Goal: Information Seeking & Learning: Compare options

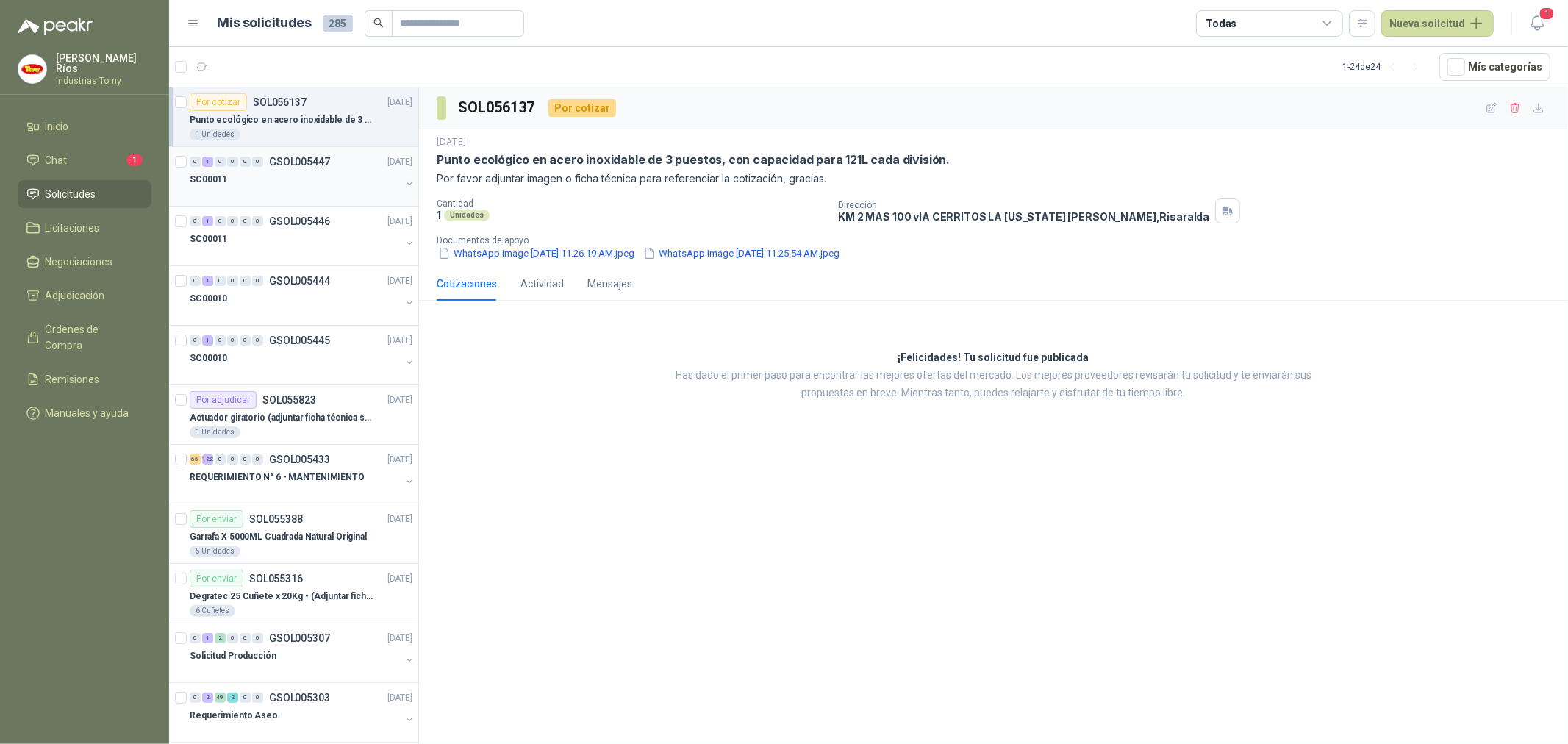
click at [316, 186] on div "SC00011" at bounding box center [295, 180] width 211 height 17
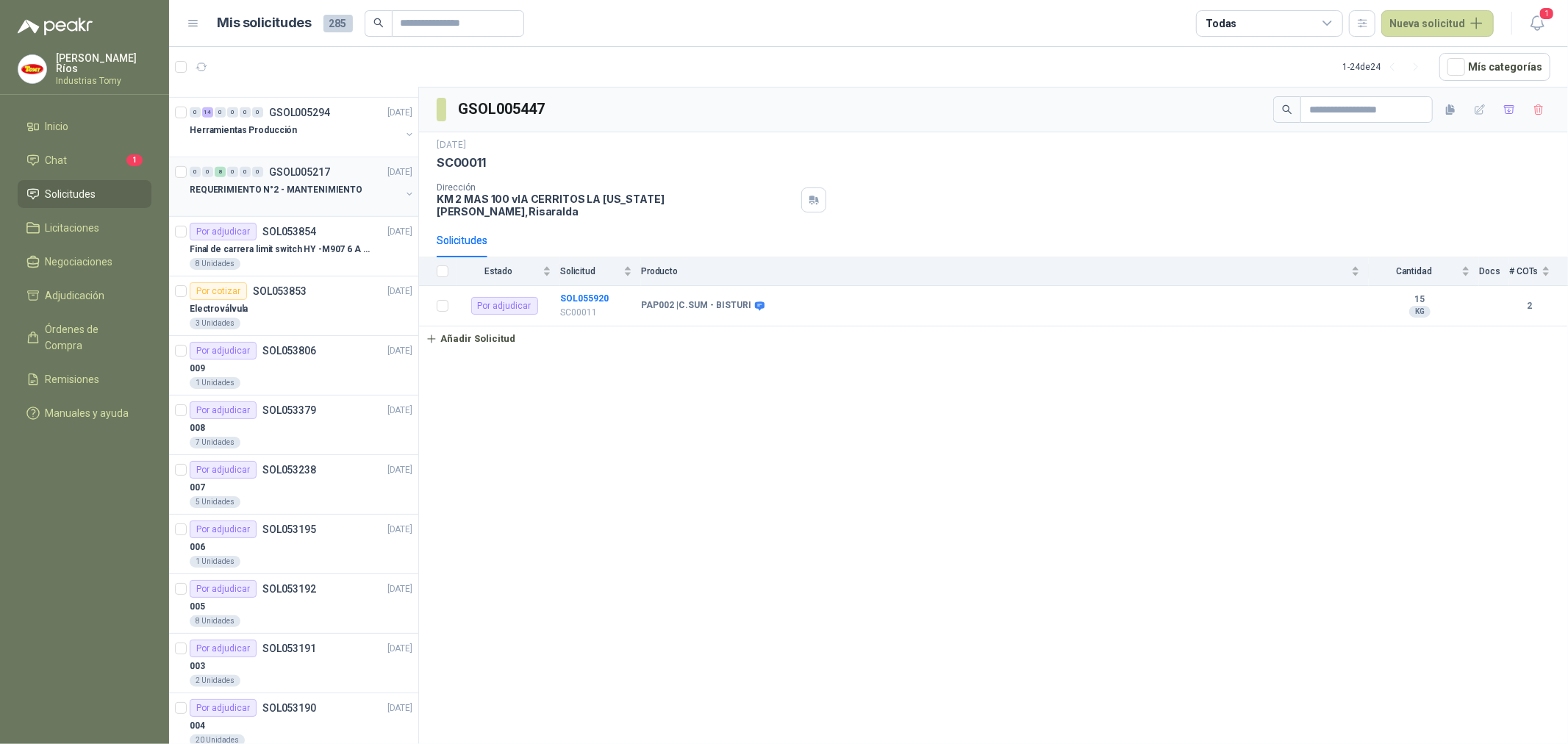
scroll to position [788, 0]
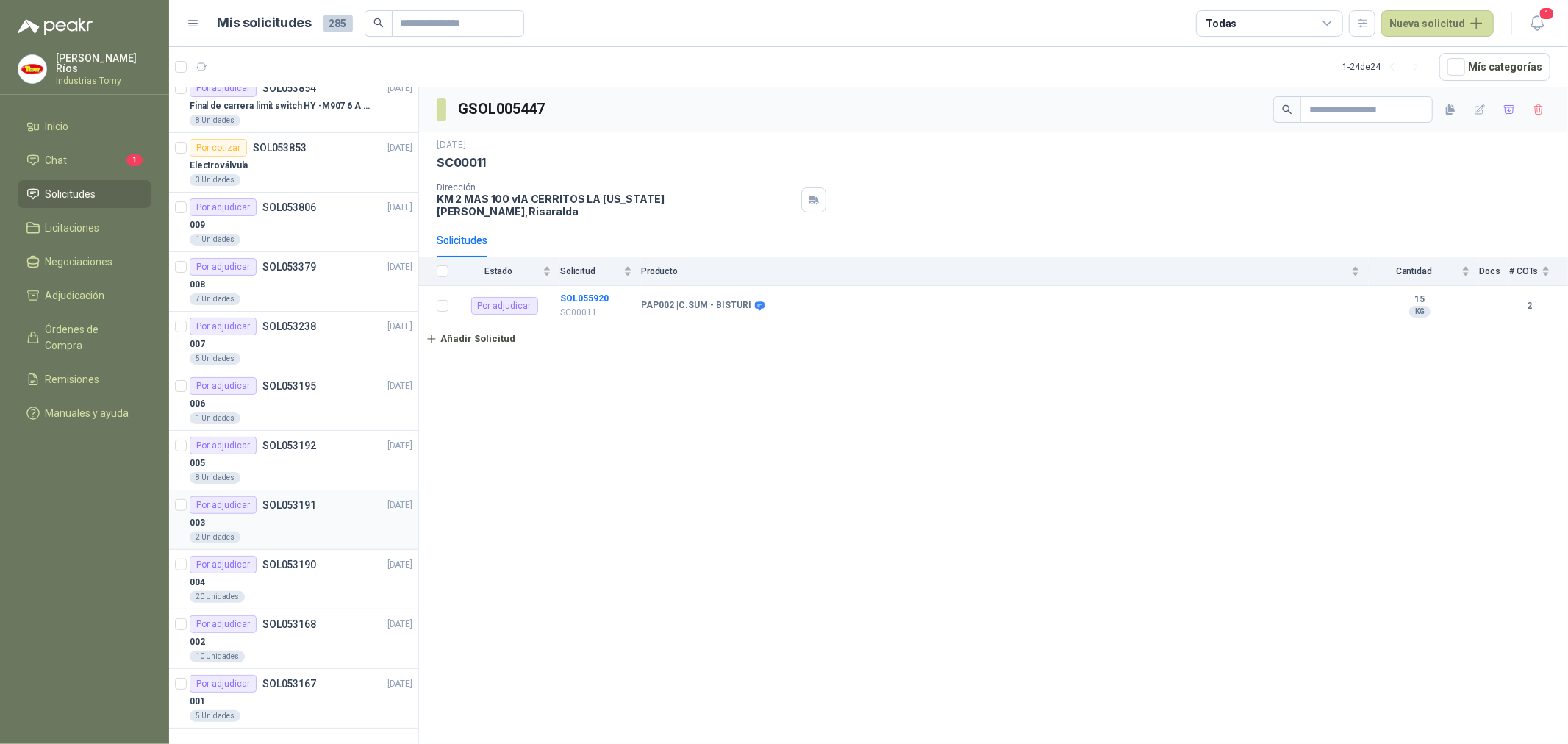
click at [297, 518] on div "003" at bounding box center [301, 522] width 223 height 17
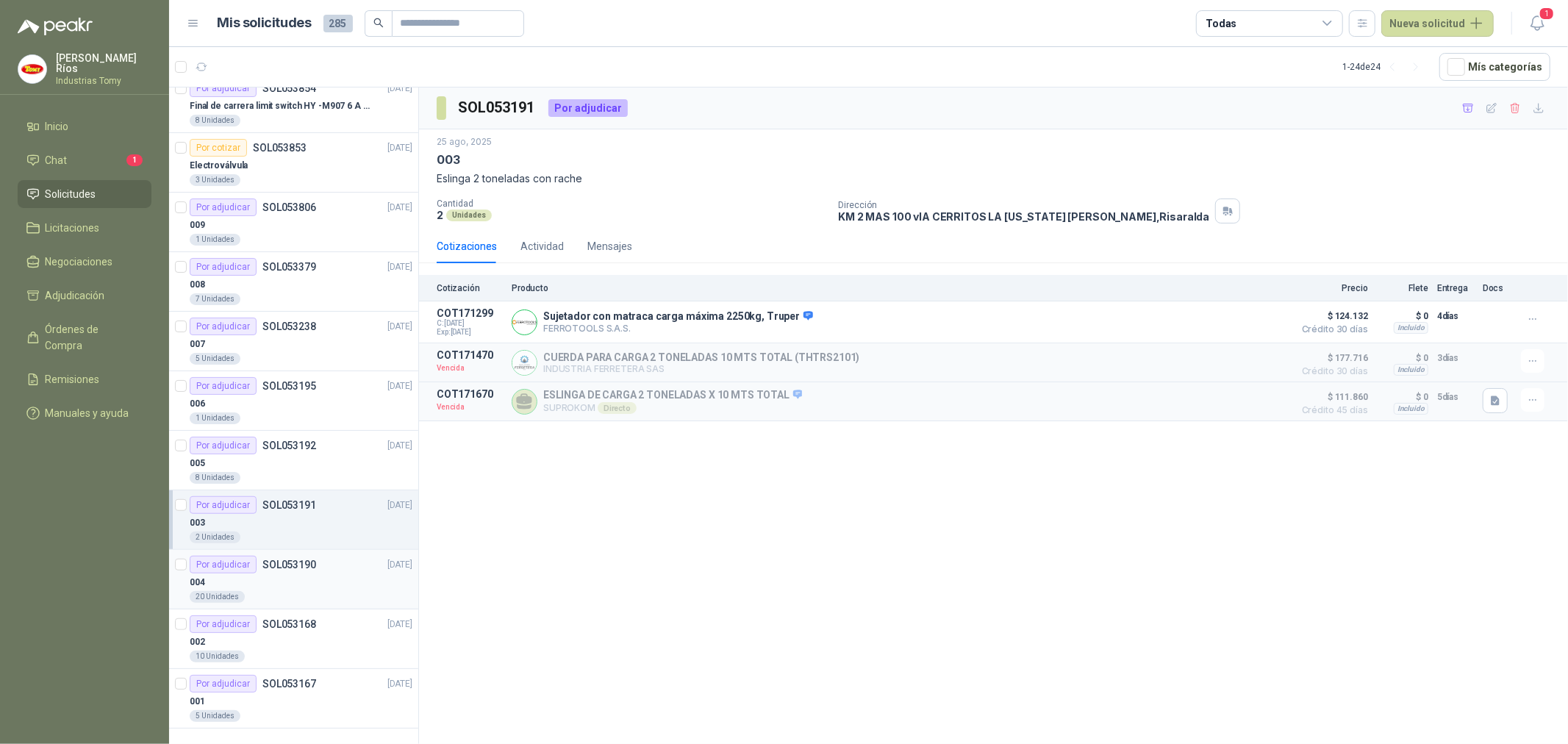
click at [311, 607] on article "Por adjudicar SOL053190 [DATE] 004 20 Unidades" at bounding box center [294, 579] width 250 height 60
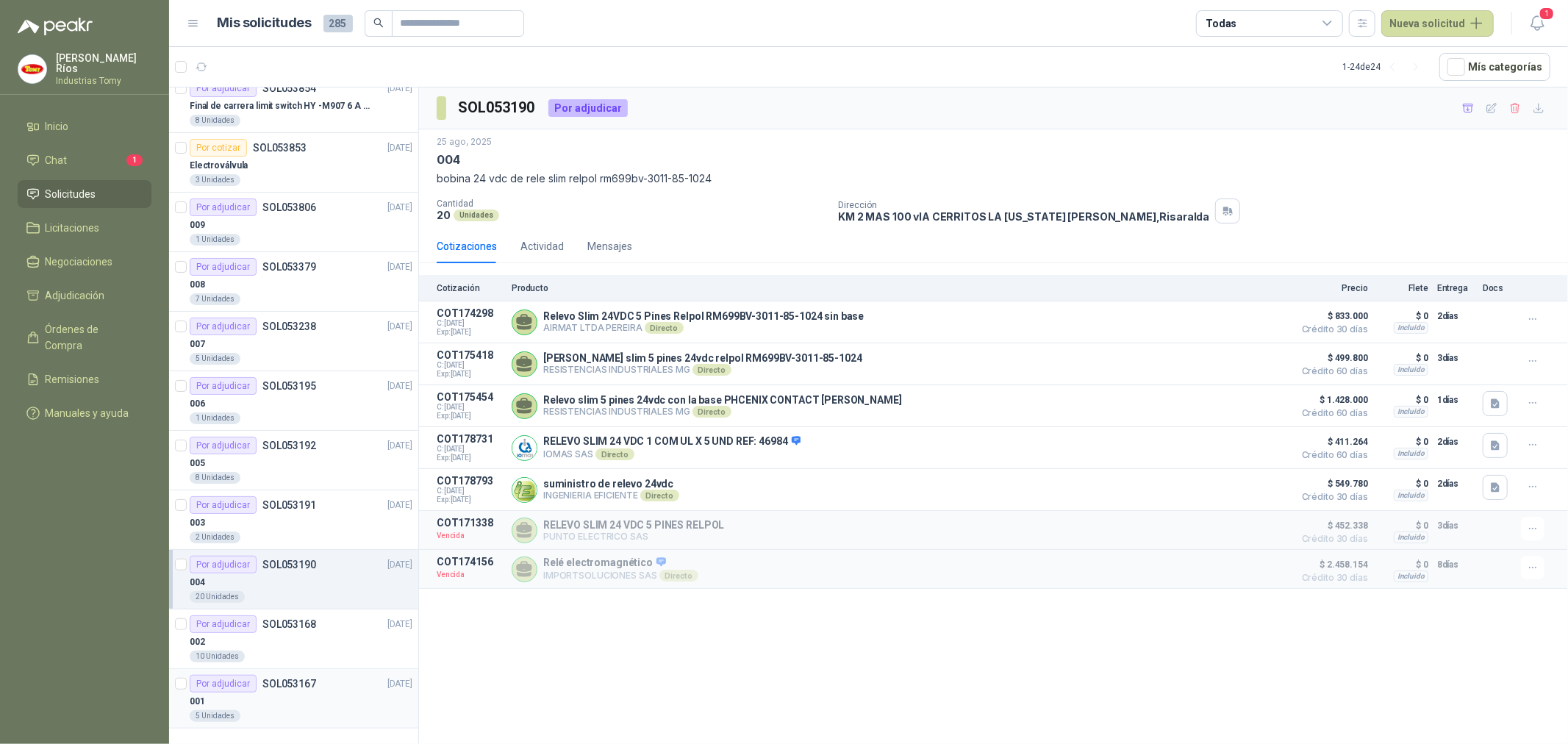
click at [332, 692] on div "Por adjudicar SOL053167 [DATE]" at bounding box center [301, 684] width 223 height 17
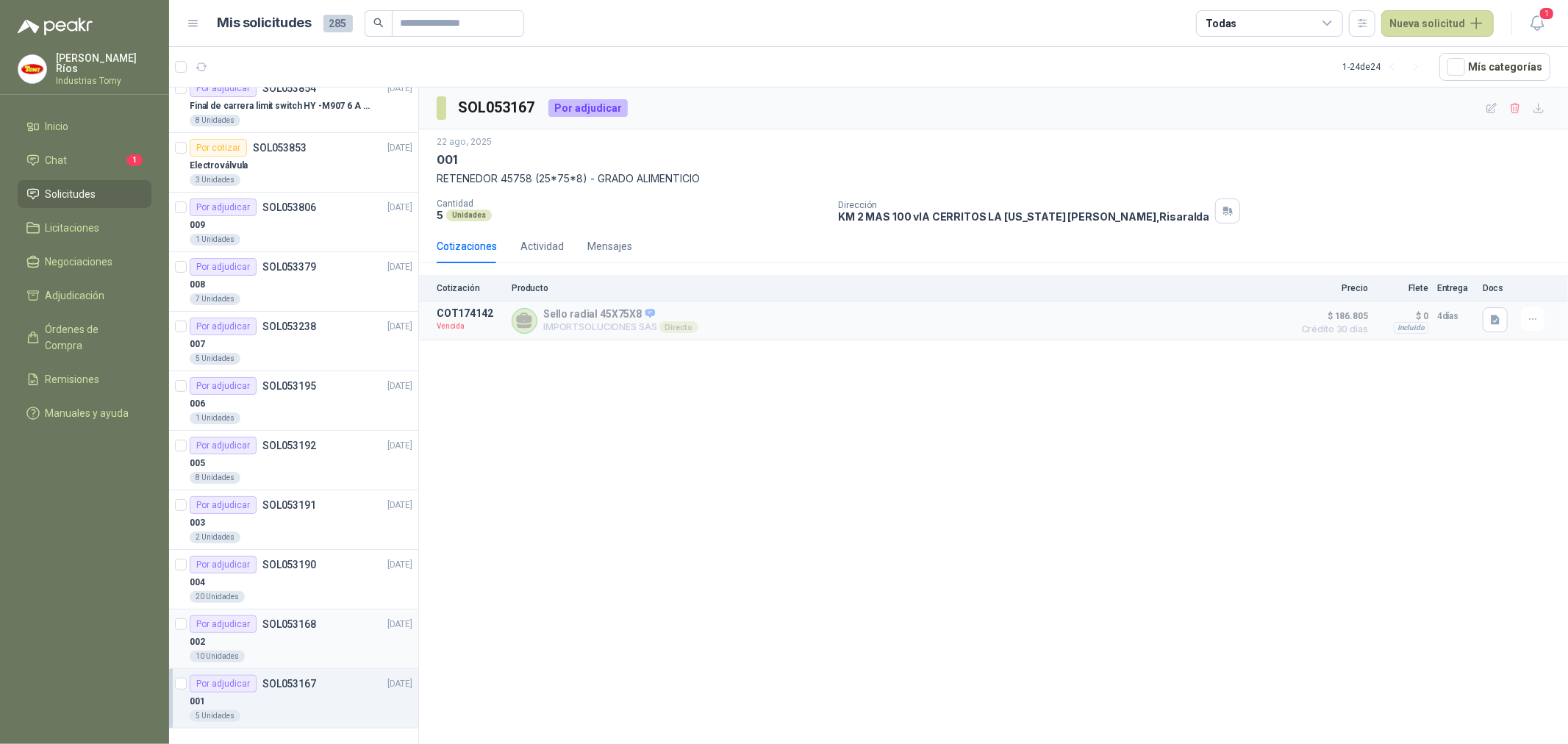
click at [326, 645] on div "002" at bounding box center [301, 641] width 223 height 17
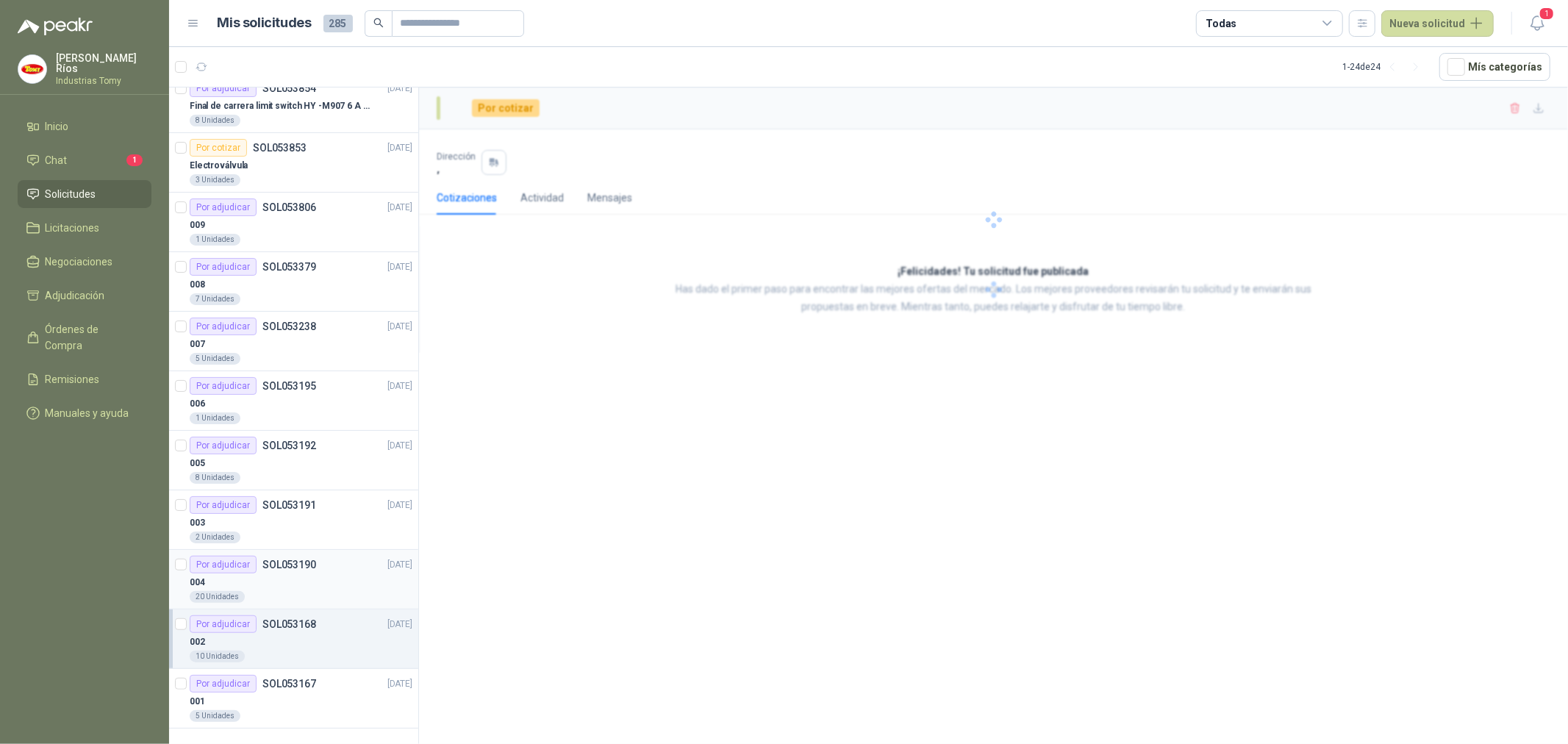
click at [307, 590] on div "004" at bounding box center [301, 582] width 223 height 17
click at [300, 524] on div "003" at bounding box center [301, 522] width 223 height 17
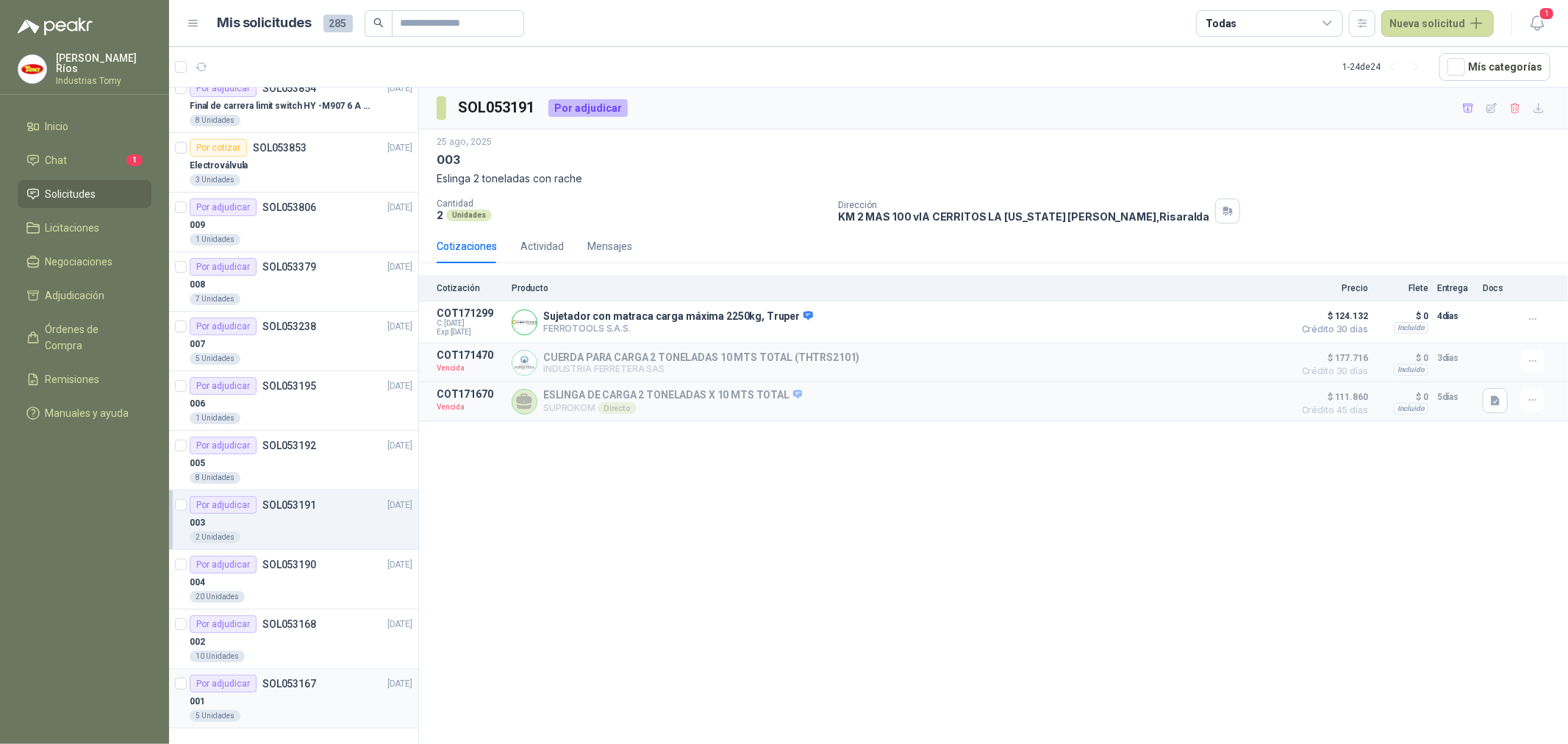
click at [181, 690] on div at bounding box center [181, 698] width 12 height 47
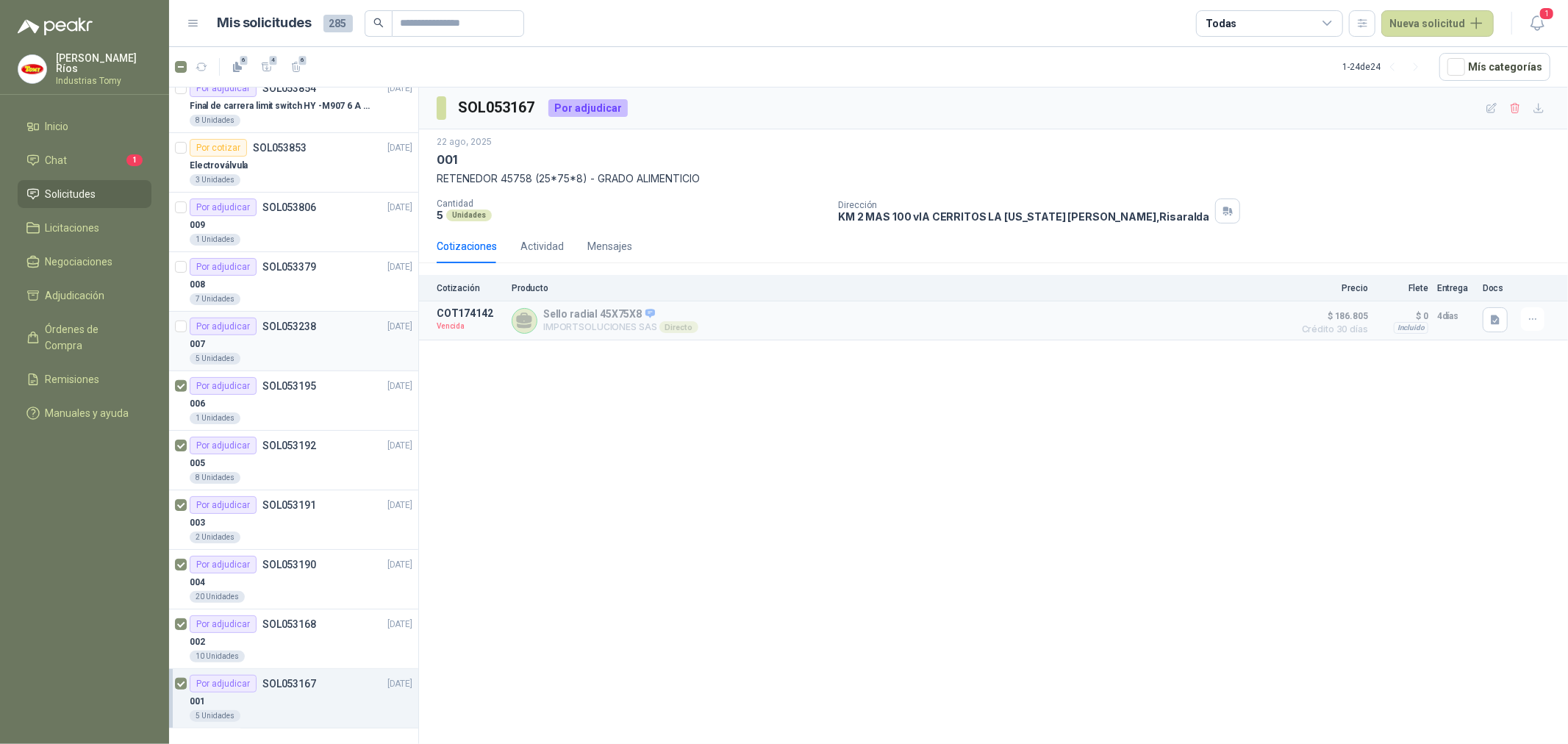
click at [179, 318] on div at bounding box center [181, 341] width 12 height 47
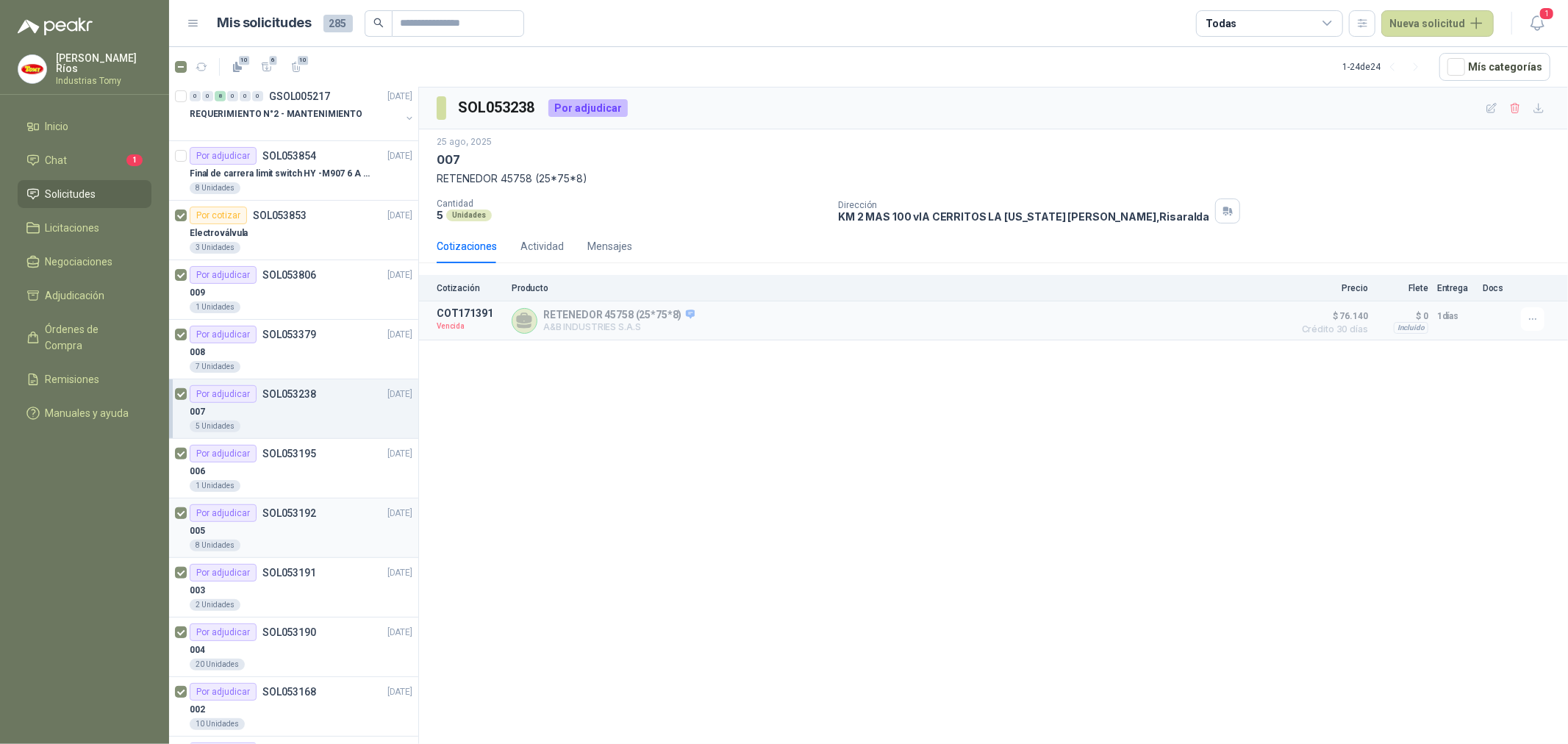
scroll to position [788, 0]
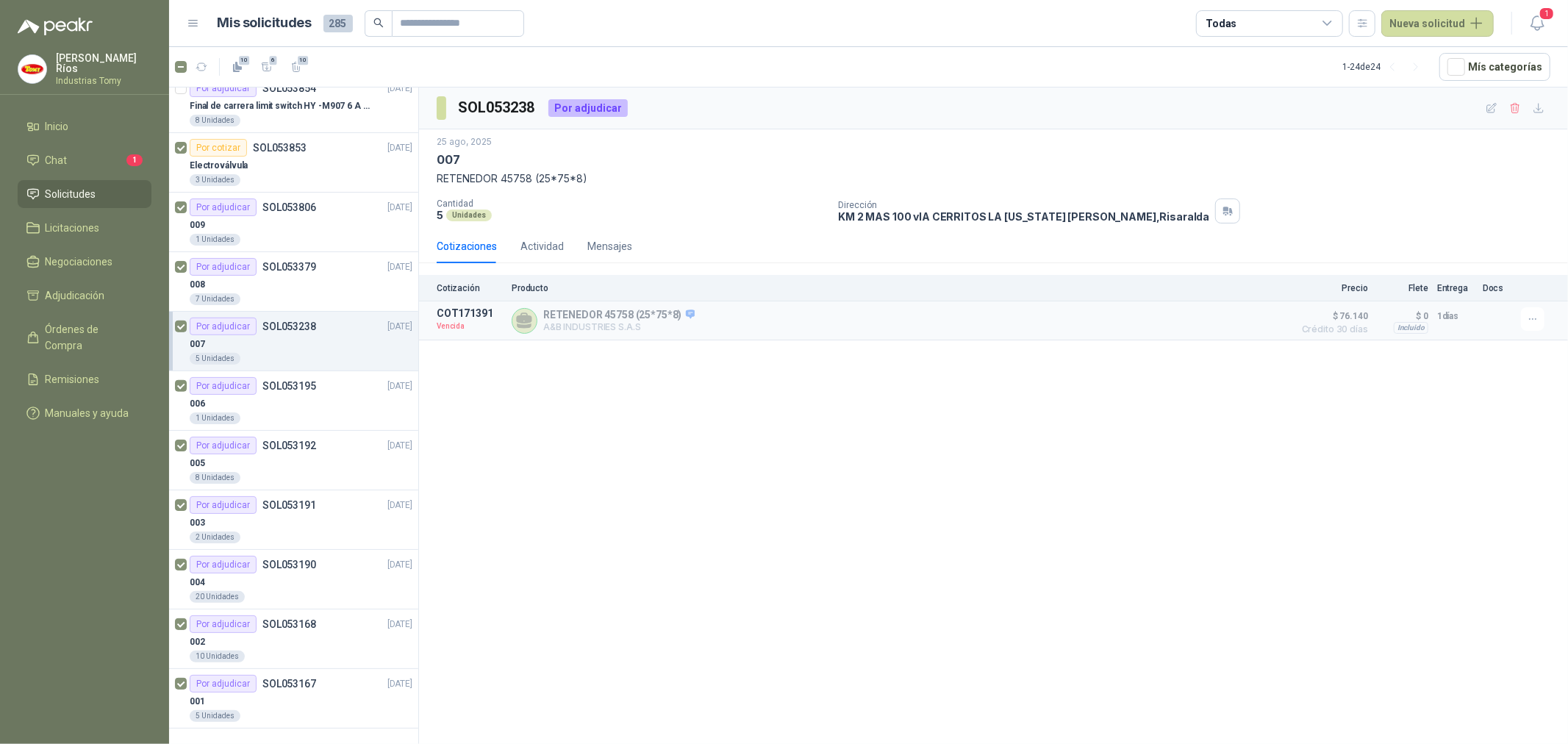
click at [573, 476] on div "SOL053238 Por adjudicar [DATE] 007 RETENEDOR 45758 (25*75*8) Cantidad 5 Unidade…" at bounding box center [993, 418] width 1149 height 661
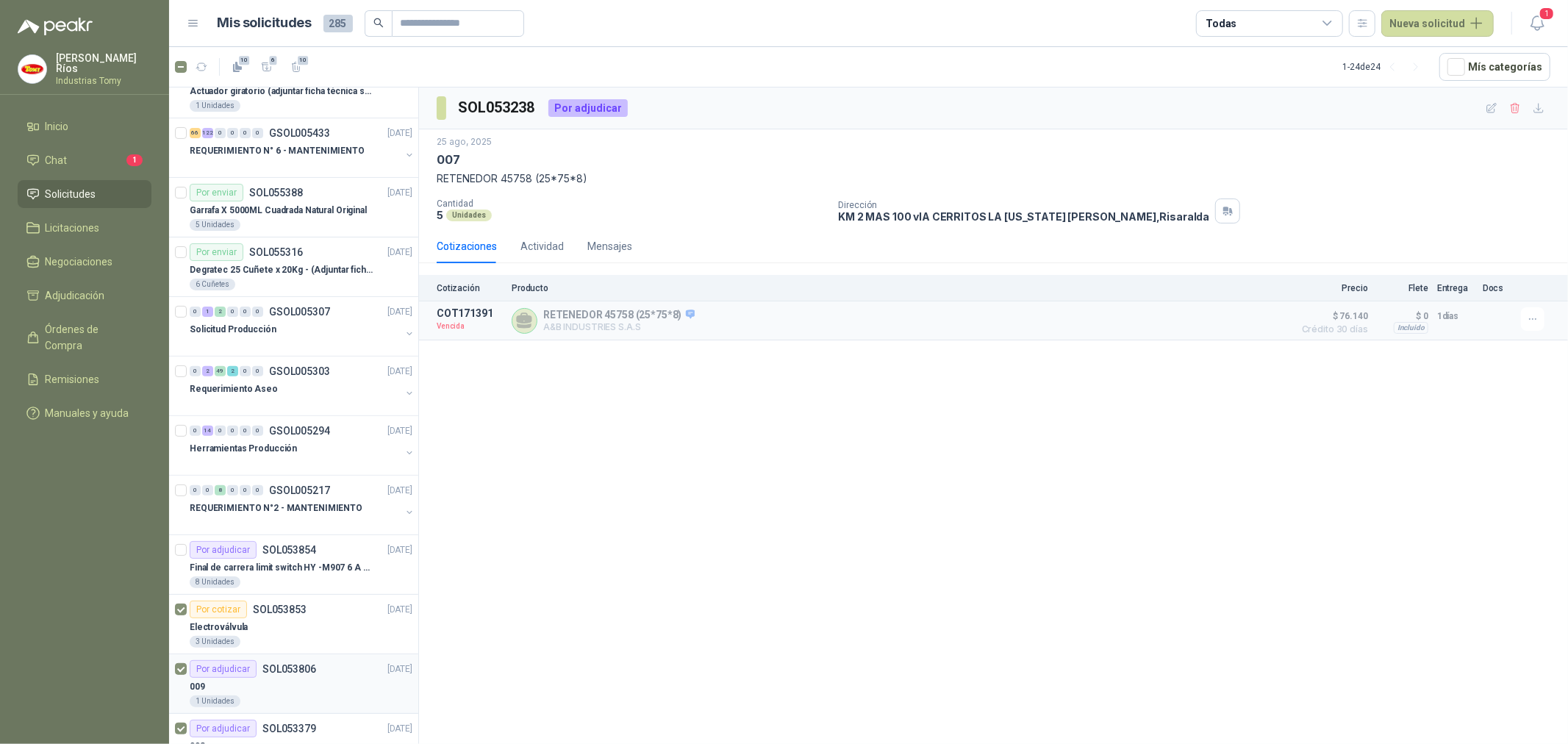
scroll to position [298, 0]
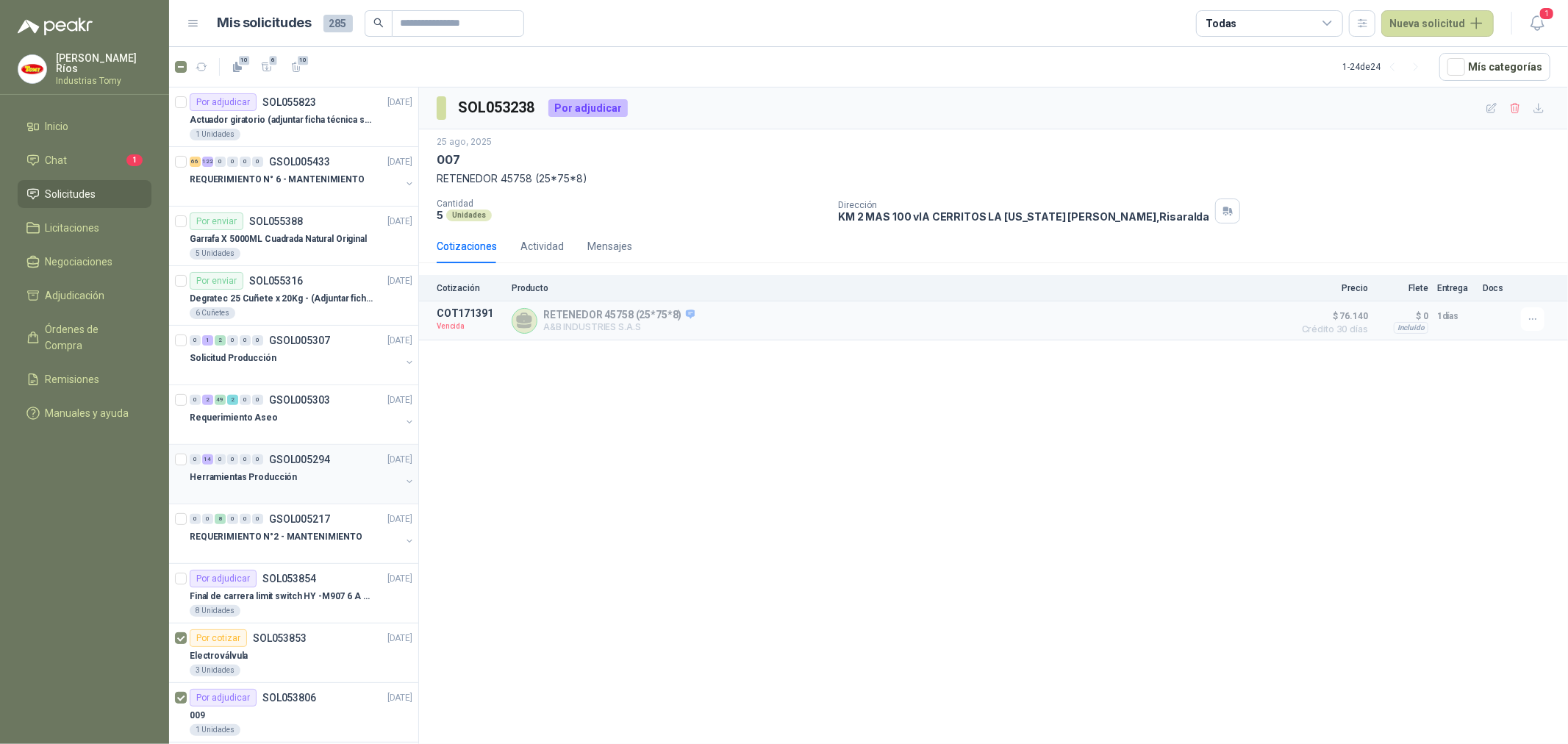
click at [307, 482] on div "Herramientas Producción" at bounding box center [295, 476] width 211 height 17
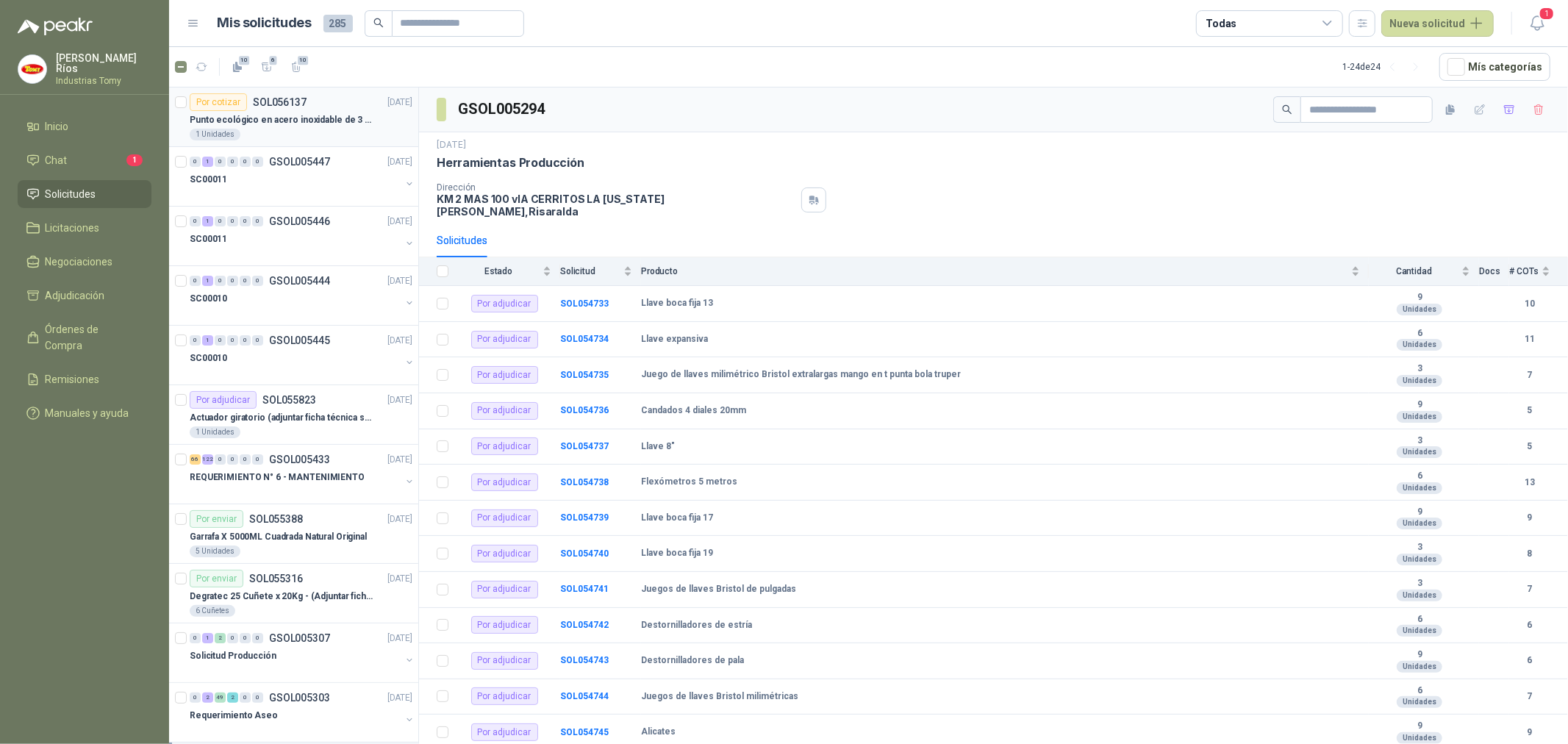
click at [311, 126] on p "Punto ecológico en acero inoxidable de 3 puestos, con capacidad para 121L cada …" at bounding box center [281, 120] width 183 height 14
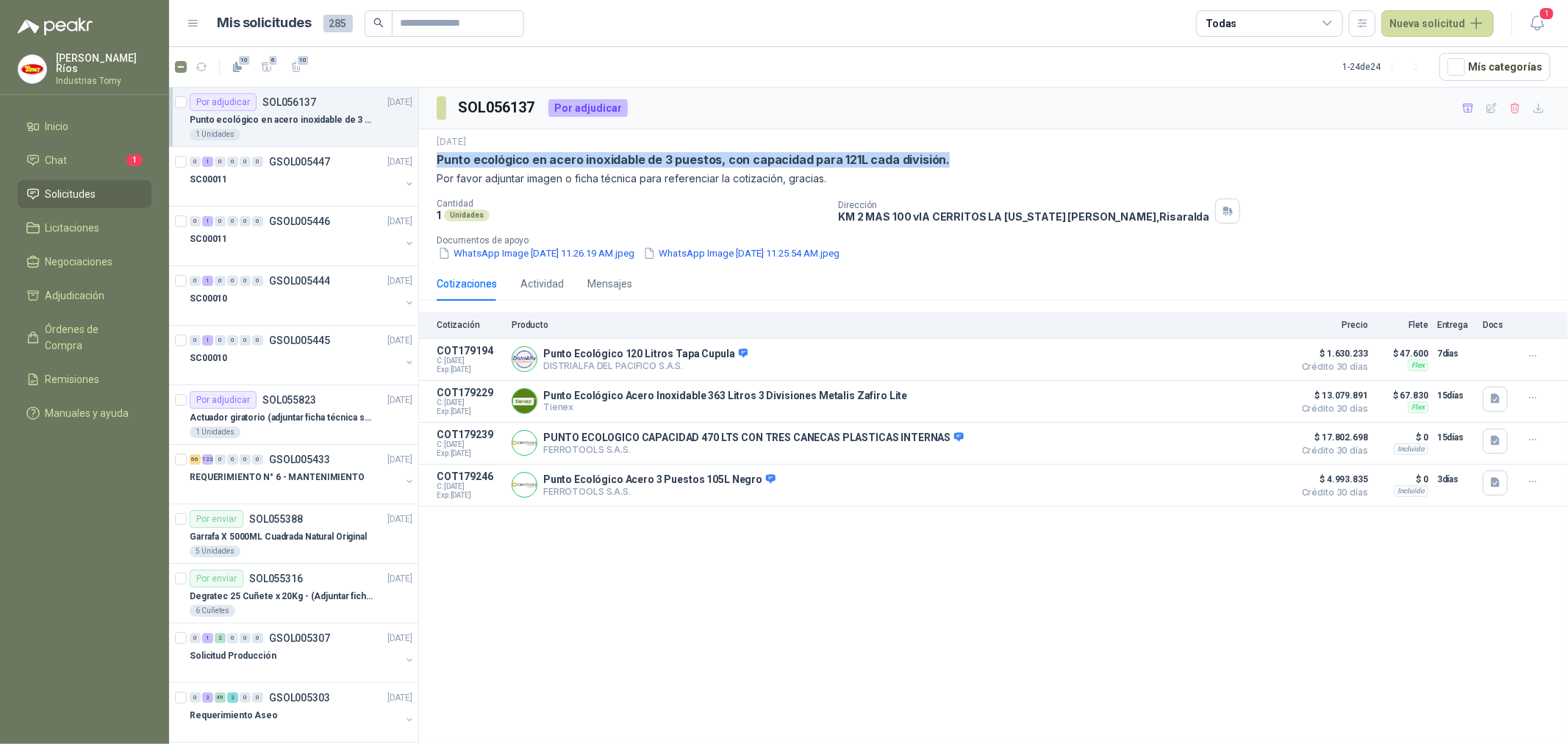
drag, startPoint x: 439, startPoint y: 158, endPoint x: 938, endPoint y: 158, distance: 499.0
click at [938, 158] on p "Punto ecológico en acero inoxidable de 3 puestos, con capacidad para 121L cada …" at bounding box center [693, 160] width 513 height 16
copy p "Punto ecológico en acero inoxidable de 3 puestos, con capacidad para 121L cada …"
drag, startPoint x: 850, startPoint y: 650, endPoint x: 854, endPoint y: 640, distance: 10.8
click at [850, 649] on div "SOL056137 Por adjudicar [DATE] Punto ecológico en acero inoxidable de 3 puestos…" at bounding box center [993, 418] width 1149 height 661
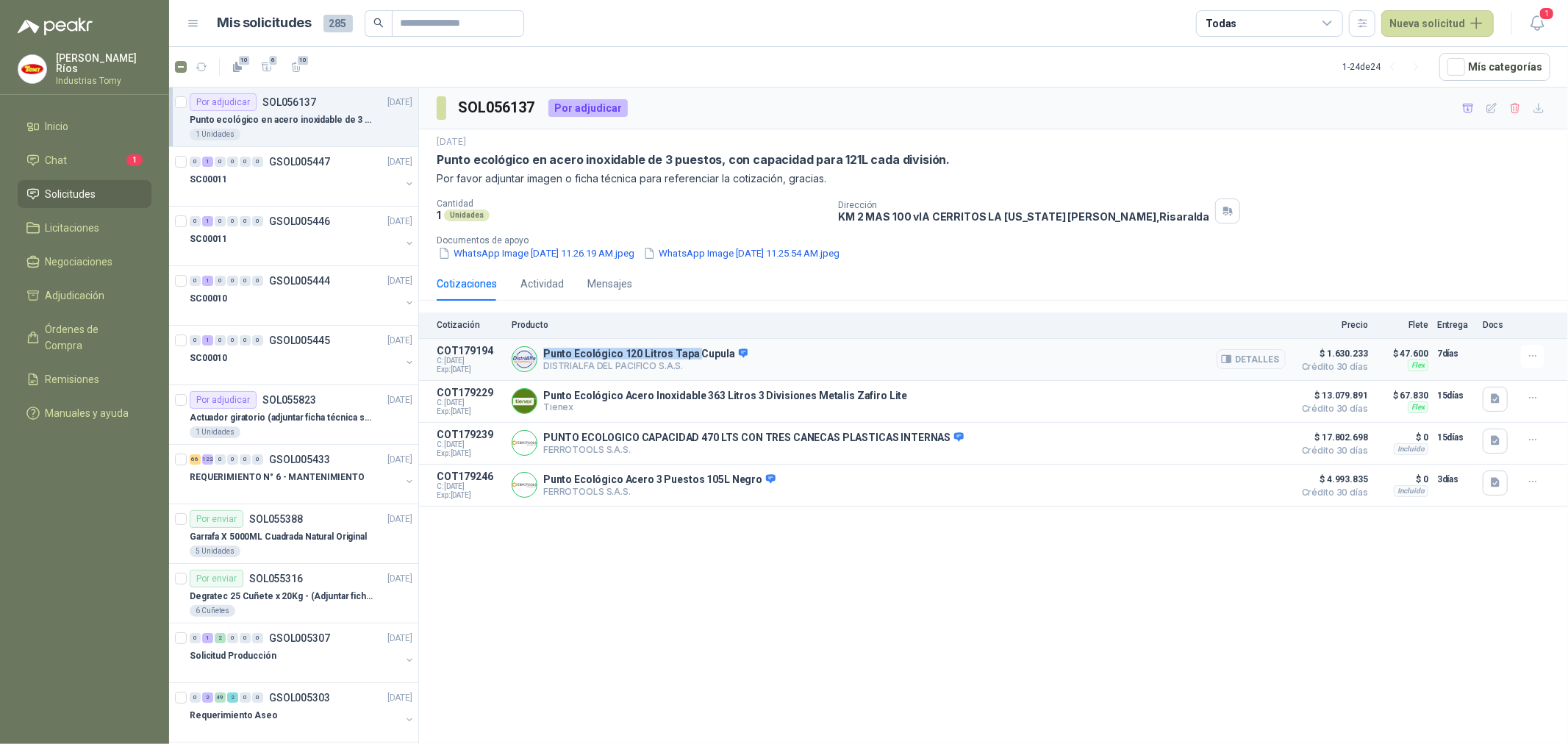
drag, startPoint x: 545, startPoint y: 353, endPoint x: 699, endPoint y: 347, distance: 154.1
click at [695, 347] on div "Punto Ecológico 120 Litros Tapa Cupula DISTRIALFA [PERSON_NAME] S.A.S. [GEOGRAP…" at bounding box center [899, 359] width 775 height 29
click at [700, 347] on div "Punto Ecológico 120 Litros Tapa Cupula DISTRIALFA [PERSON_NAME] S.A.S. [GEOGRAP…" at bounding box center [899, 359] width 775 height 29
click at [1251, 358] on button "Detalles" at bounding box center [1251, 359] width 69 height 20
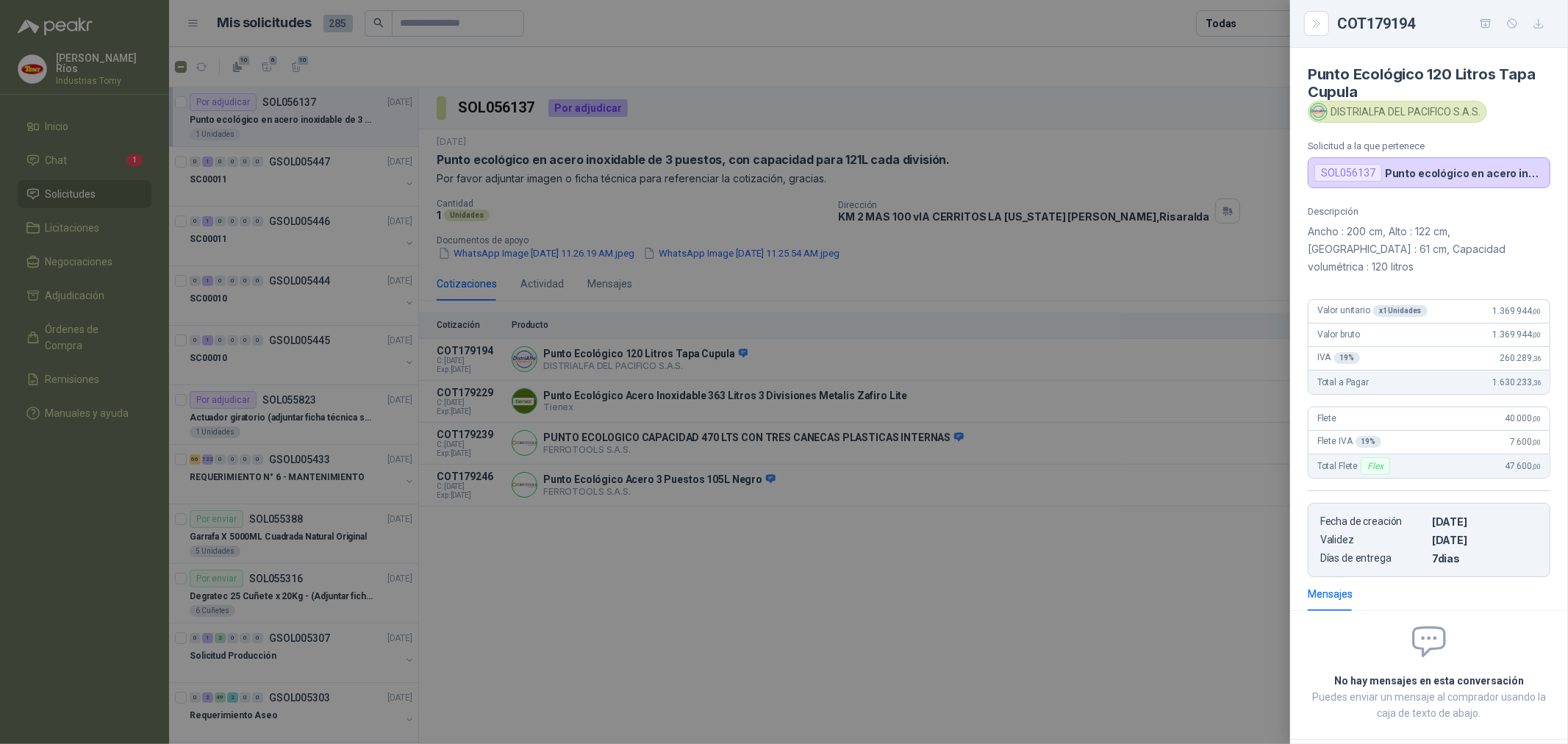
scroll to position [6, 0]
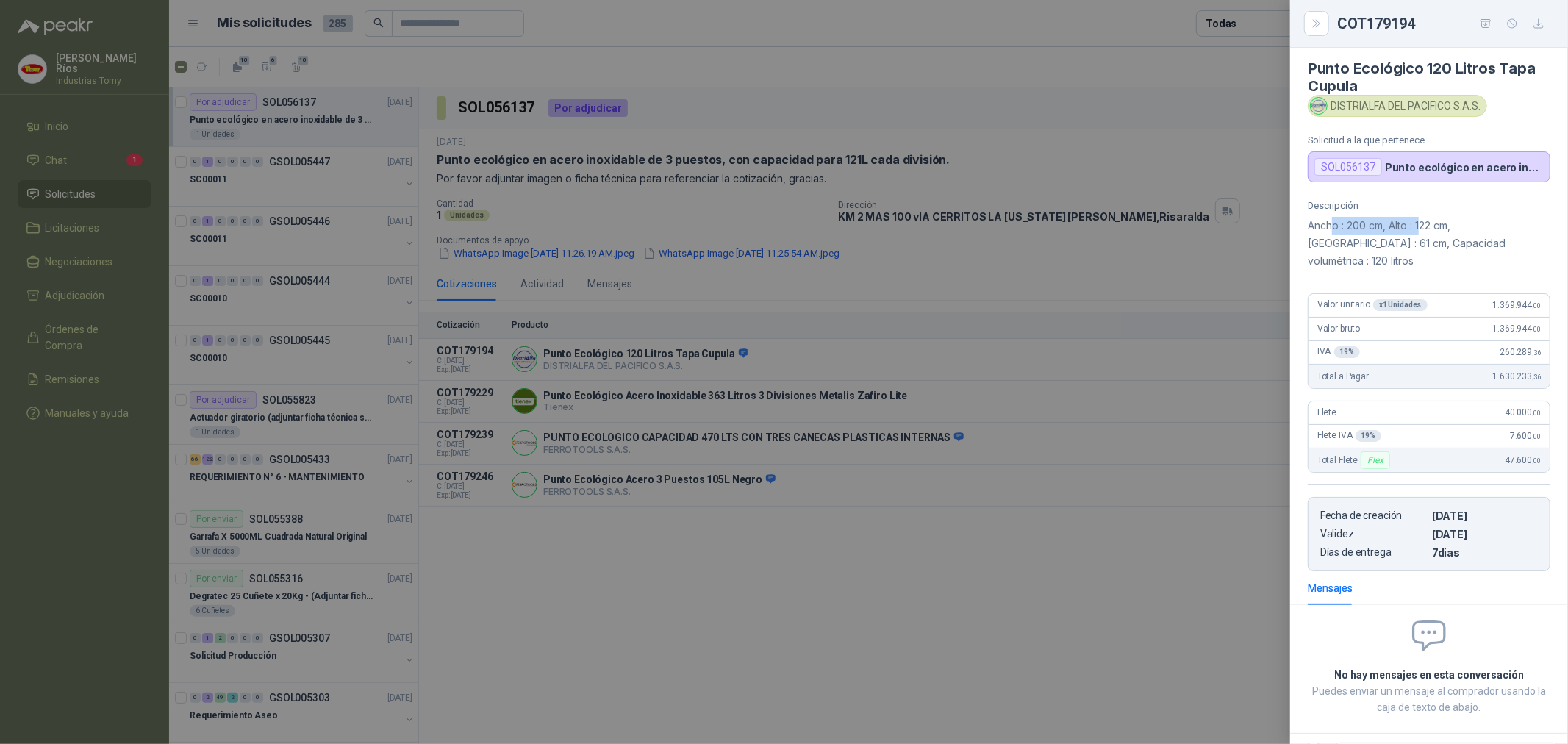
drag, startPoint x: 1335, startPoint y: 228, endPoint x: 1427, endPoint y: 229, distance: 92.0
click at [1427, 229] on p "Ancho : 200 cm, Alto : 122 cm, [GEOGRAPHIC_DATA] : 61 cm, Capacidad volumétrica…" at bounding box center [1429, 243] width 243 height 53
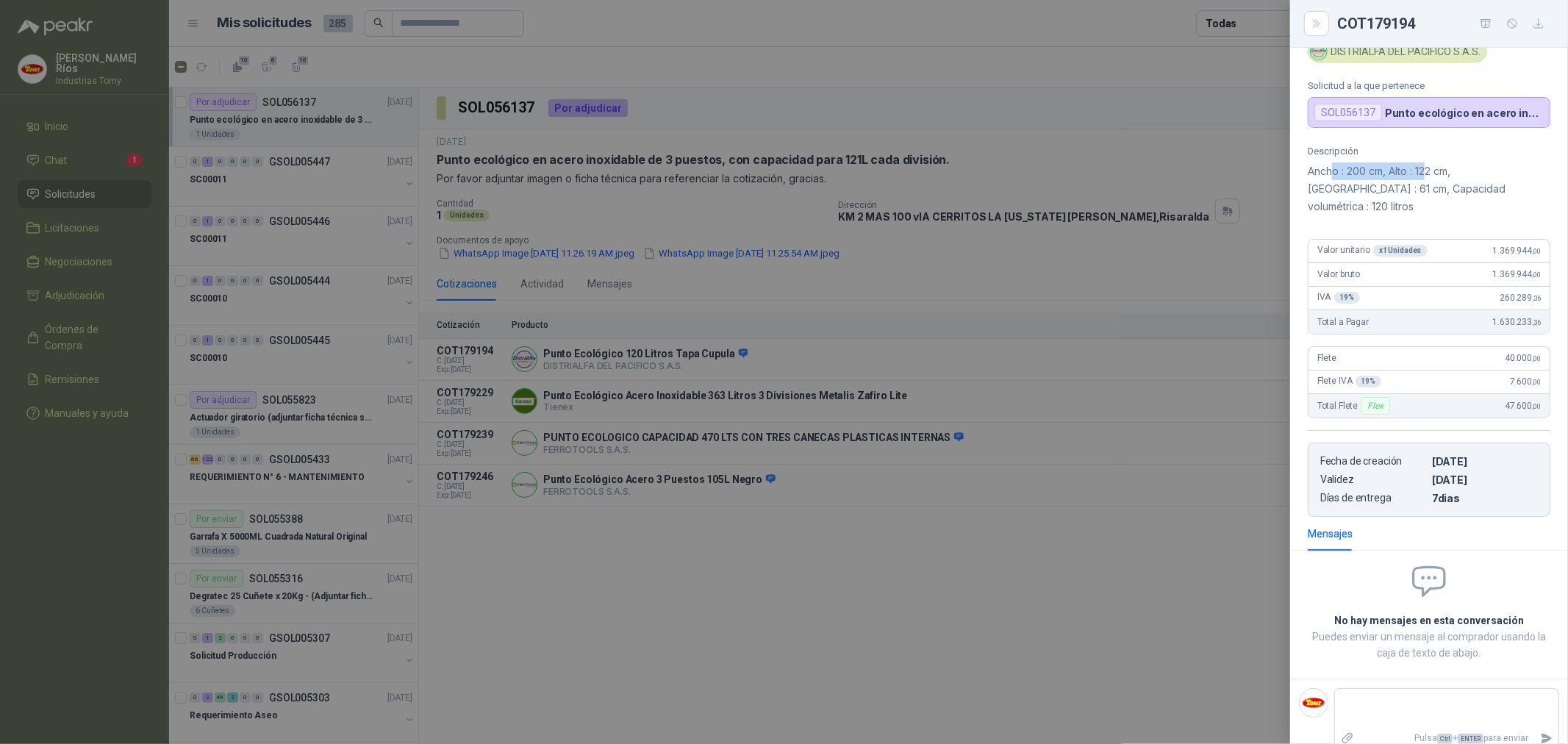
scroll to position [0, 0]
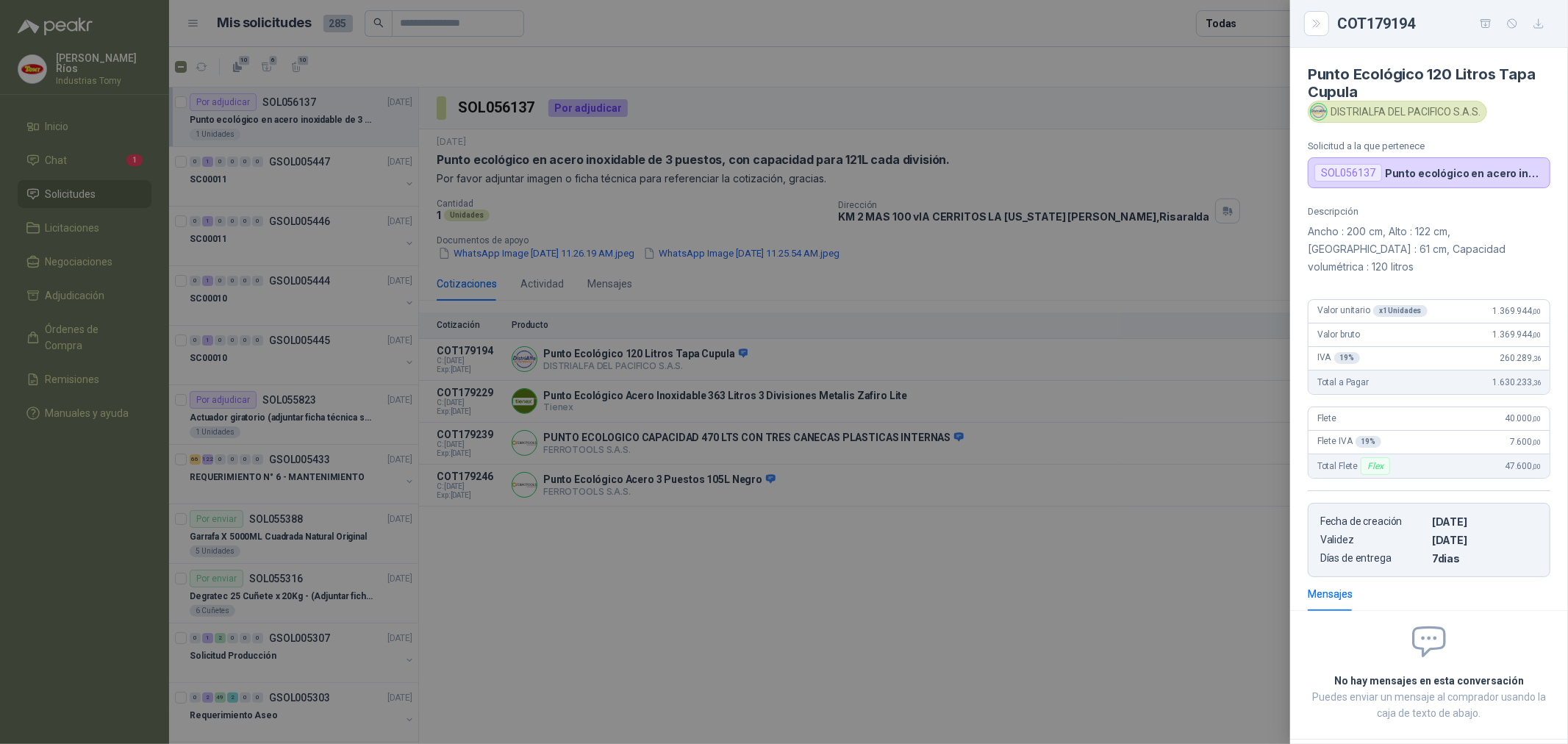
click at [1045, 290] on div at bounding box center [784, 372] width 1568 height 744
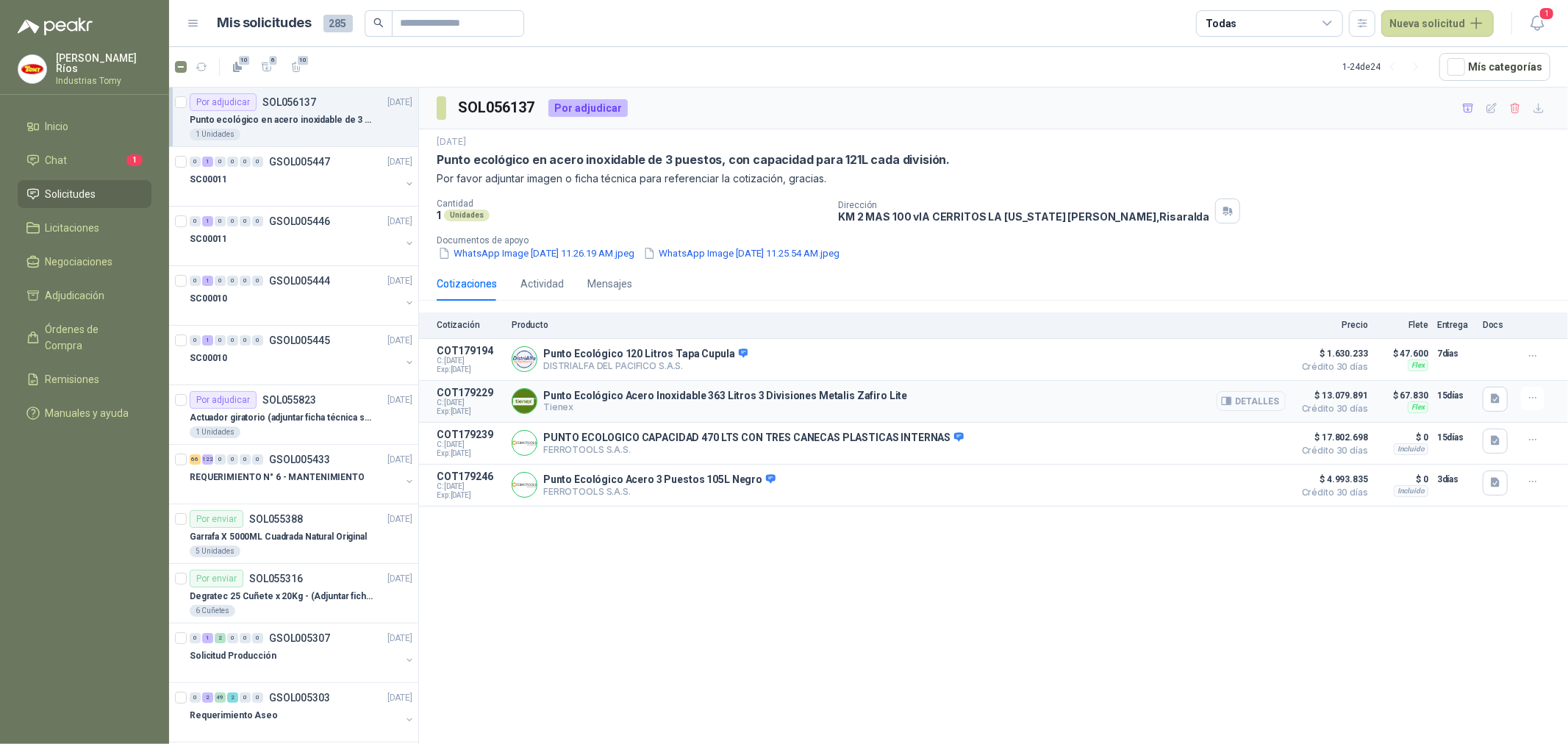
click at [1268, 400] on button "Detalles" at bounding box center [1251, 400] width 69 height 20
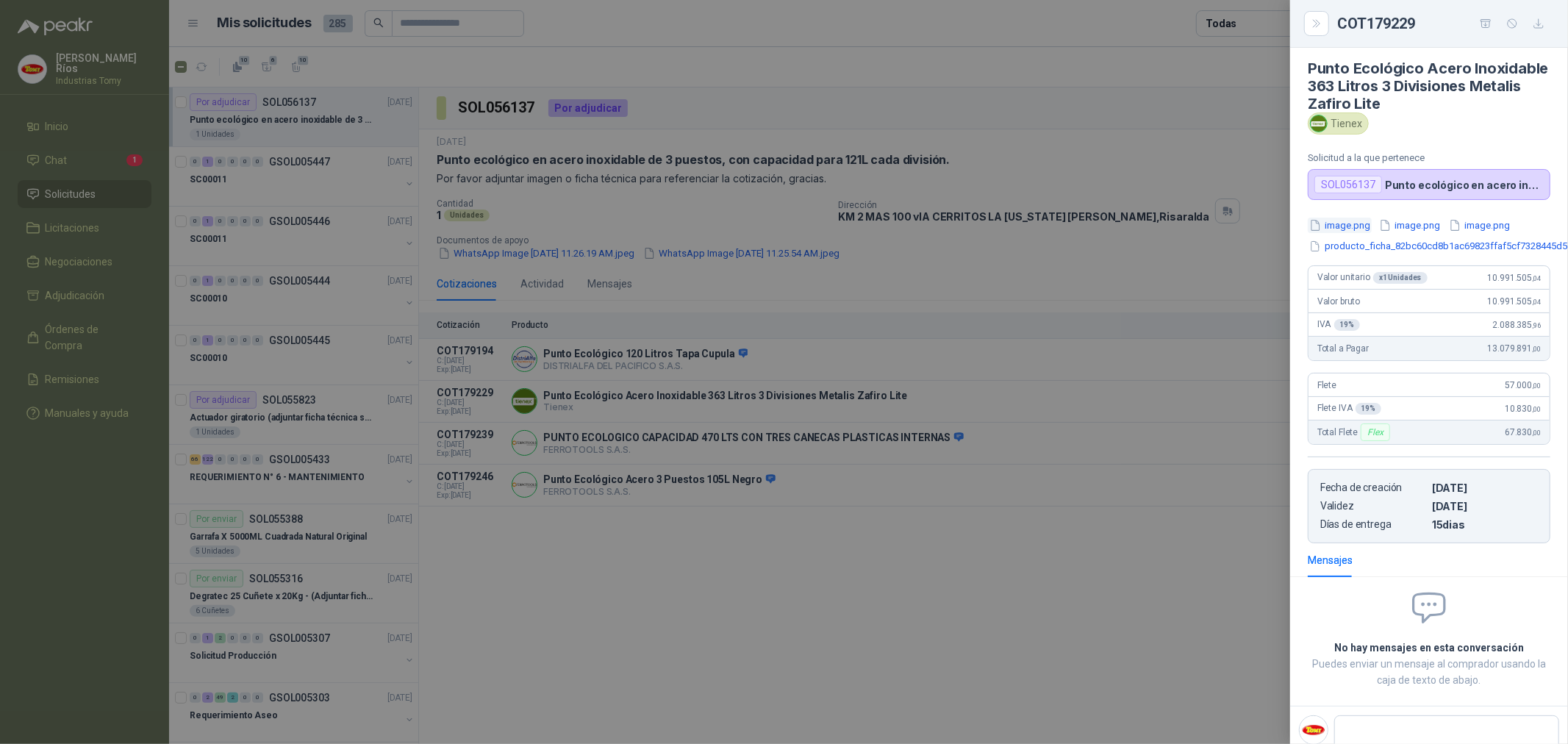
click at [1355, 224] on button "image.png" at bounding box center [1340, 225] width 64 height 16
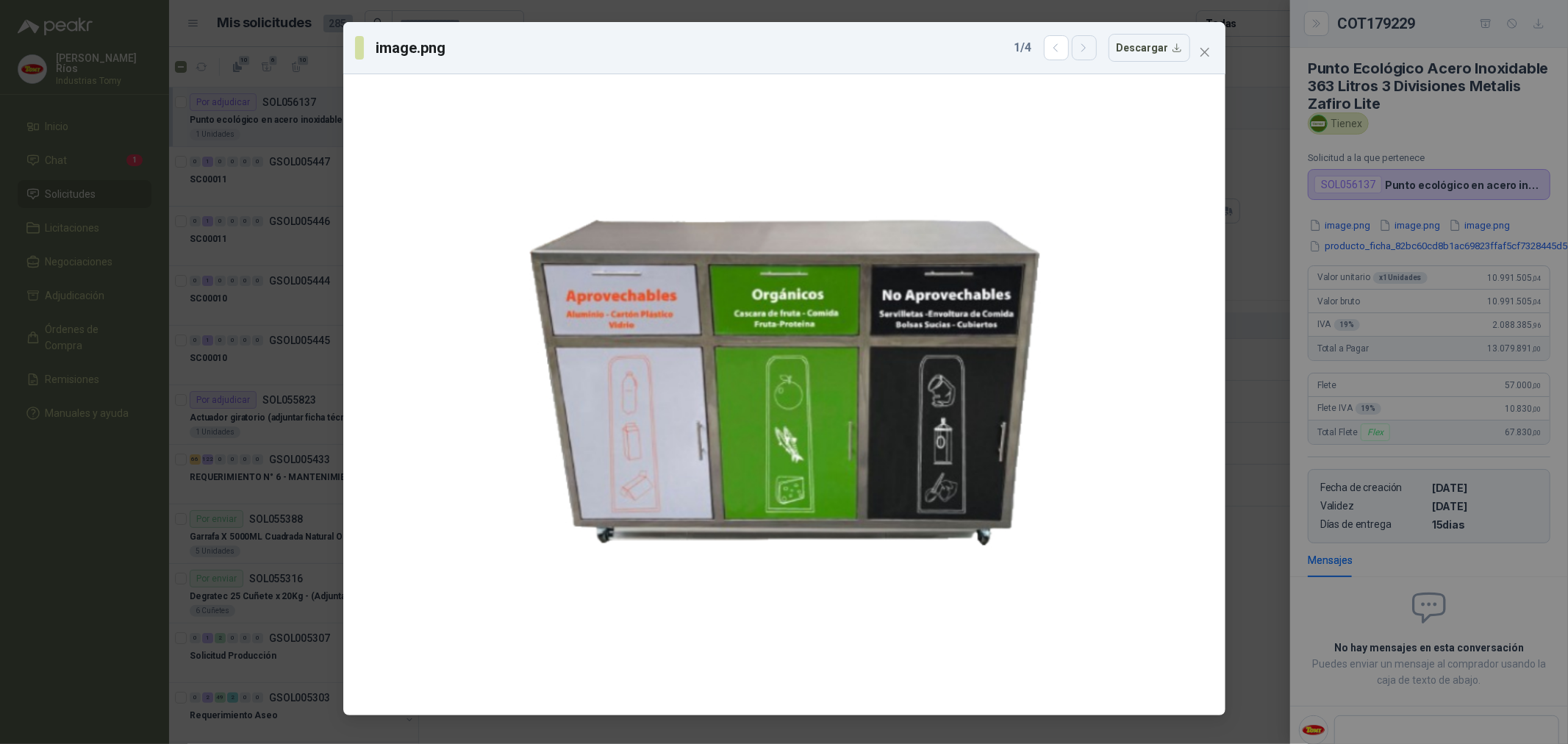
click at [1086, 47] on icon "button" at bounding box center [1084, 47] width 3 height 8
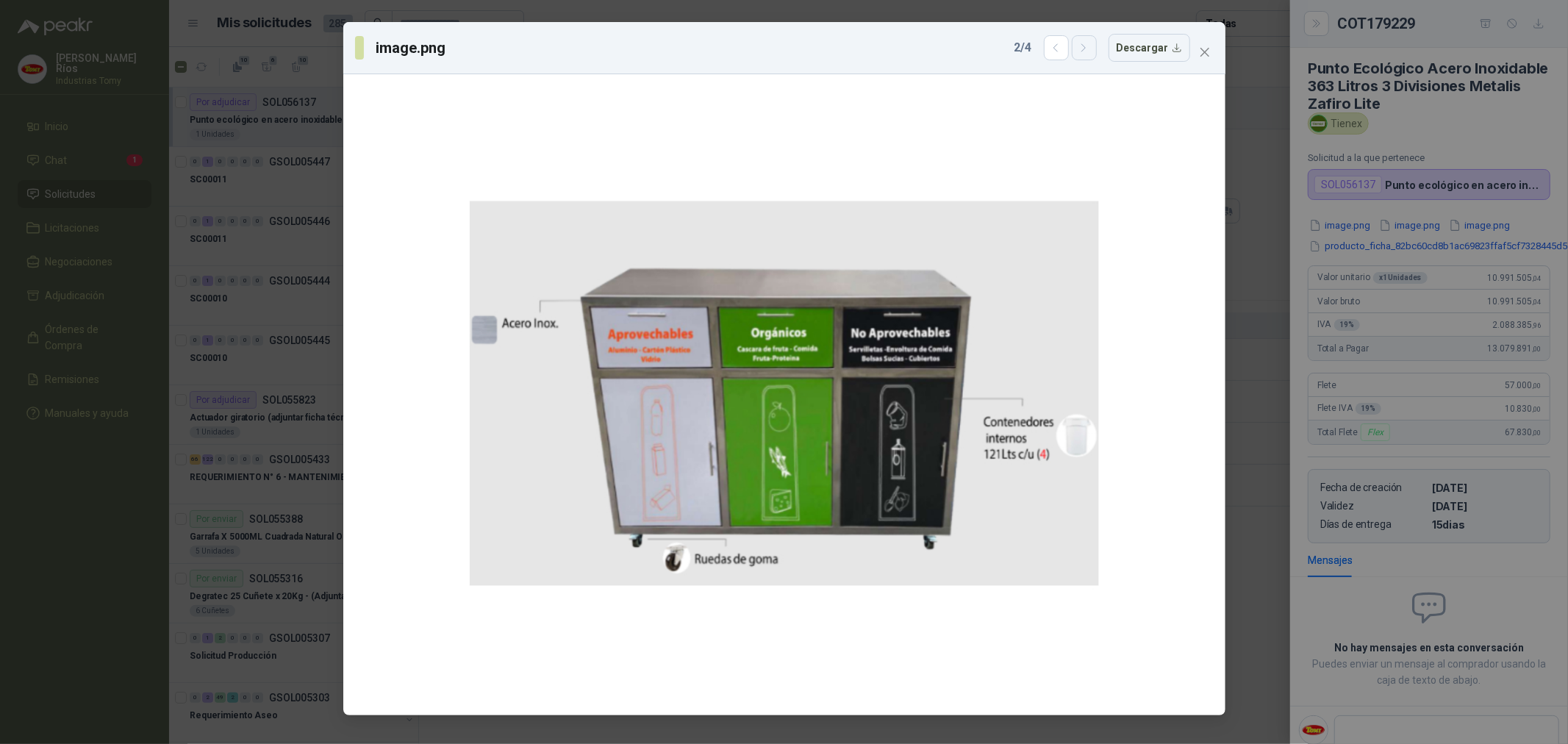
click at [1084, 44] on icon "button" at bounding box center [1084, 48] width 12 height 12
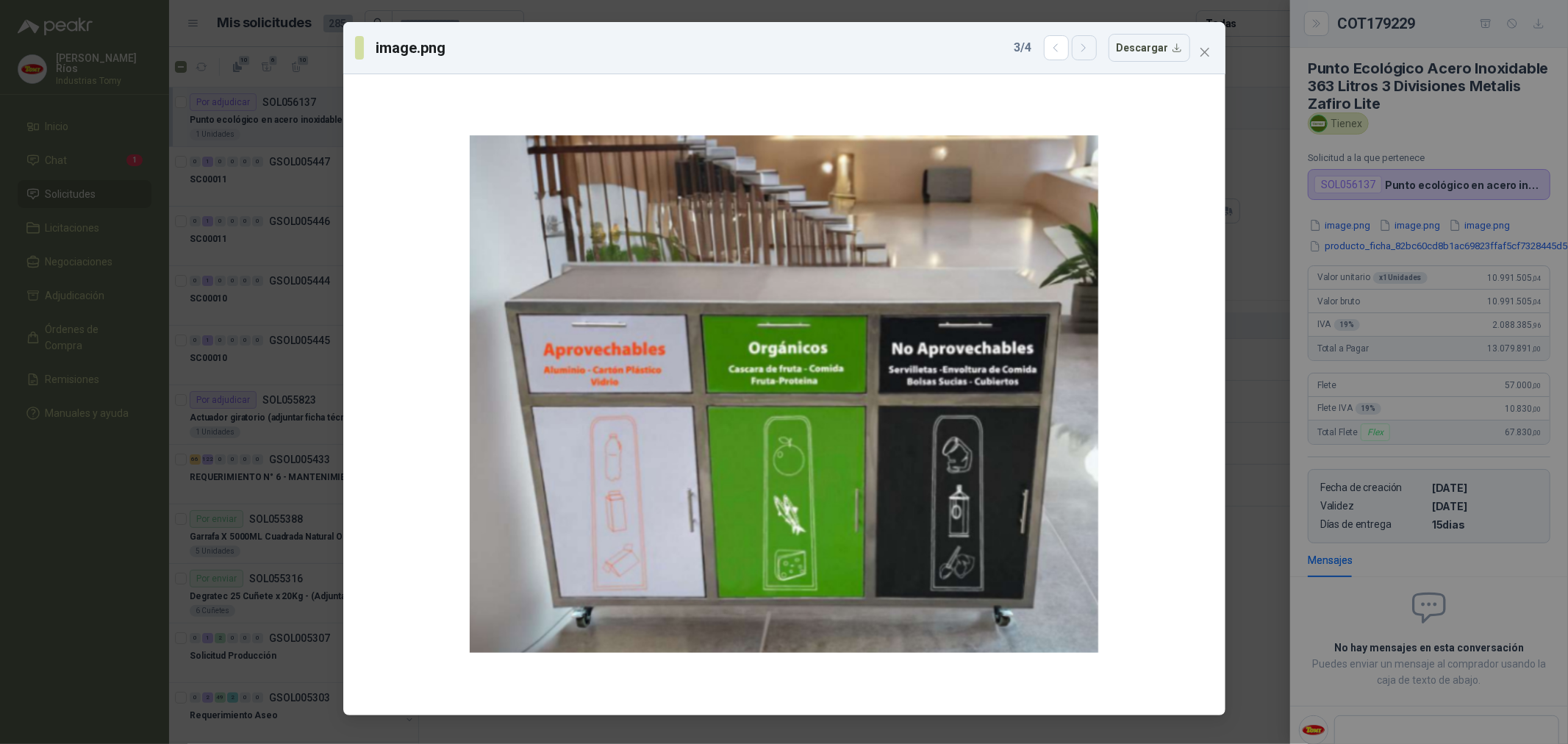
click at [1084, 44] on icon "button" at bounding box center [1084, 48] width 12 height 12
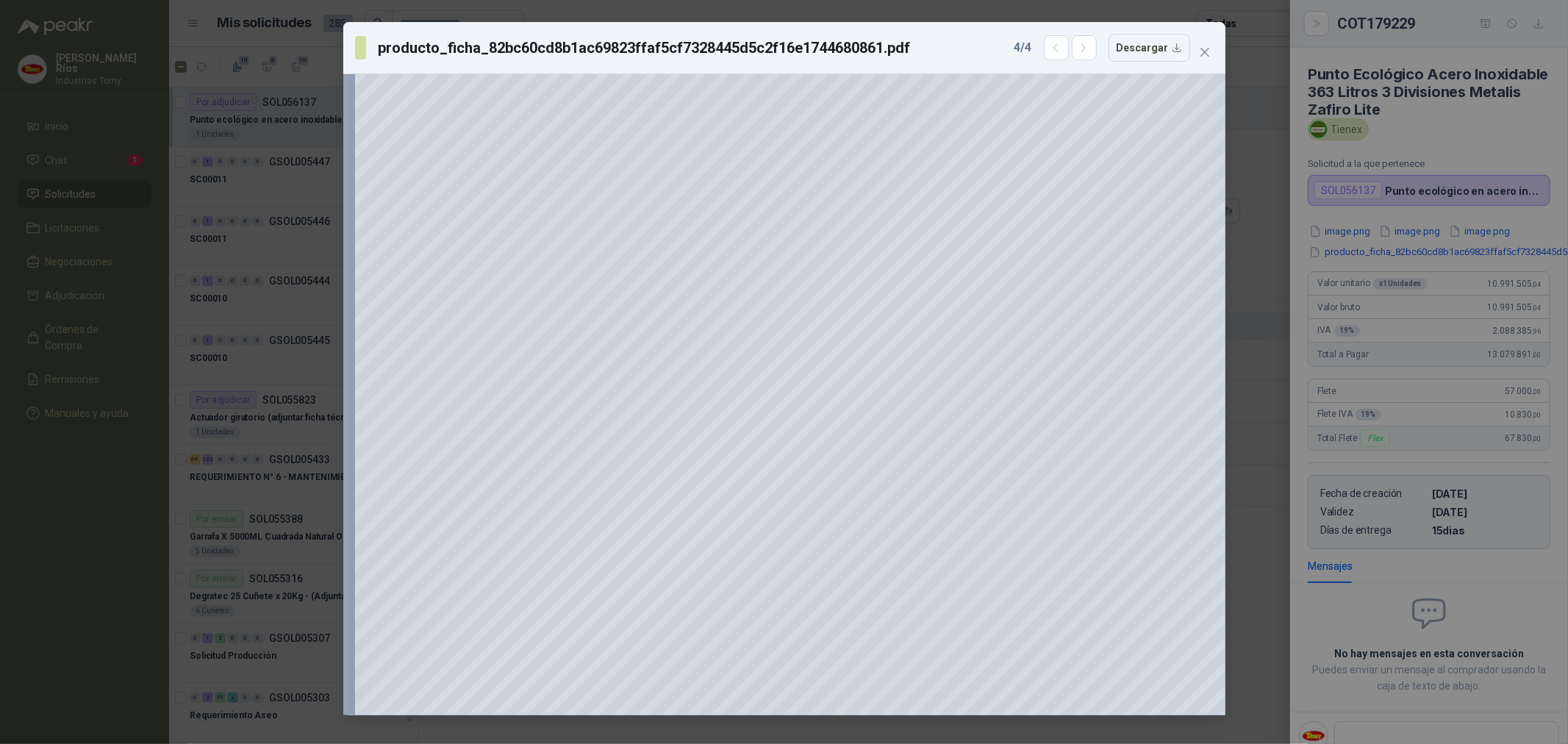
scroll to position [1715, 0]
click at [1135, 98] on icon "Zoom out" at bounding box center [1132, 92] width 11 height 11
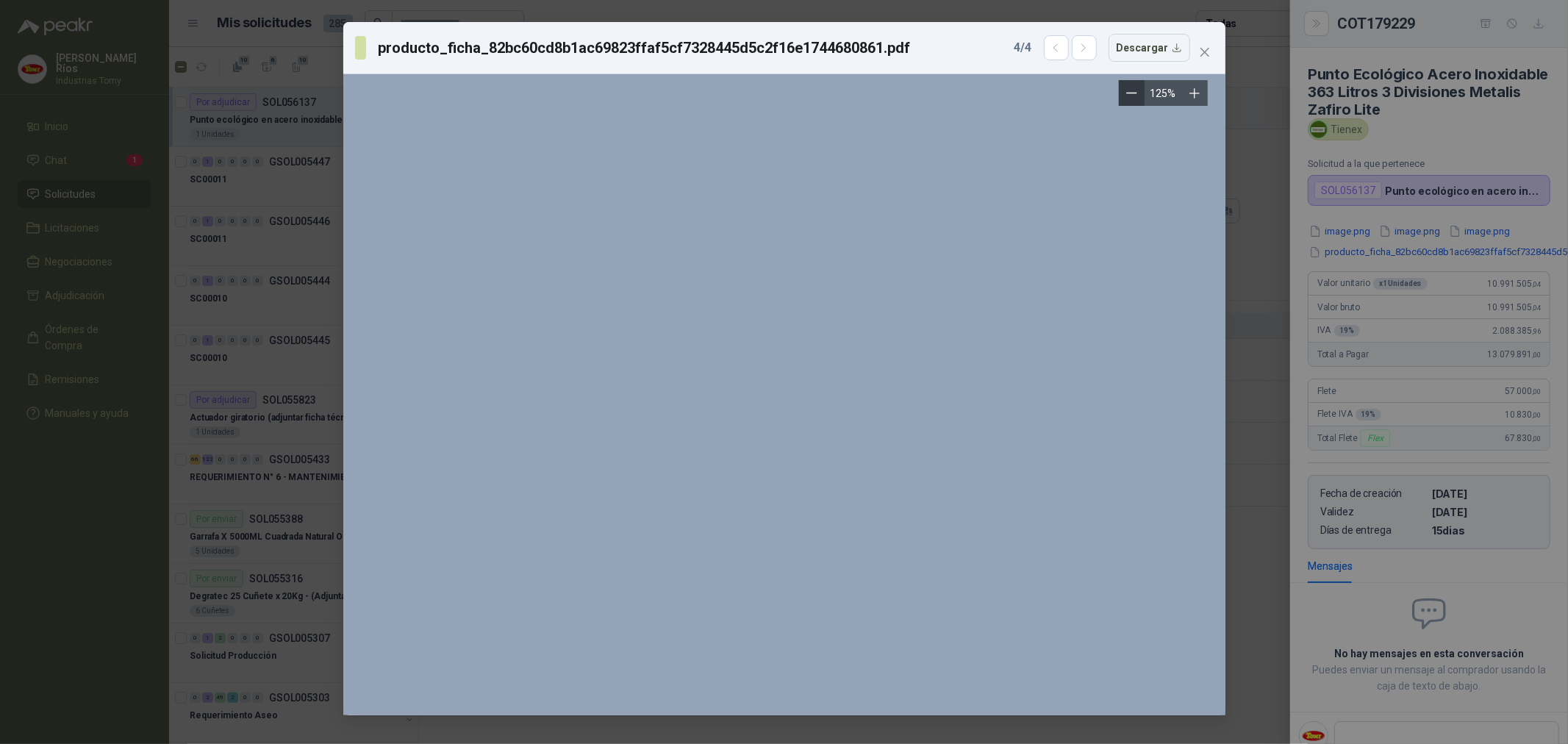
click at [1135, 98] on icon "Zoom out" at bounding box center [1132, 92] width 11 height 11
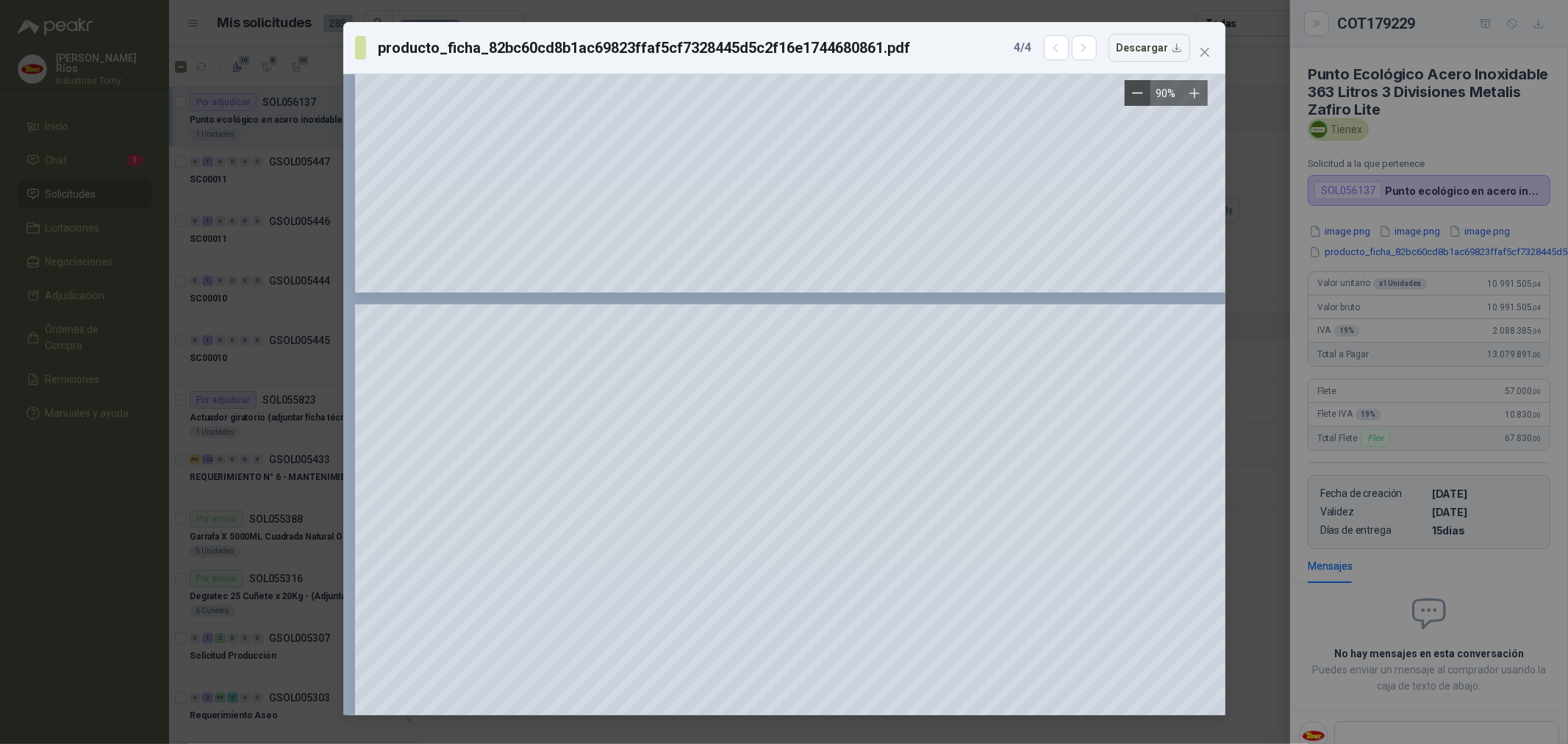
click at [1140, 92] on icon "Zoom out" at bounding box center [1137, 92] width 11 height 11
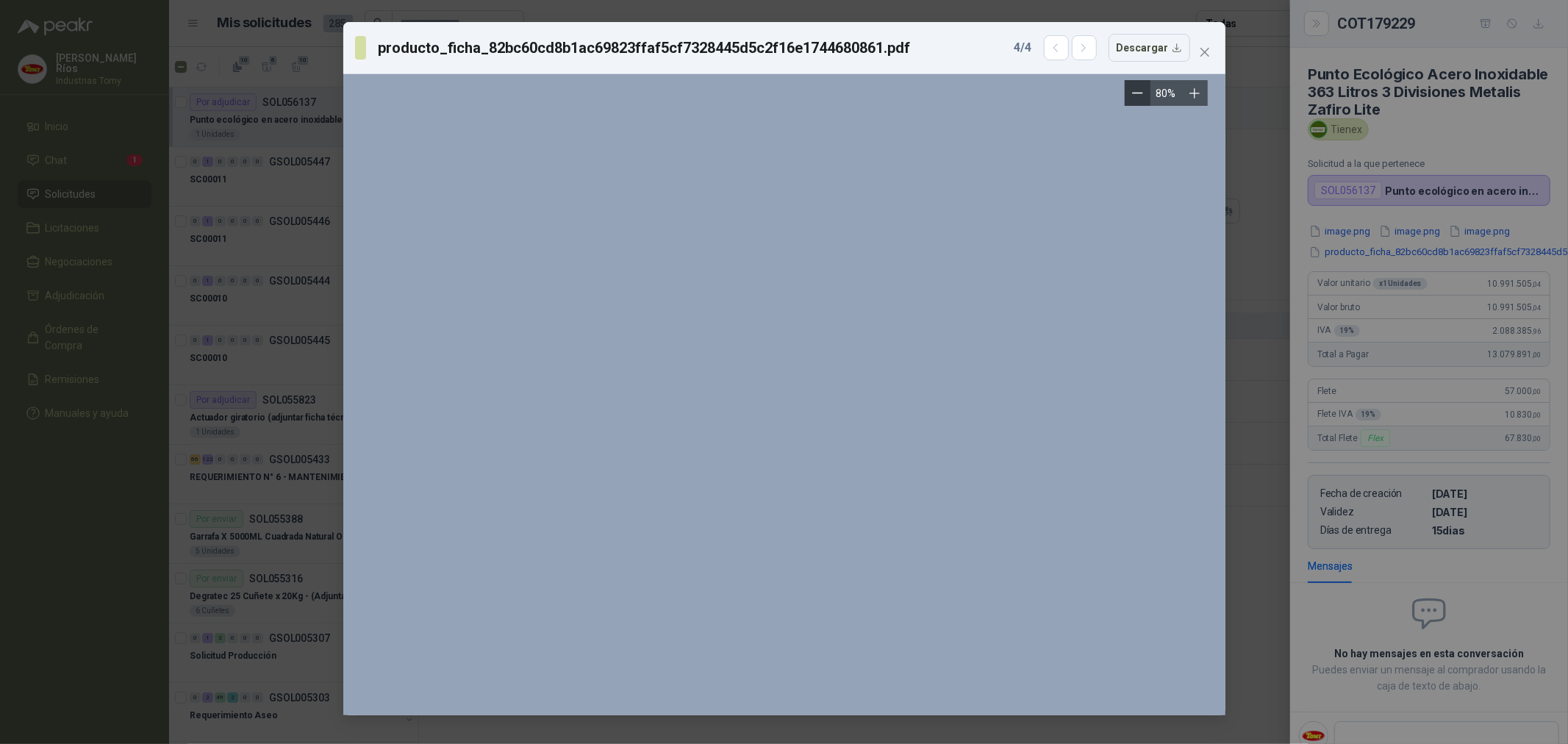
click at [1138, 92] on icon "Zoom out" at bounding box center [1137, 92] width 11 height 11
click at [1137, 92] on icon "Zoom out" at bounding box center [1137, 92] width 11 height 11
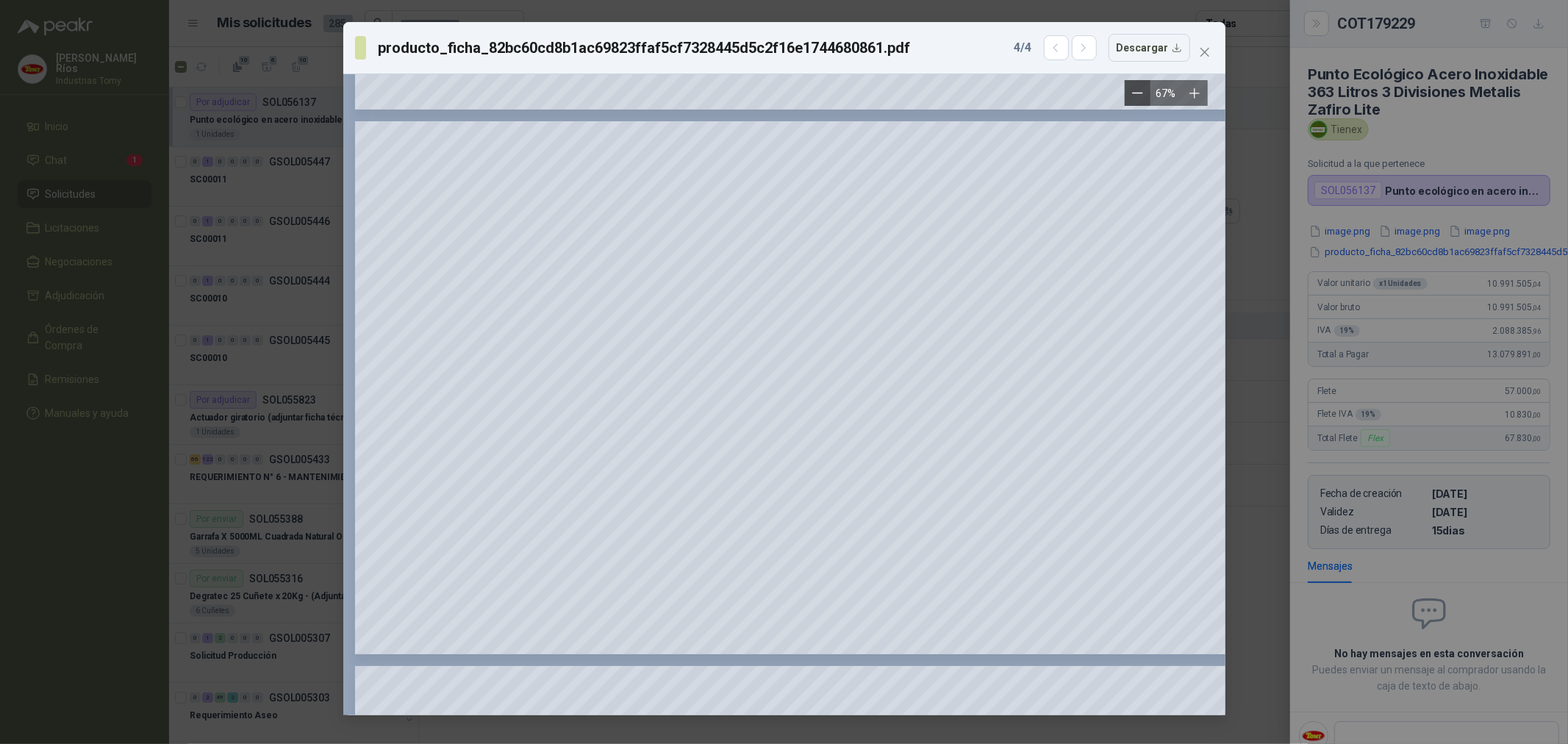
click at [1133, 87] on icon "Zoom out" at bounding box center [1137, 92] width 11 height 11
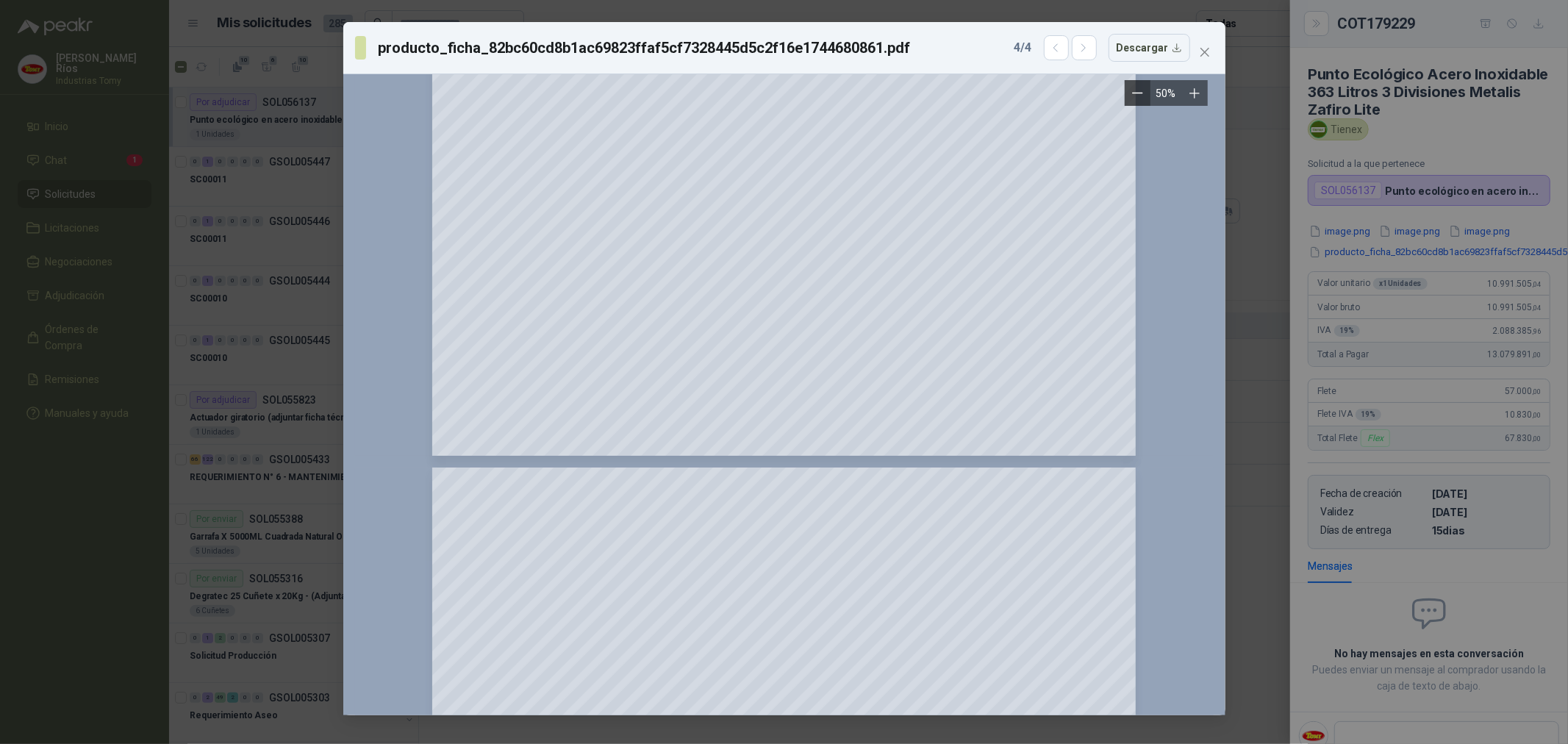
scroll to position [0, 0]
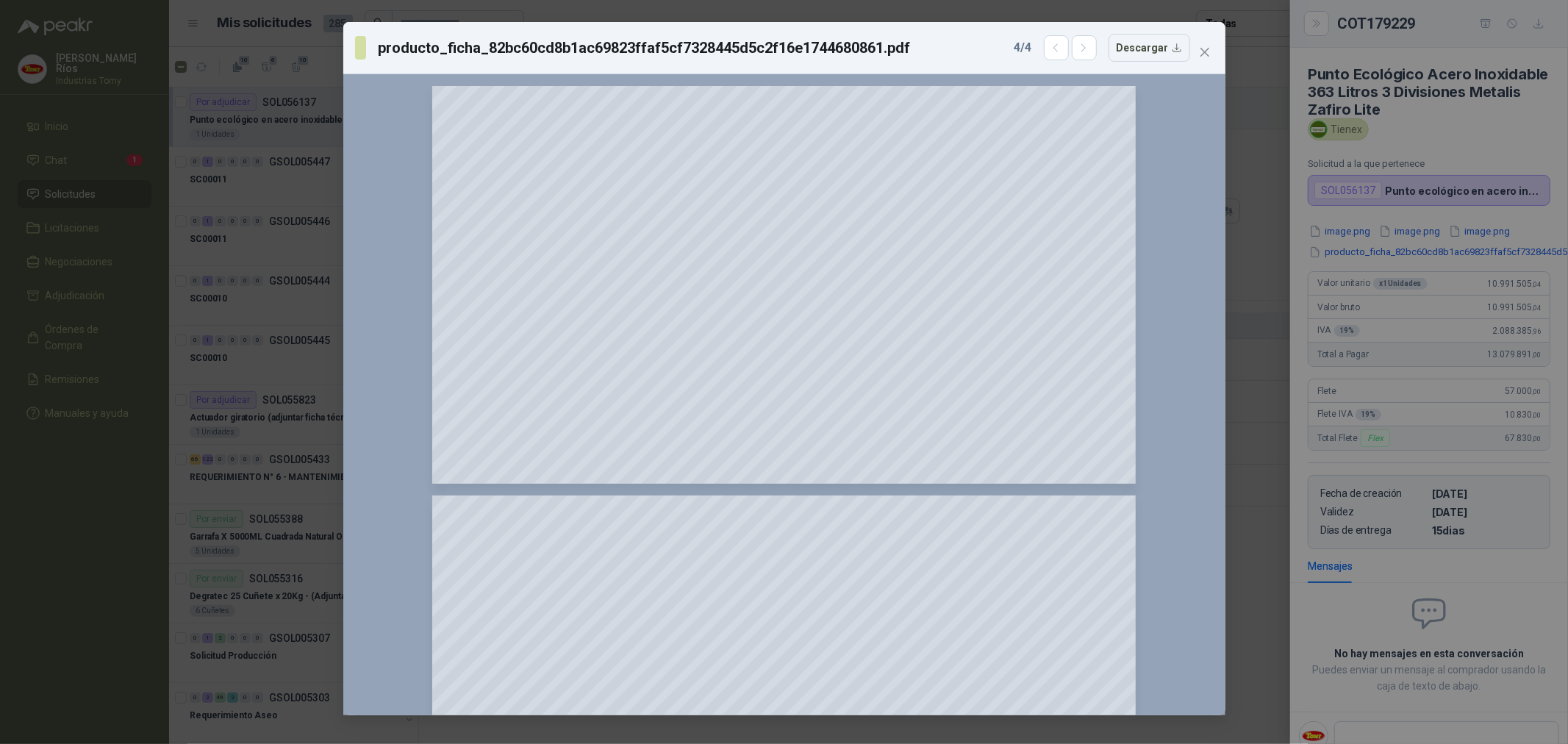
click at [1202, 42] on button "Close" at bounding box center [1204, 52] width 23 height 23
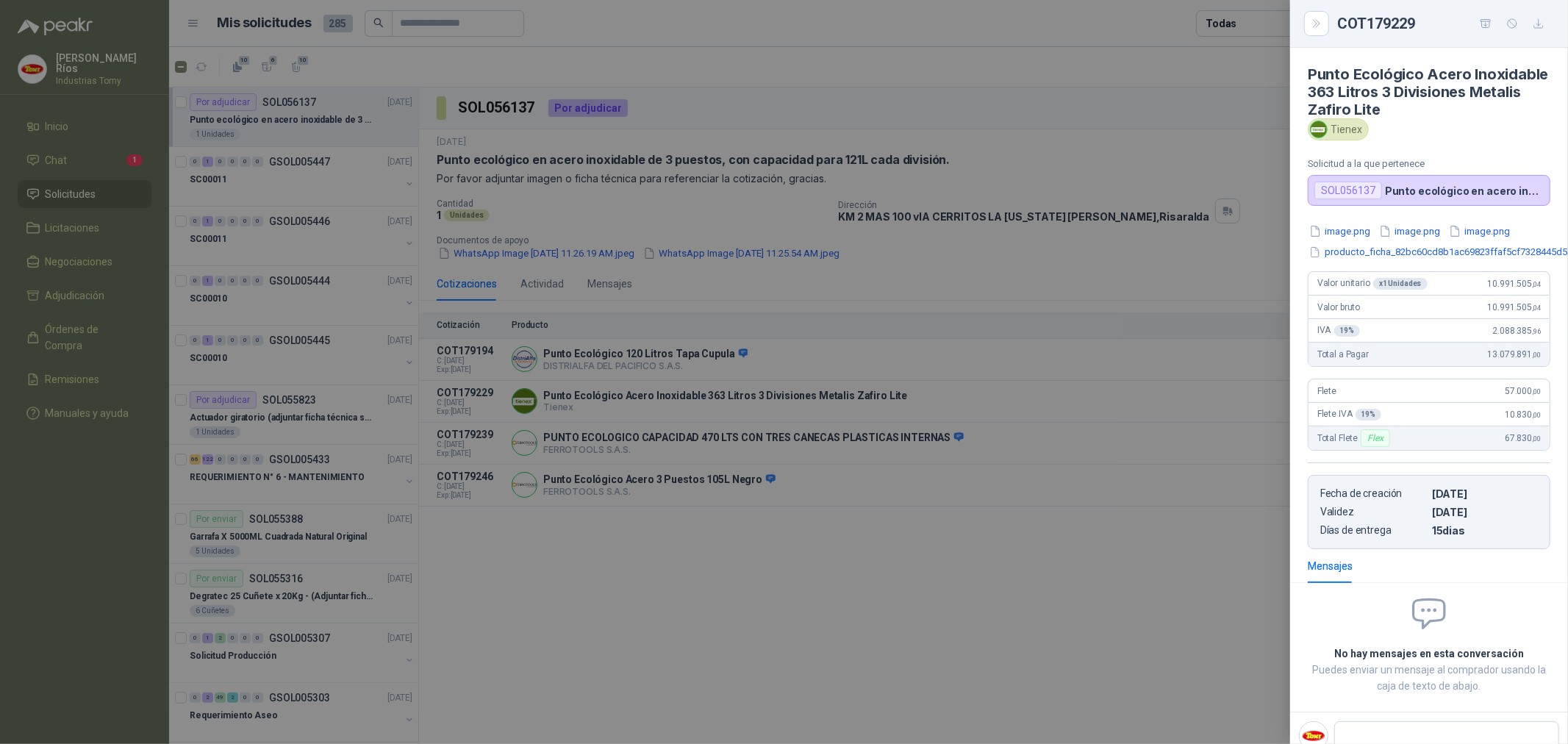
click at [1048, 583] on div at bounding box center [784, 372] width 1568 height 744
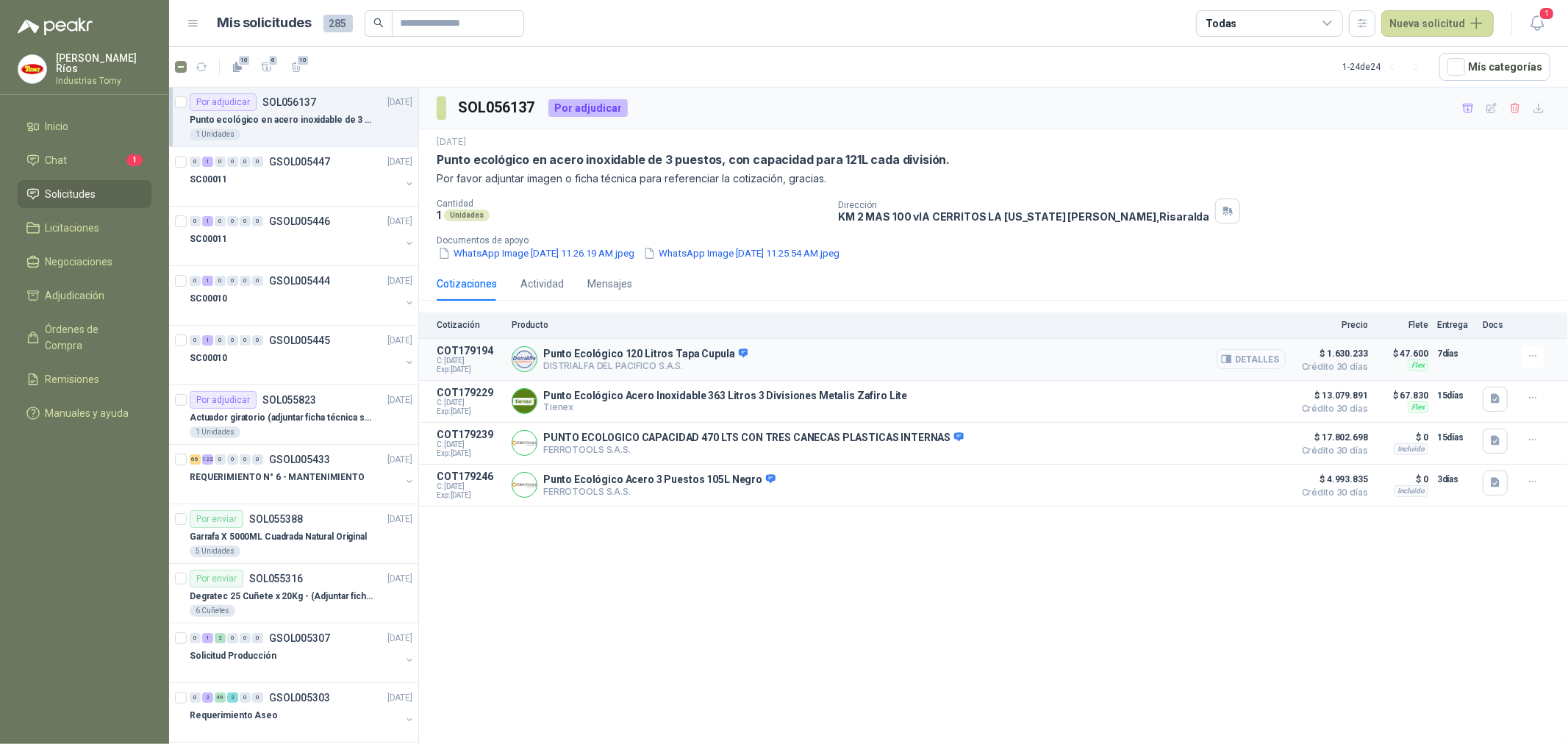
click at [1246, 361] on button "Detalles" at bounding box center [1251, 359] width 69 height 20
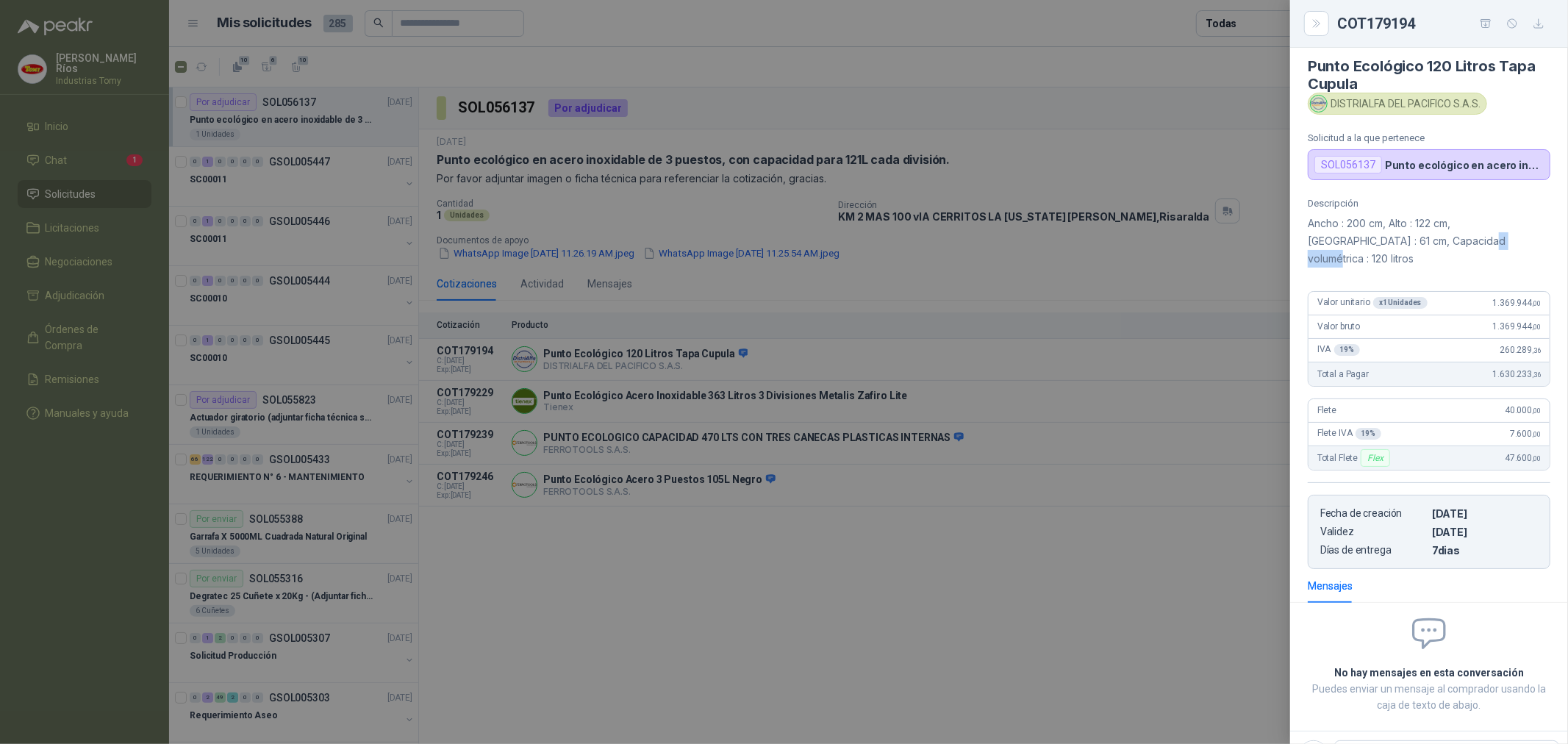
drag, startPoint x: 1413, startPoint y: 240, endPoint x: 1457, endPoint y: 233, distance: 44.6
click at [1449, 236] on p "Ancho : 200 cm, Alto : 122 cm, [GEOGRAPHIC_DATA] : 61 cm, Capacidad volumétrica…" at bounding box center [1429, 241] width 243 height 53
drag, startPoint x: 1457, startPoint y: 233, endPoint x: 1464, endPoint y: 225, distance: 10.6
click at [1457, 232] on p "Ancho : 200 cm, Alto : 122 cm, [GEOGRAPHIC_DATA] : 61 cm, Capacidad volumétrica…" at bounding box center [1429, 241] width 243 height 53
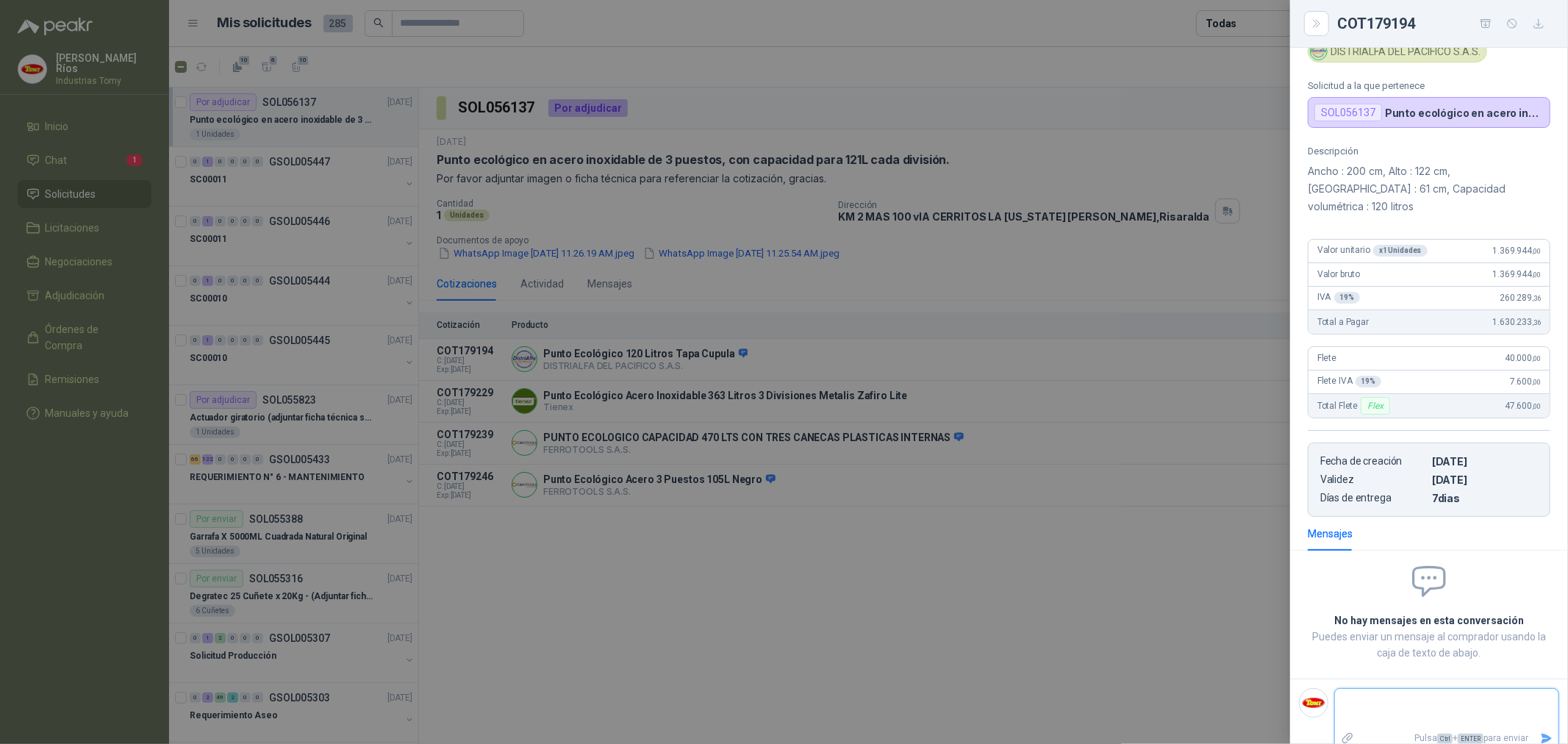
click at [1374, 691] on textarea at bounding box center [1446, 708] width 224 height 34
type textarea "*"
type textarea "**"
type textarea "***"
type textarea "****"
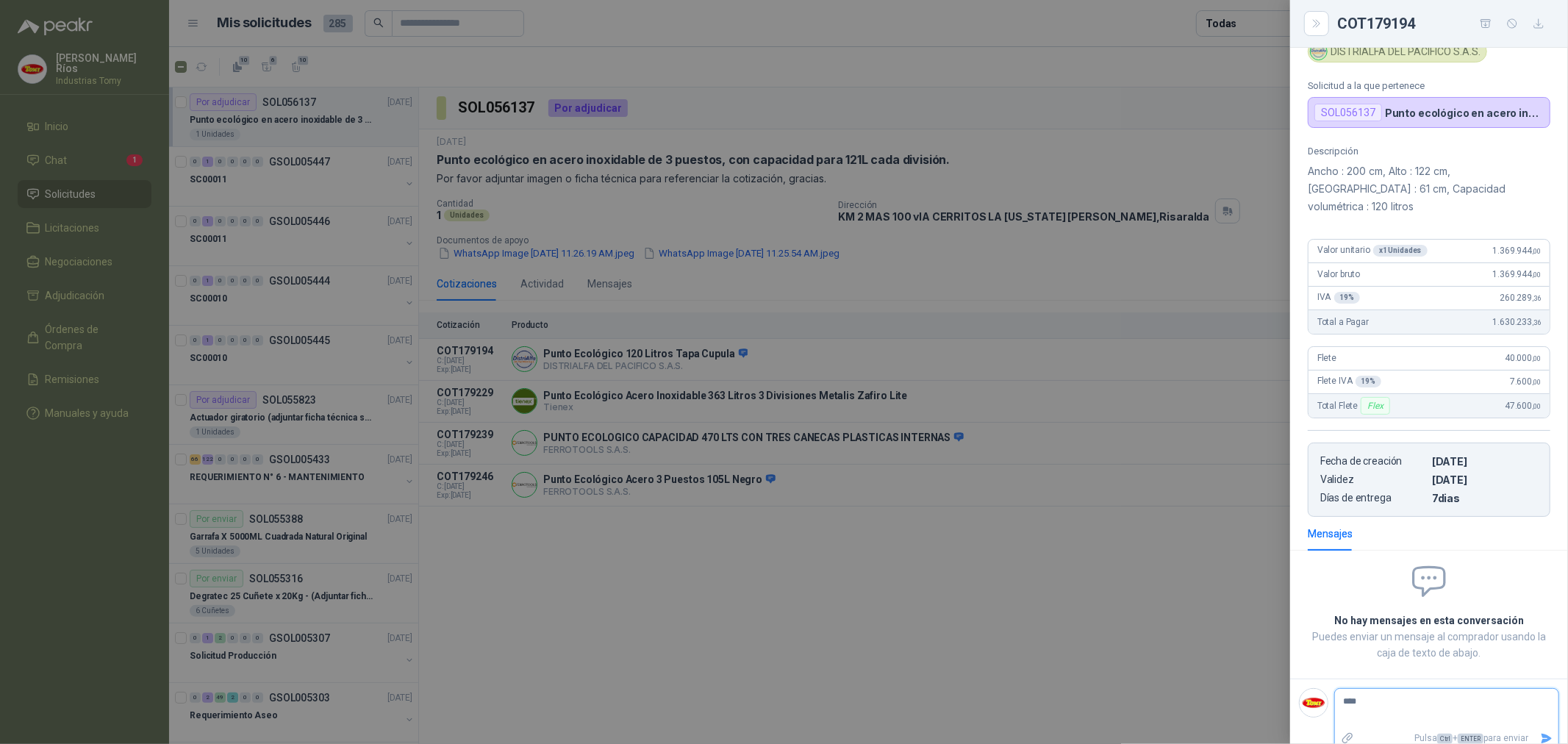
type textarea "***"
type textarea "**"
type textarea "*"
type textarea "**"
type textarea "***"
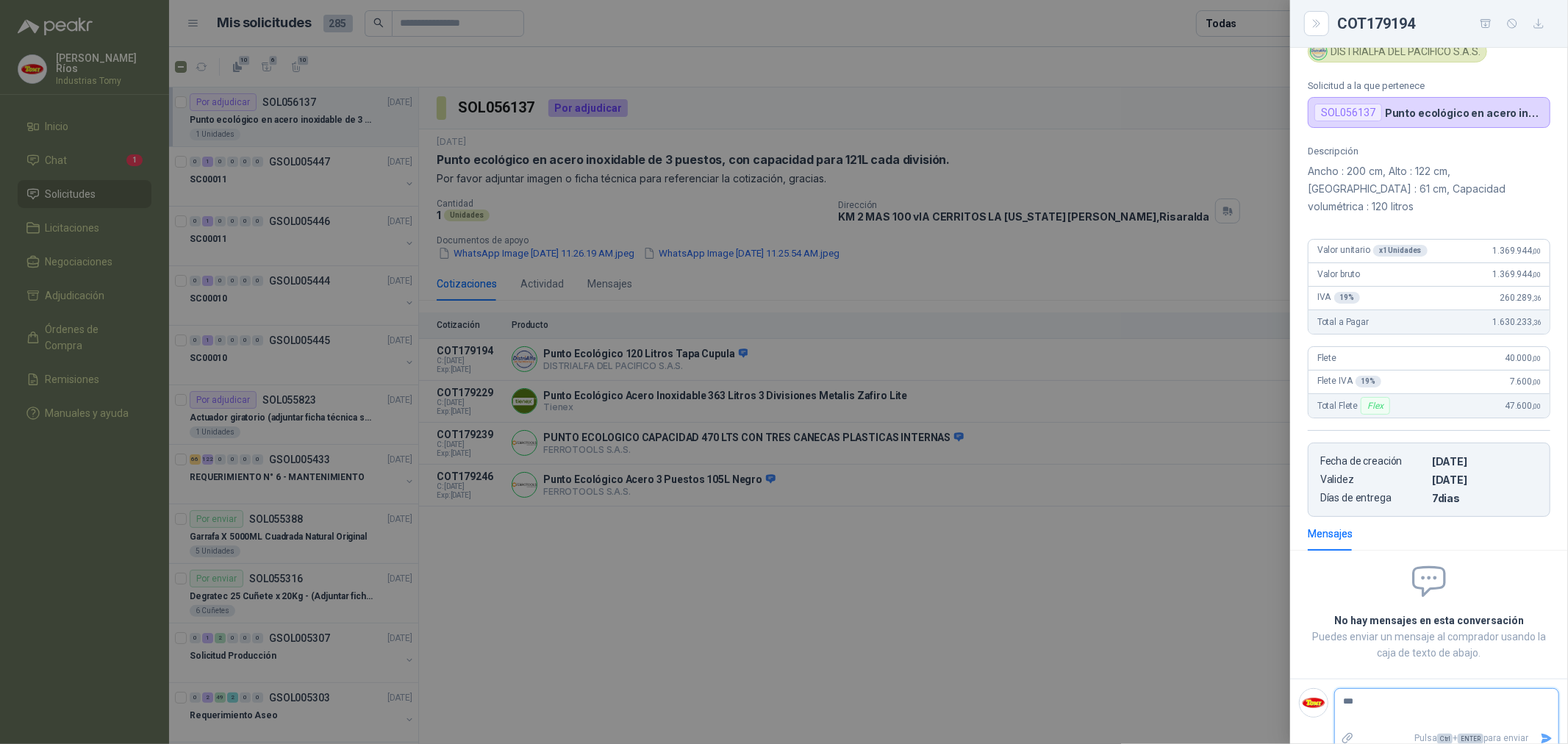
type textarea "***"
type textarea "*****"
type textarea "******"
type textarea "*******"
type textarea "********"
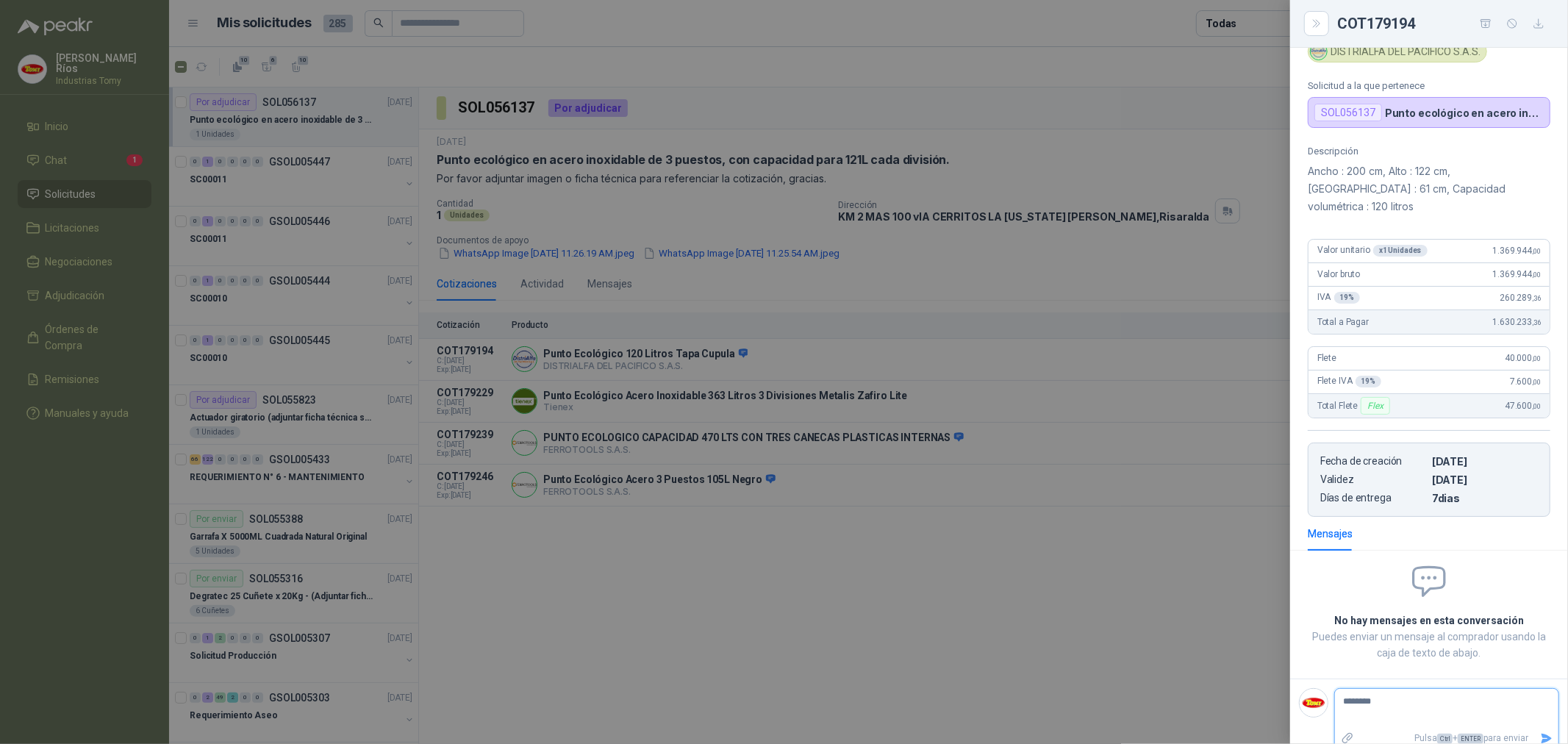
type textarea "*********"
type textarea "**********"
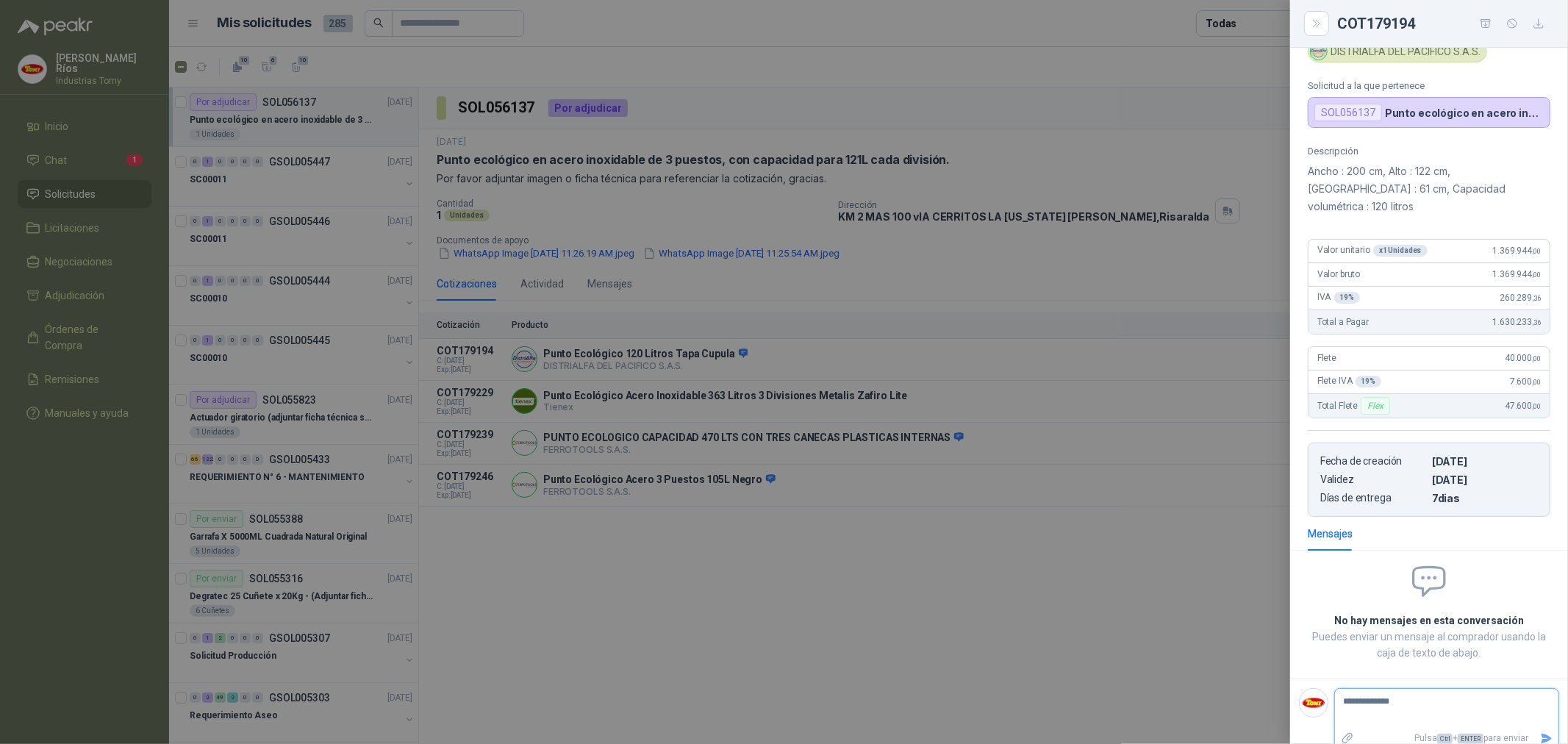
type textarea "**********"
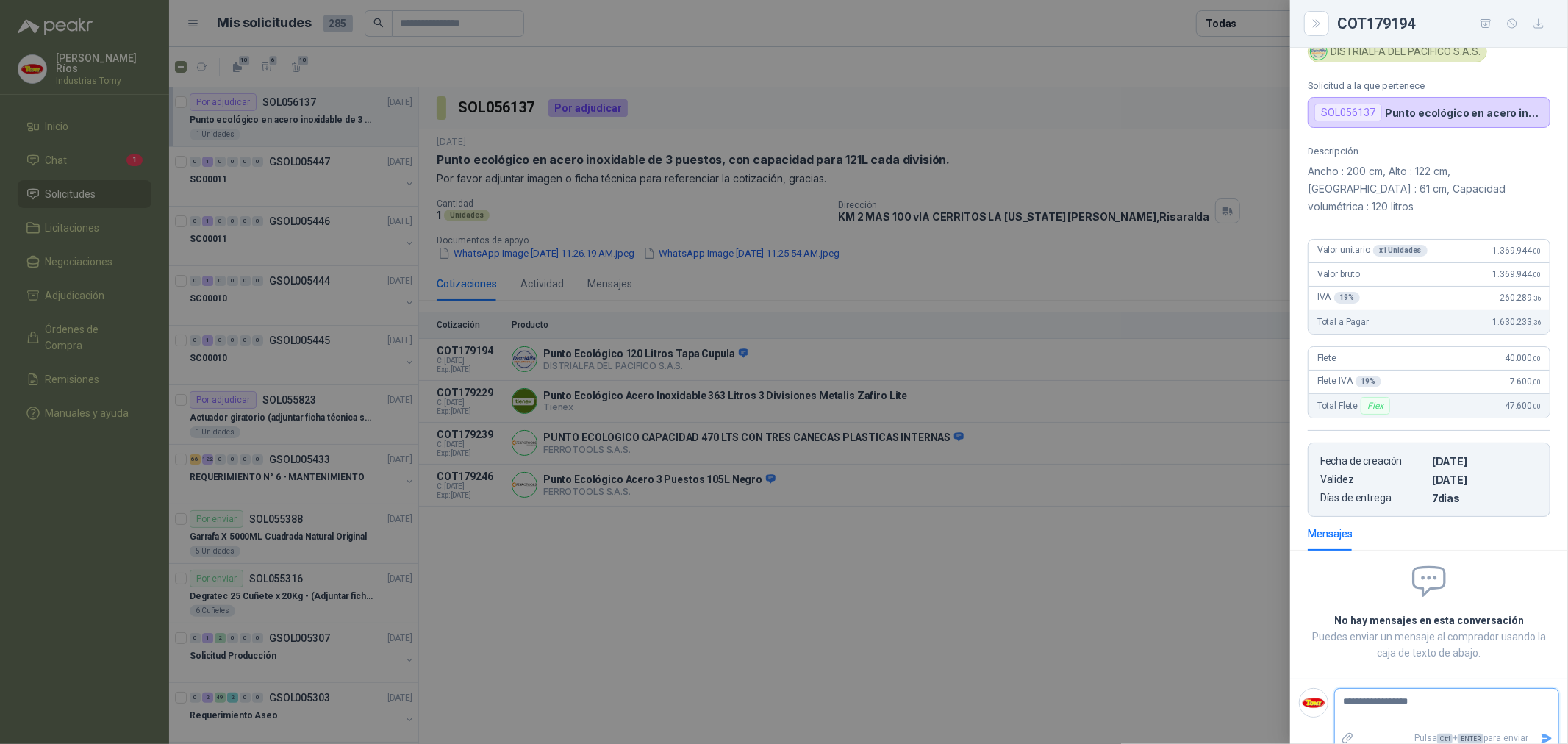
type textarea "**********"
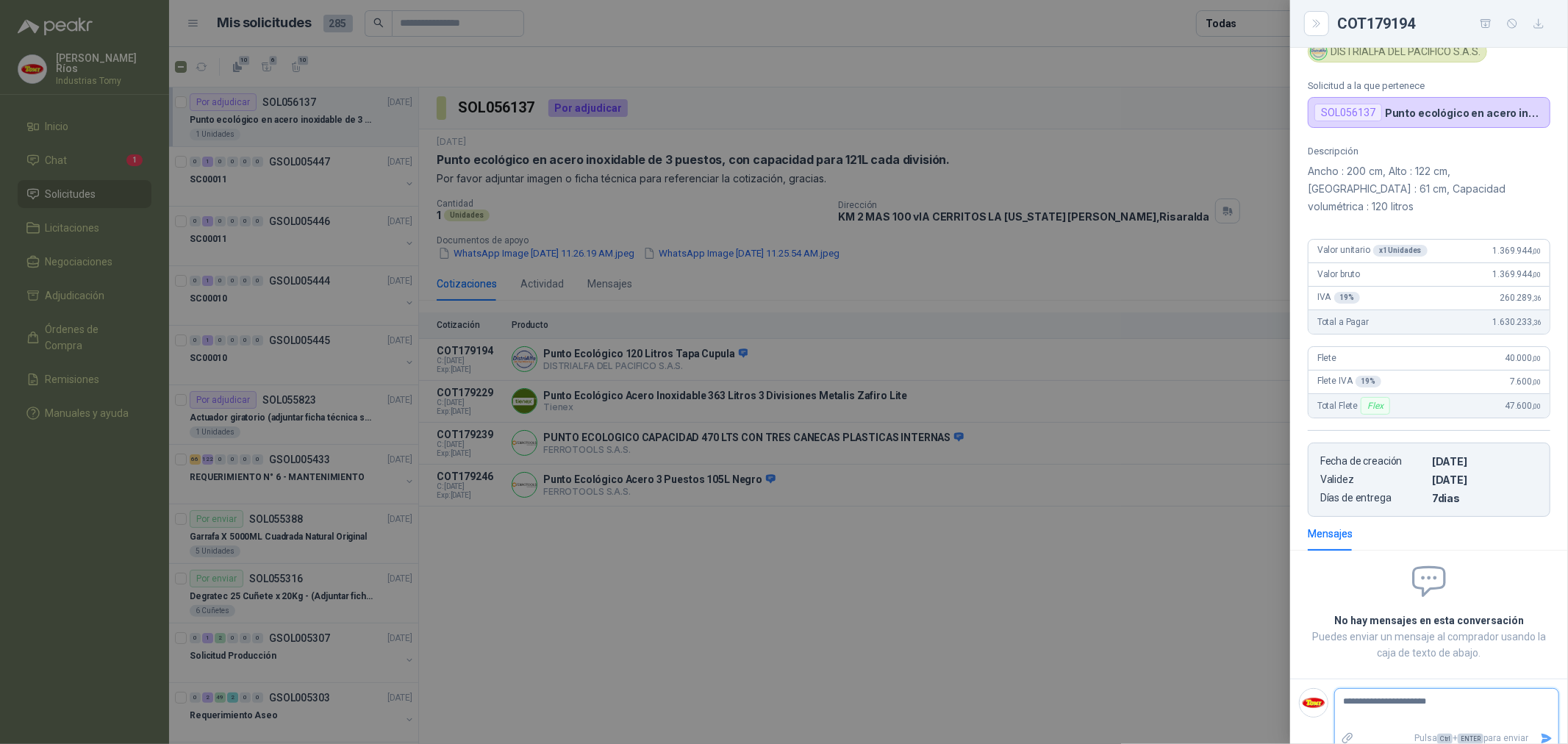
type textarea "**********"
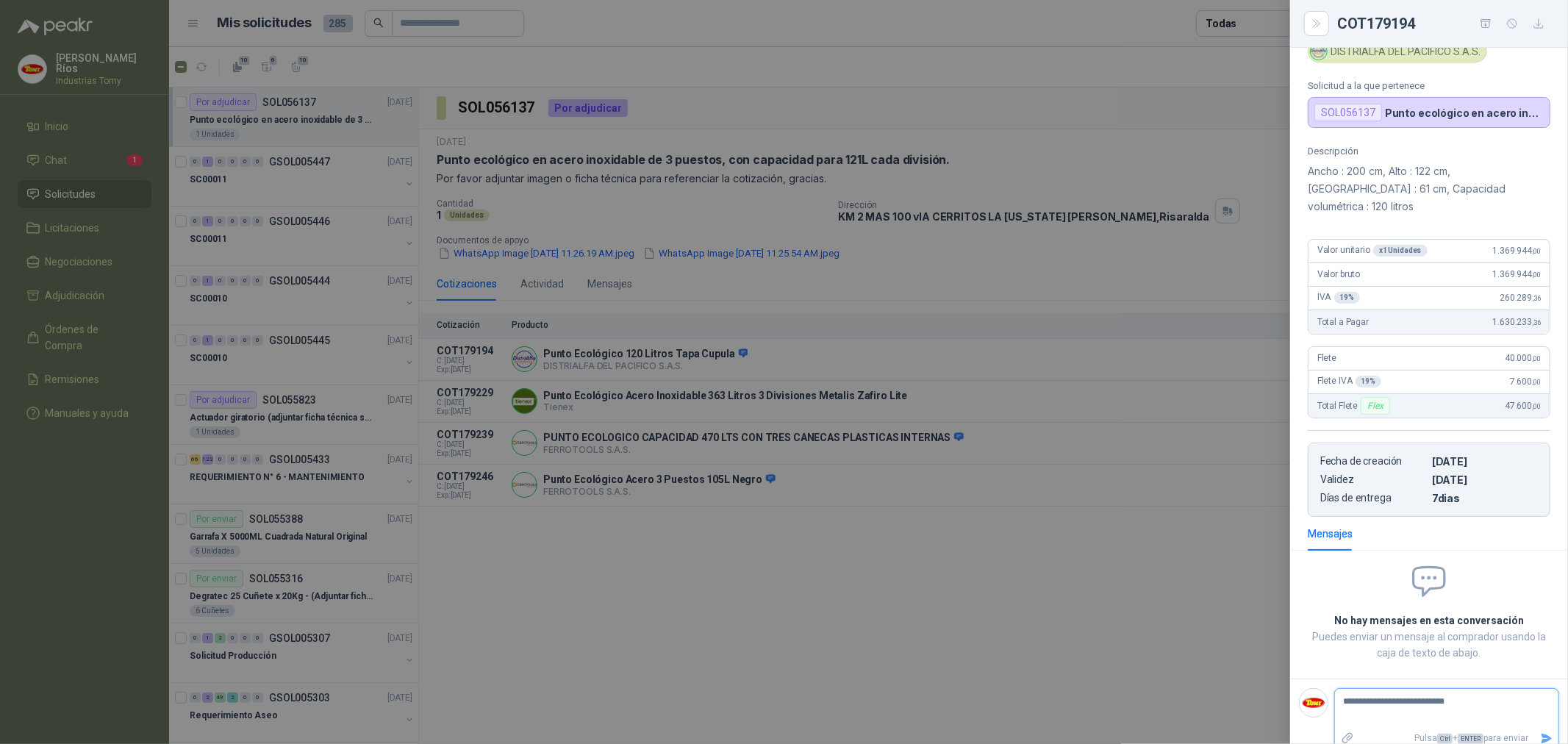
type textarea "**********"
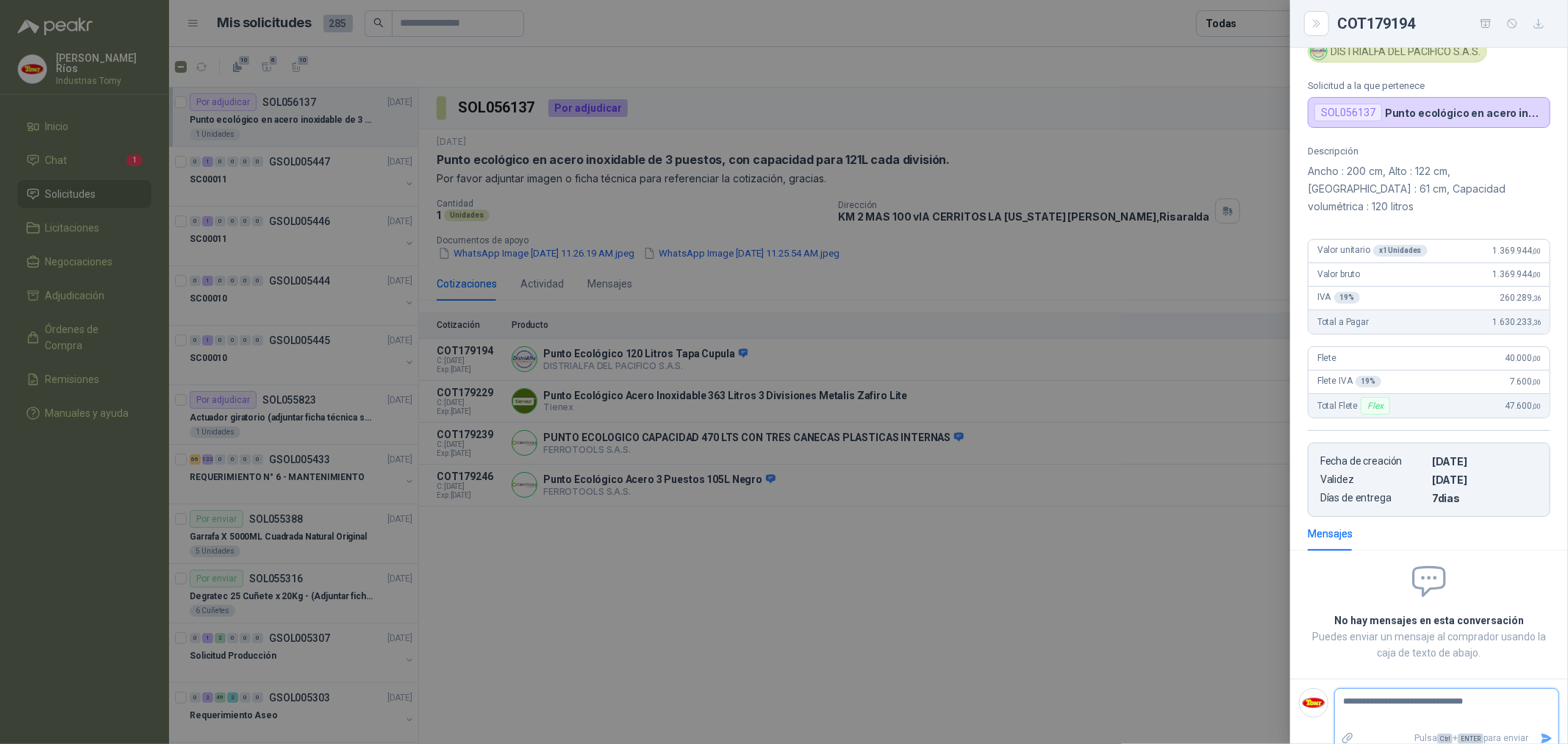
type textarea "**********"
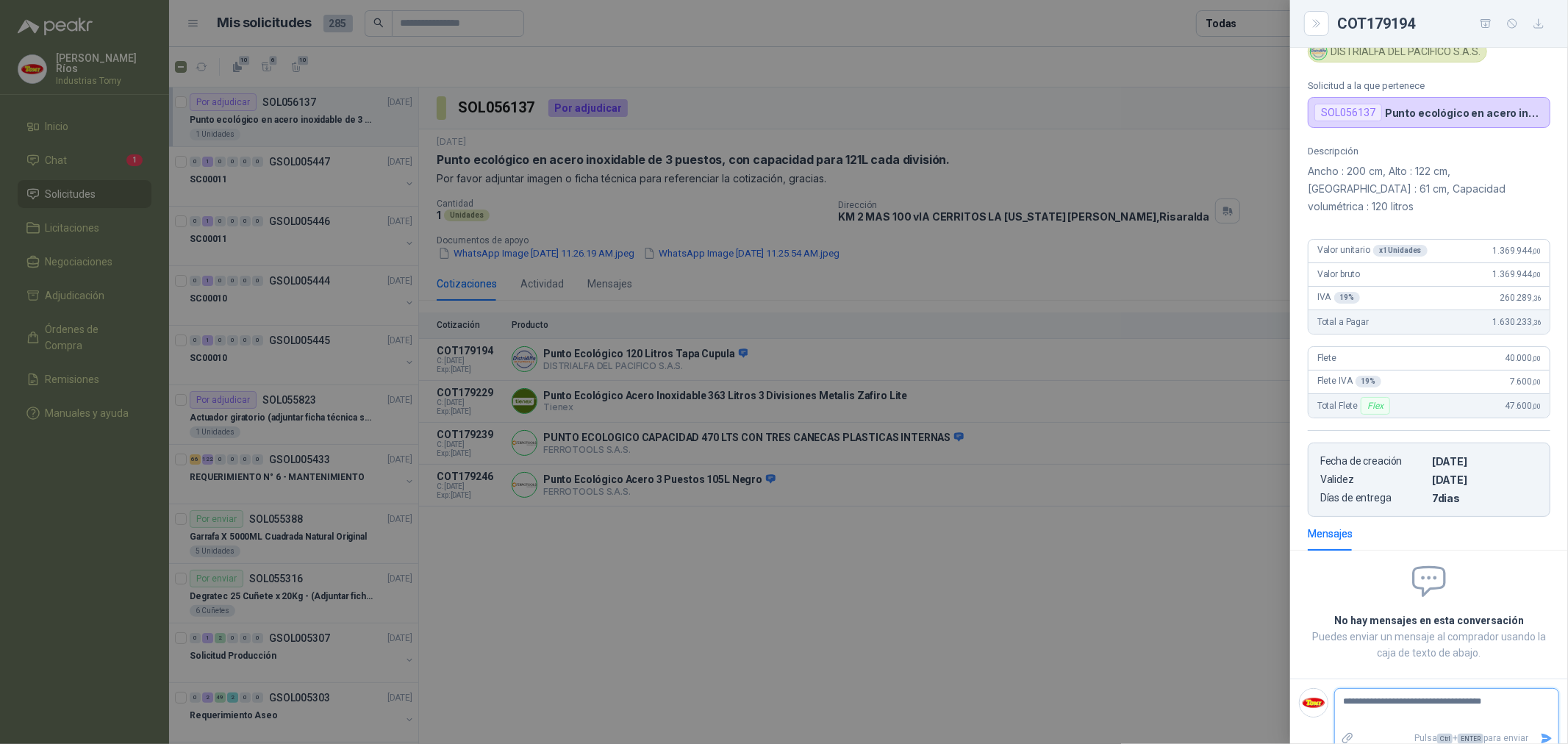
type textarea "**********"
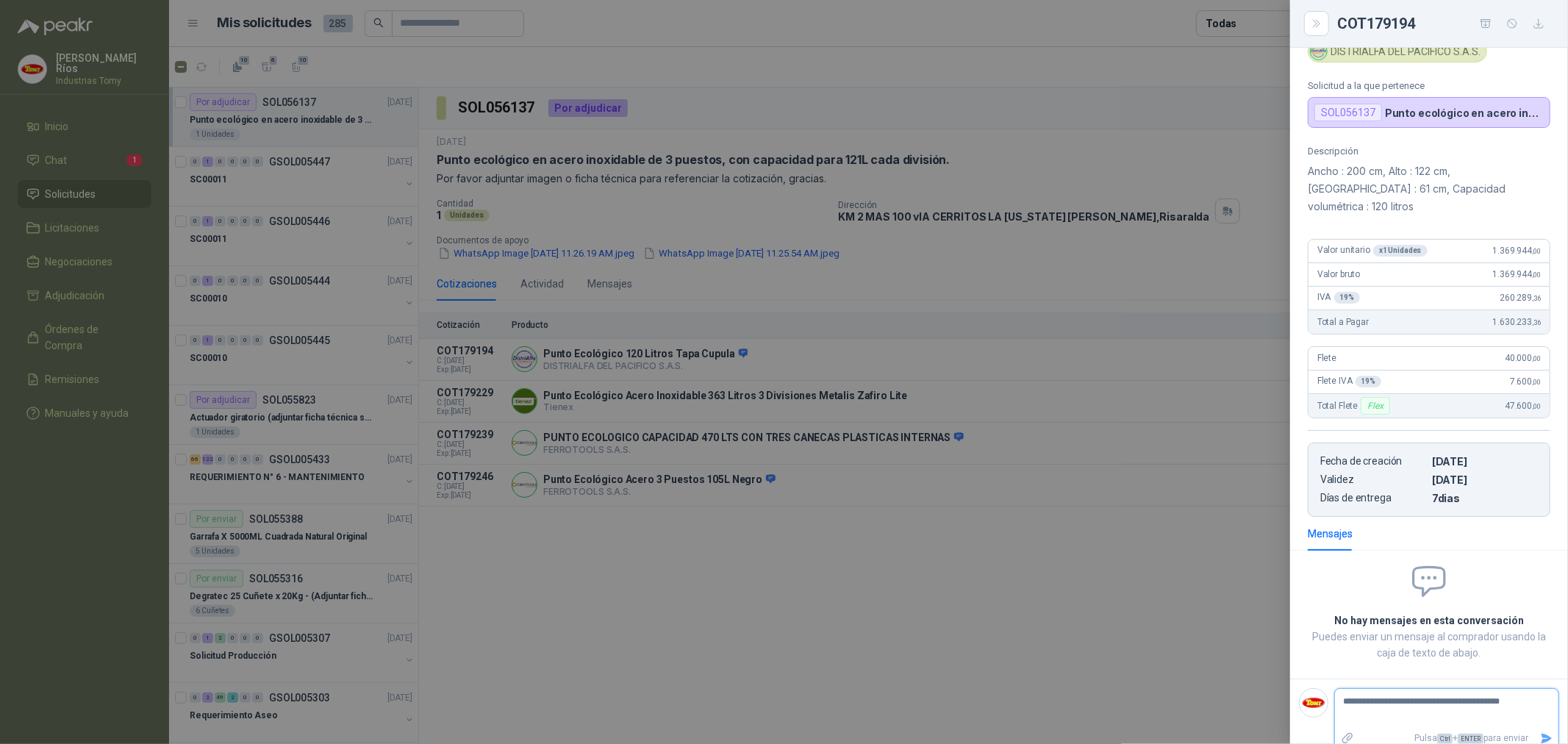
type textarea "**********"
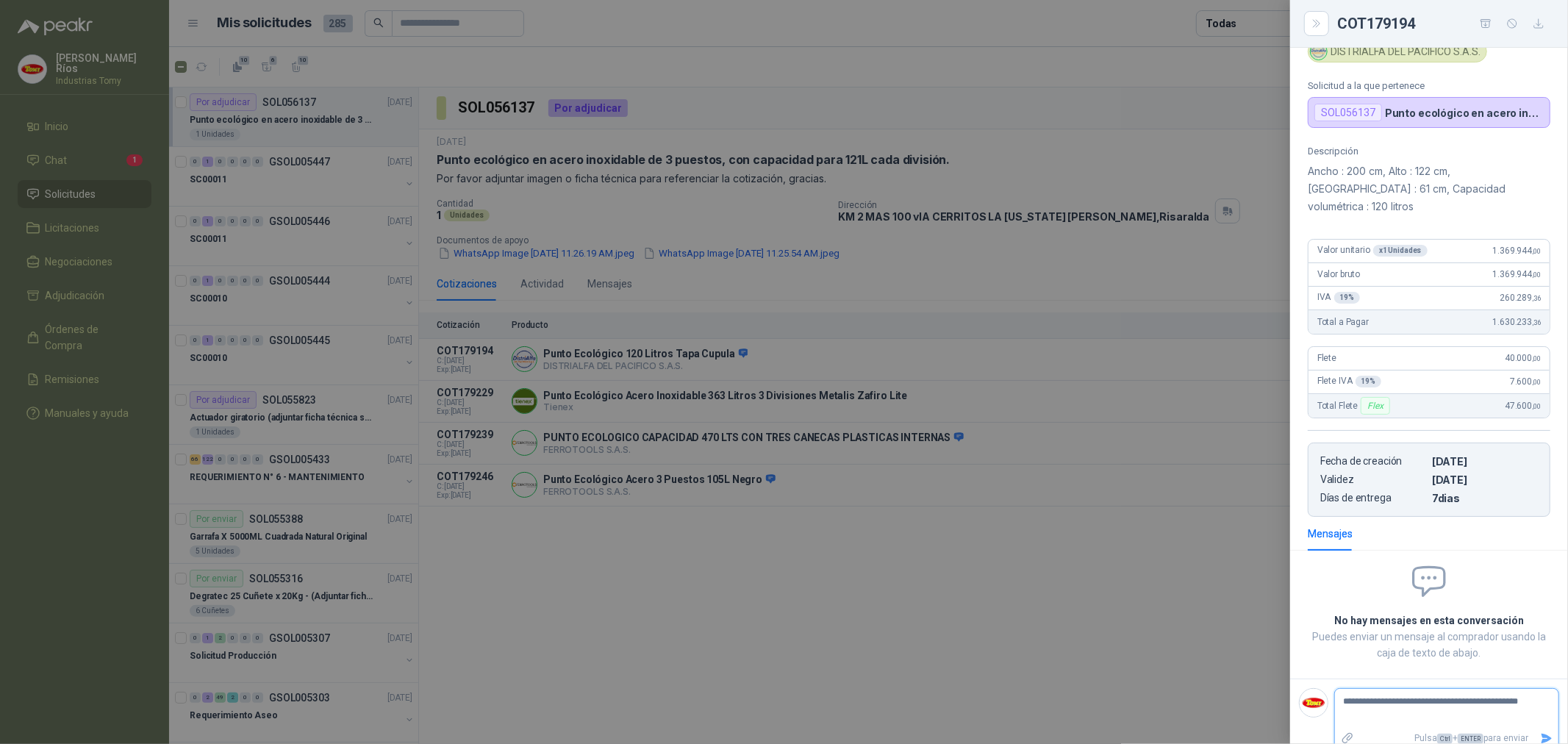
type textarea "**********"
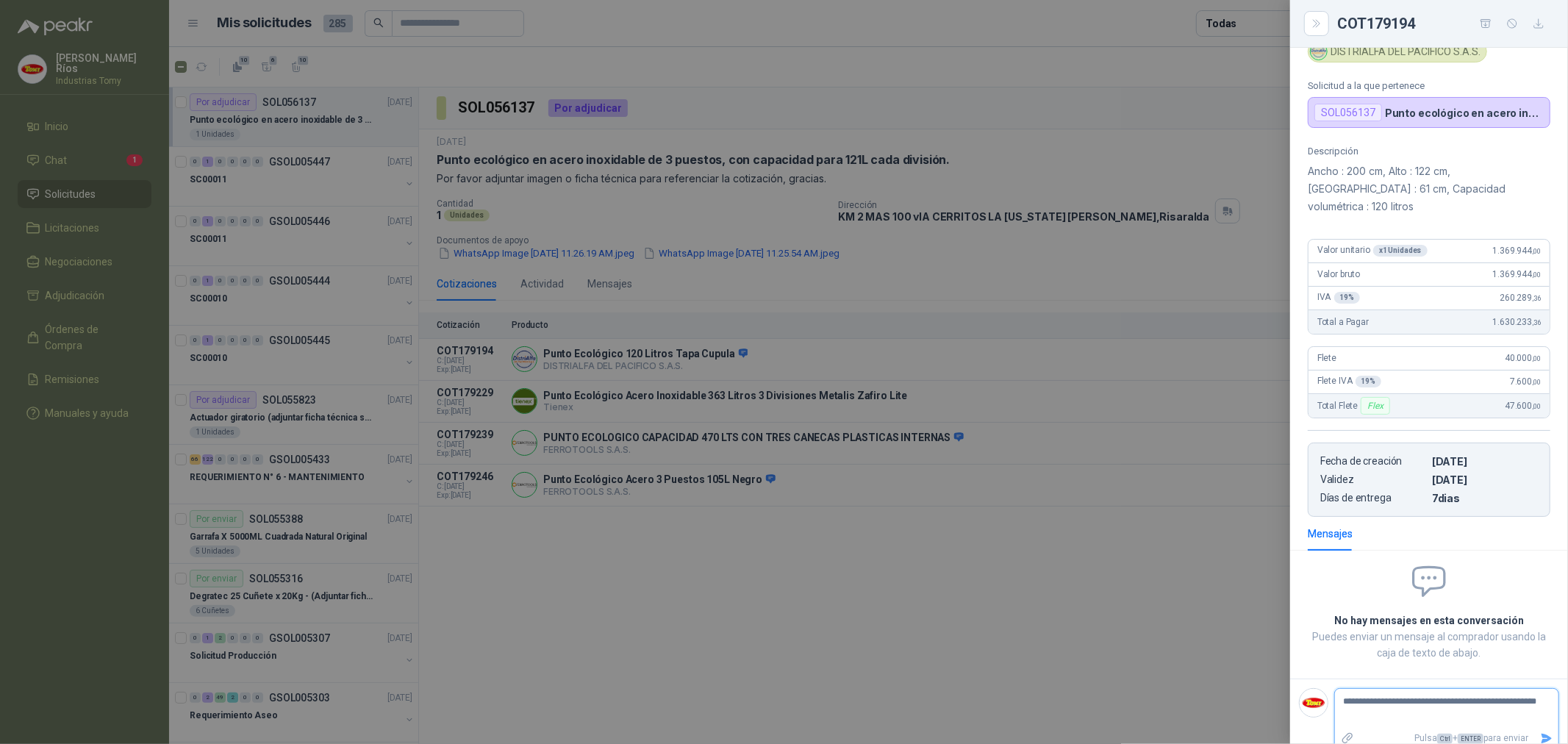
type textarea "**********"
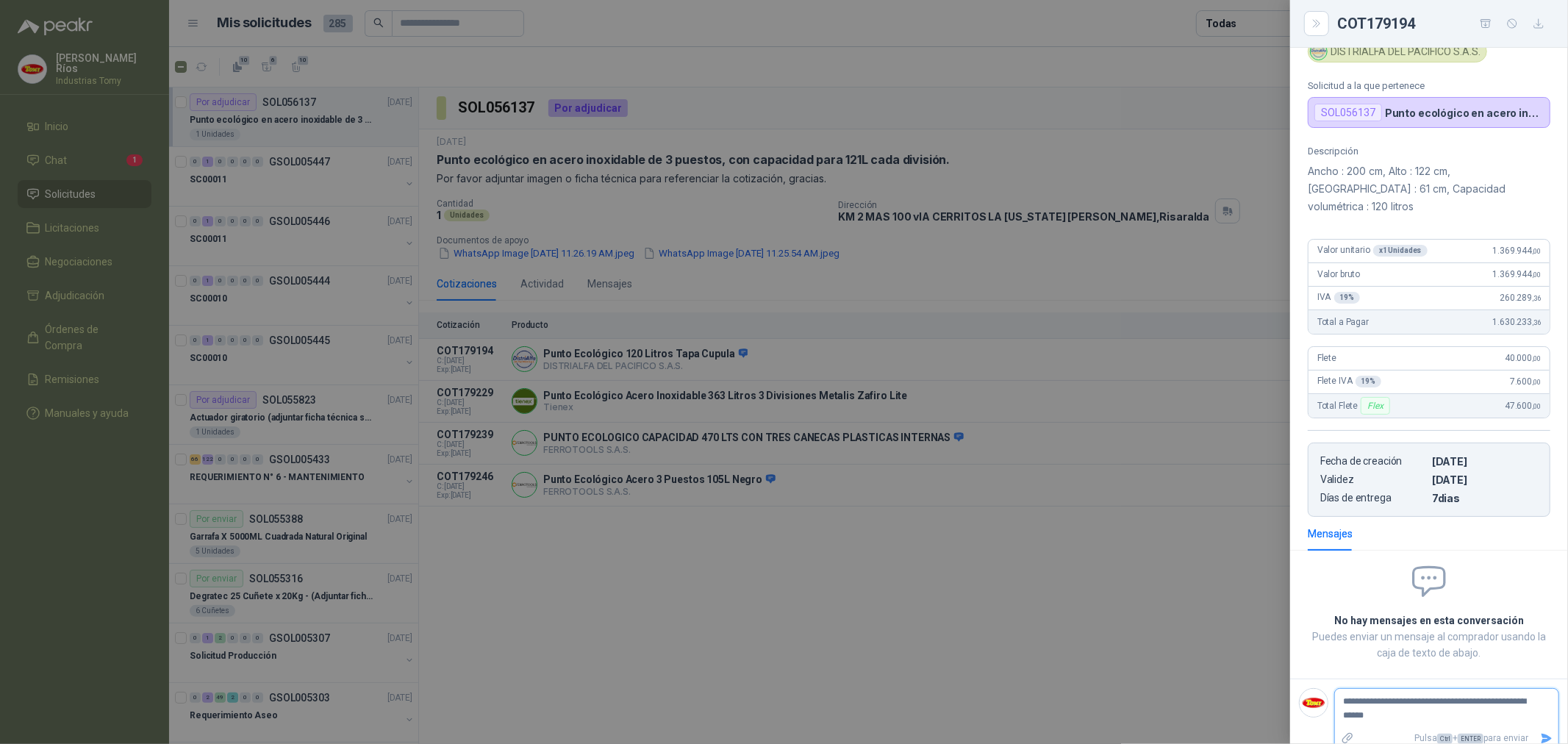
type textarea "**********"
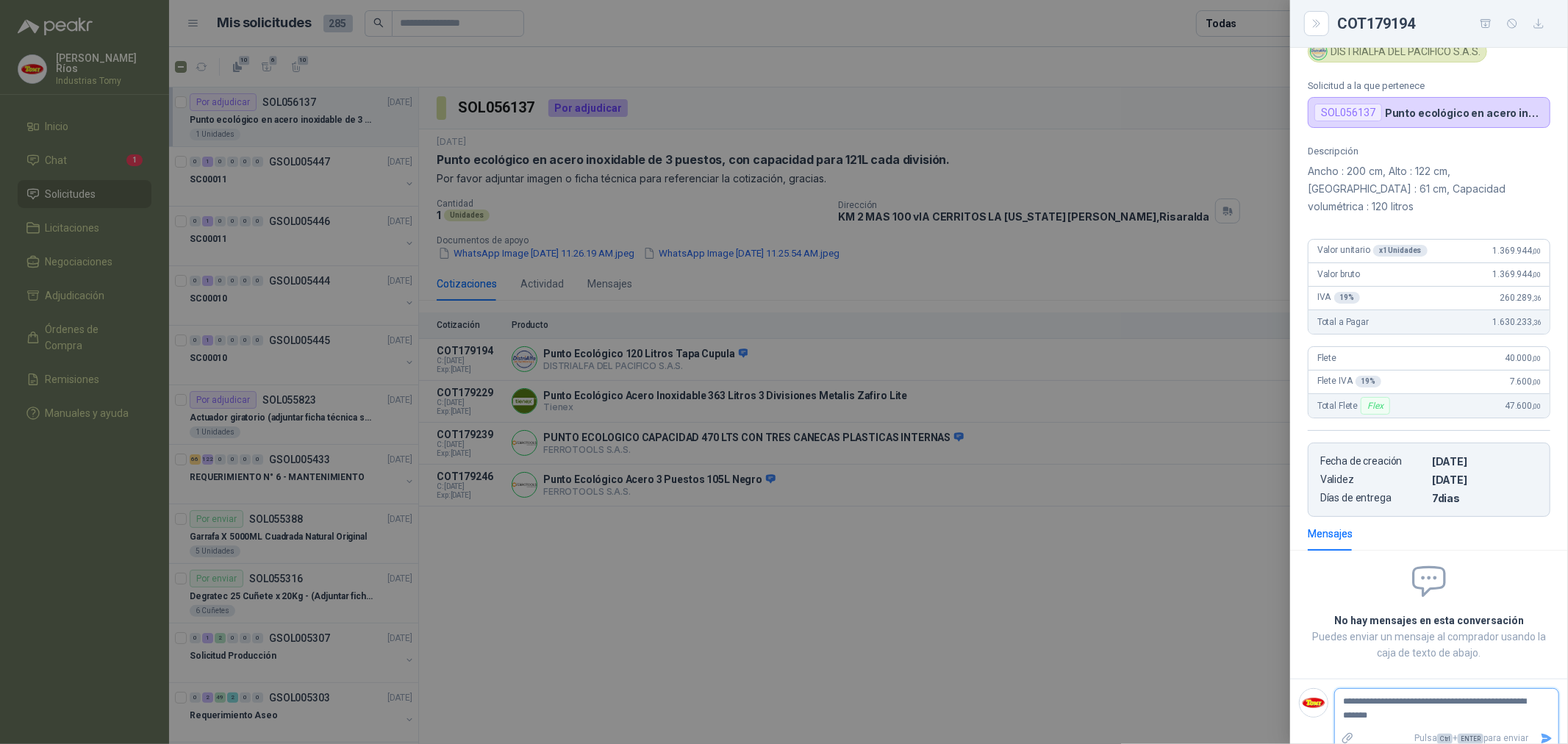
type textarea "**********"
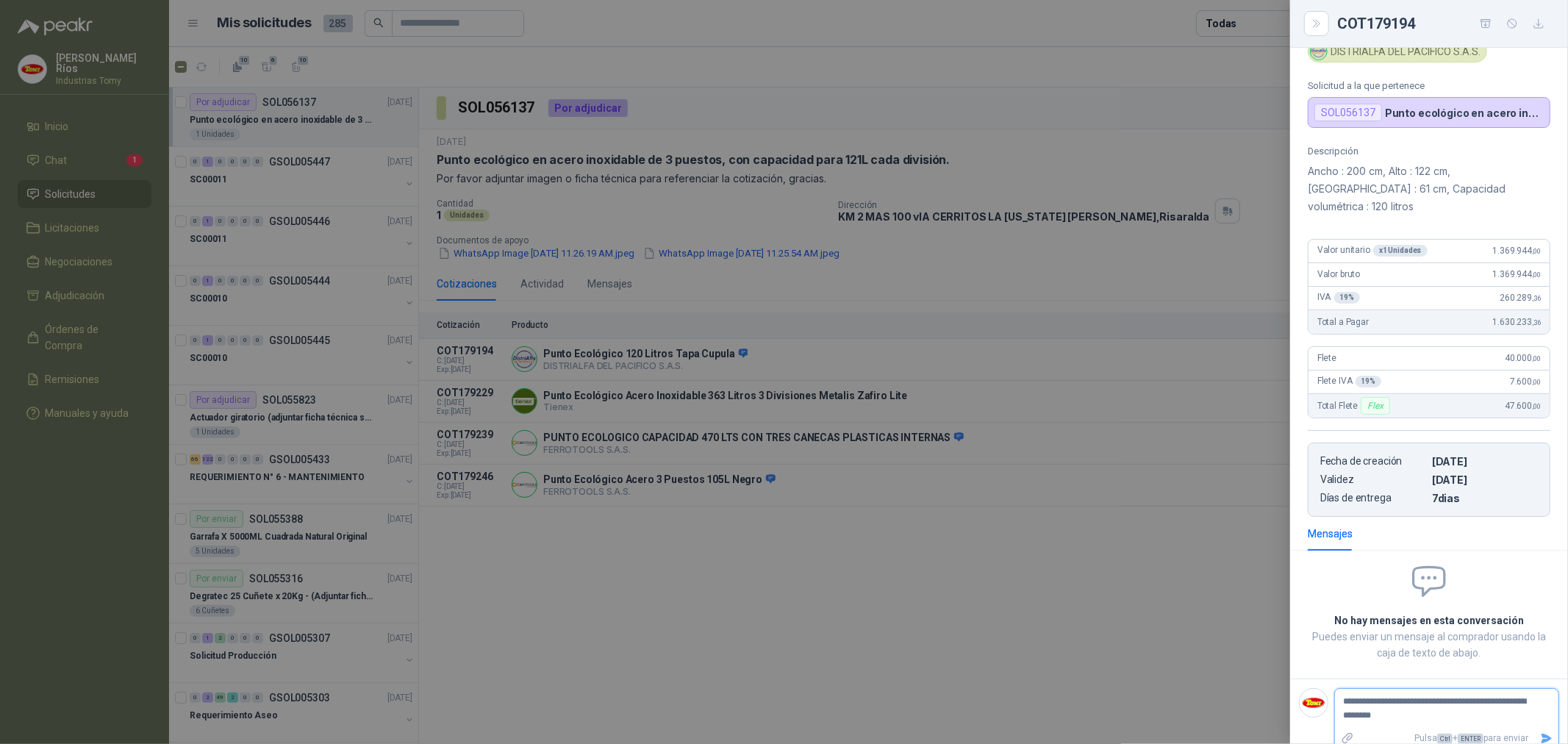
type textarea "**********"
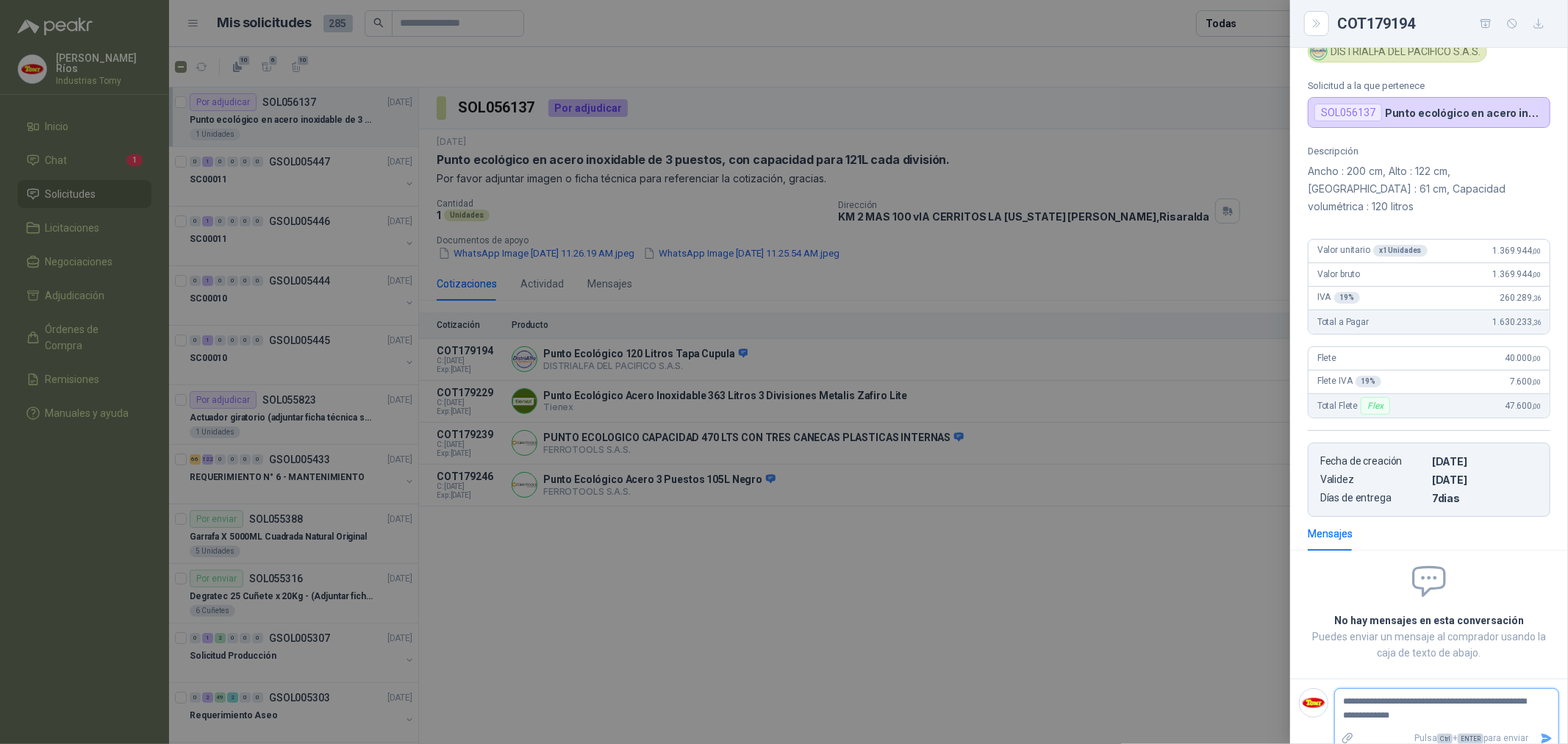
type textarea "**********"
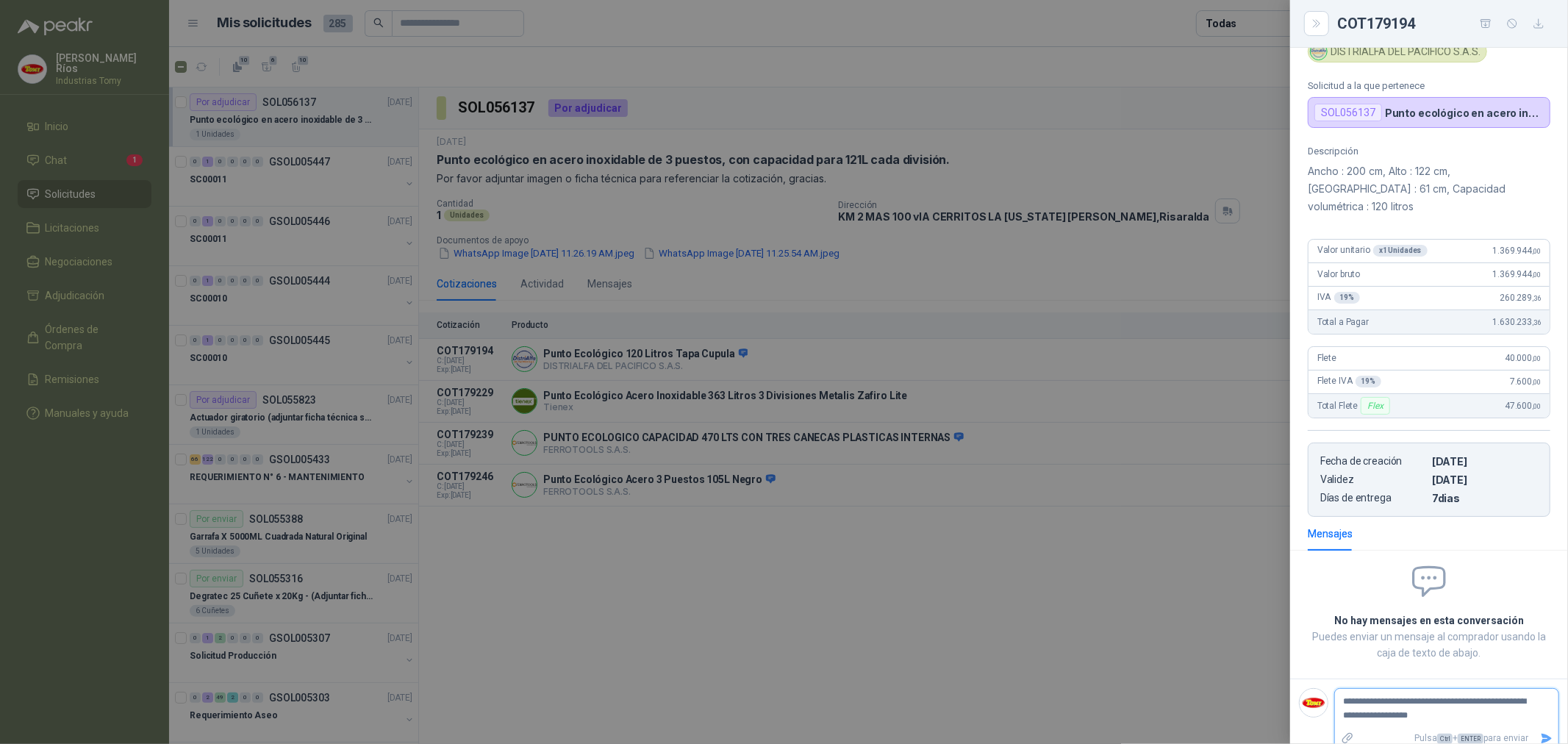
type textarea "**********"
click at [1521, 691] on textarea "**********" at bounding box center [1440, 708] width 212 height 34
click at [1516, 691] on textarea "**********" at bounding box center [1440, 708] width 212 height 34
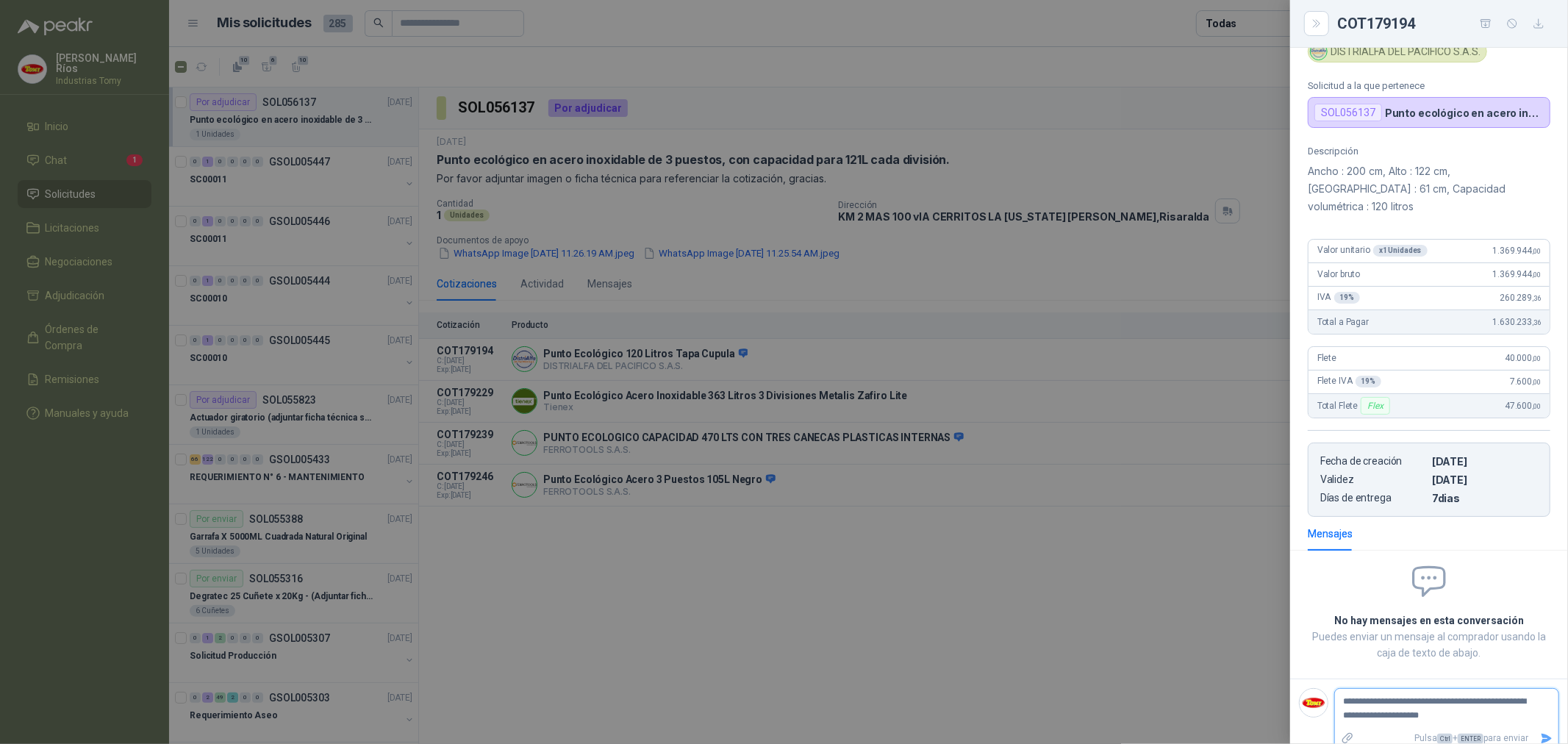
type textarea "**********"
click at [1542, 734] on icon "Enviar" at bounding box center [1547, 738] width 10 height 9
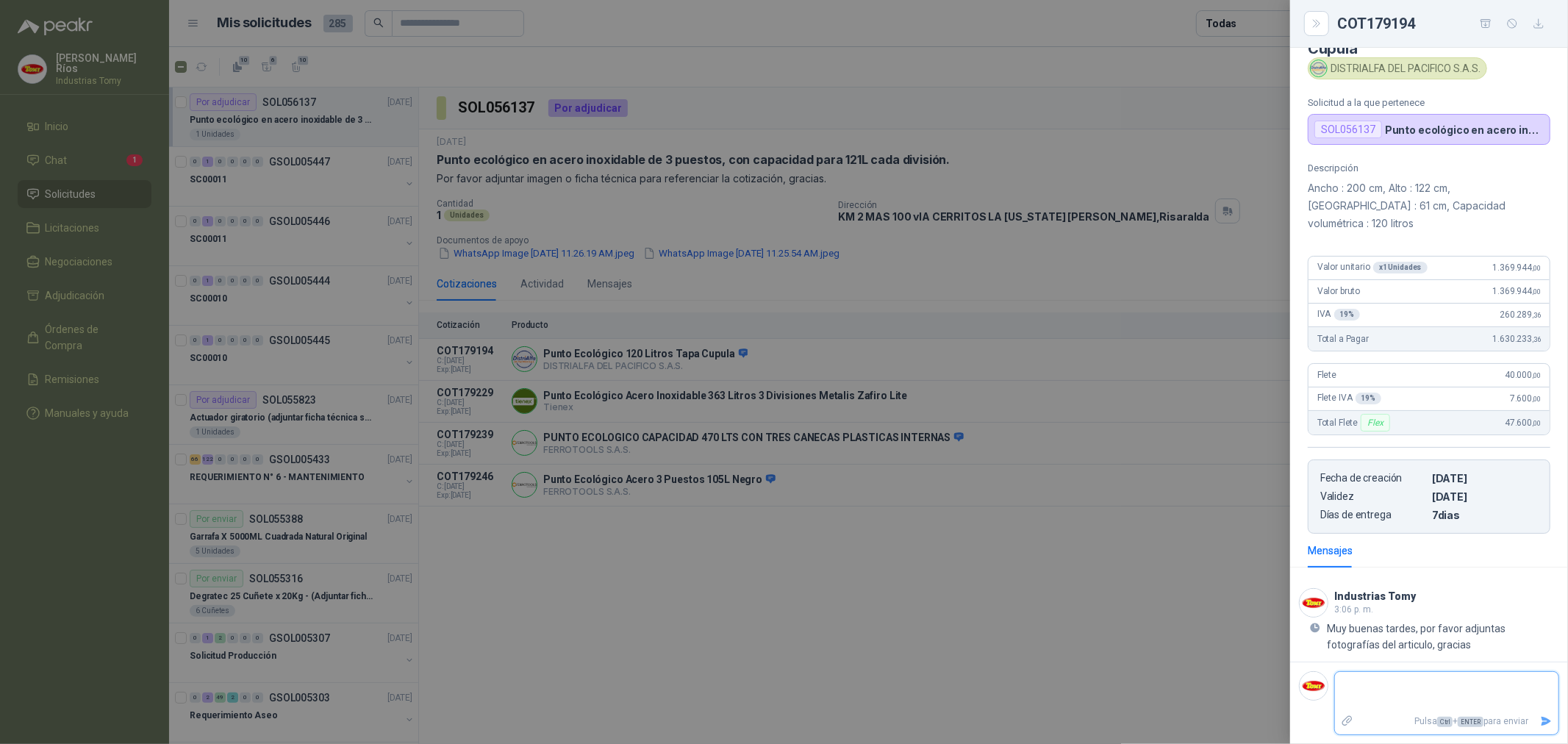
scroll to position [27, 0]
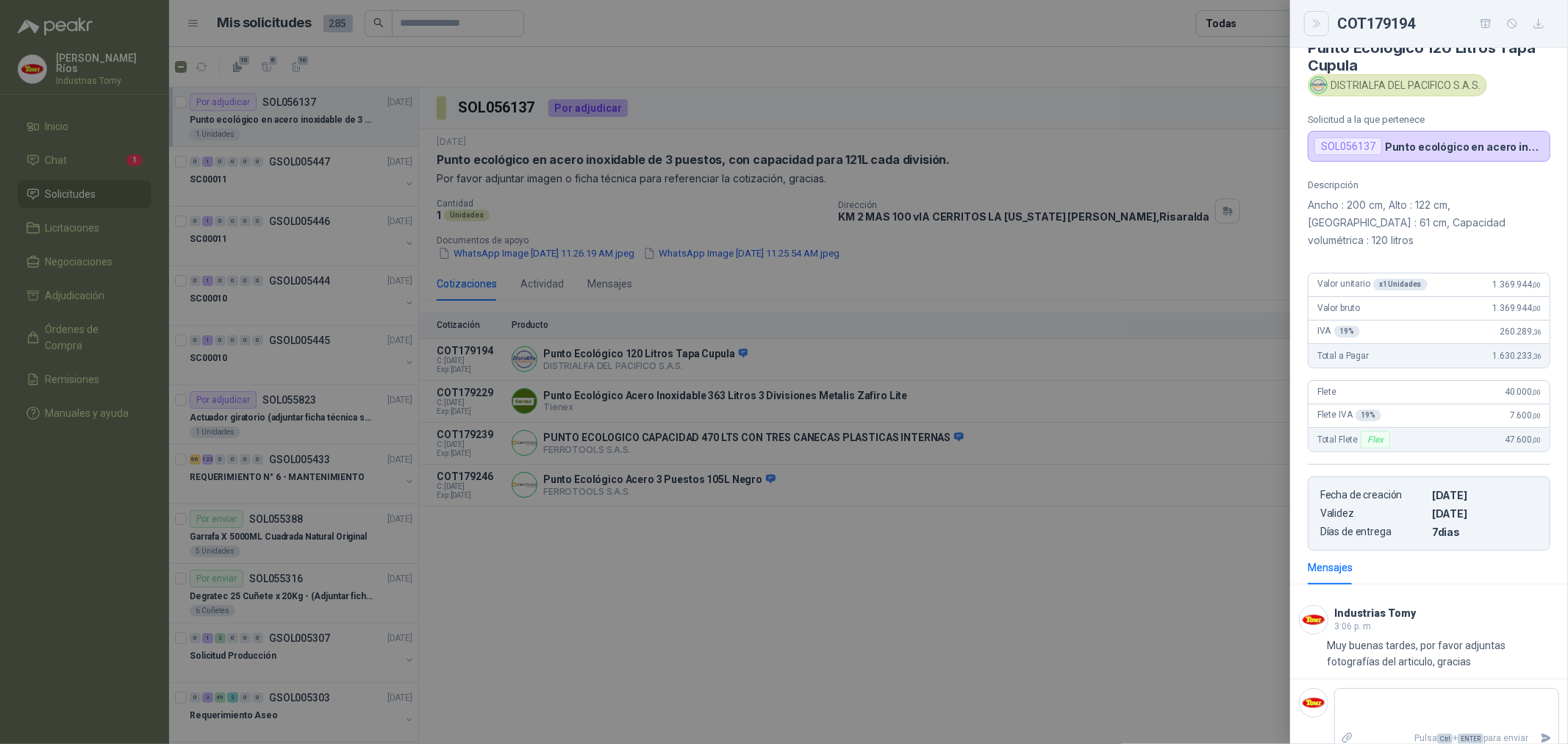
click at [1320, 22] on icon "Close" at bounding box center [1317, 23] width 12 height 12
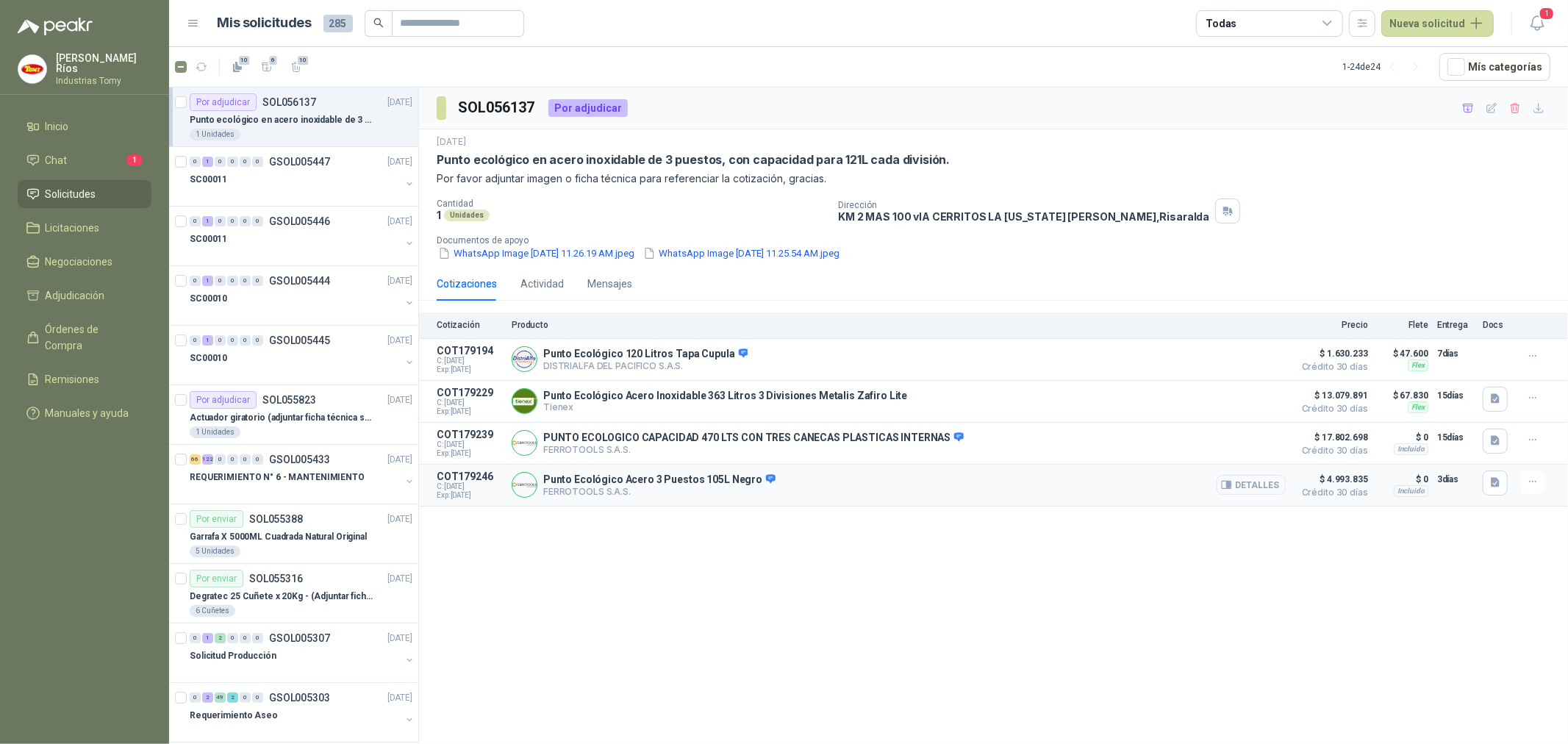
click at [1245, 482] on button "Detalles" at bounding box center [1251, 484] width 69 height 20
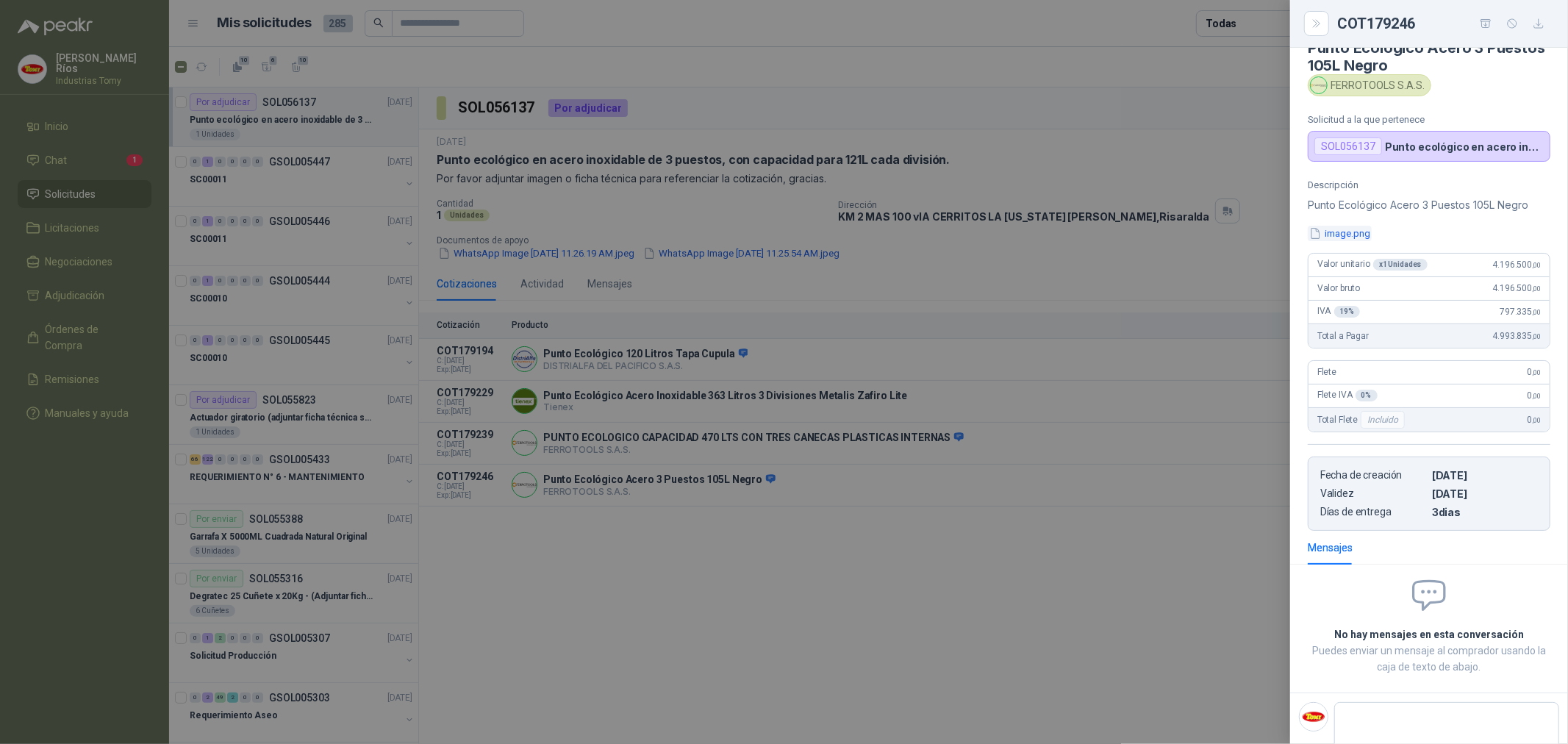
click at [1350, 233] on button "image.png" at bounding box center [1340, 233] width 64 height 16
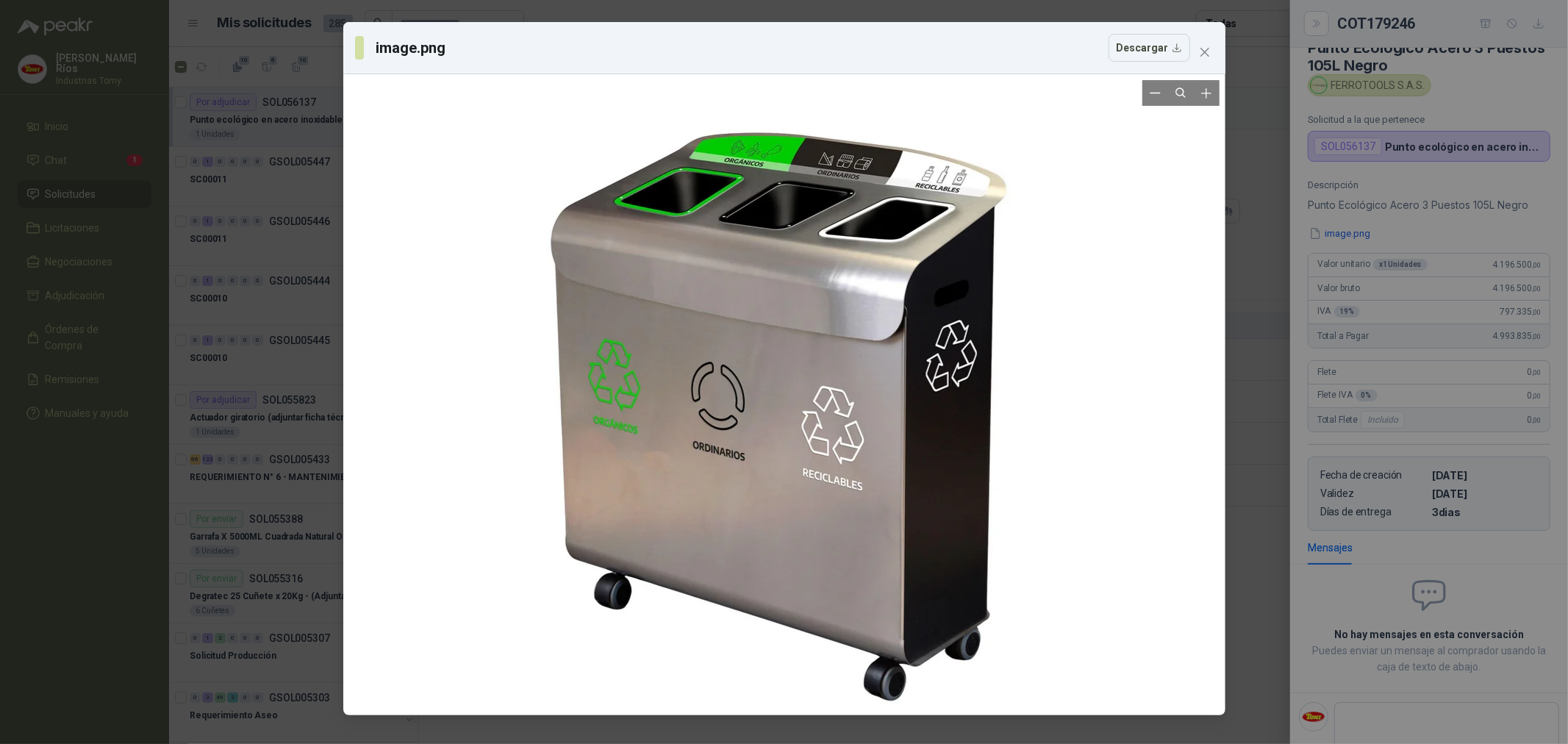
drag, startPoint x: 939, startPoint y: 344, endPoint x: 933, endPoint y: 364, distance: 20.9
click at [933, 364] on div at bounding box center [779, 415] width 612 height 629
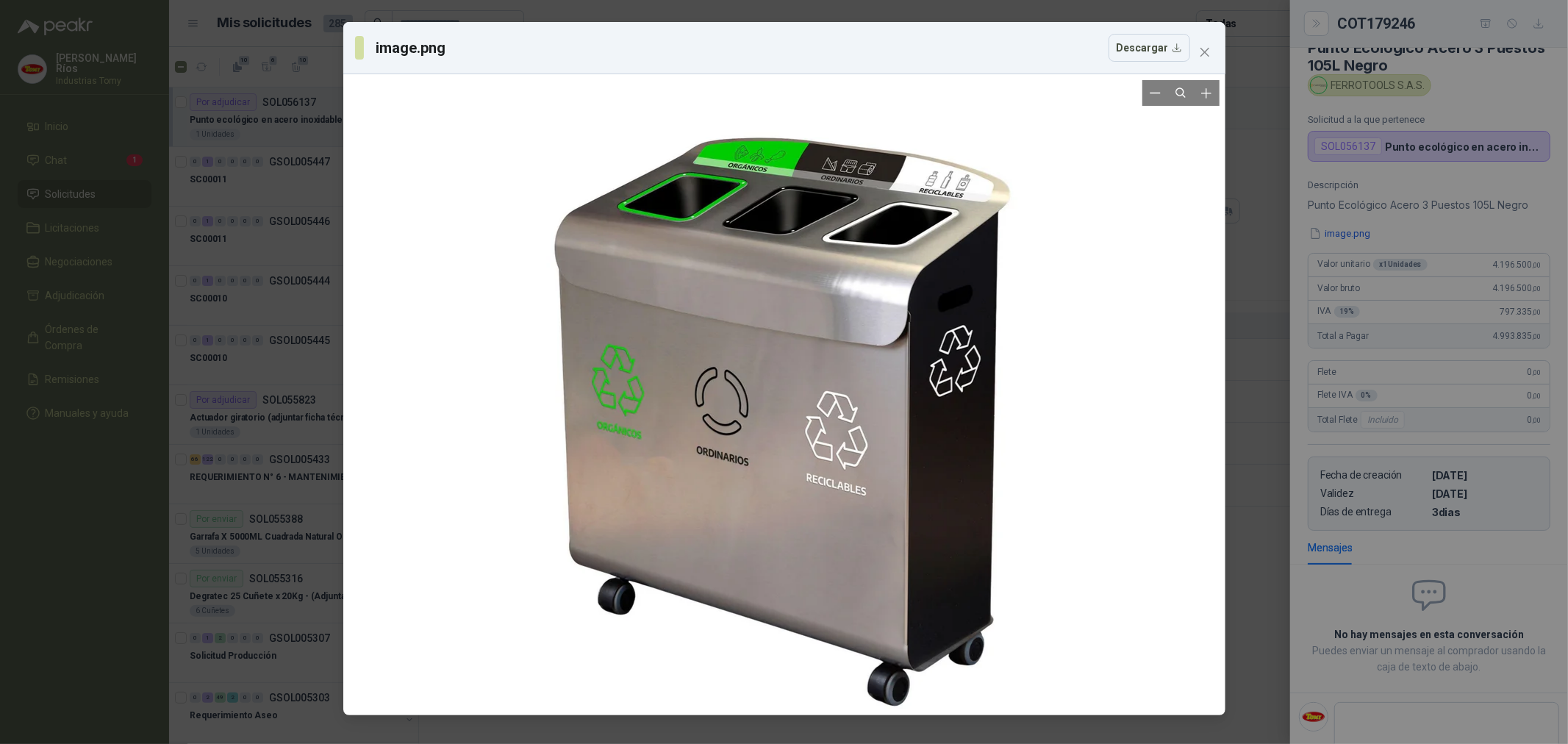
drag, startPoint x: 918, startPoint y: 302, endPoint x: 915, endPoint y: 328, distance: 26.2
click at [915, 328] on div at bounding box center [782, 420] width 612 height 629
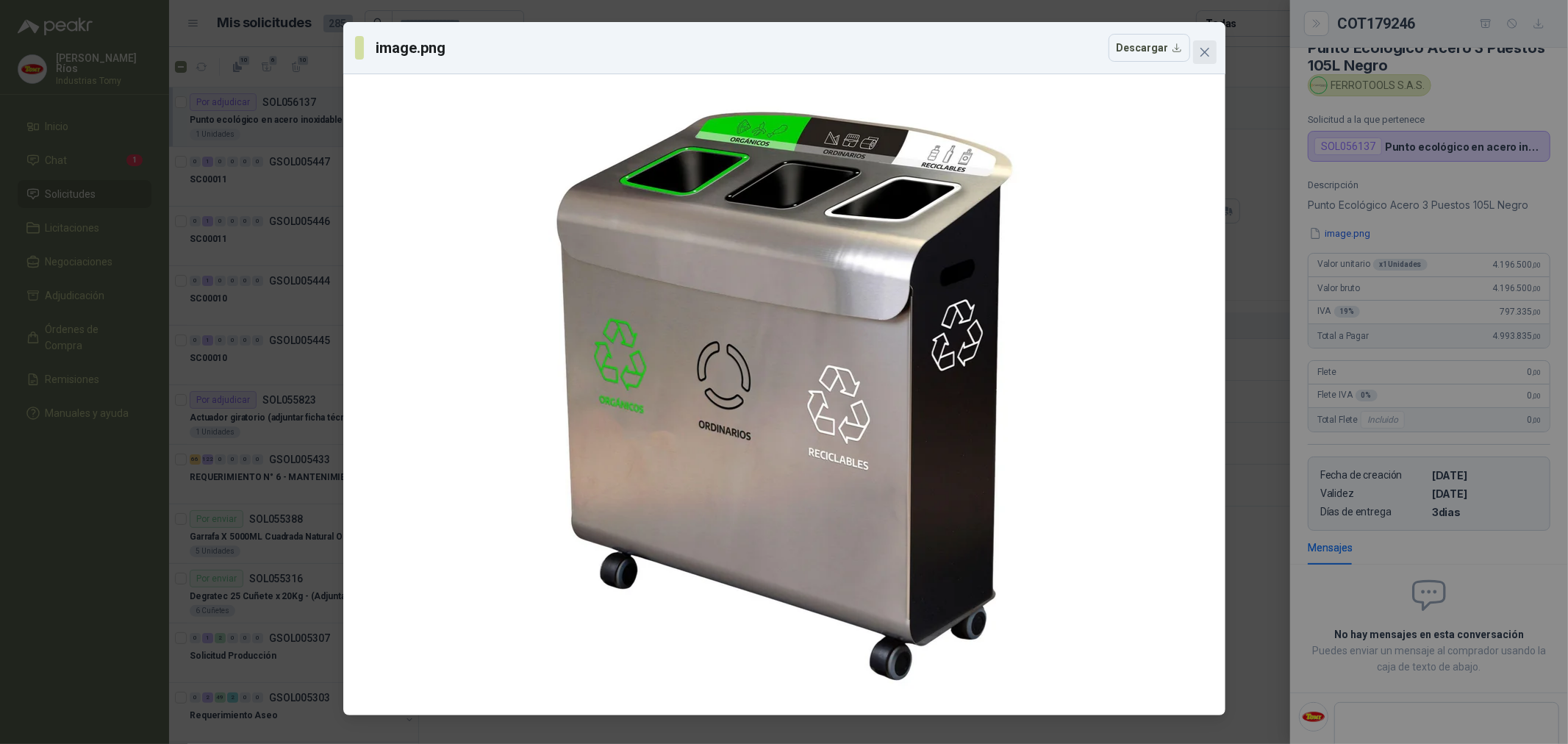
click at [1209, 54] on icon "close" at bounding box center [1205, 53] width 12 height 12
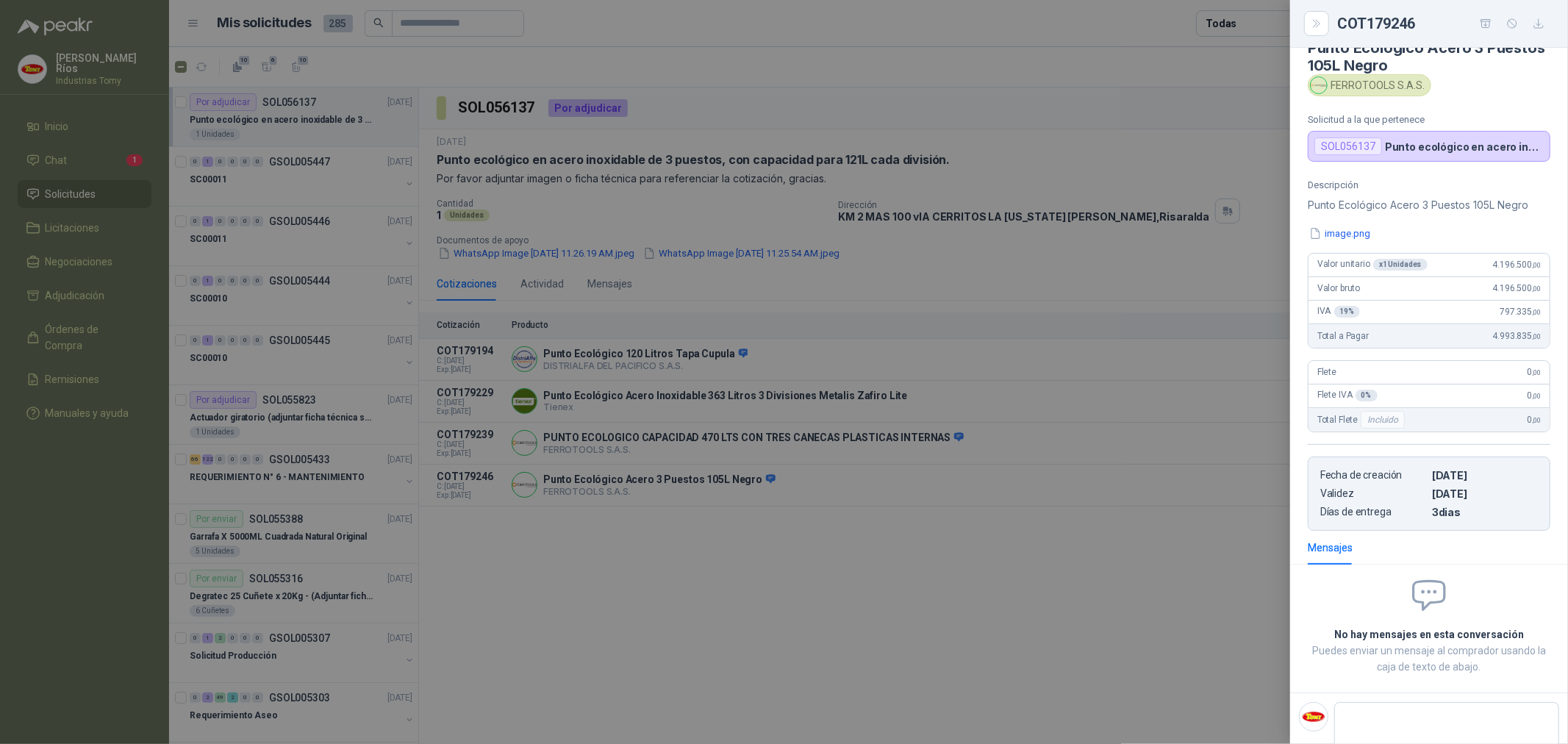
click at [891, 600] on div at bounding box center [784, 372] width 1568 height 744
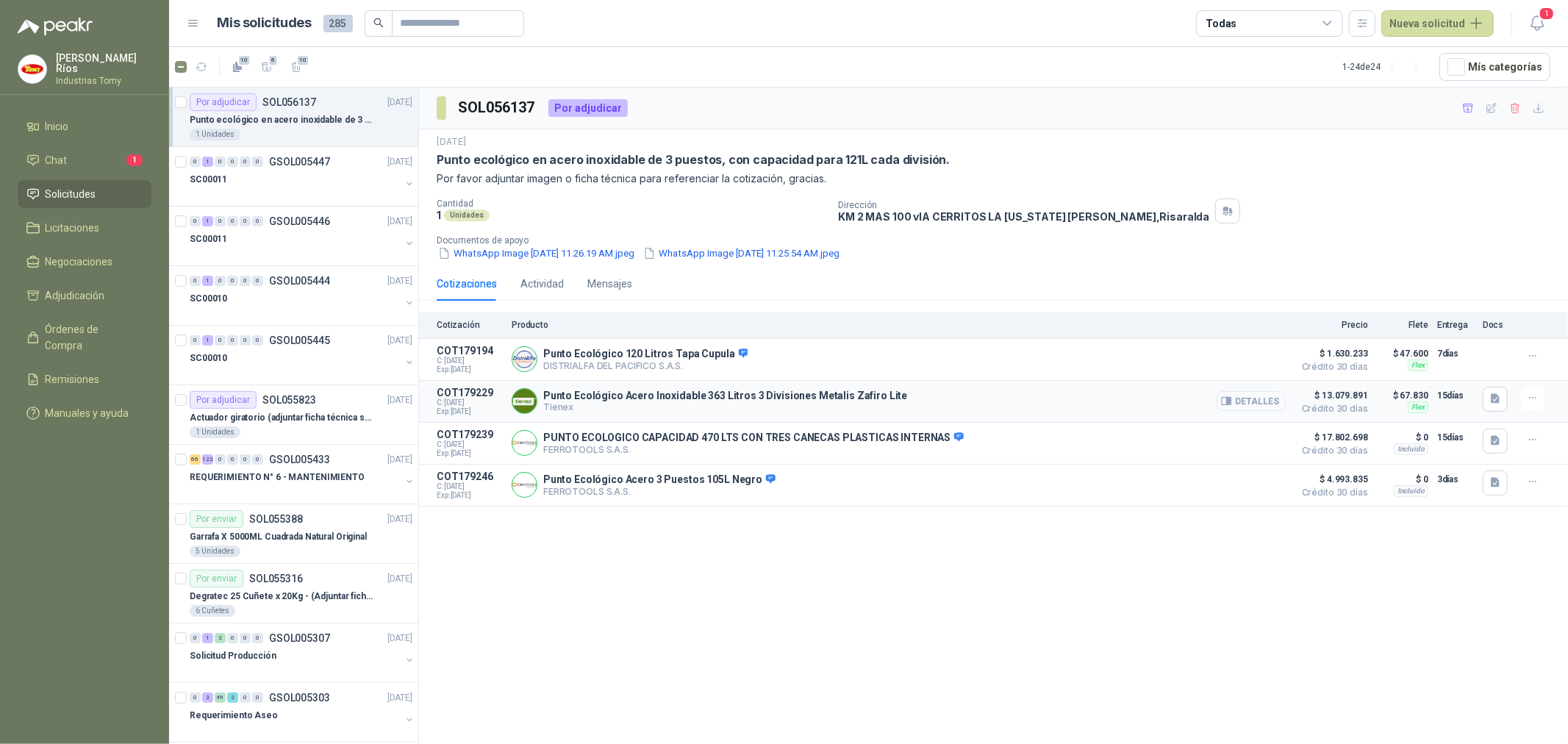
click at [1257, 408] on button "Detalles" at bounding box center [1251, 400] width 69 height 20
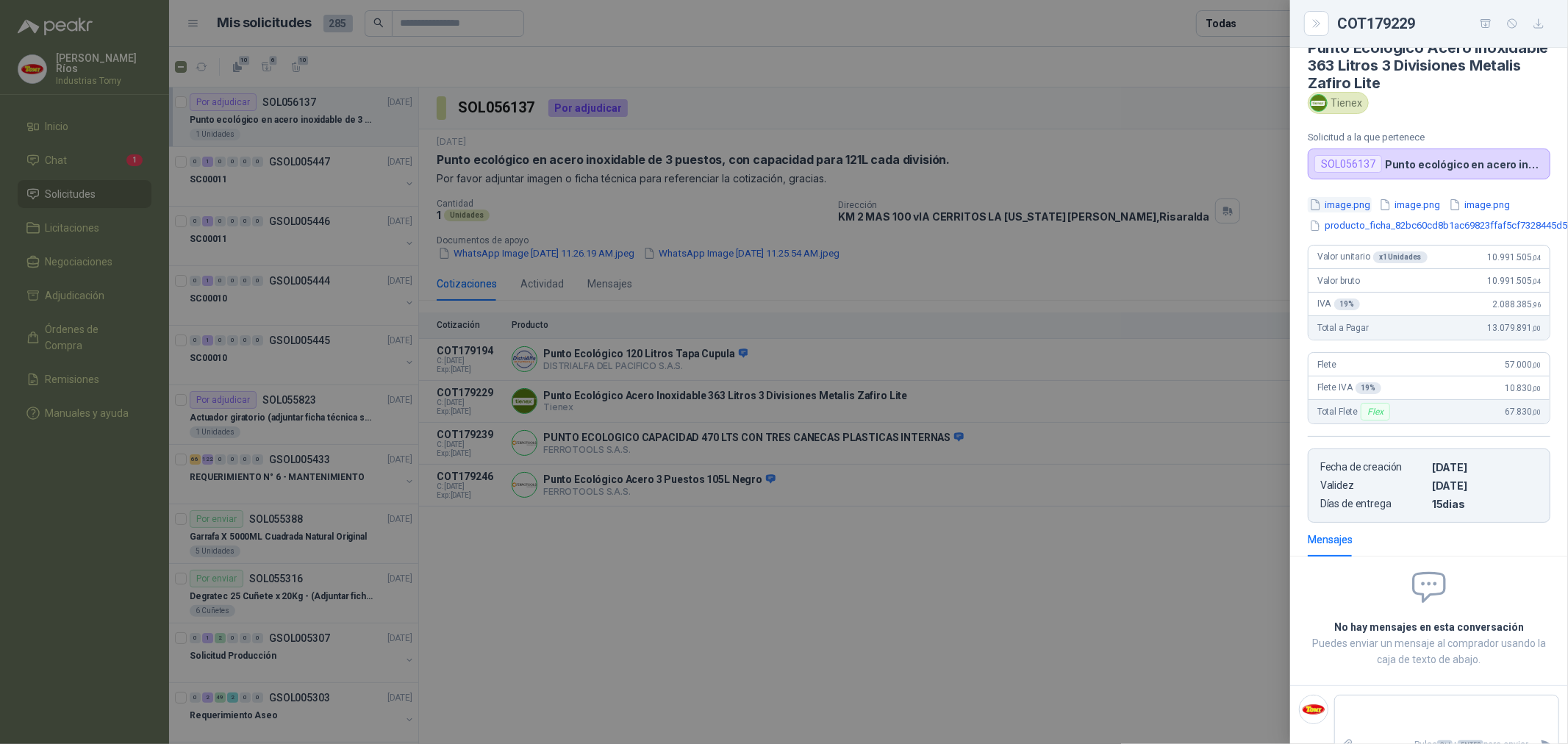
click at [1355, 210] on button "image.png" at bounding box center [1340, 205] width 64 height 16
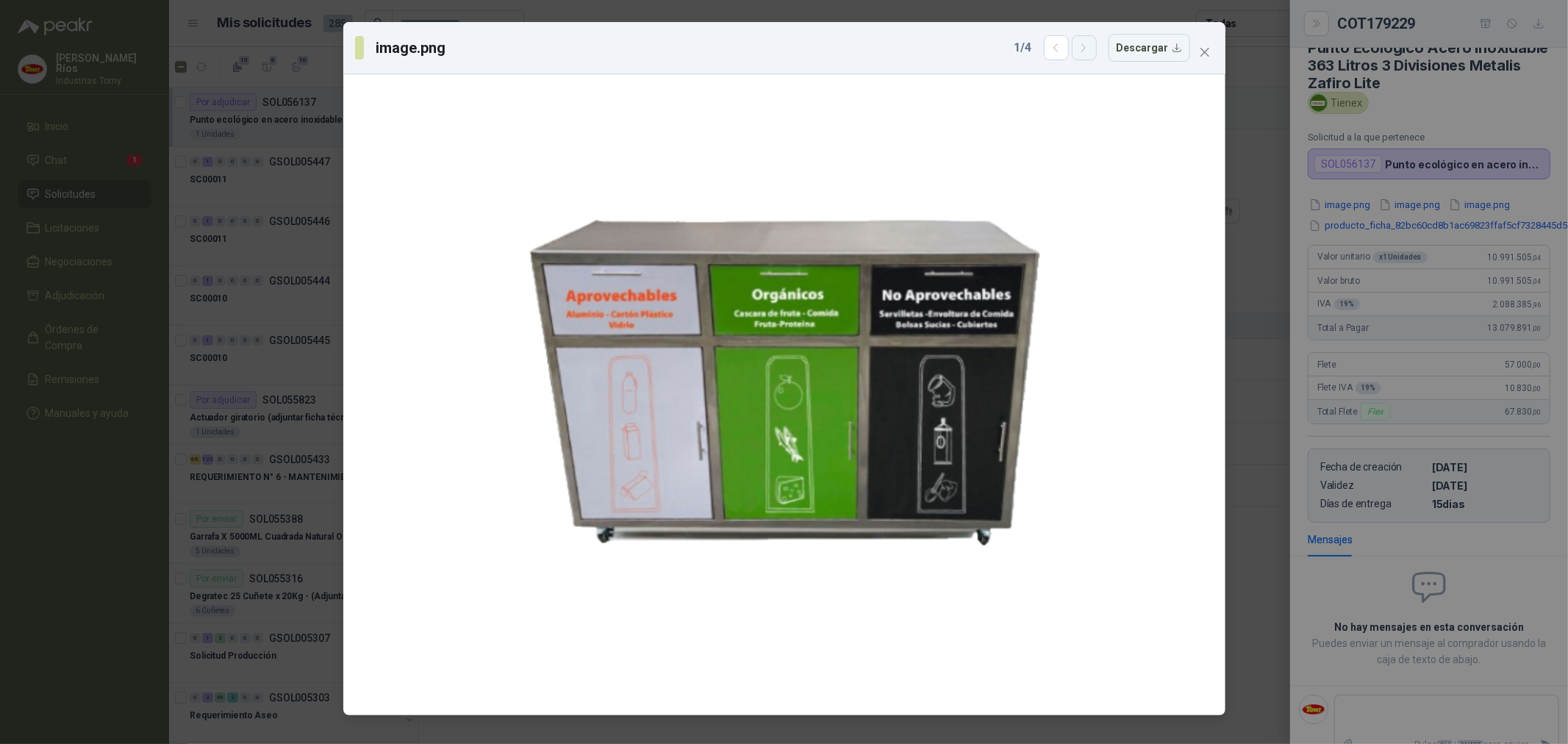
click at [1078, 52] on button "button" at bounding box center [1084, 47] width 25 height 25
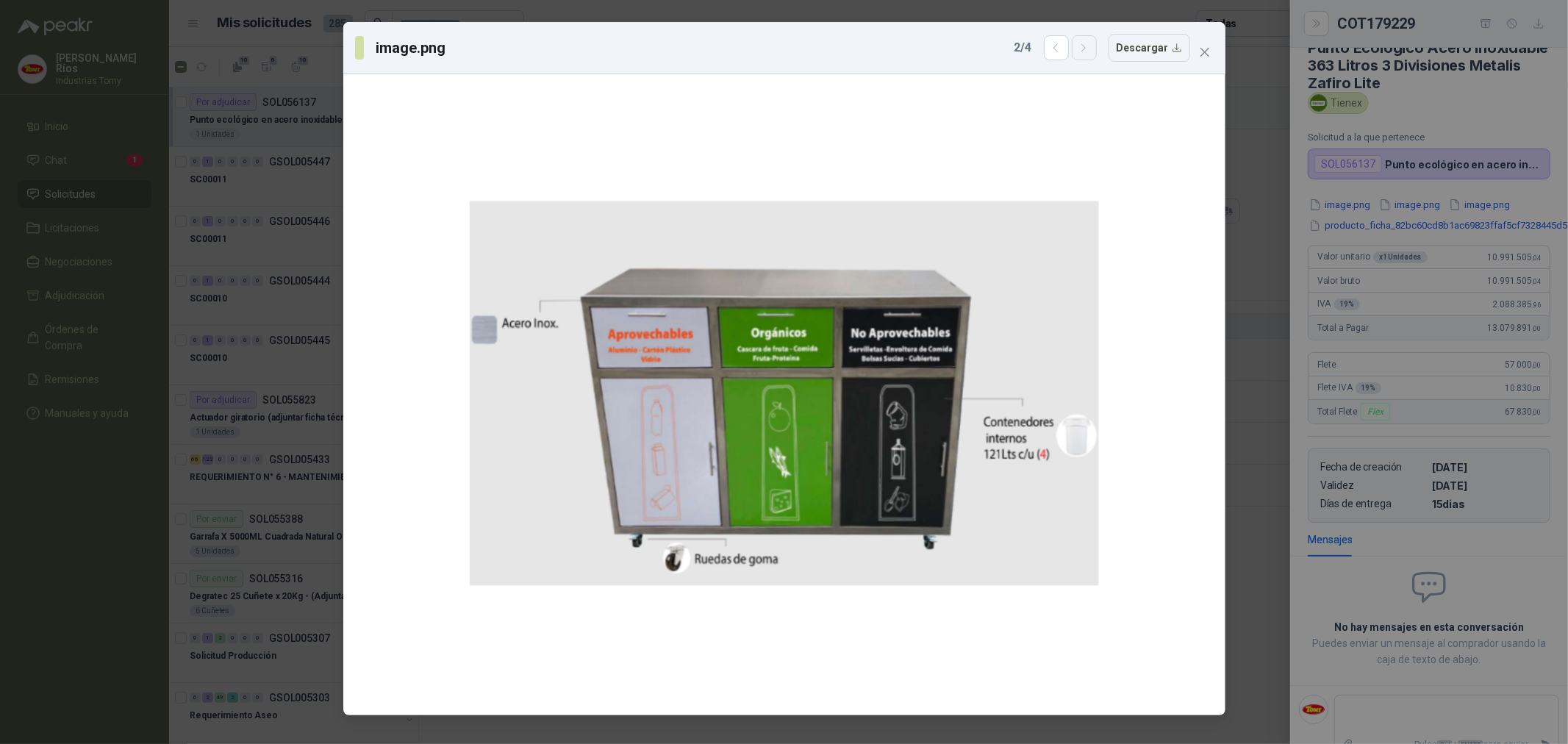
click at [1078, 52] on button "button" at bounding box center [1084, 47] width 25 height 25
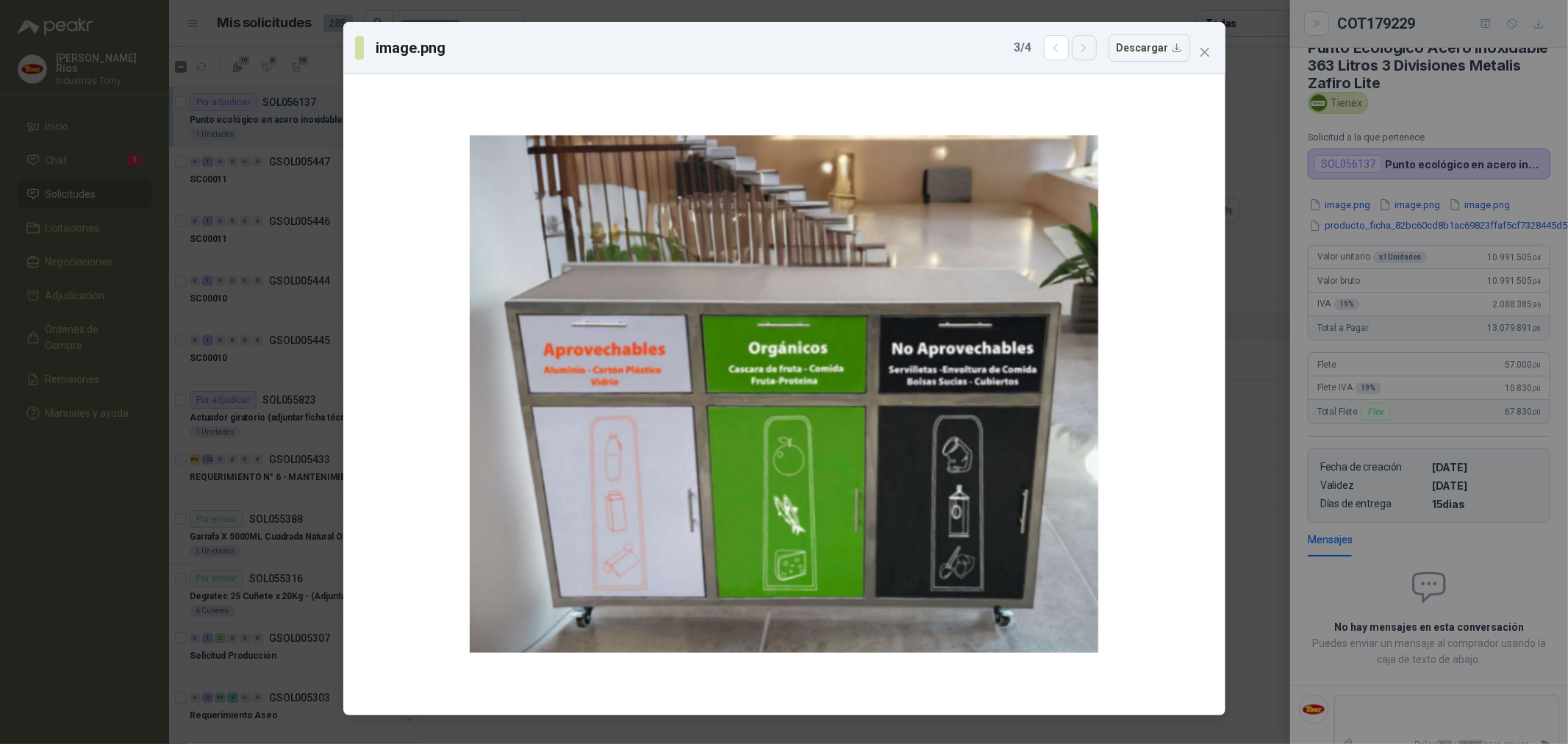
click at [1078, 52] on button "button" at bounding box center [1084, 47] width 25 height 25
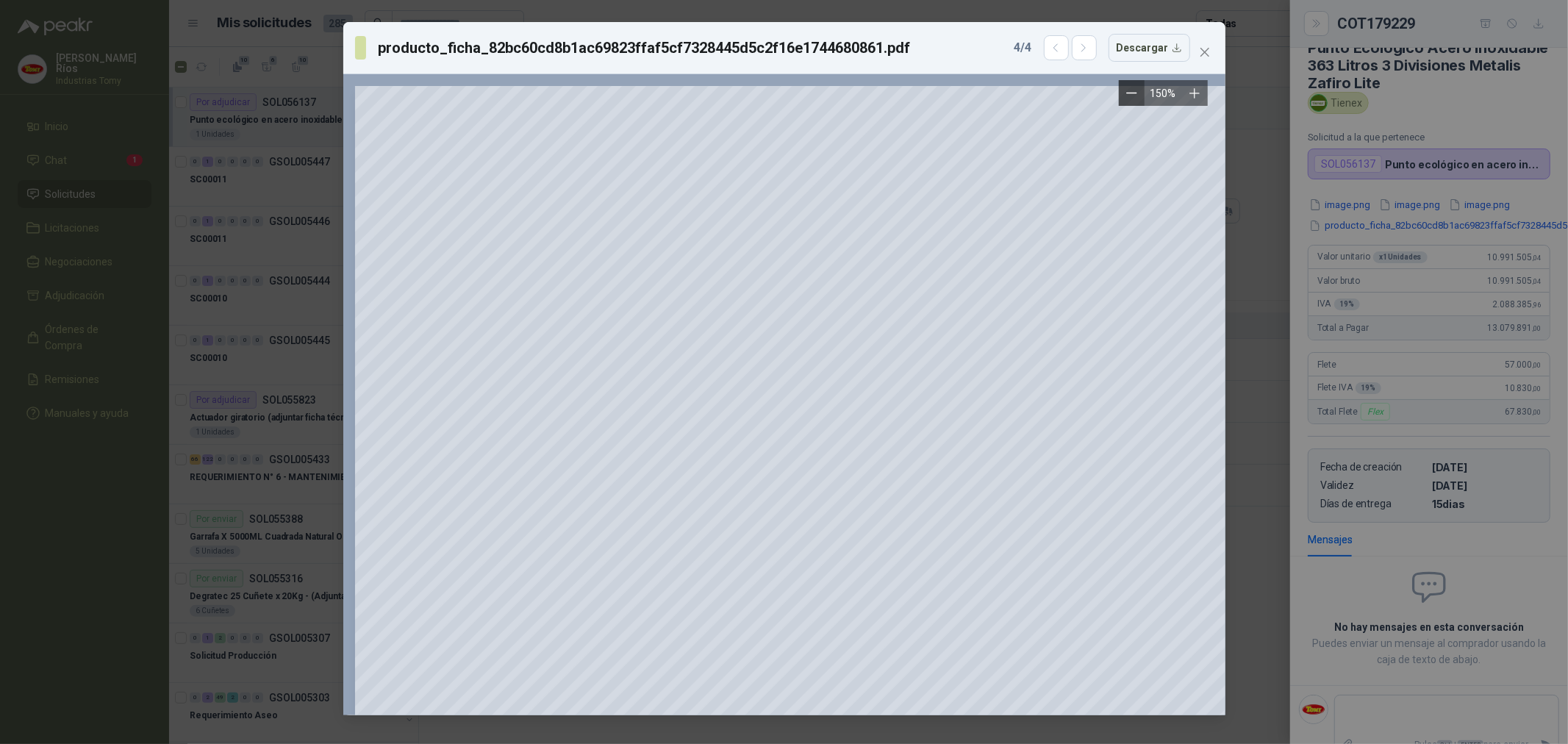
click at [1128, 91] on icon "Zoom out" at bounding box center [1132, 92] width 11 height 11
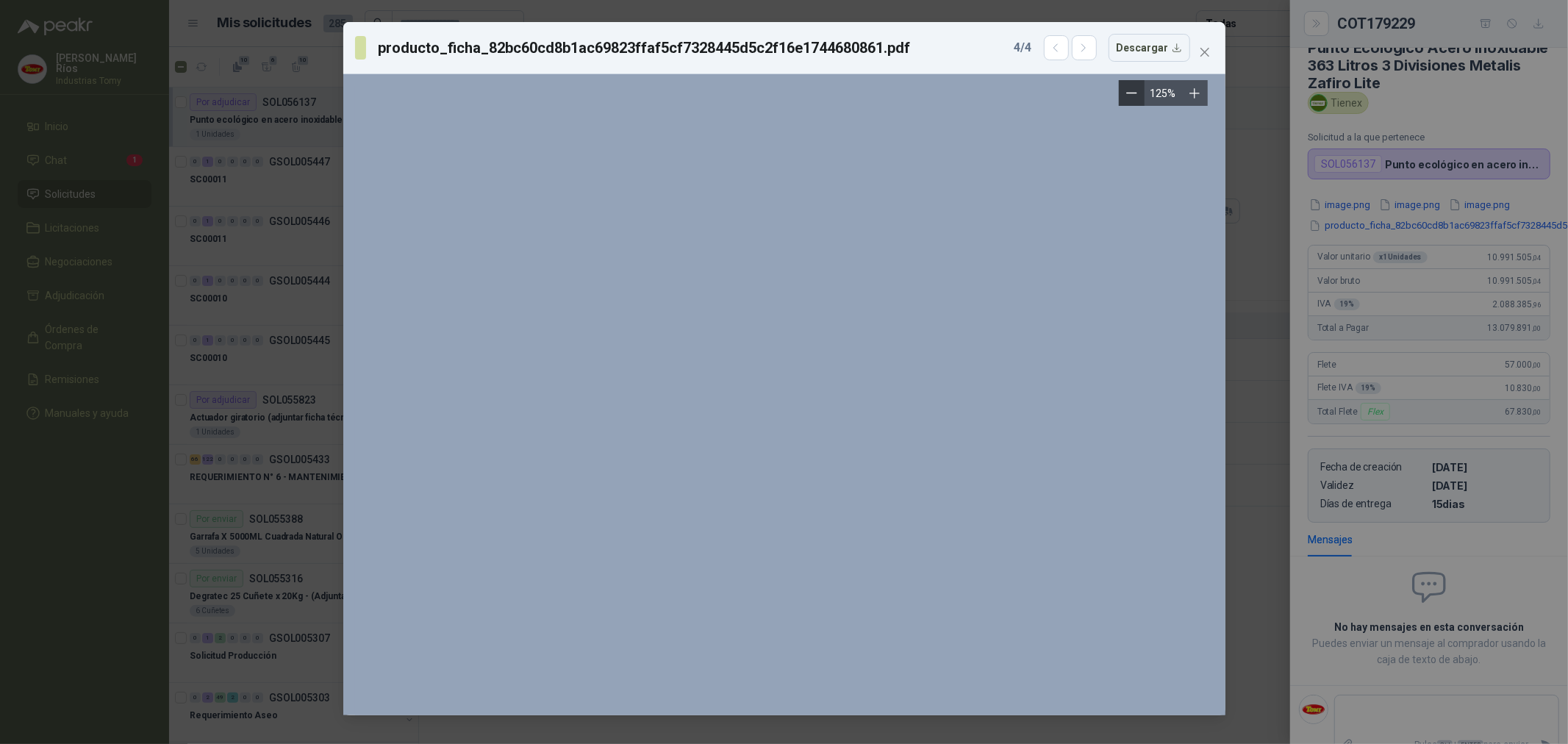
click at [1128, 91] on icon "Zoom out" at bounding box center [1132, 92] width 11 height 11
click at [1128, 91] on button "Zoom out" at bounding box center [1132, 93] width 26 height 26
click at [1128, 91] on button "Zoom out" at bounding box center [1138, 93] width 26 height 26
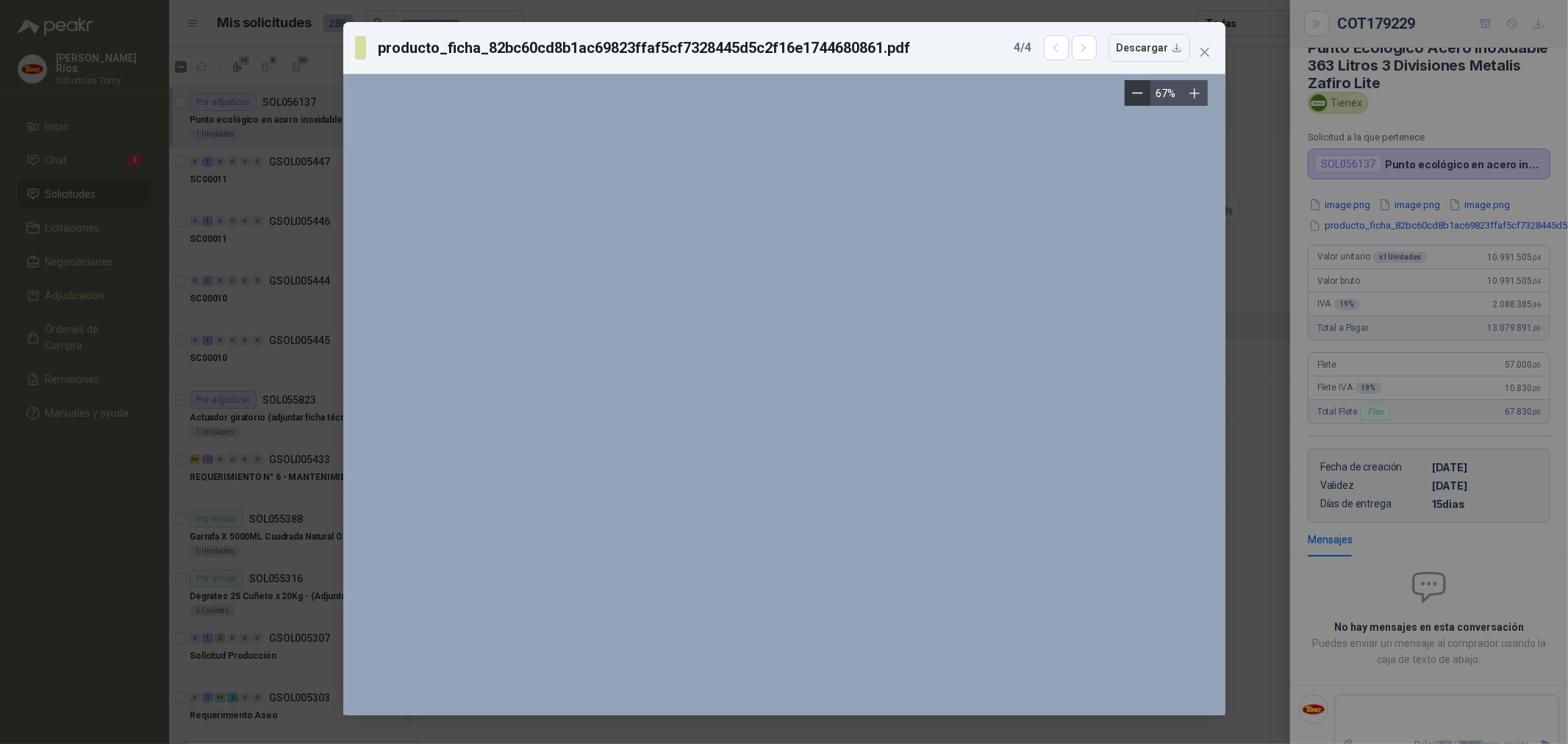
click at [1128, 91] on button "Zoom out" at bounding box center [1138, 93] width 26 height 26
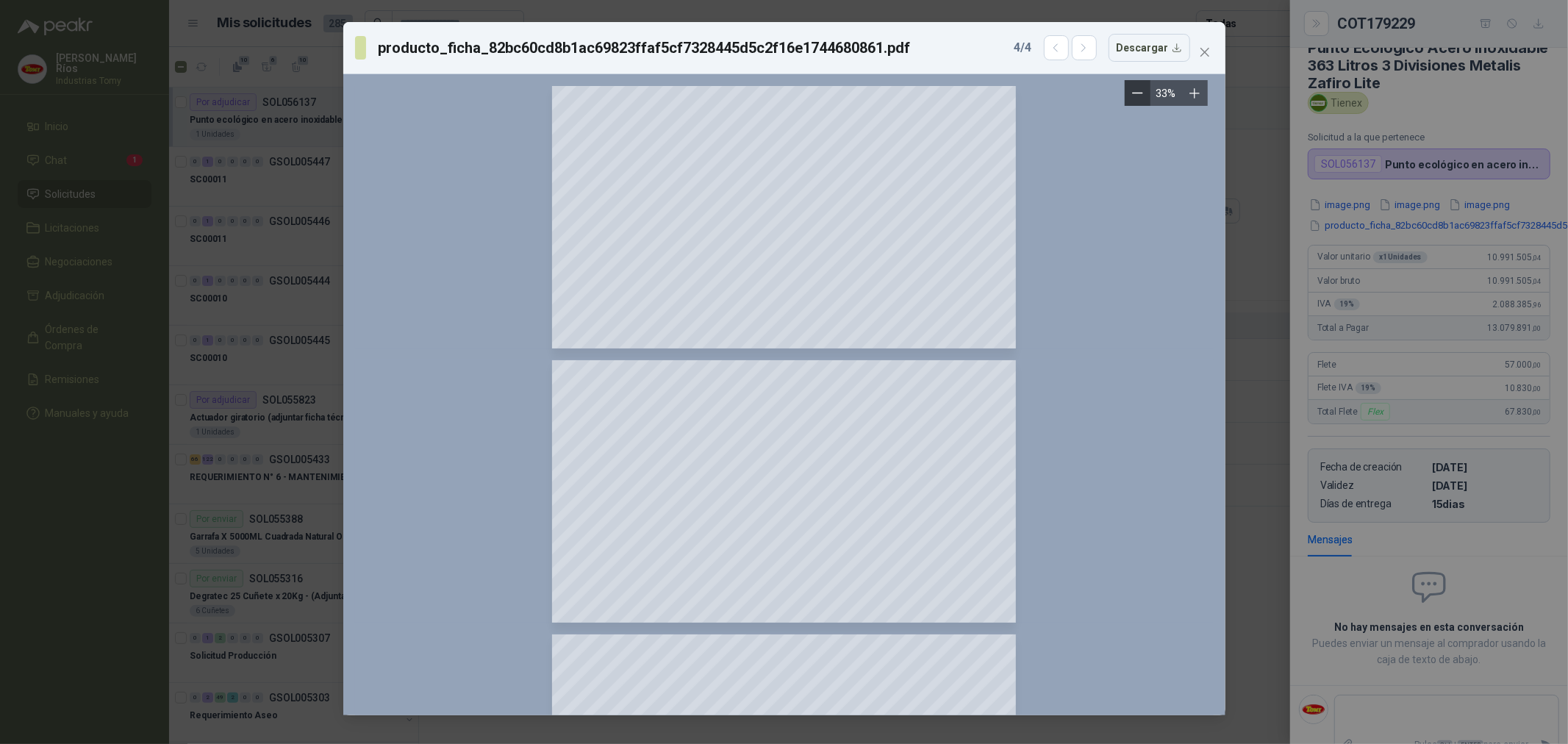
click at [1128, 91] on button "Zoom out" at bounding box center [1138, 93] width 26 height 26
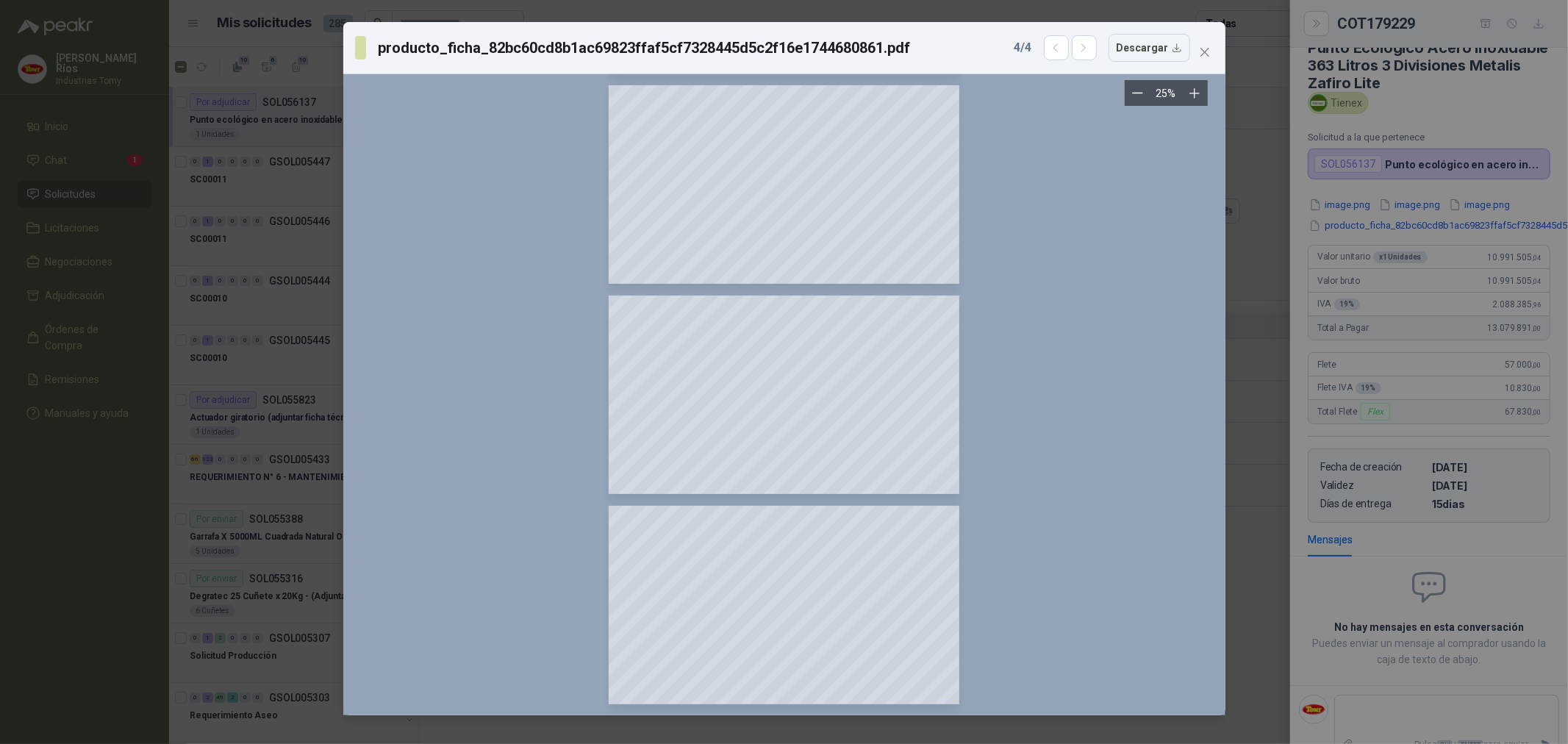
scroll to position [0, 0]
click at [1206, 54] on icon "close" at bounding box center [1205, 53] width 12 height 12
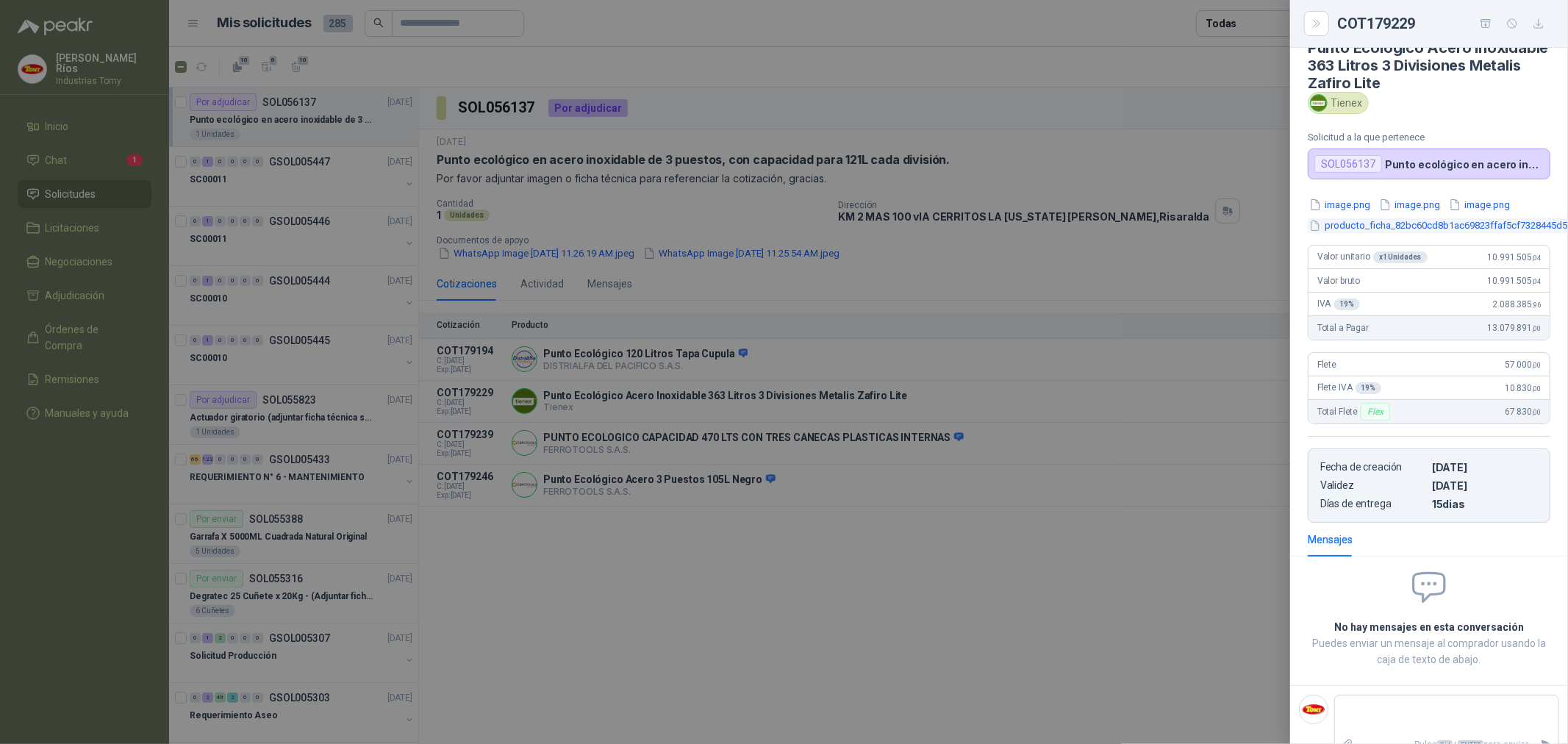
click at [1405, 230] on button "producto_ficha_82bc60cd8b1ac69823ffaf5cf7328445d5c2f16e1744680861.pdf" at bounding box center [1488, 226] width 359 height 16
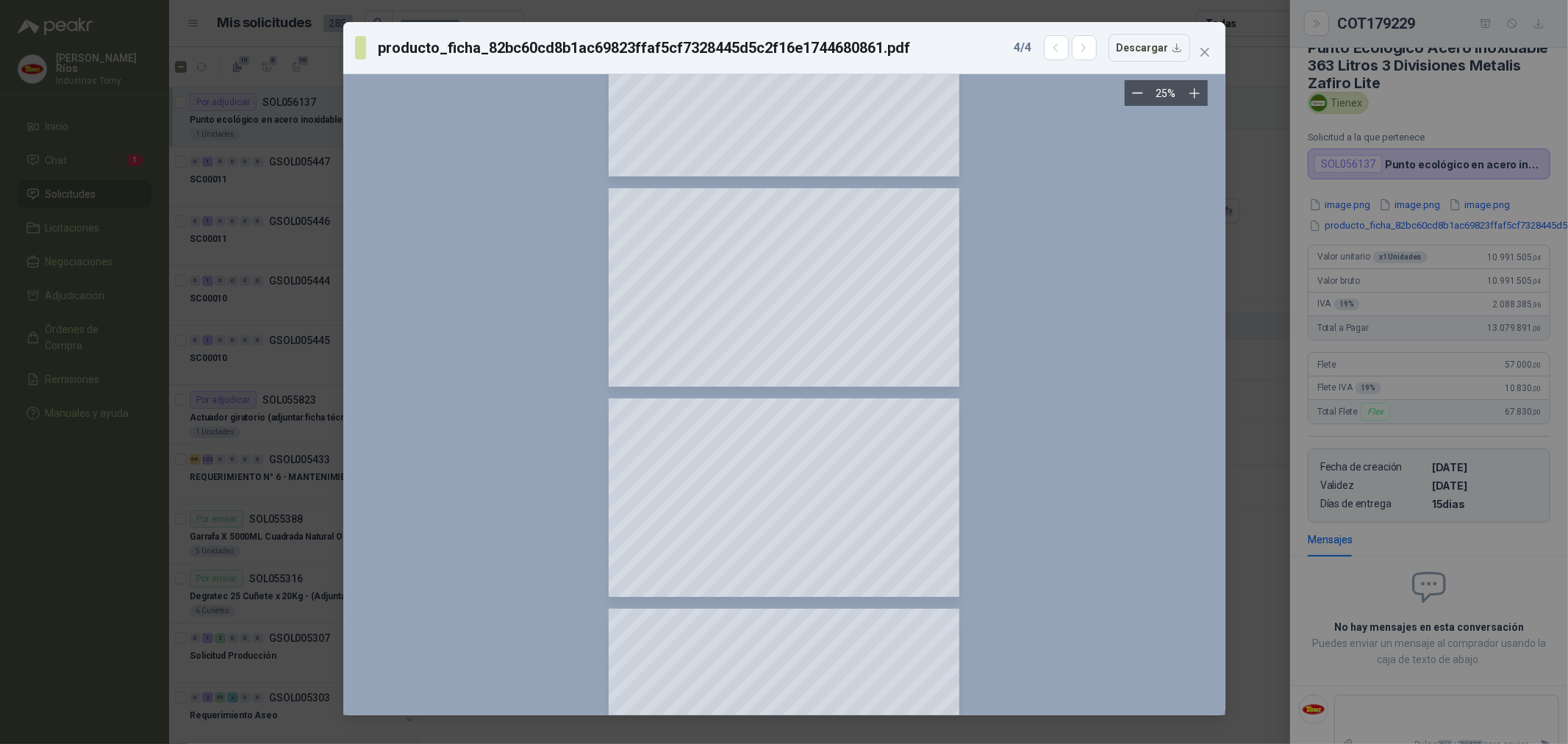
scroll to position [211, 0]
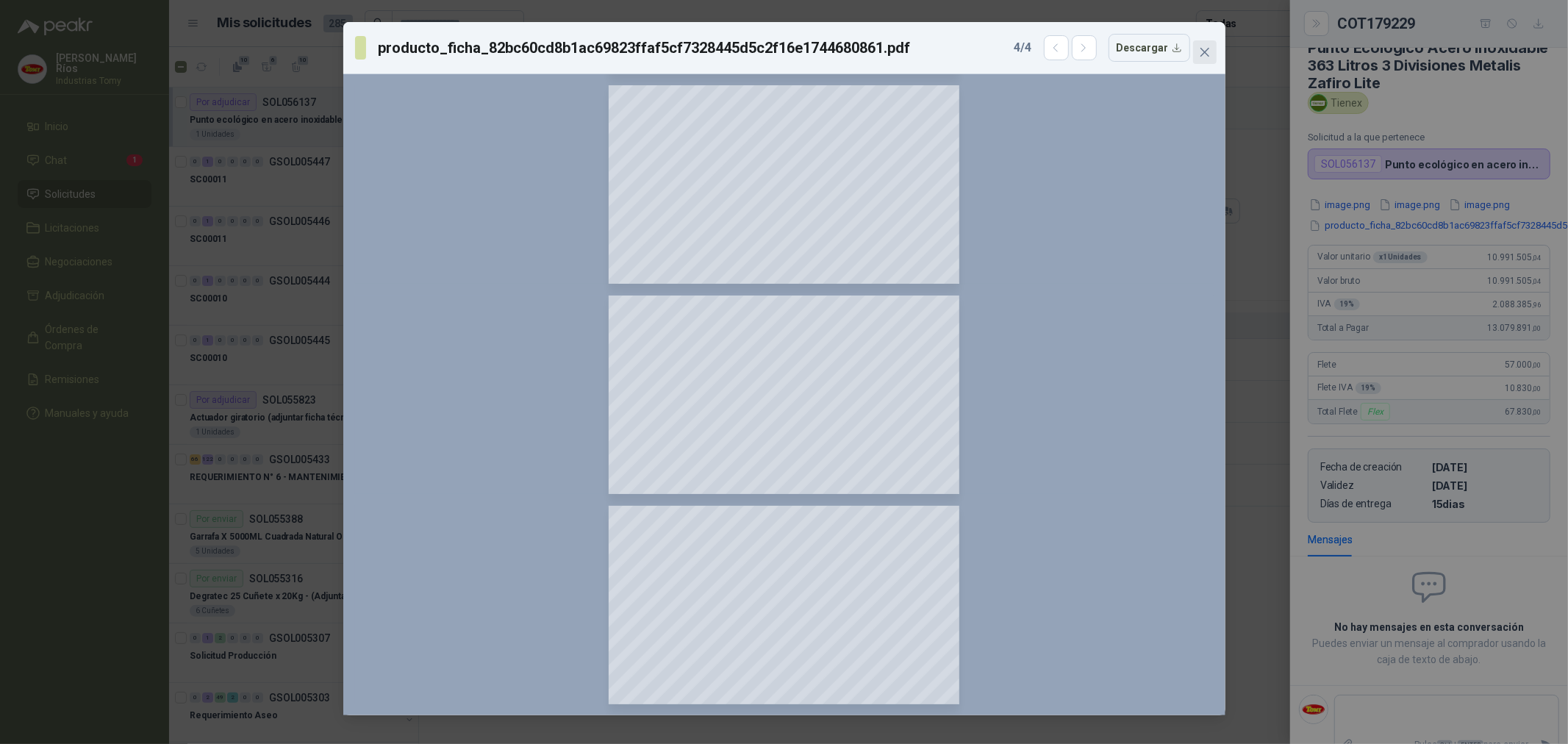
click at [1207, 55] on icon "close" at bounding box center [1204, 52] width 9 height 9
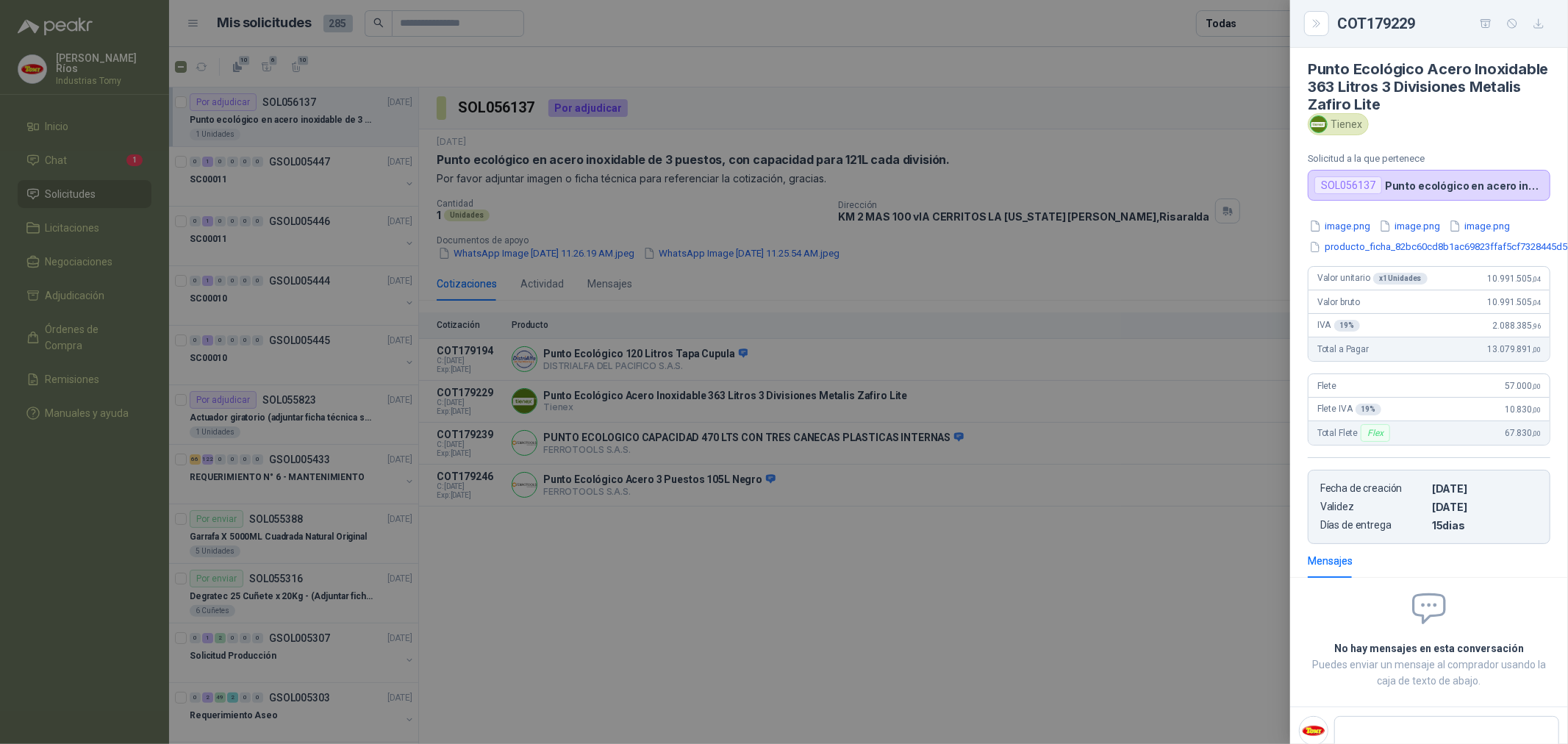
scroll to position [0, 0]
click at [1319, 23] on icon "Close" at bounding box center [1317, 23] width 12 height 12
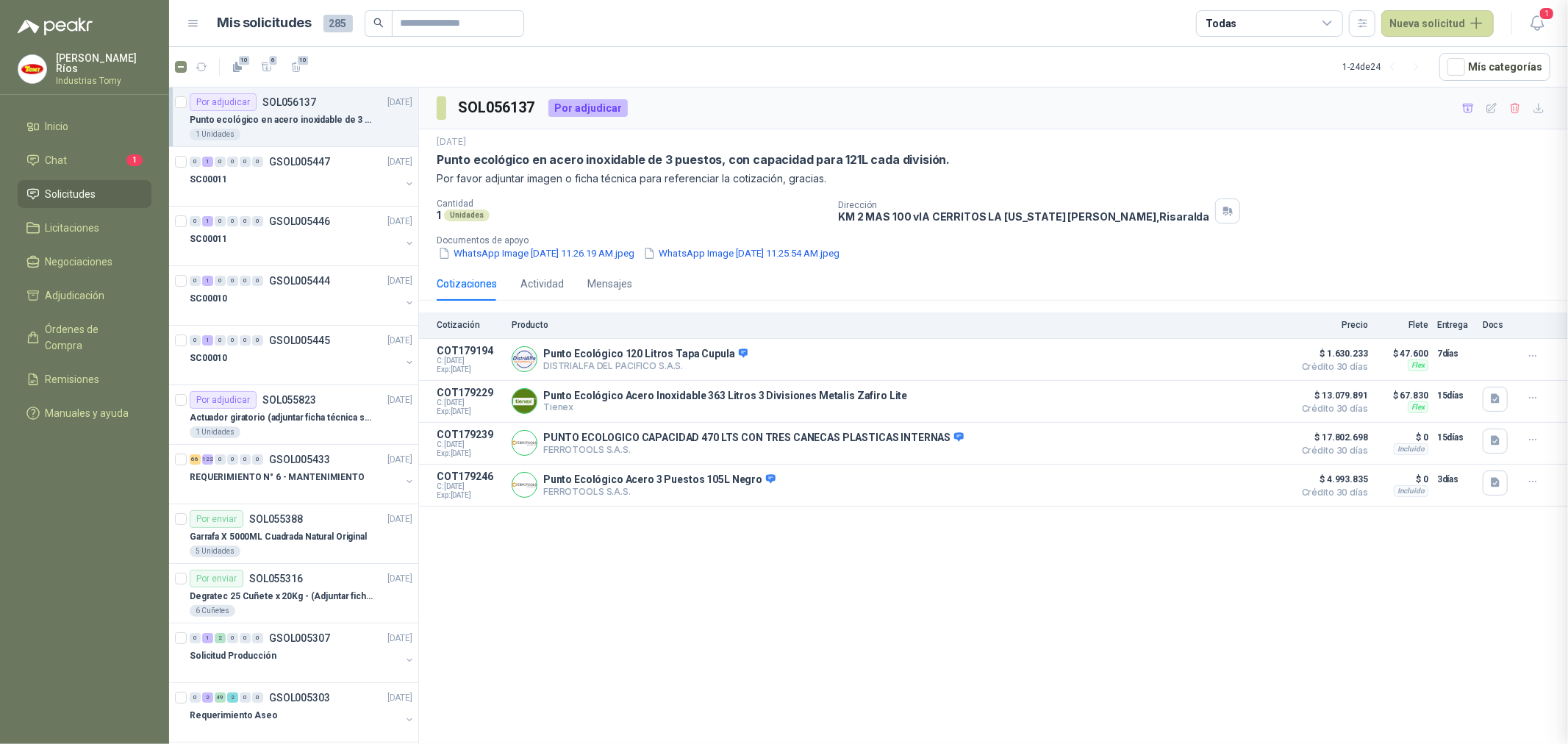
scroll to position [8, 0]
drag, startPoint x: 924, startPoint y: 444, endPoint x: 817, endPoint y: 453, distance: 107.4
click at [817, 453] on div "PUNTO ECOLOGICO CAPACIDAD 470 LTS CON TRES CANECAS PLASTICAS INTERNAS FERROTOOL…" at bounding box center [753, 444] width 420 height 24
click at [844, 433] on p "PUNTO ECOLOGICO CAPACIDAD 470 LTS CON TRES CANECAS PLASTICAS INTERNAS" at bounding box center [753, 438] width 420 height 13
drag, startPoint x: 585, startPoint y: 439, endPoint x: 711, endPoint y: 445, distance: 126.1
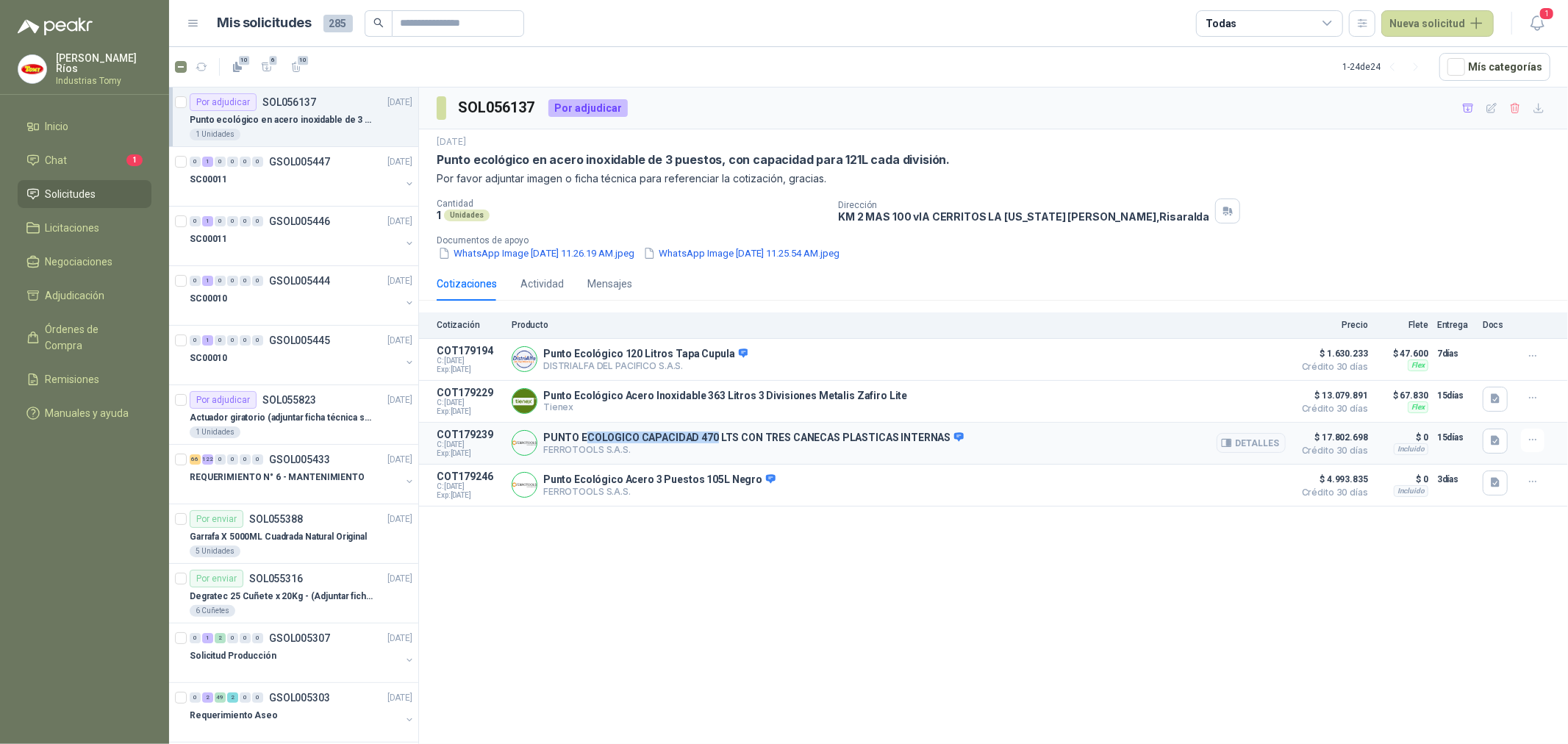
click at [711, 445] on p "PUNTO ECOLOGICO CAPACIDAD 470 LTS CON TRES CANECAS PLASTICAS INTERNAS" at bounding box center [753, 438] width 420 height 13
drag, startPoint x: 650, startPoint y: 354, endPoint x: 731, endPoint y: 364, distance: 81.6
click at [726, 362] on div "Punto Ecológico 120 Litros Tapa Cupula DISTRIALFA [PERSON_NAME] S.A.S. [GEOGRAP…" at bounding box center [645, 360] width 205 height 24
click at [1255, 363] on button "Detalles" at bounding box center [1251, 359] width 69 height 20
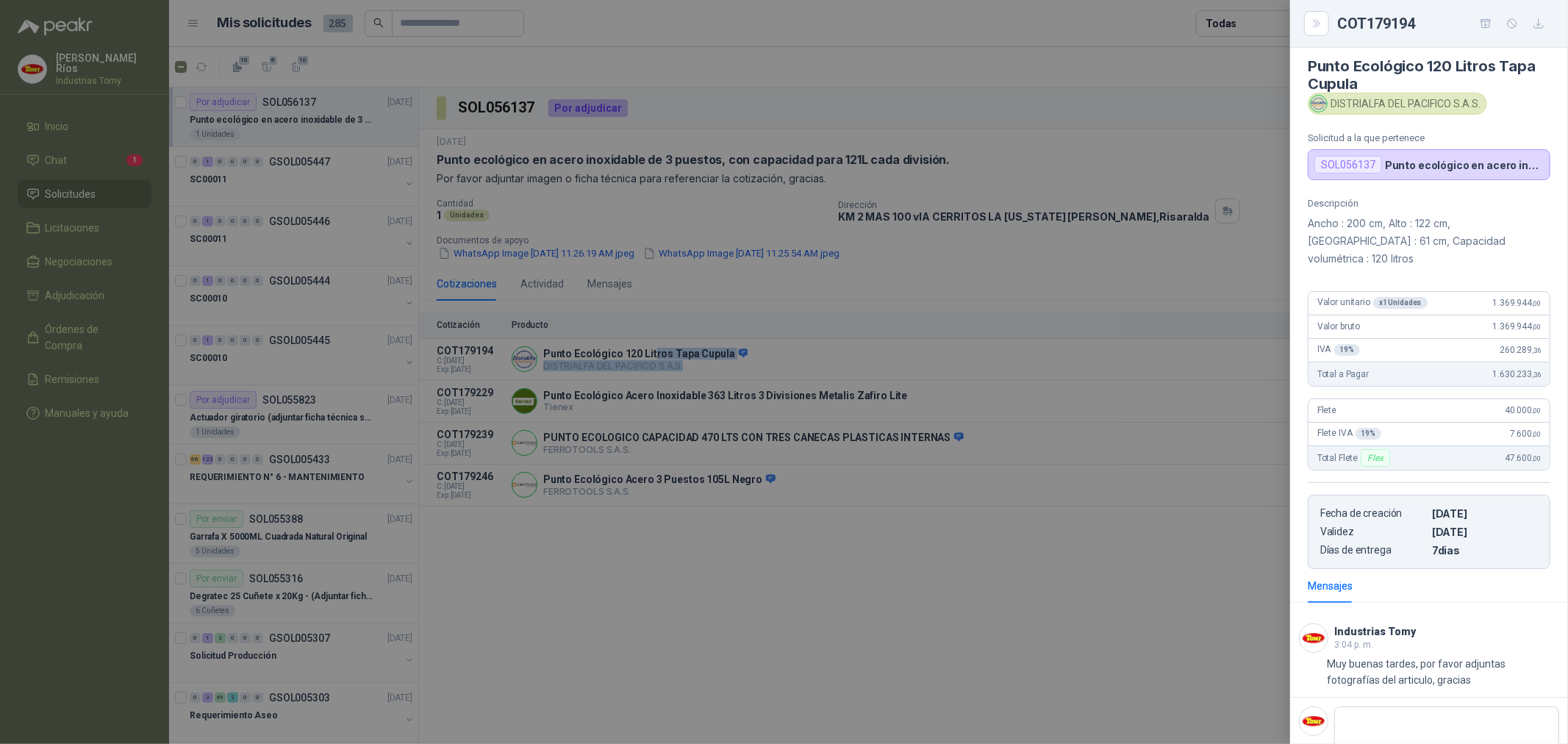
scroll to position [26, 0]
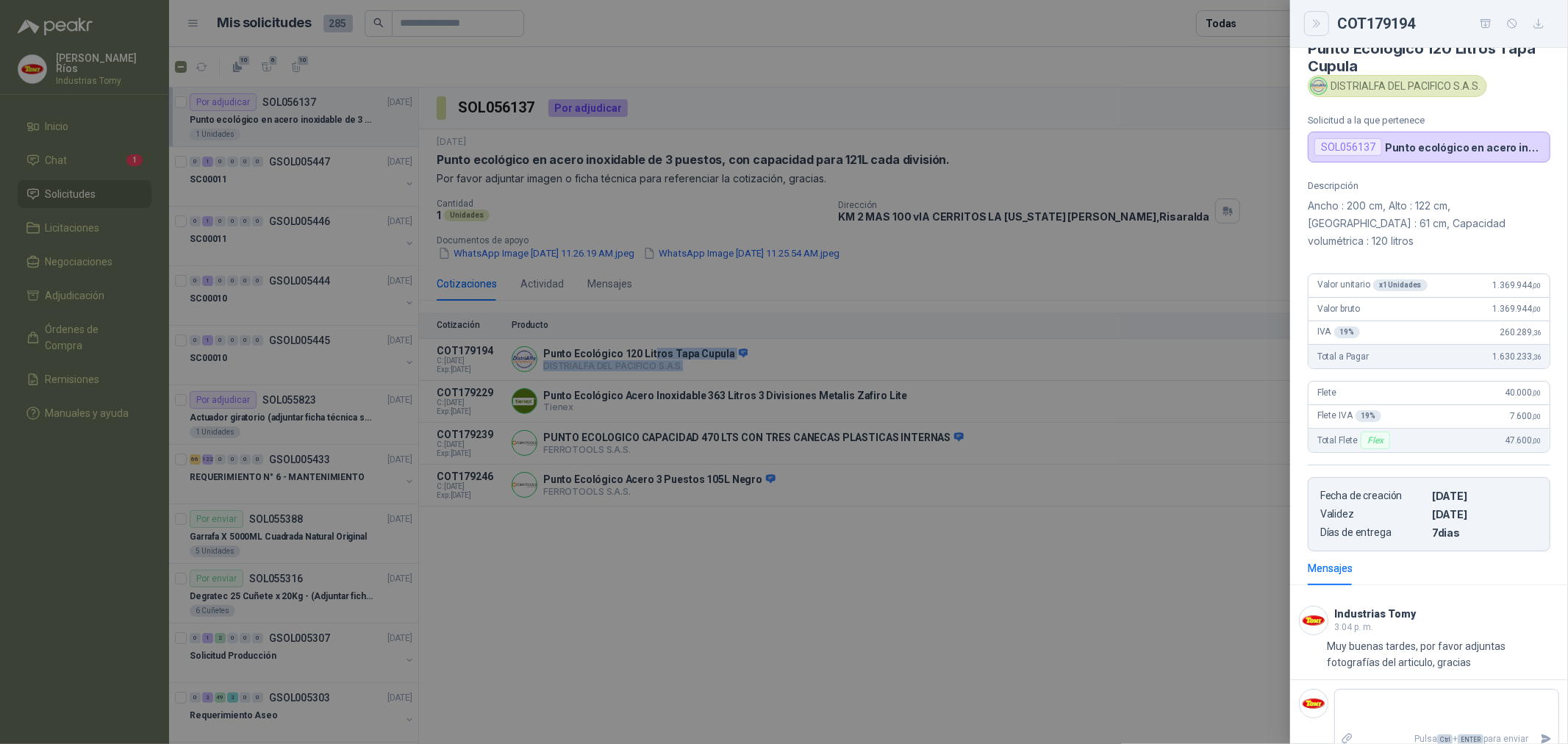
click at [1321, 21] on icon "Close" at bounding box center [1317, 23] width 12 height 12
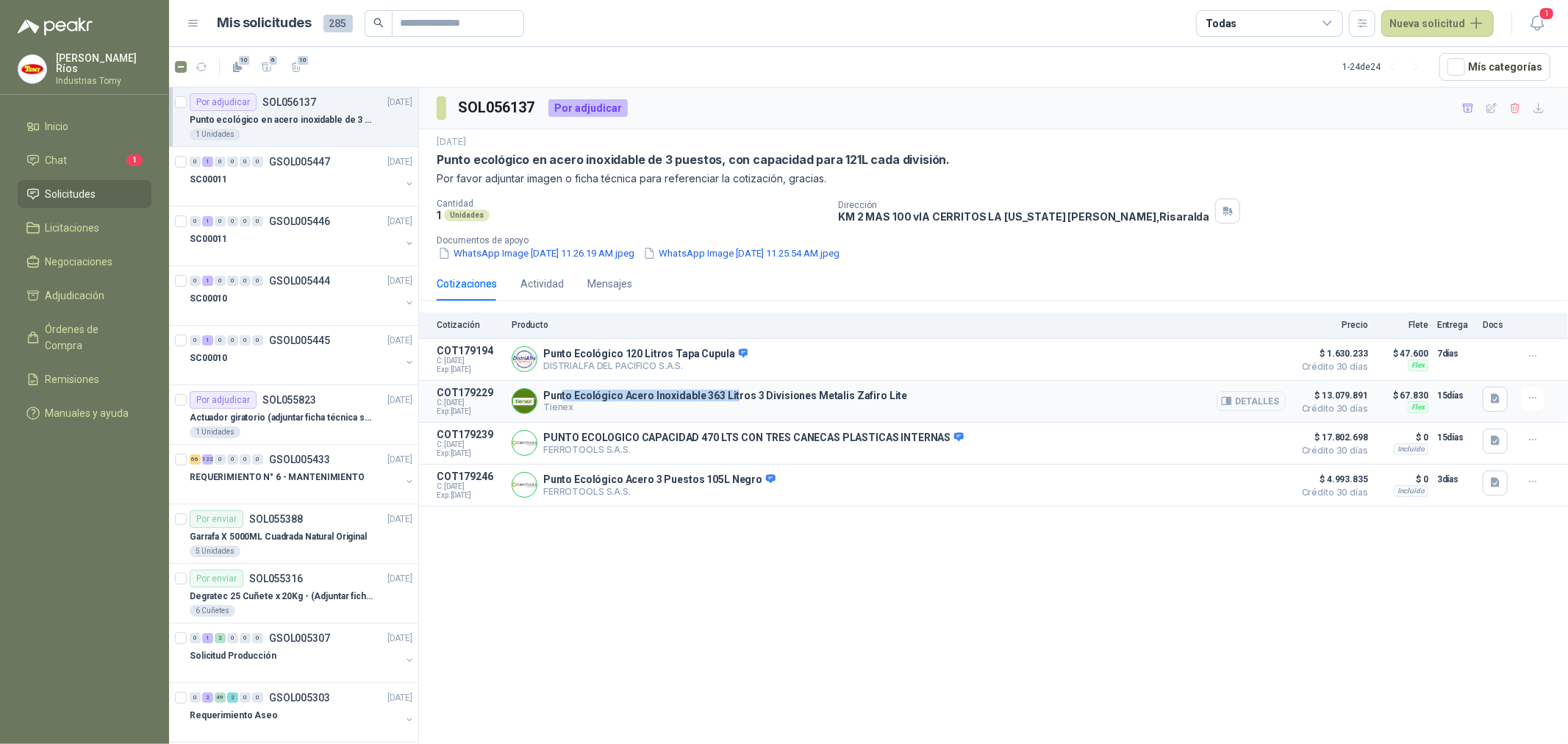
drag, startPoint x: 562, startPoint y: 400, endPoint x: 791, endPoint y: 388, distance: 229.3
click at [787, 388] on div "Punto Ecológico Acero Inoxidable 363 Litros 3 Divisiones Metalis Zafiro Lite Ti…" at bounding box center [899, 401] width 775 height 29
drag, startPoint x: 795, startPoint y: 388, endPoint x: 804, endPoint y: 388, distance: 9.0
click at [799, 388] on div "Punto Ecológico Acero Inoxidable 363 Litros 3 Divisiones Metalis Zafiro Lite Ti…" at bounding box center [899, 401] width 775 height 29
click at [1252, 399] on button "Detalles" at bounding box center [1251, 400] width 69 height 20
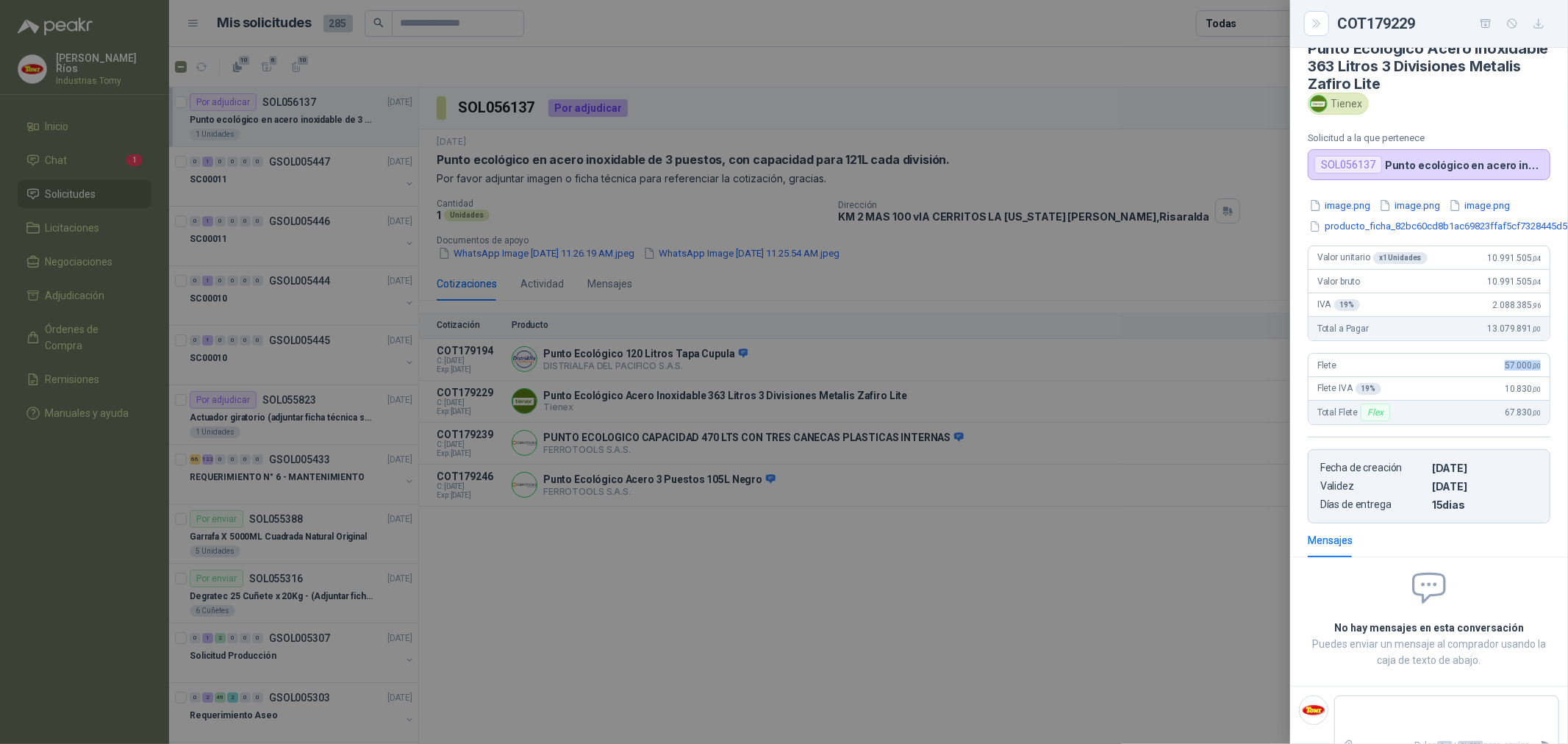
drag, startPoint x: 1528, startPoint y: 364, endPoint x: 1482, endPoint y: 368, distance: 46.2
click at [1483, 368] on div "Flete 57.000 ,00" at bounding box center [1429, 365] width 241 height 23
click at [1505, 369] on span "57.000 ,00" at bounding box center [1523, 365] width 36 height 10
drag, startPoint x: 1523, startPoint y: 260, endPoint x: 1505, endPoint y: 259, distance: 18.0
click at [1505, 259] on span "10.991.505 ,04" at bounding box center [1514, 258] width 53 height 10
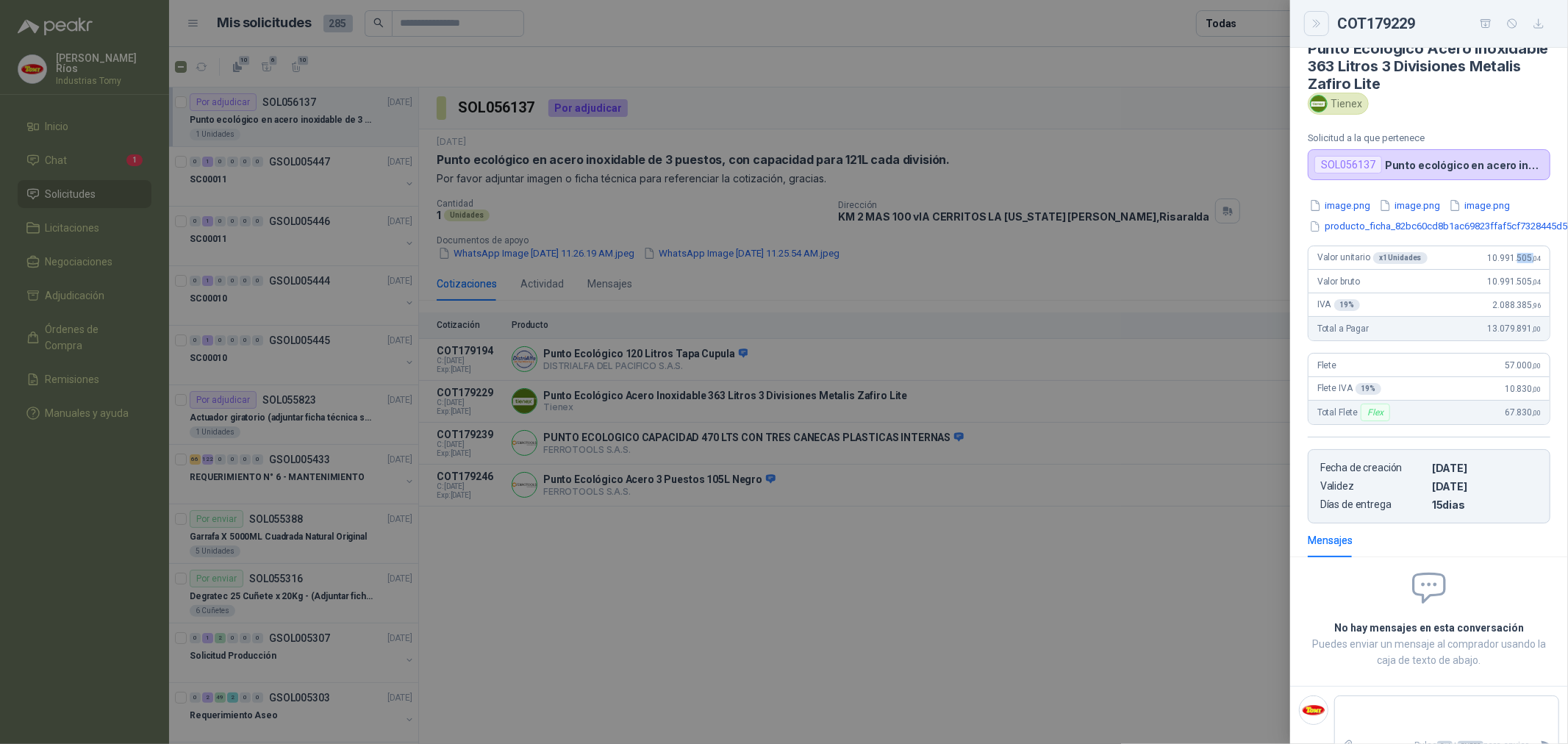
click at [1322, 23] on button "Close" at bounding box center [1317, 23] width 25 height 25
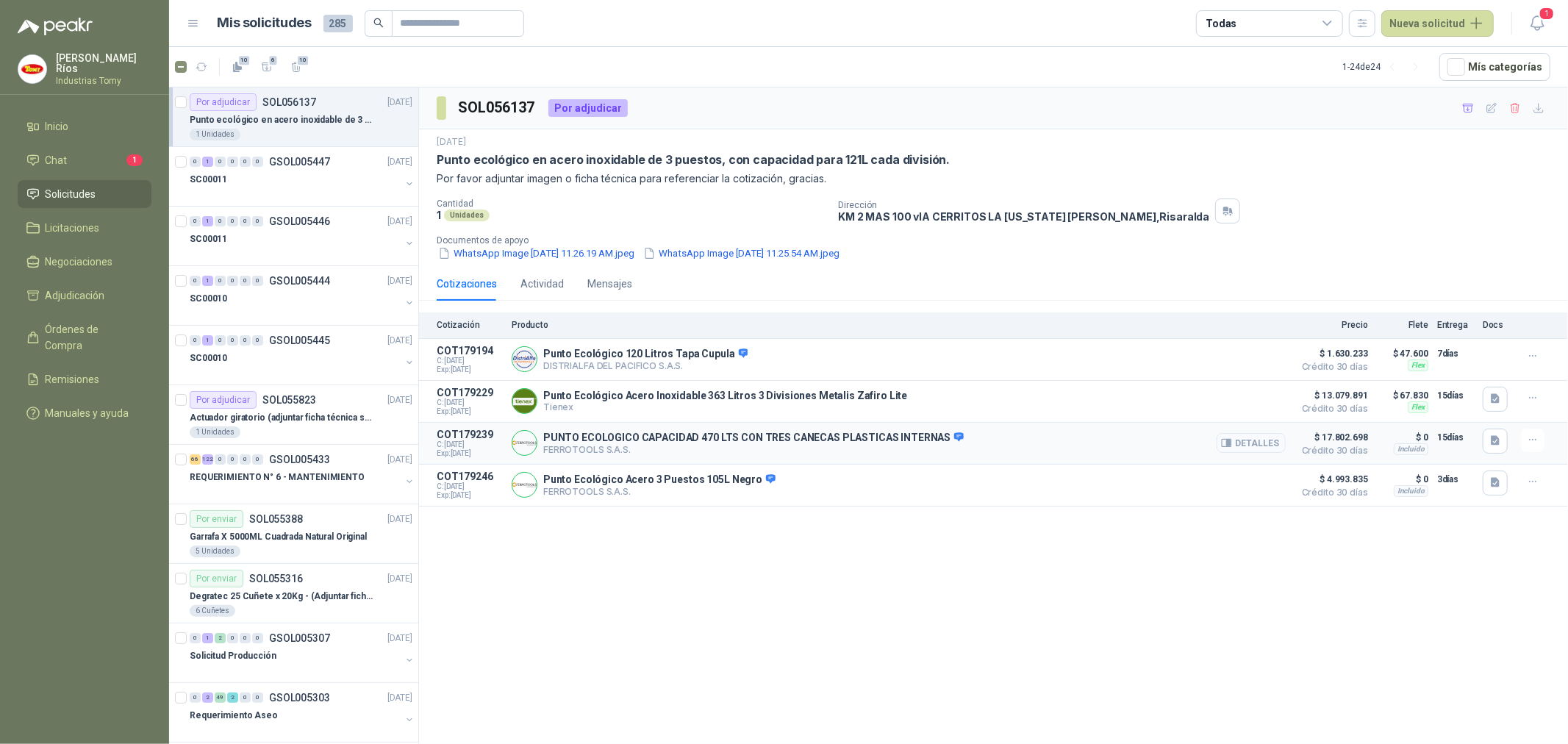
click at [1255, 445] on button "Detalles" at bounding box center [1251, 443] width 69 height 20
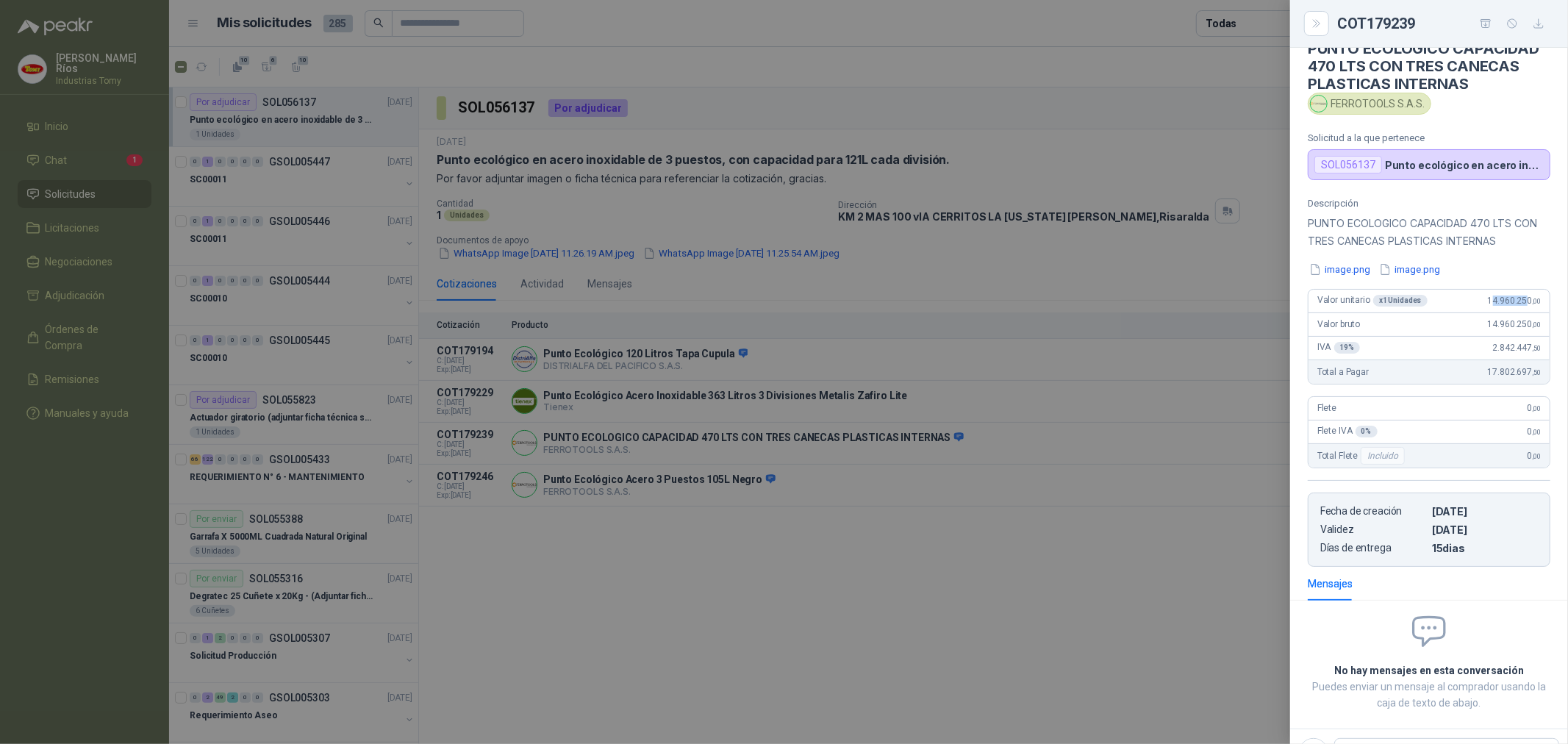
drag, startPoint x: 1516, startPoint y: 294, endPoint x: 1483, endPoint y: 296, distance: 33.1
click at [1483, 296] on div "Valor unitario x 1 Unidades 14.960.250 ,00" at bounding box center [1429, 301] width 241 height 23
click at [1345, 268] on button "image.png" at bounding box center [1340, 269] width 64 height 16
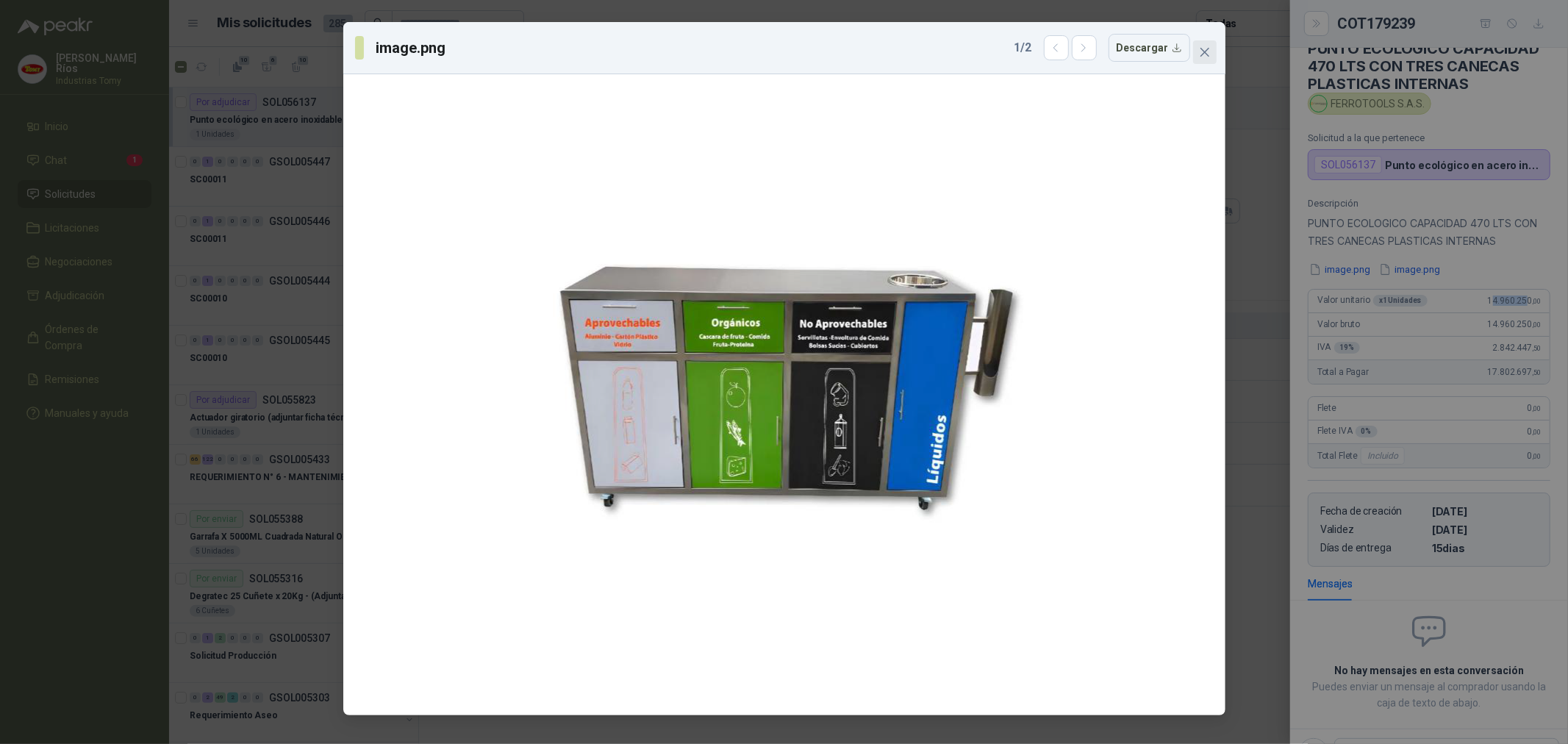
click at [1208, 47] on icon "close" at bounding box center [1205, 53] width 12 height 12
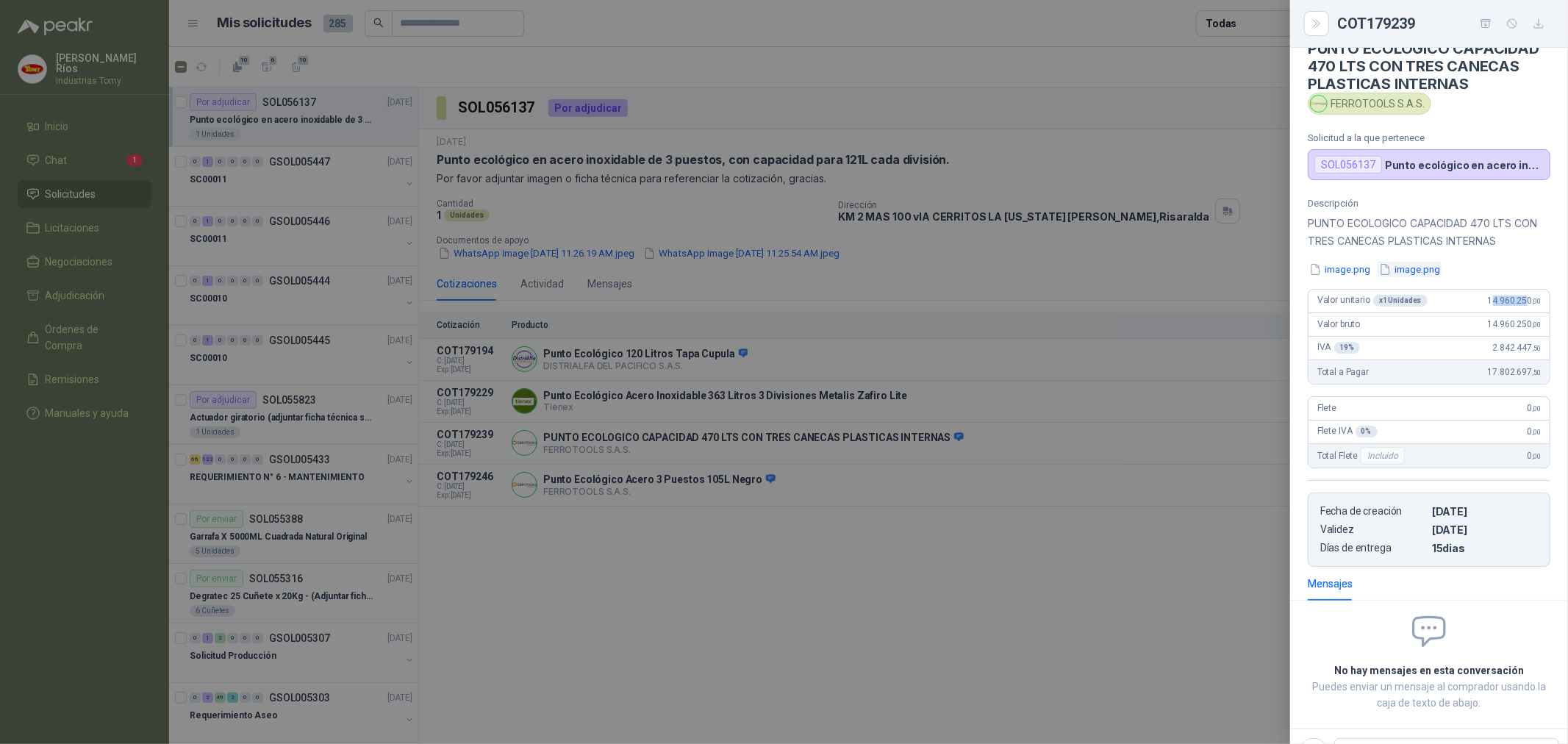
click at [1414, 268] on button "image.png" at bounding box center [1410, 269] width 64 height 16
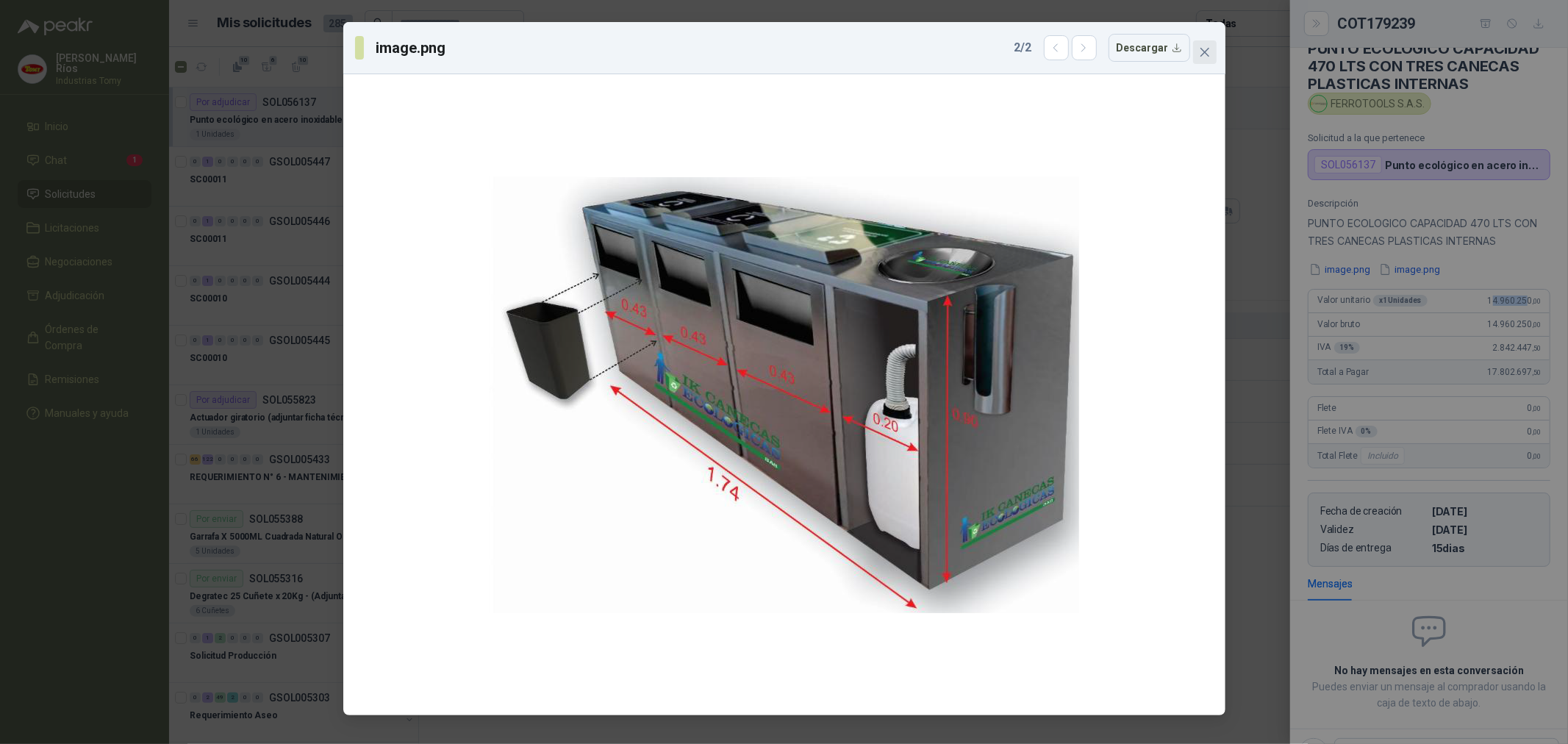
click at [1202, 57] on icon "close" at bounding box center [1205, 53] width 12 height 12
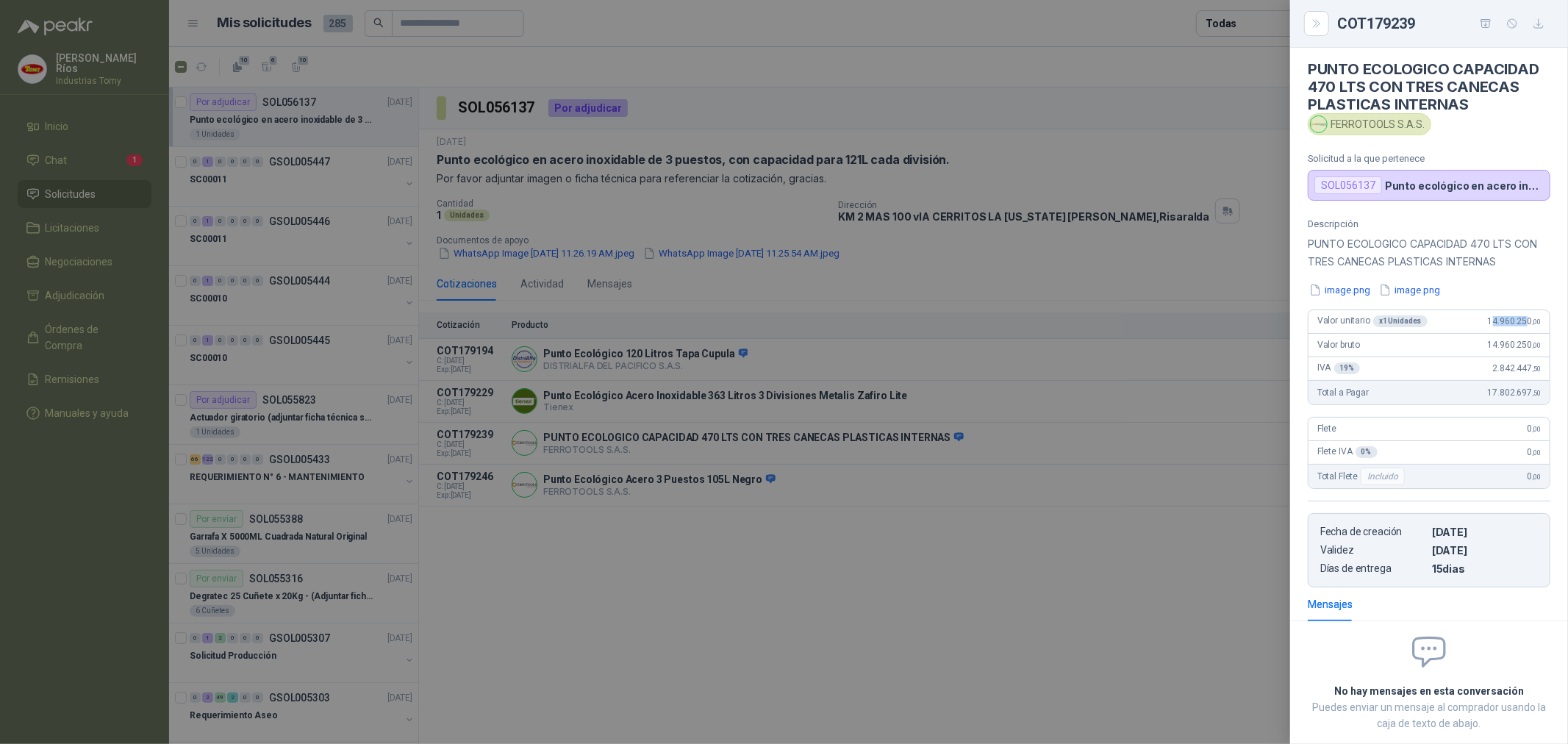
scroll to position [0, 0]
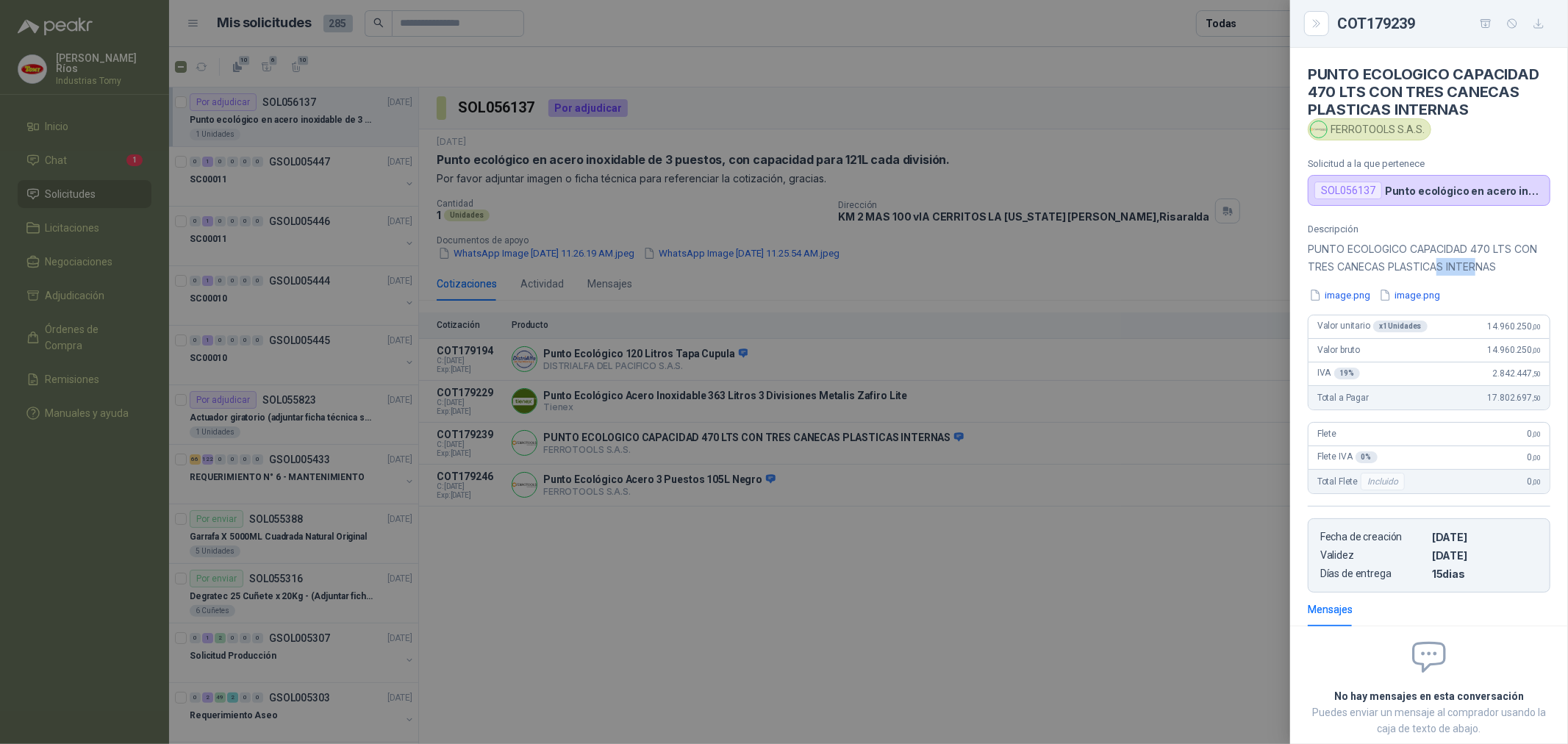
drag, startPoint x: 1436, startPoint y: 267, endPoint x: 1489, endPoint y: 265, distance: 53.0
click at [1488, 265] on p "PUNTO ECOLOGICO CAPACIDAD 470 LTS CON TRES CANECAS PLASTICAS INTERNAS" at bounding box center [1429, 257] width 243 height 35
click at [1489, 265] on p "PUNTO ECOLOGICO CAPACIDAD 470 LTS CON TRES CANECAS PLASTICAS INTERNAS" at bounding box center [1429, 257] width 243 height 35
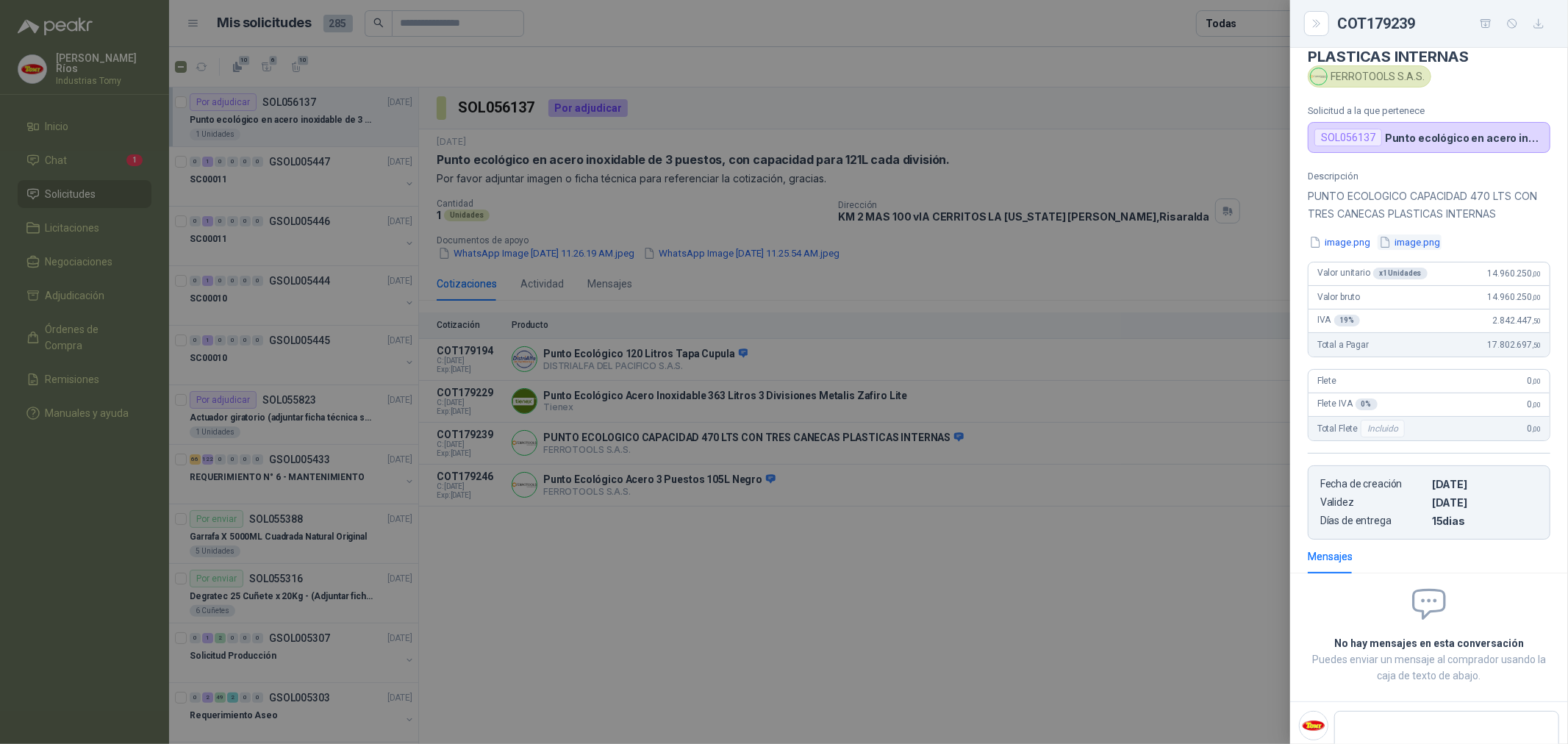
scroll to position [82, 0]
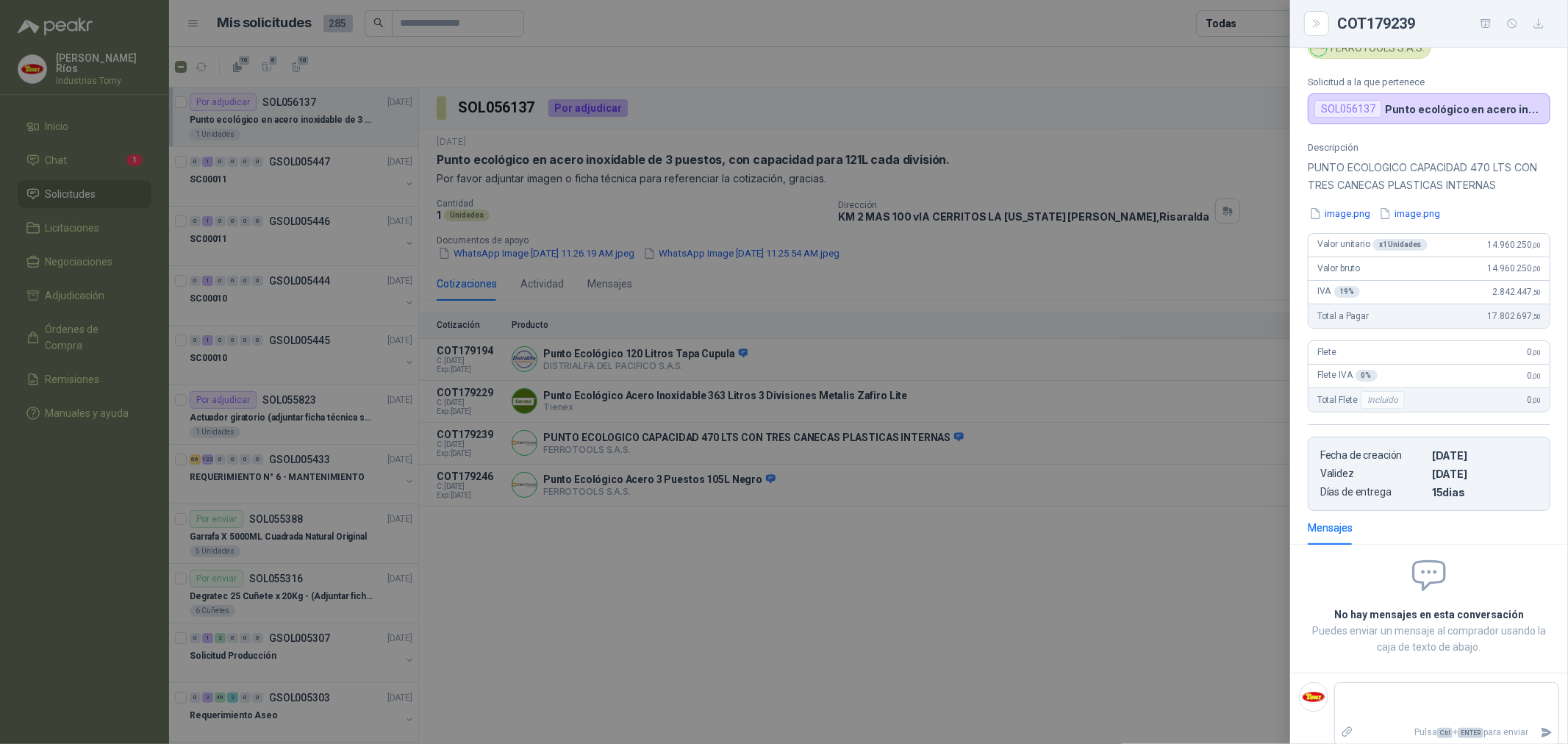
click at [790, 545] on div at bounding box center [784, 372] width 1568 height 744
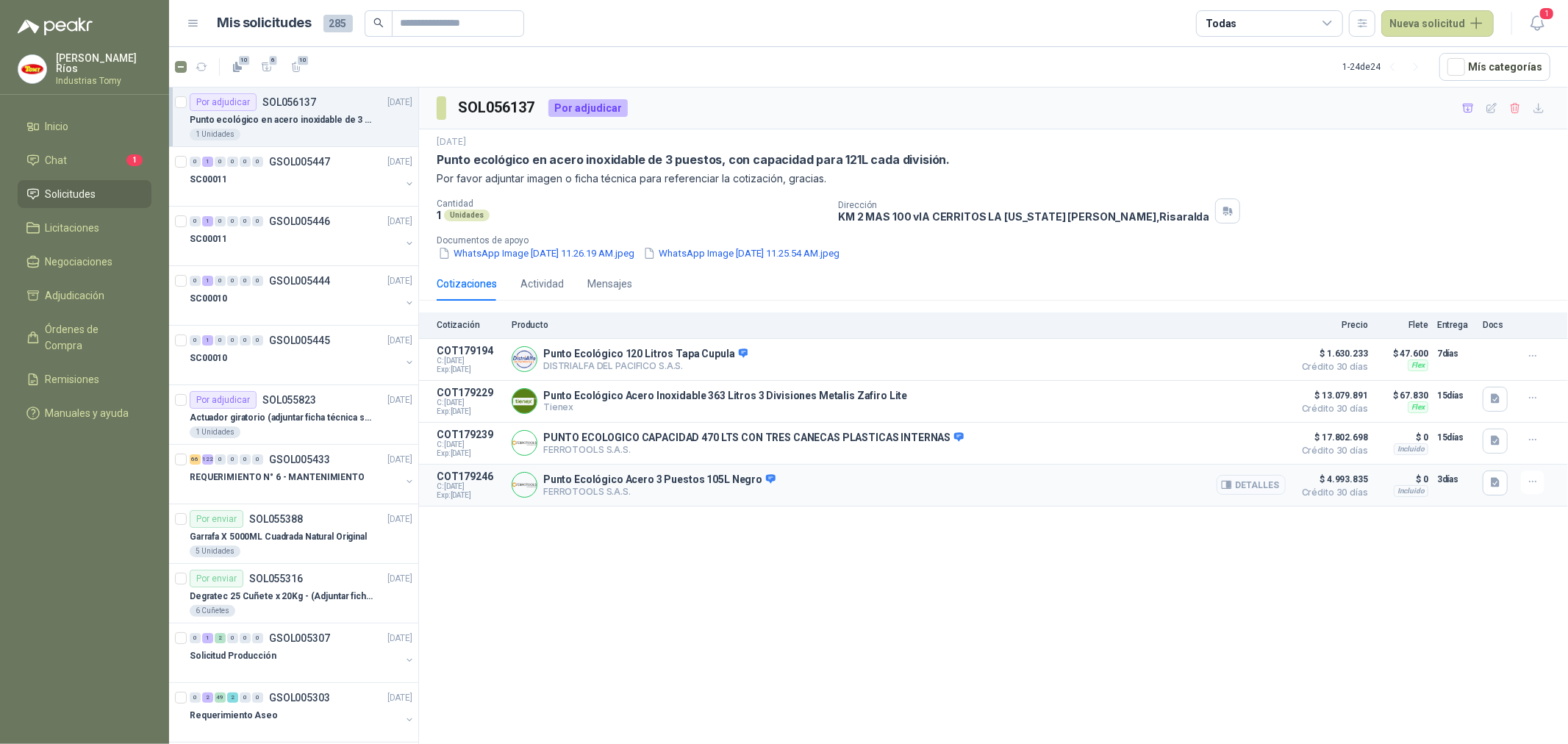
click at [1263, 487] on button "Detalles" at bounding box center [1251, 484] width 69 height 20
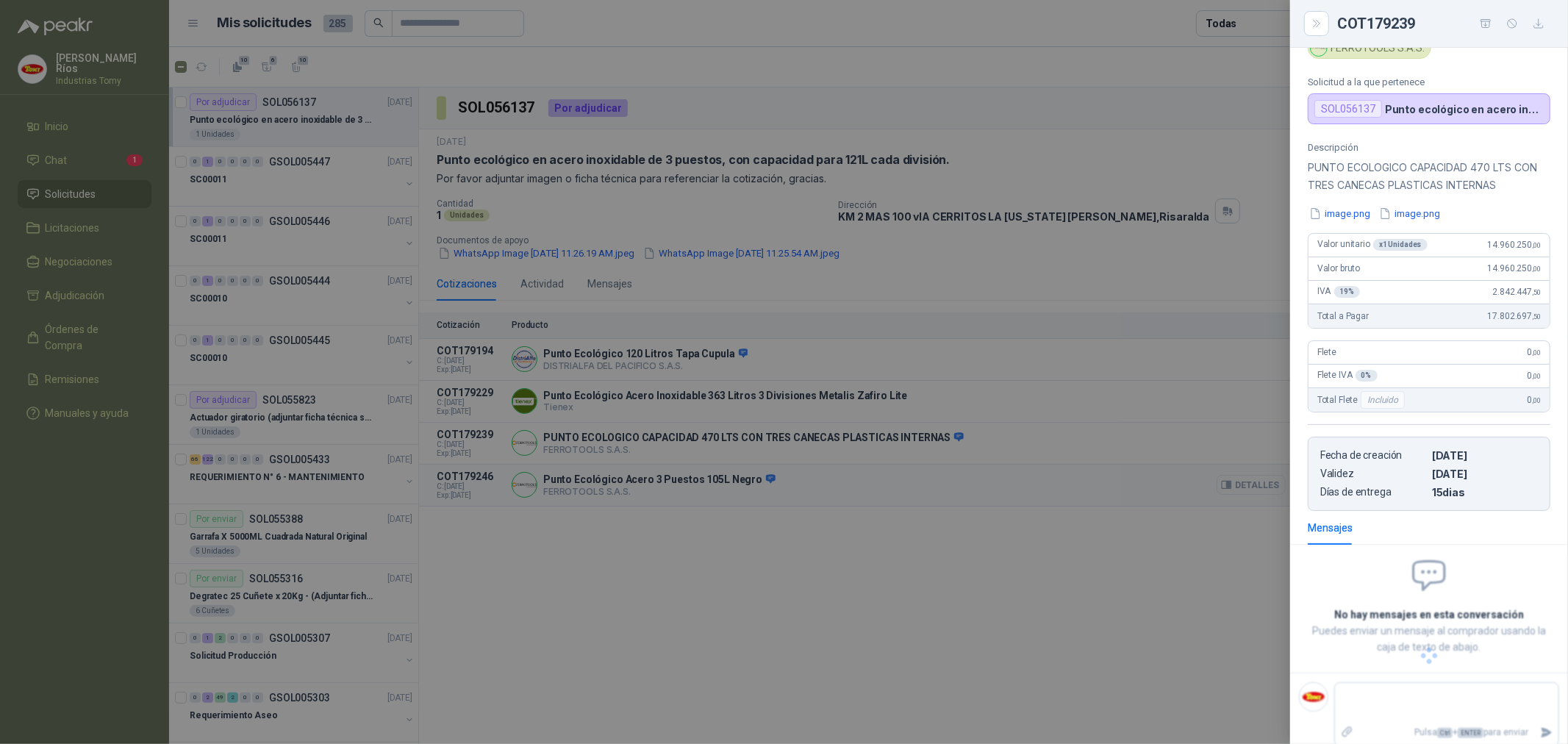
scroll to position [57, 0]
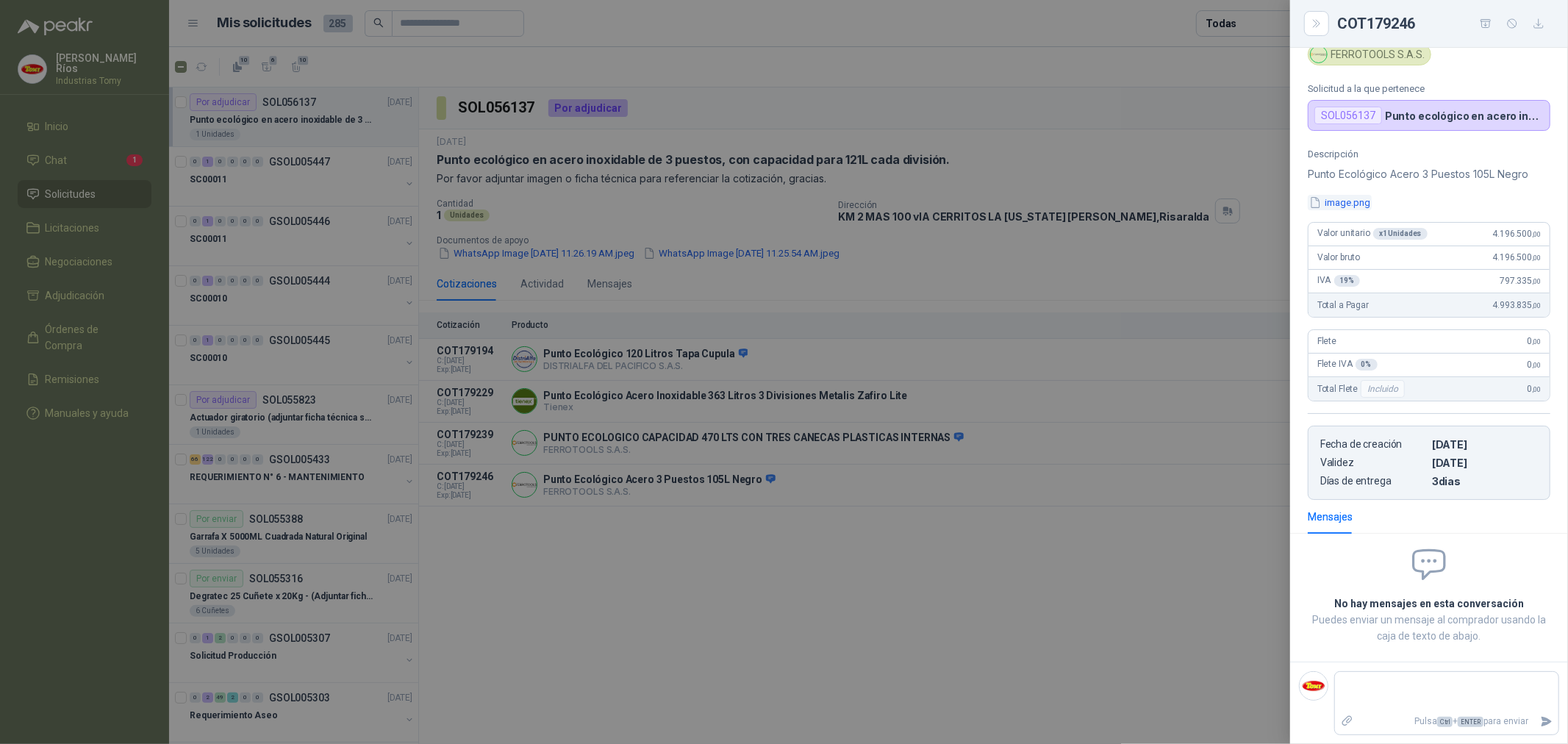
click at [1369, 205] on button "image.png" at bounding box center [1340, 203] width 64 height 16
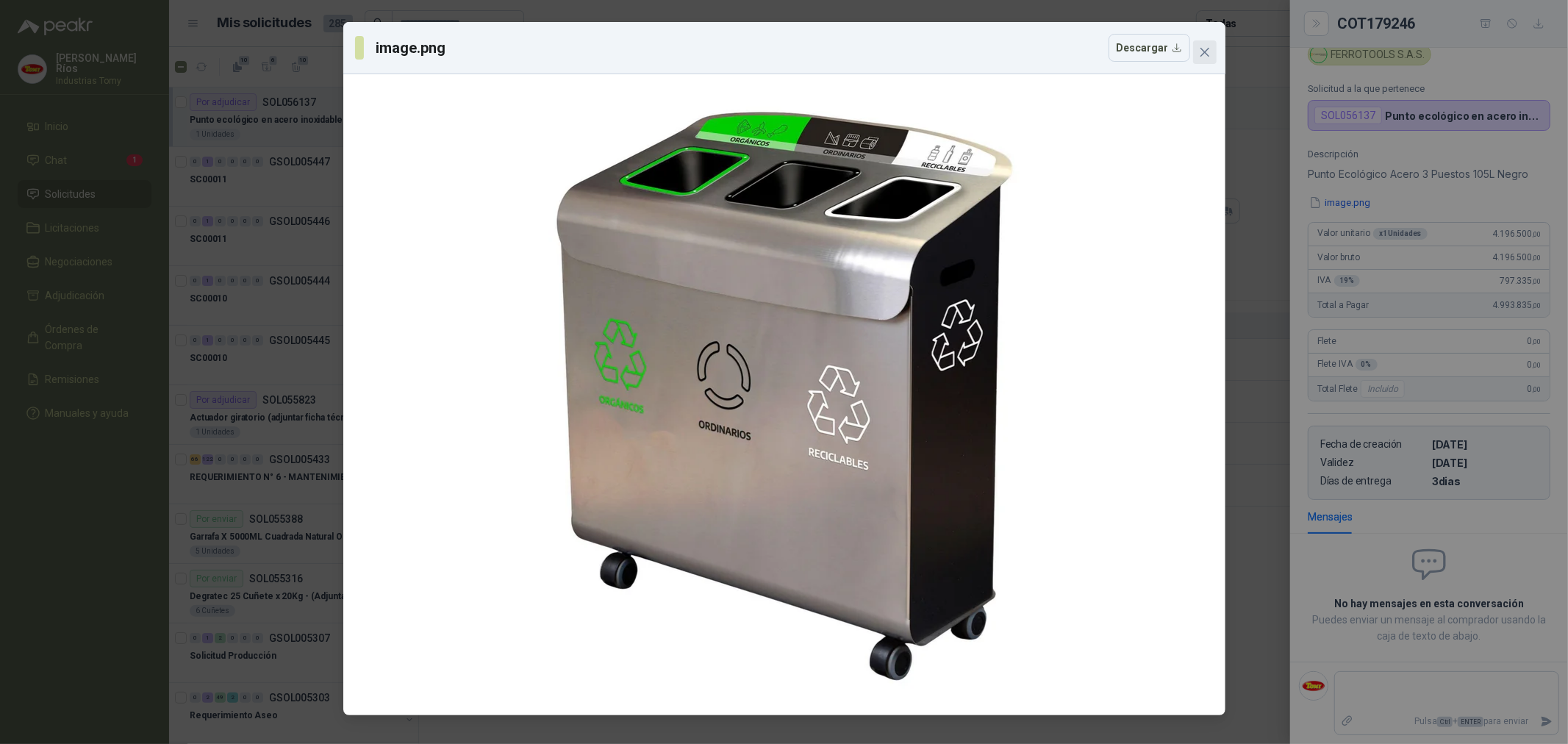
click at [1206, 54] on icon "close" at bounding box center [1205, 53] width 12 height 12
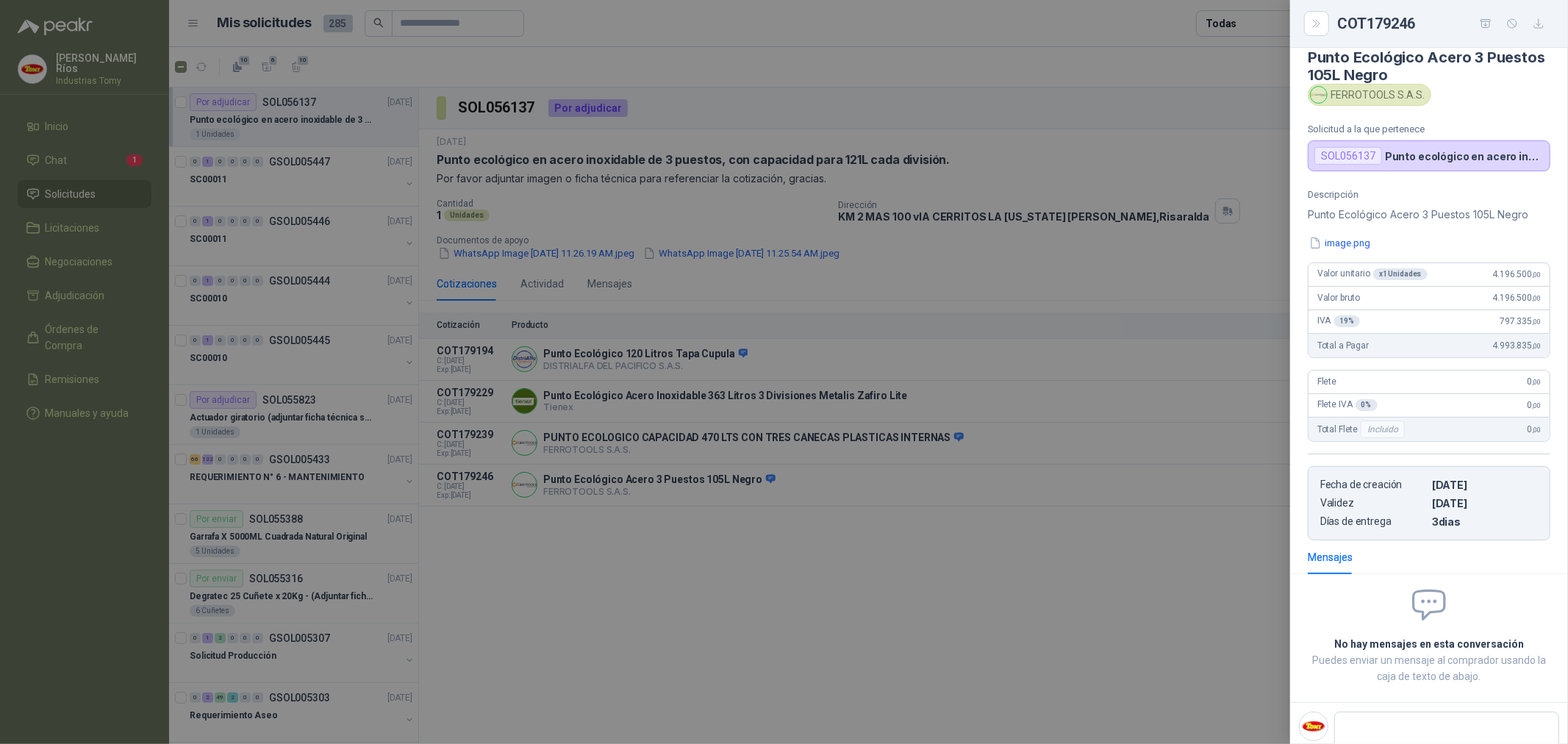
scroll to position [0, 0]
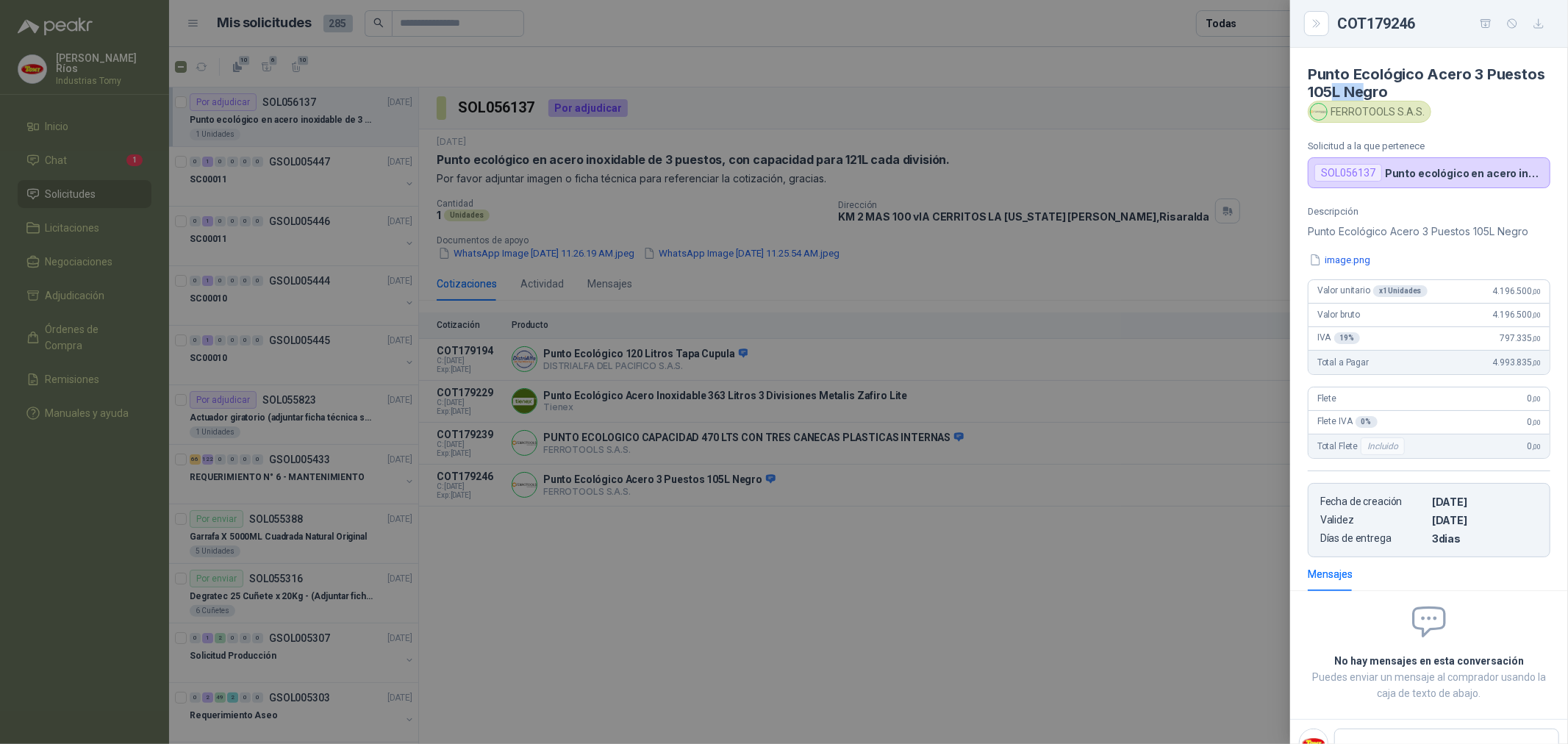
drag, startPoint x: 1394, startPoint y: 91, endPoint x: 1420, endPoint y: 88, distance: 26.2
click at [1420, 88] on h4 "Punto Ecológico Acero 3 Puestos 105L Negro" at bounding box center [1429, 83] width 243 height 35
drag, startPoint x: 1473, startPoint y: 230, endPoint x: 1506, endPoint y: 224, distance: 33.5
click at [1506, 224] on p "Punto Ecológico Acero 3 Puestos 105L Negro" at bounding box center [1429, 231] width 243 height 17
click at [1508, 224] on p "Punto Ecológico Acero 3 Puestos 105L Negro" at bounding box center [1429, 231] width 243 height 17
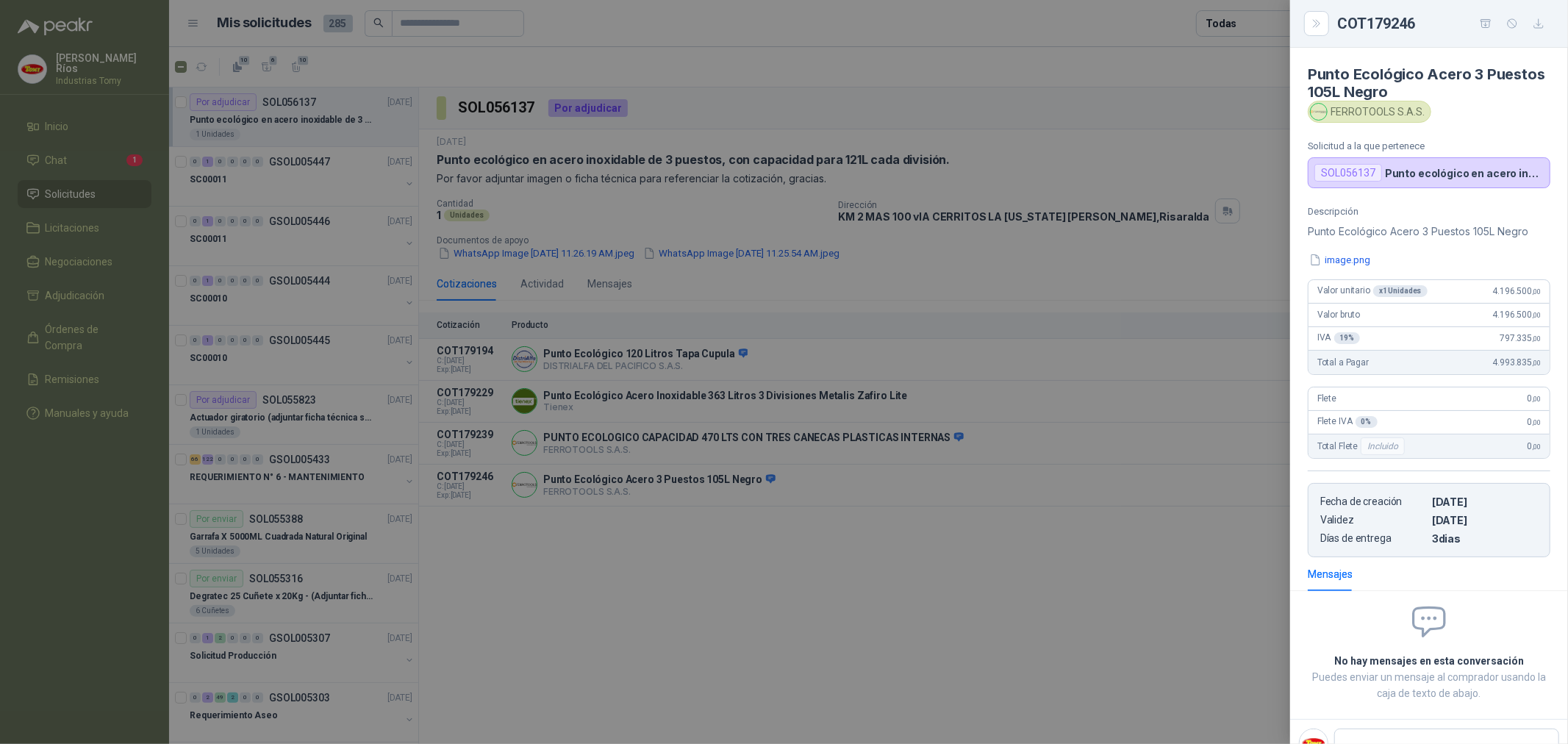
click at [914, 612] on div at bounding box center [784, 372] width 1568 height 744
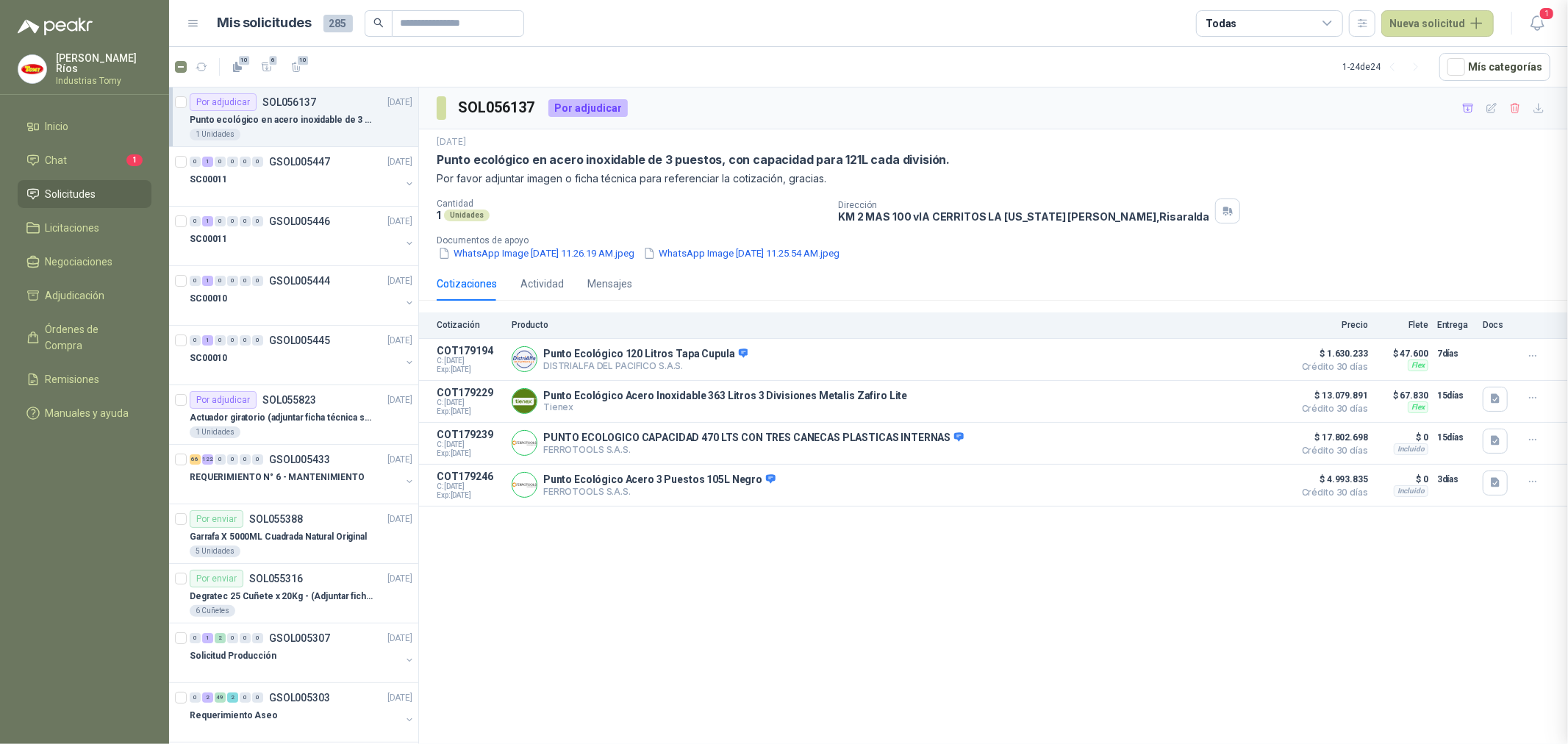
scroll to position [4, 0]
drag, startPoint x: 872, startPoint y: 399, endPoint x: 730, endPoint y: 407, distance: 142.2
click at [730, 407] on div "Punto Ecológico Acero Inoxidable 363 Litros 3 Divisiones Metalis Zafiro Lite Ti…" at bounding box center [725, 400] width 364 height 22
click at [728, 400] on p "Punto Ecológico Acero Inoxidable 363 Litros 3 Divisiones Metalis Zafiro Lite" at bounding box center [725, 395] width 364 height 12
drag, startPoint x: 730, startPoint y: 395, endPoint x: 769, endPoint y: 397, distance: 39.1
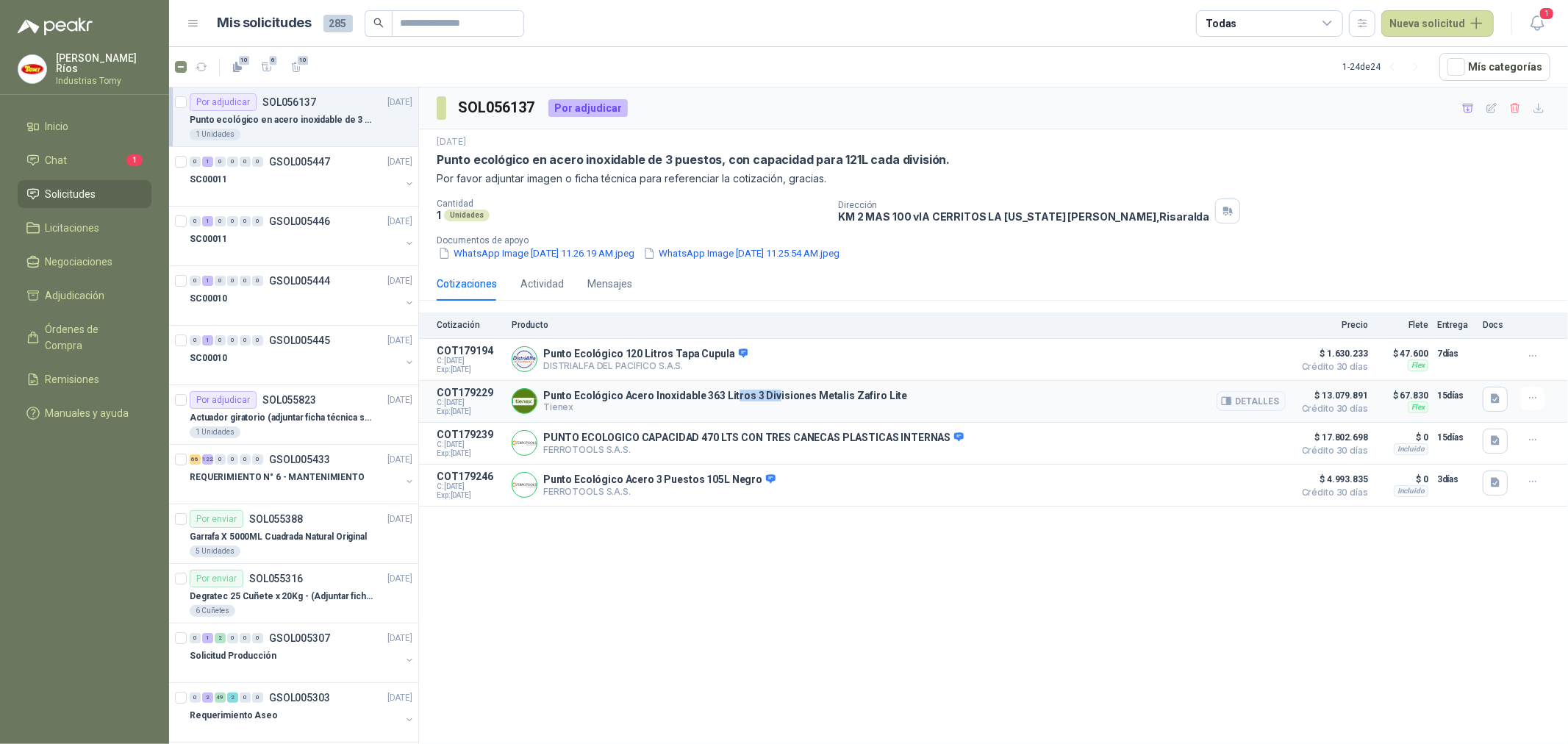
click at [769, 397] on p "Punto Ecológico Acero Inoxidable 363 Litros 3 Divisiones Metalis Zafiro Lite" at bounding box center [725, 395] width 364 height 12
drag, startPoint x: 794, startPoint y: 395, endPoint x: 872, endPoint y: 404, distance: 78.5
click at [811, 401] on p "Punto Ecológico Acero Inoxidable 363 Litros 3 Divisiones Metalis Zafiro Lite" at bounding box center [725, 395] width 364 height 12
click at [1271, 399] on button "Detalles" at bounding box center [1251, 400] width 69 height 20
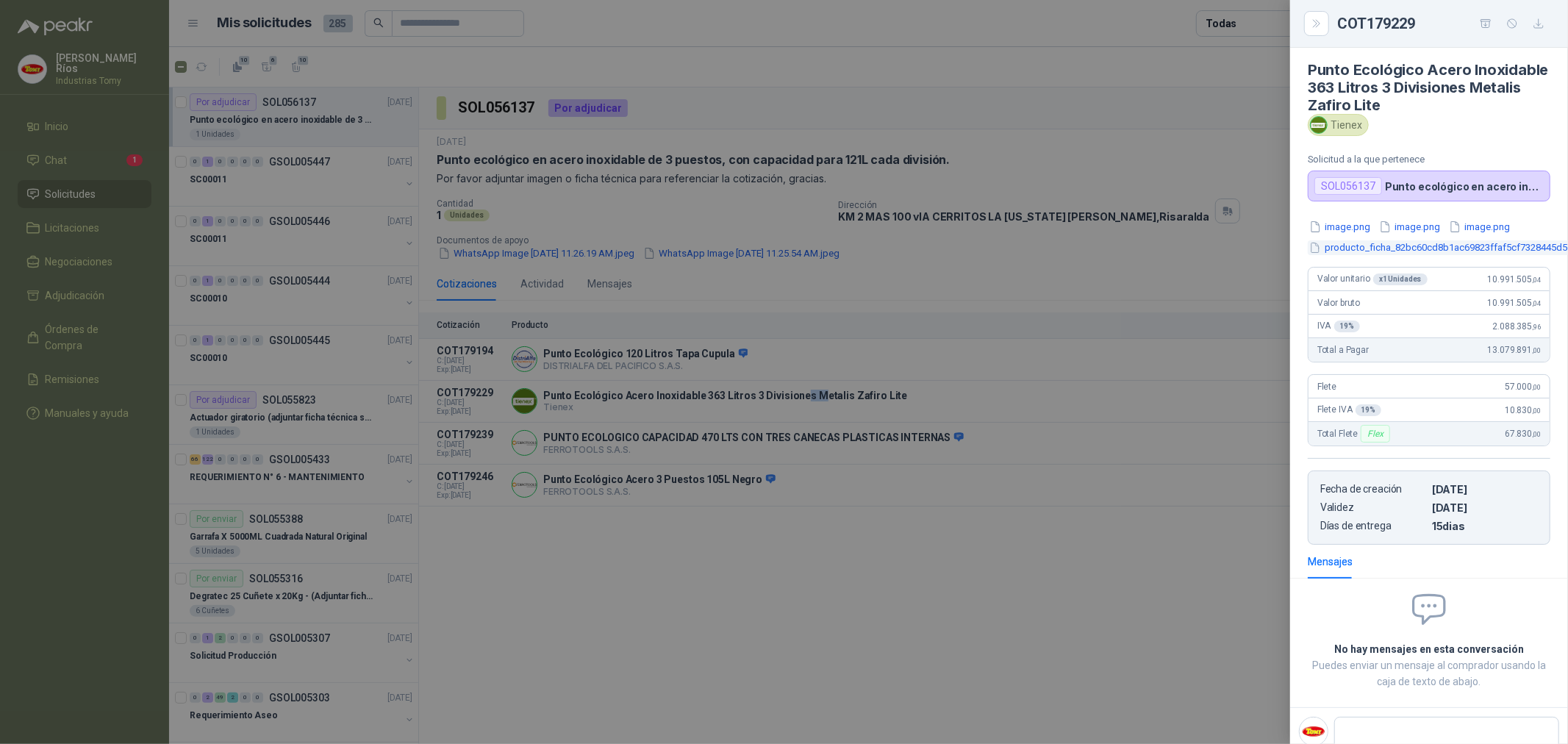
click at [1399, 250] on button "producto_ficha_82bc60cd8b1ac69823ffaf5cf7328445d5c2f16e1744680861.pdf" at bounding box center [1488, 248] width 359 height 16
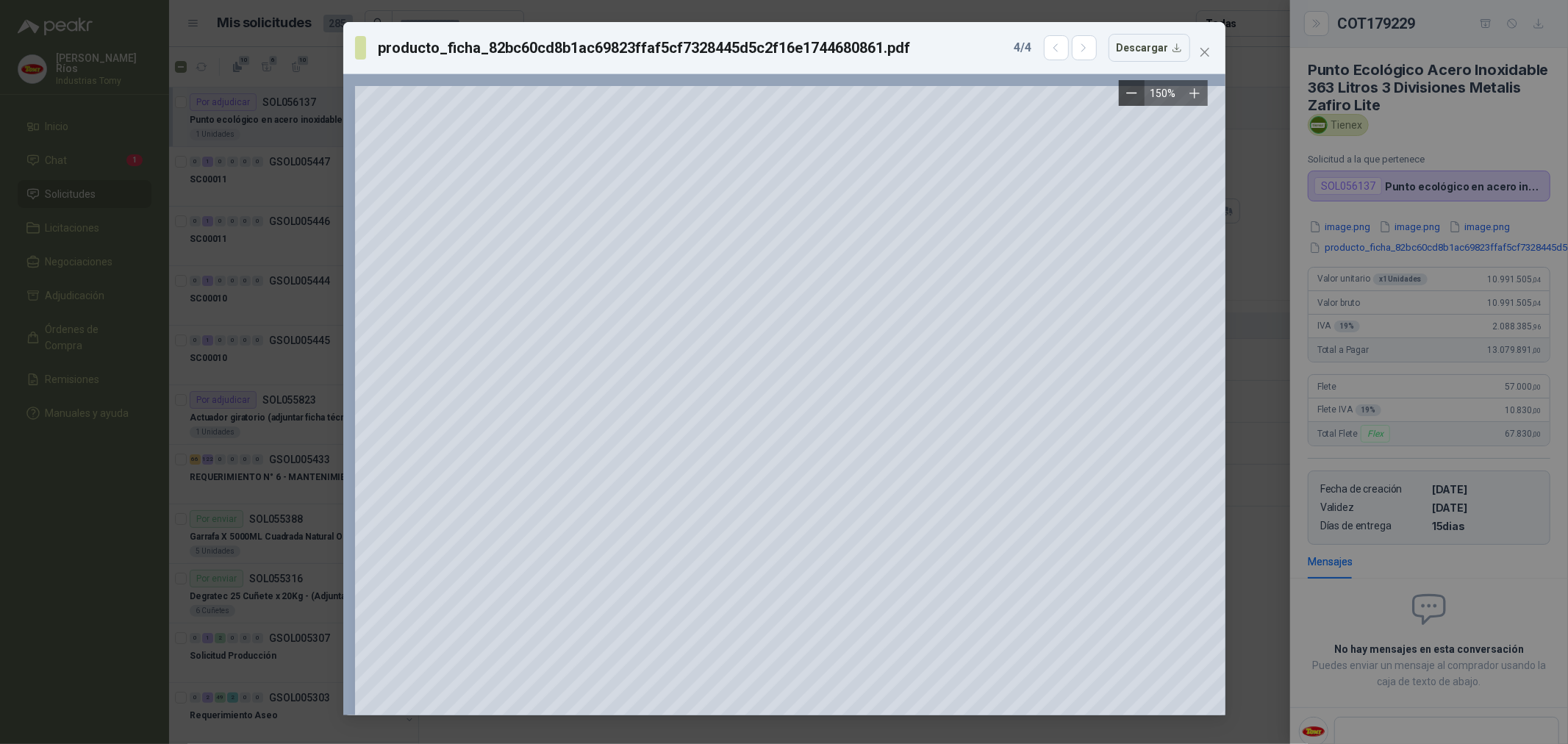
click at [1138, 97] on button "Zoom out" at bounding box center [1132, 93] width 26 height 26
click at [1137, 94] on icon "Zoom out" at bounding box center [1132, 92] width 11 height 11
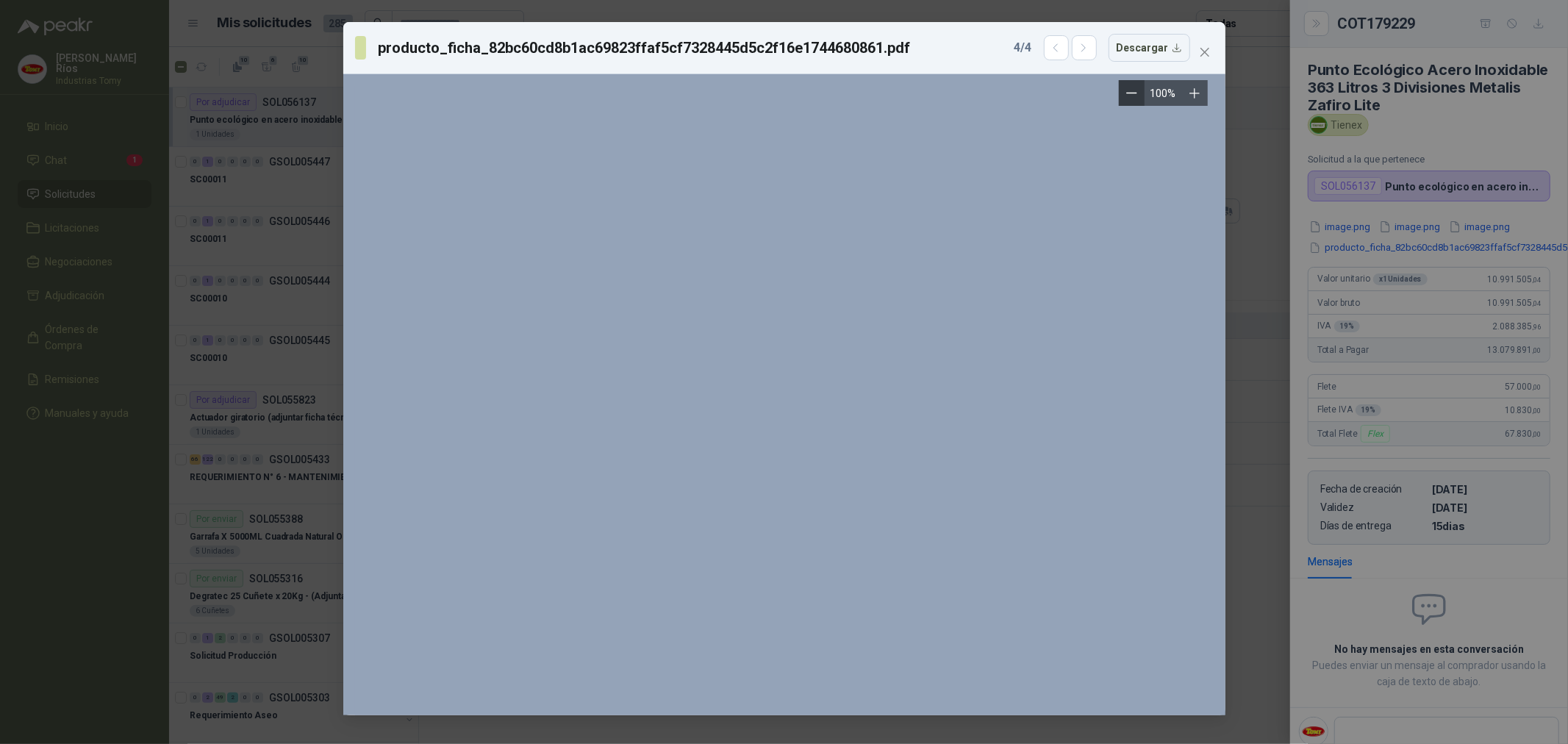
click at [1137, 93] on icon "Zoom out" at bounding box center [1132, 92] width 11 height 11
click at [1137, 93] on icon "Zoom out" at bounding box center [1136, 93] width 9 height 0
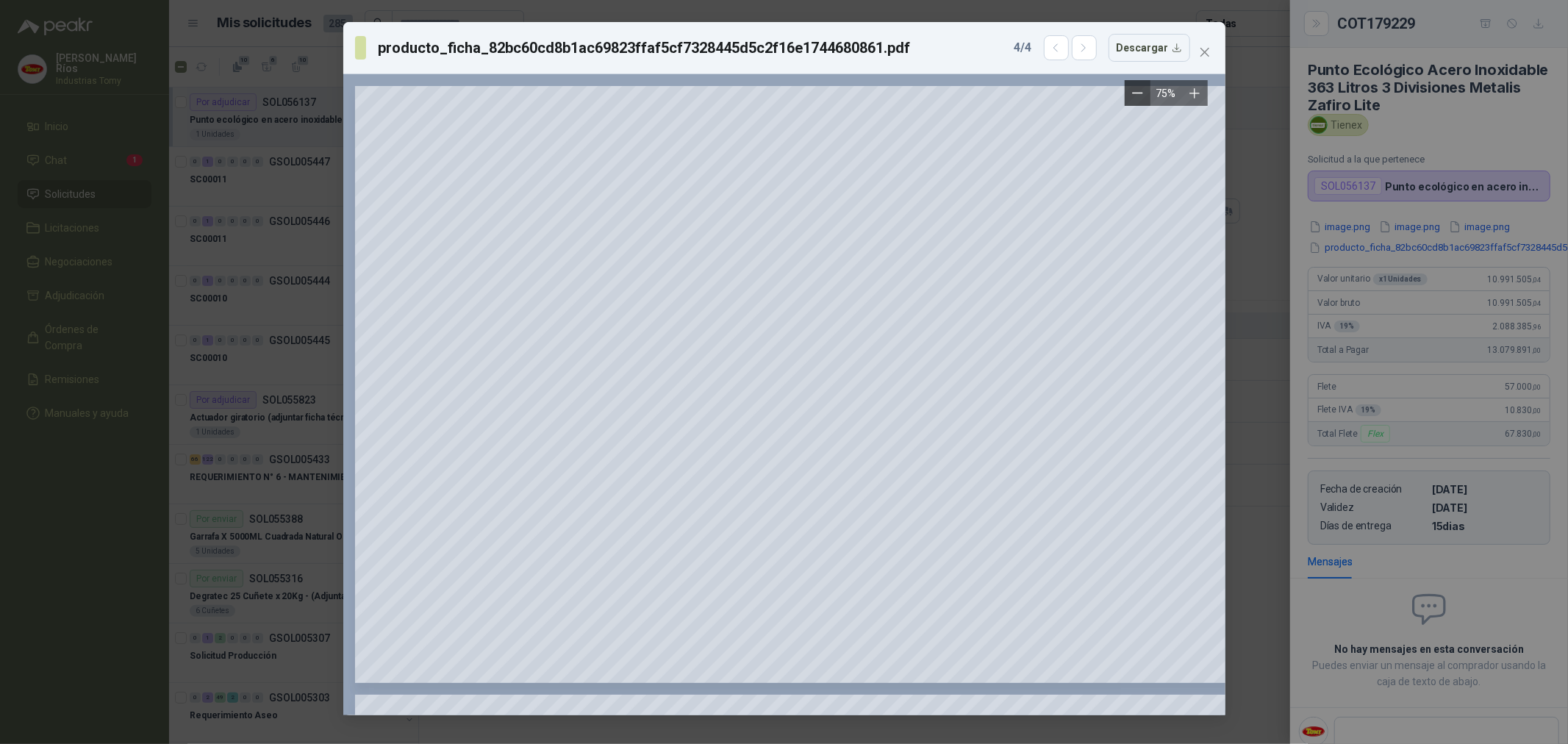
click at [1137, 93] on icon "Zoom out" at bounding box center [1136, 93] width 9 height 0
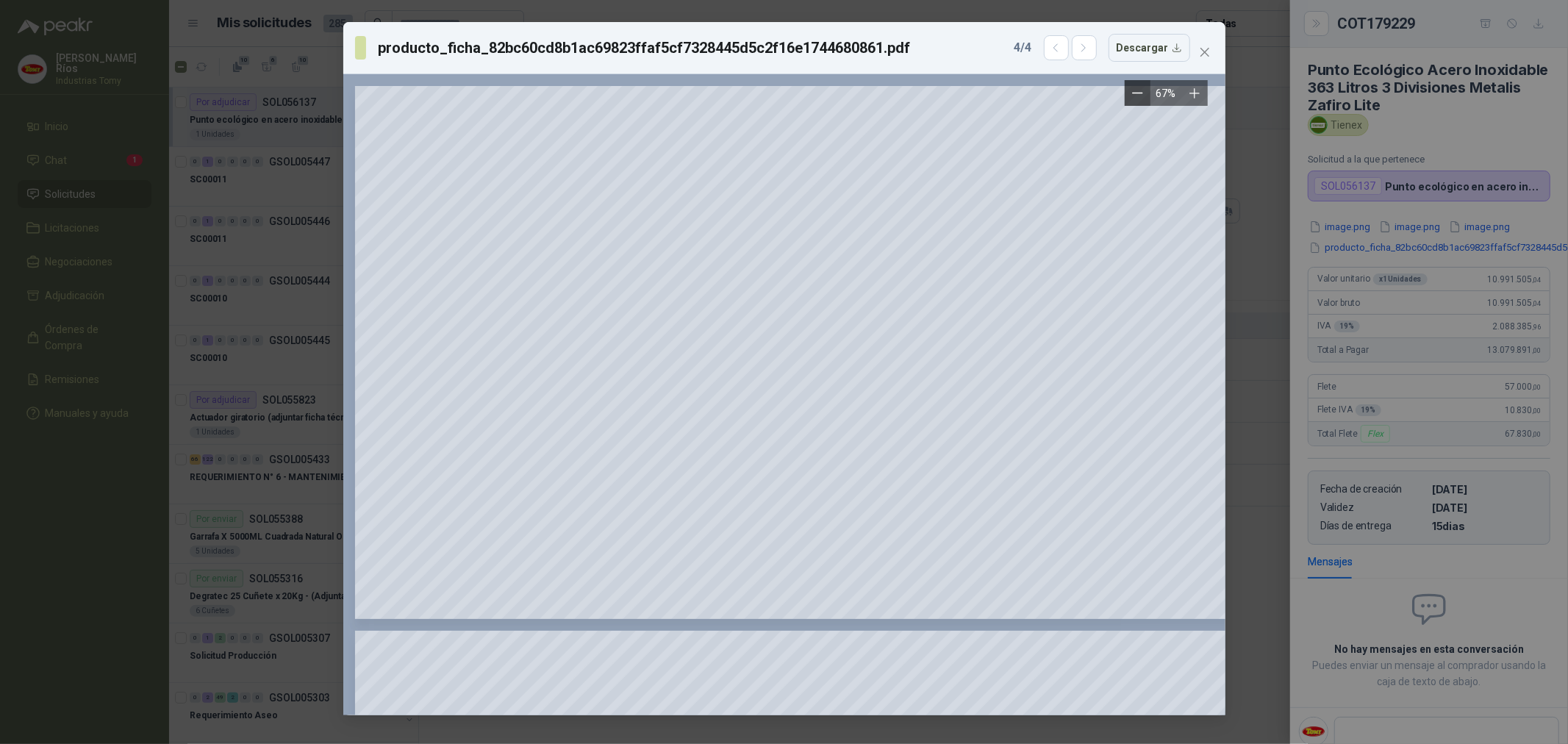
click at [1137, 93] on icon "Zoom out" at bounding box center [1136, 93] width 9 height 0
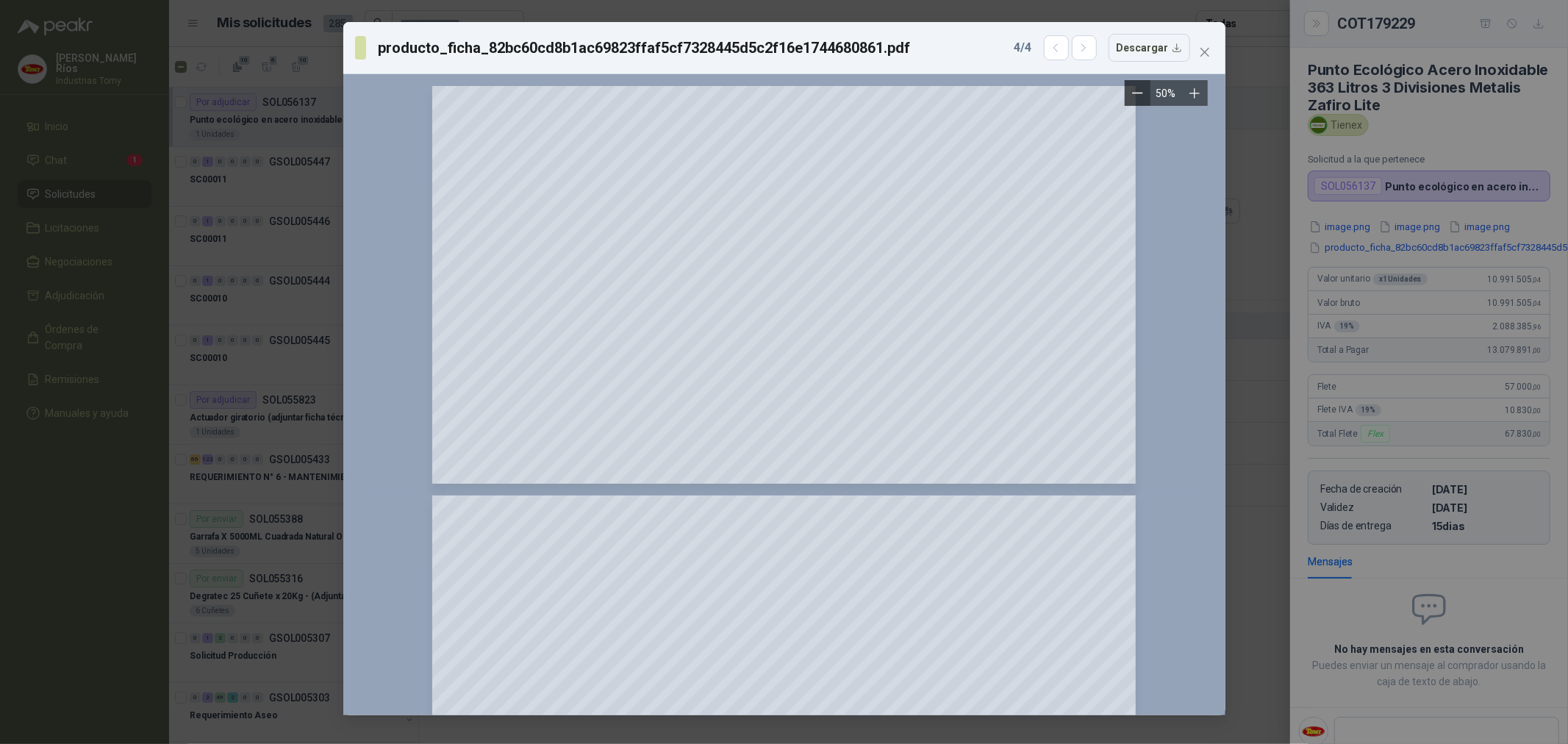
click at [1137, 93] on icon "Zoom out" at bounding box center [1136, 93] width 9 height 0
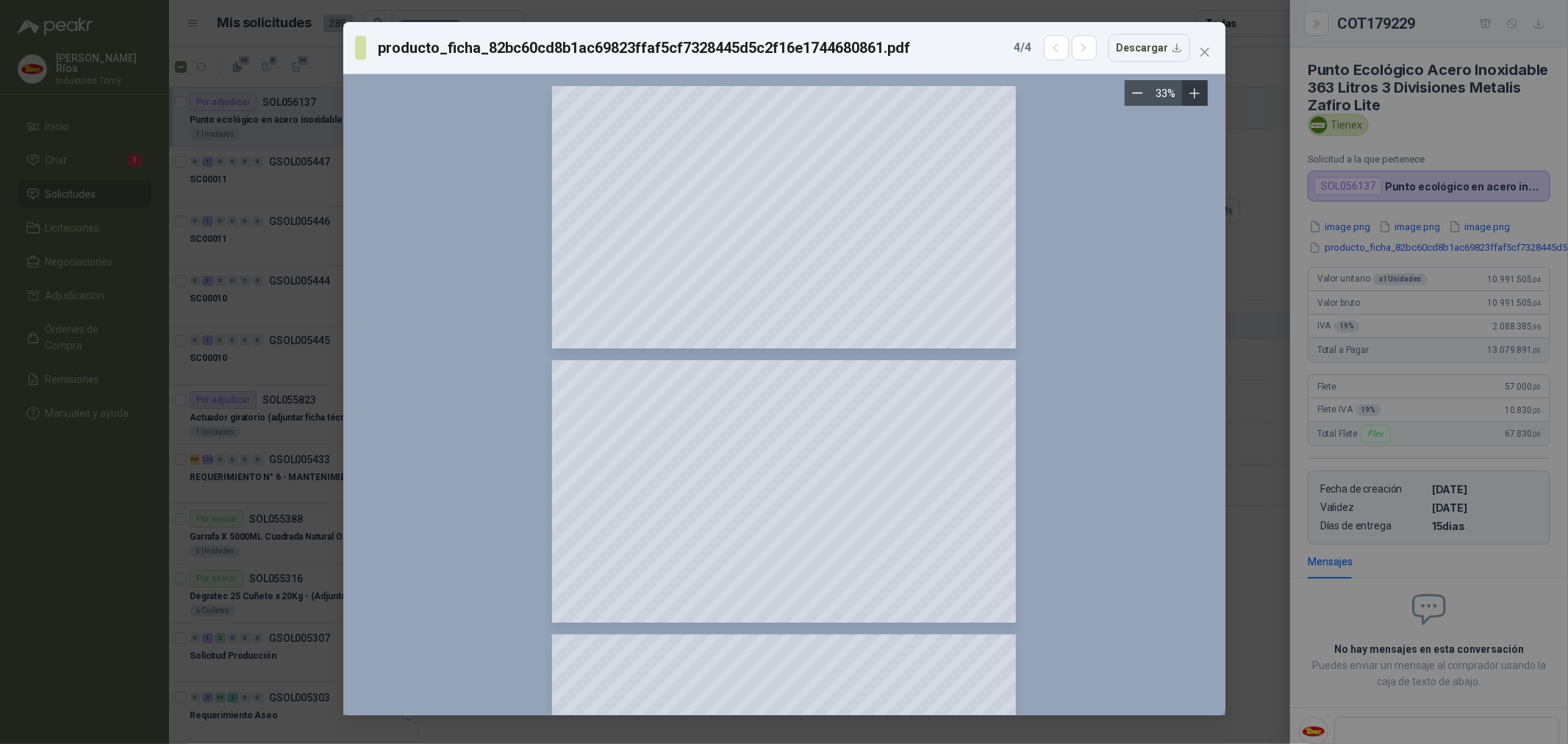
click at [1192, 91] on icon "Zoom in" at bounding box center [1194, 93] width 15 height 15
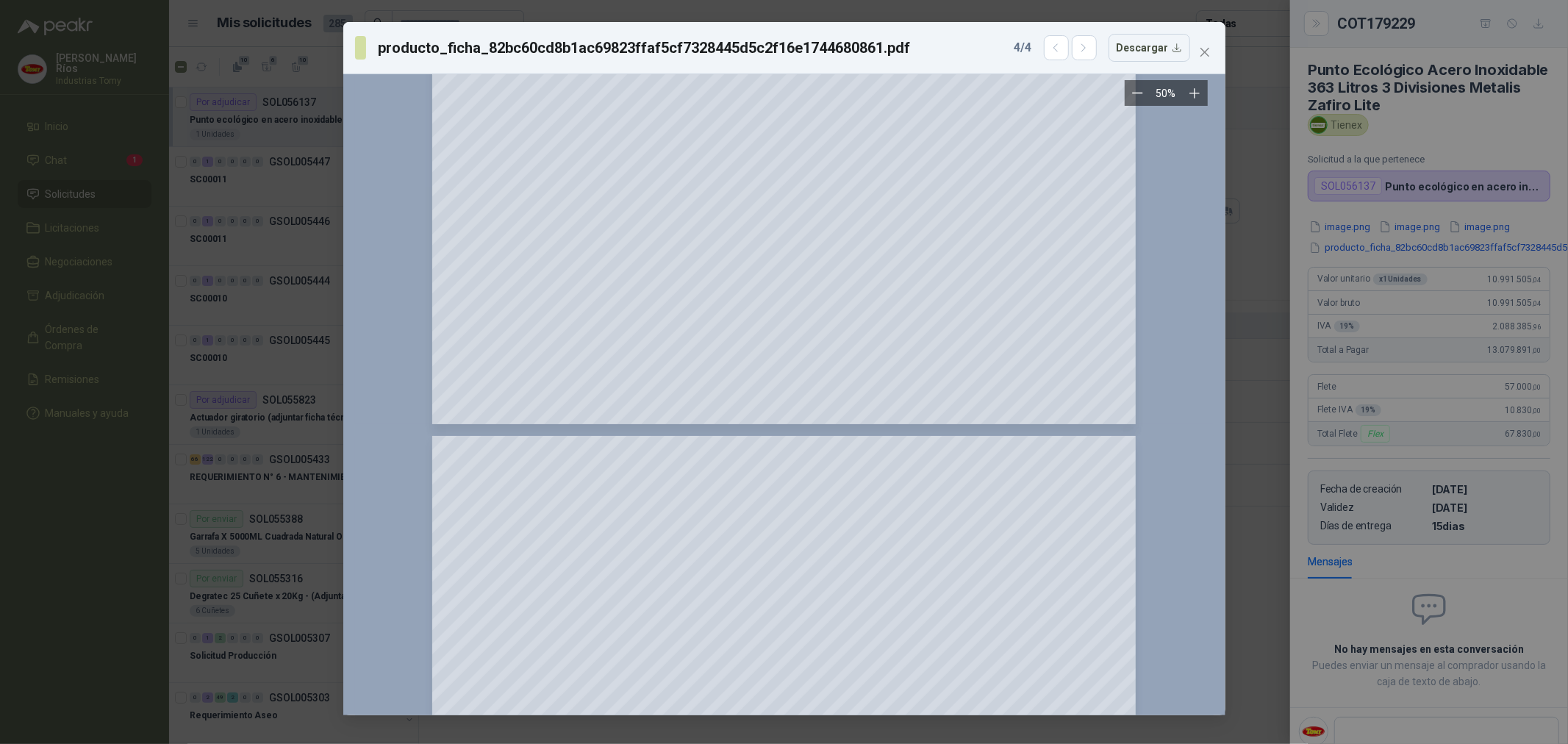
scroll to position [681, 0]
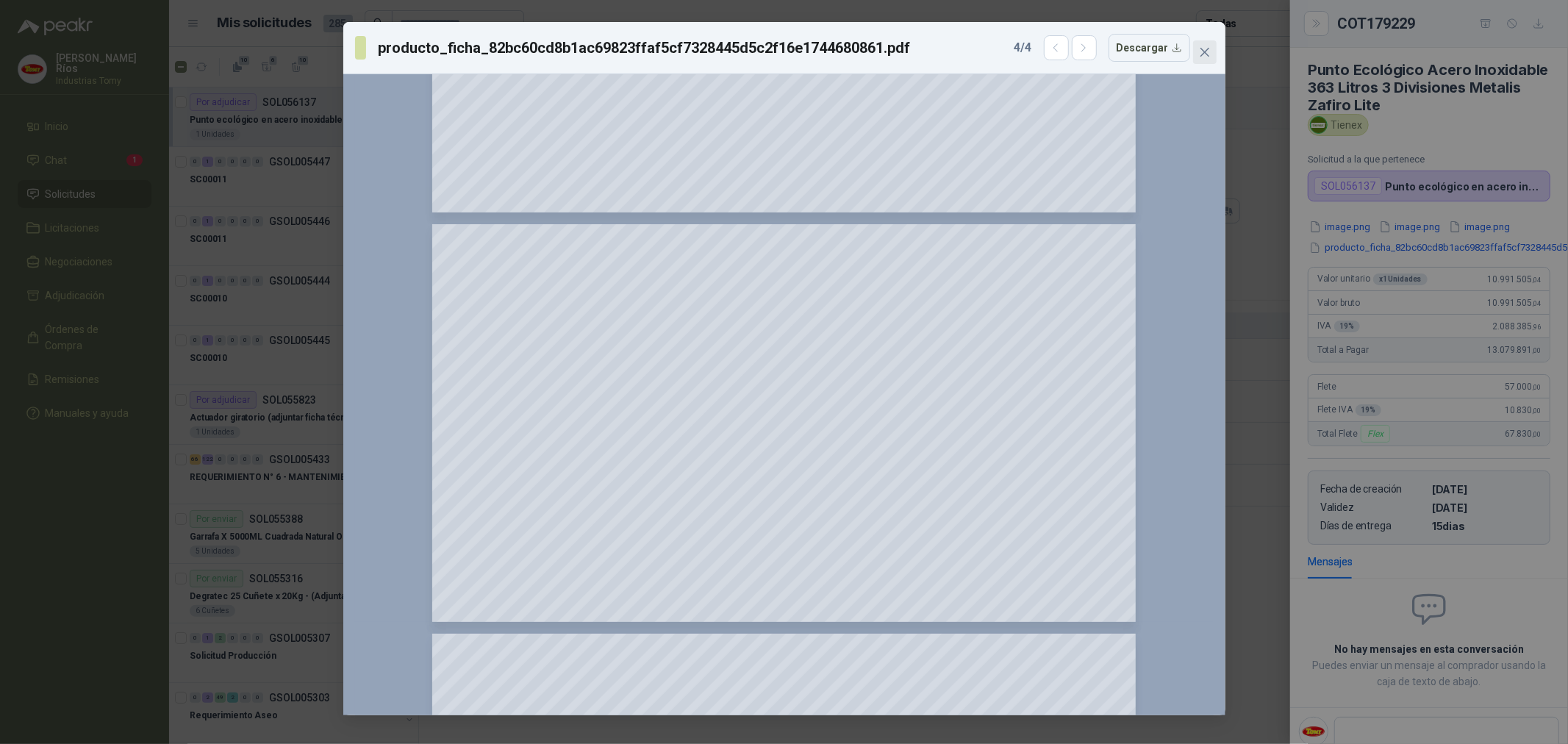
click at [1199, 53] on icon "close" at bounding box center [1205, 53] width 12 height 12
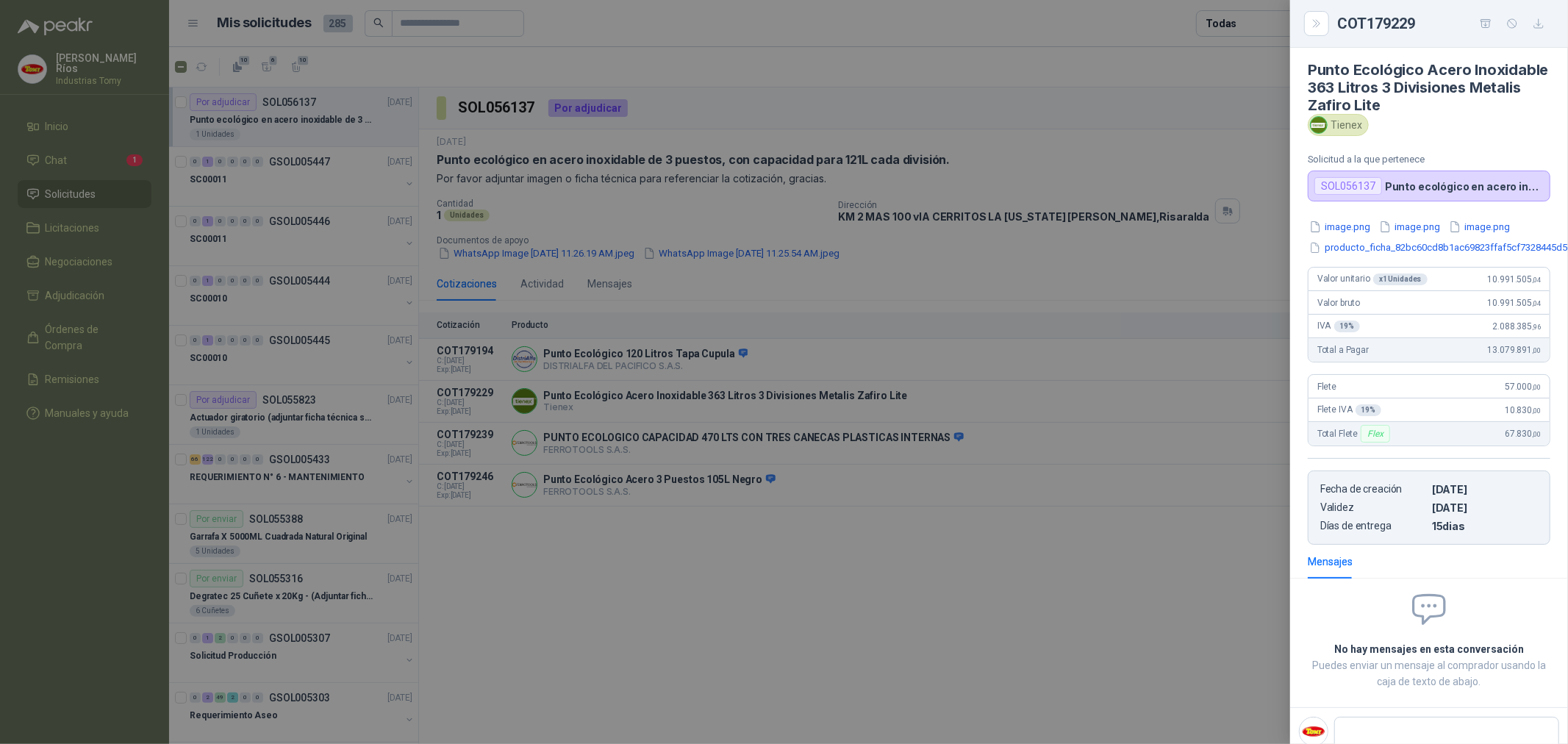
click at [927, 610] on div at bounding box center [784, 372] width 1568 height 744
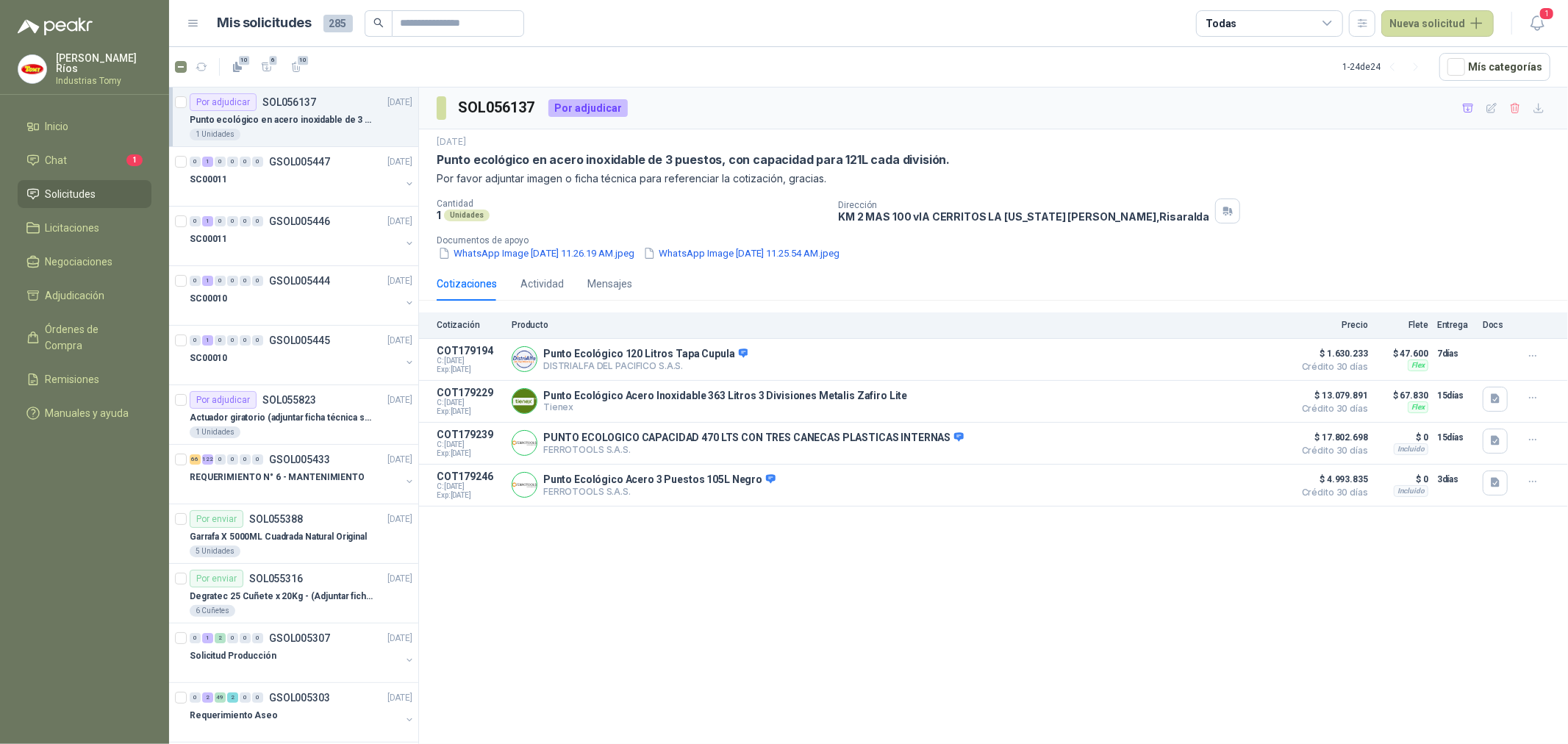
click at [920, 607] on div "SOL056137 Por adjudicar [DATE] Punto ecológico en acero inoxidable de 3 puestos…" at bounding box center [993, 418] width 1149 height 661
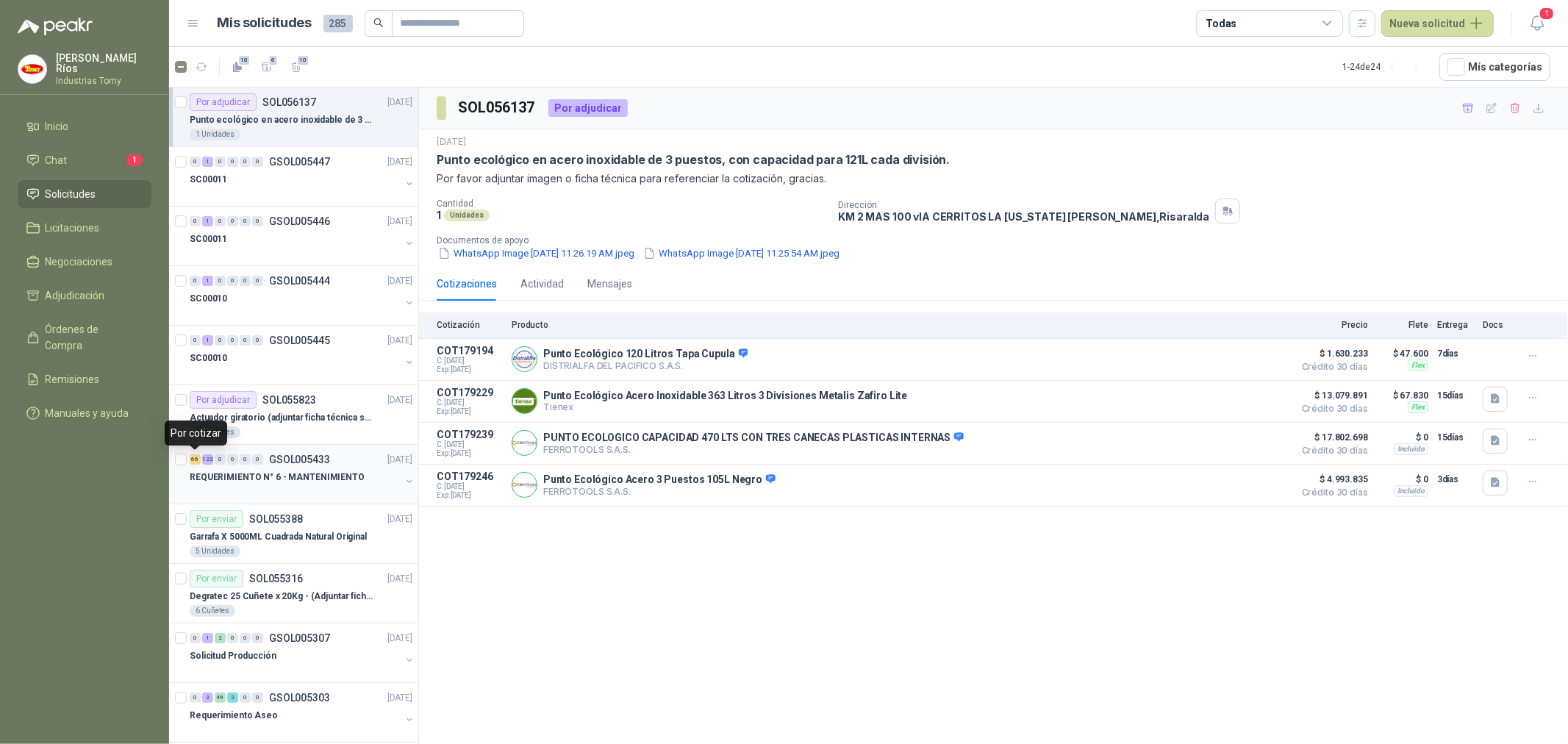
click at [192, 462] on div "66" at bounding box center [195, 459] width 11 height 10
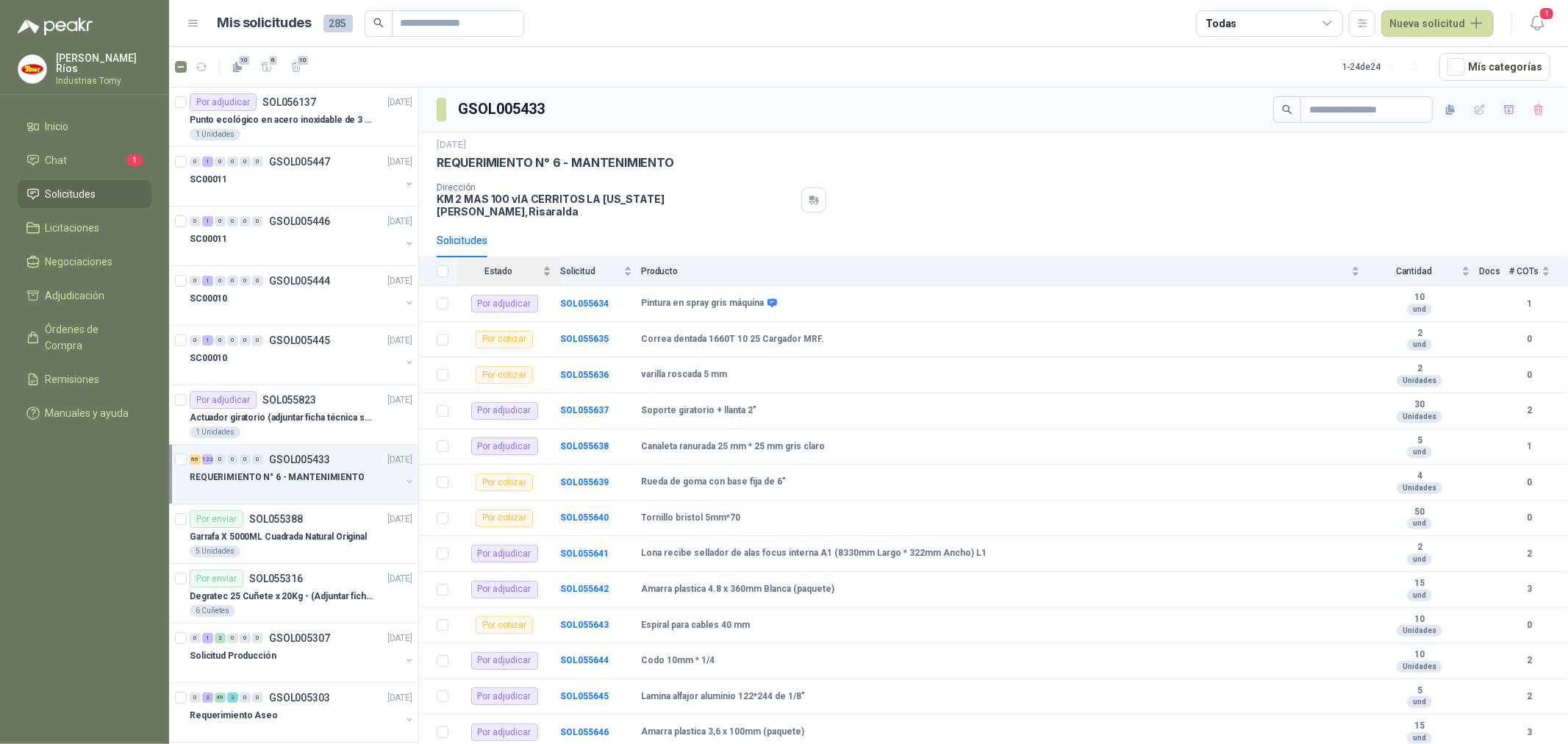
click at [541, 264] on div "Estado" at bounding box center [504, 271] width 94 height 15
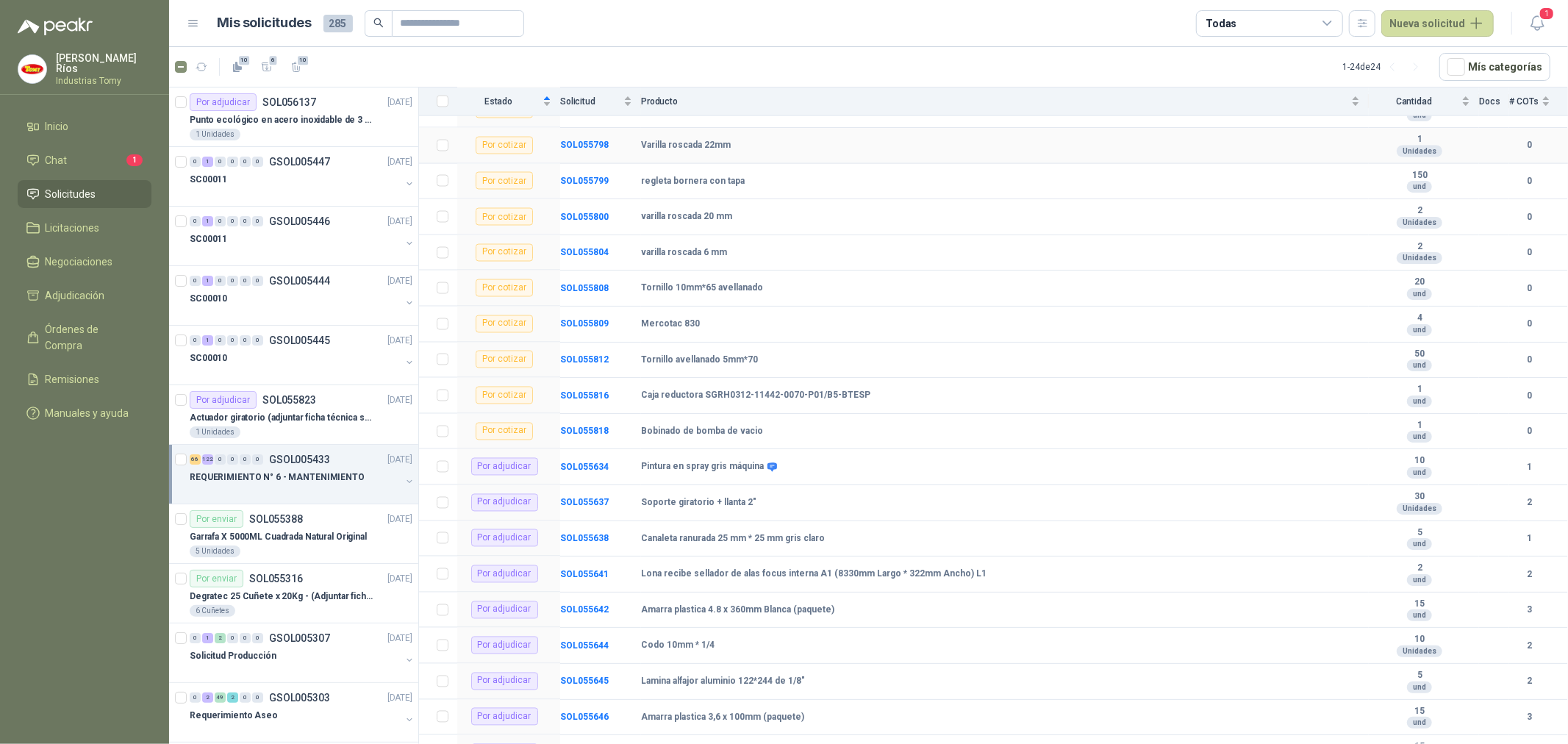
scroll to position [2205, 0]
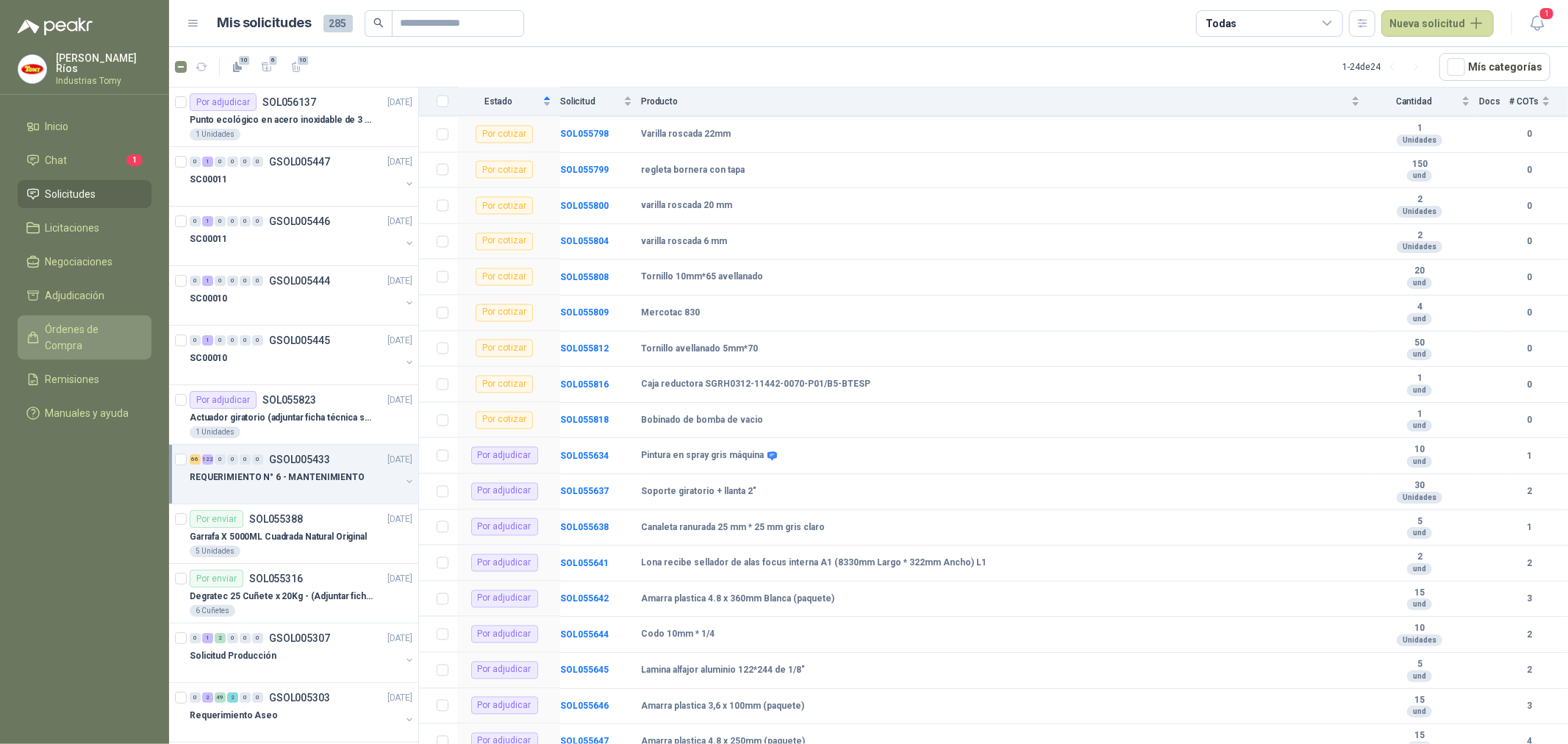
click at [105, 328] on span "Órdenes de Compra" at bounding box center [92, 337] width 92 height 32
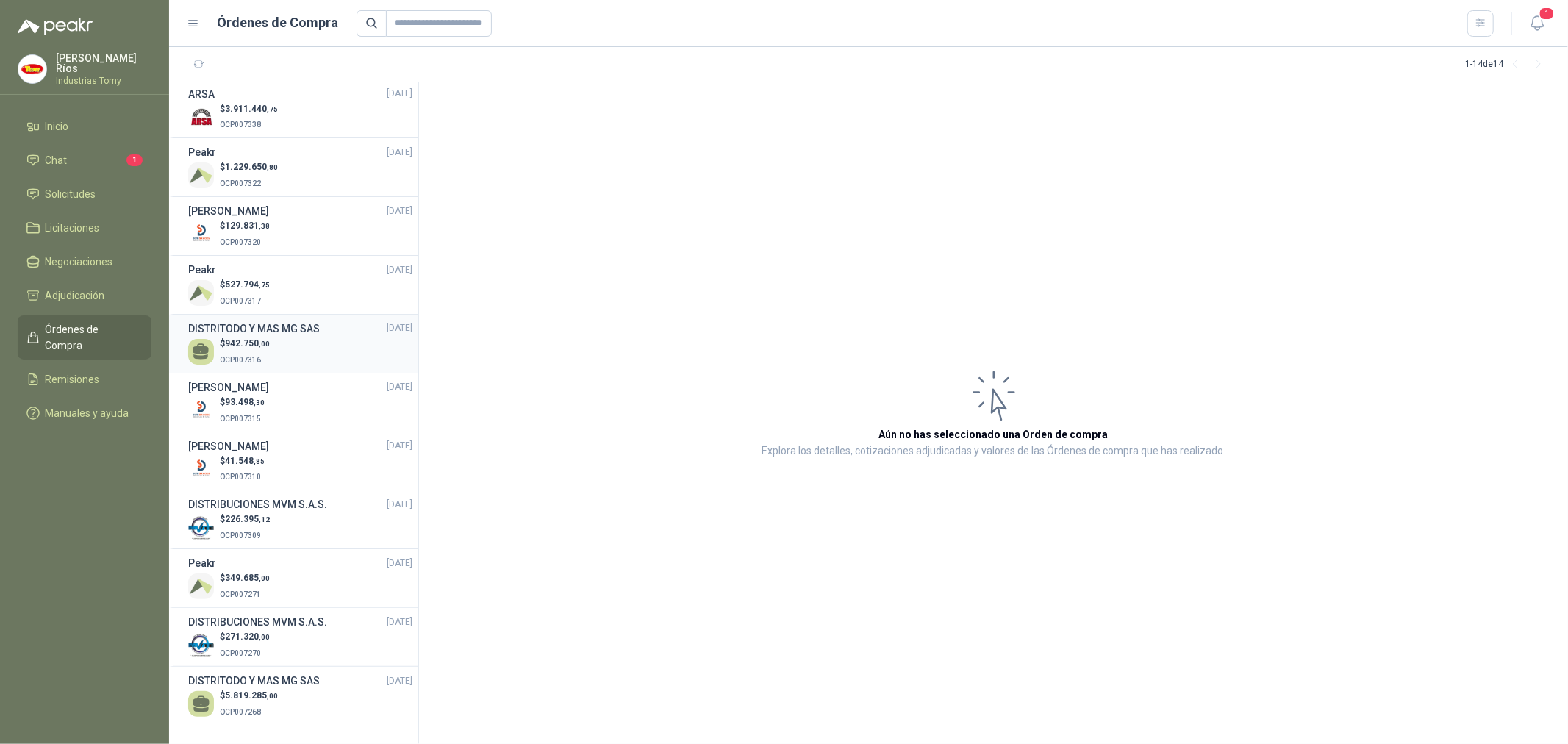
scroll to position [180, 0]
click at [309, 468] on div "$ 41.548 ,85 OCP007310" at bounding box center [300, 468] width 224 height 30
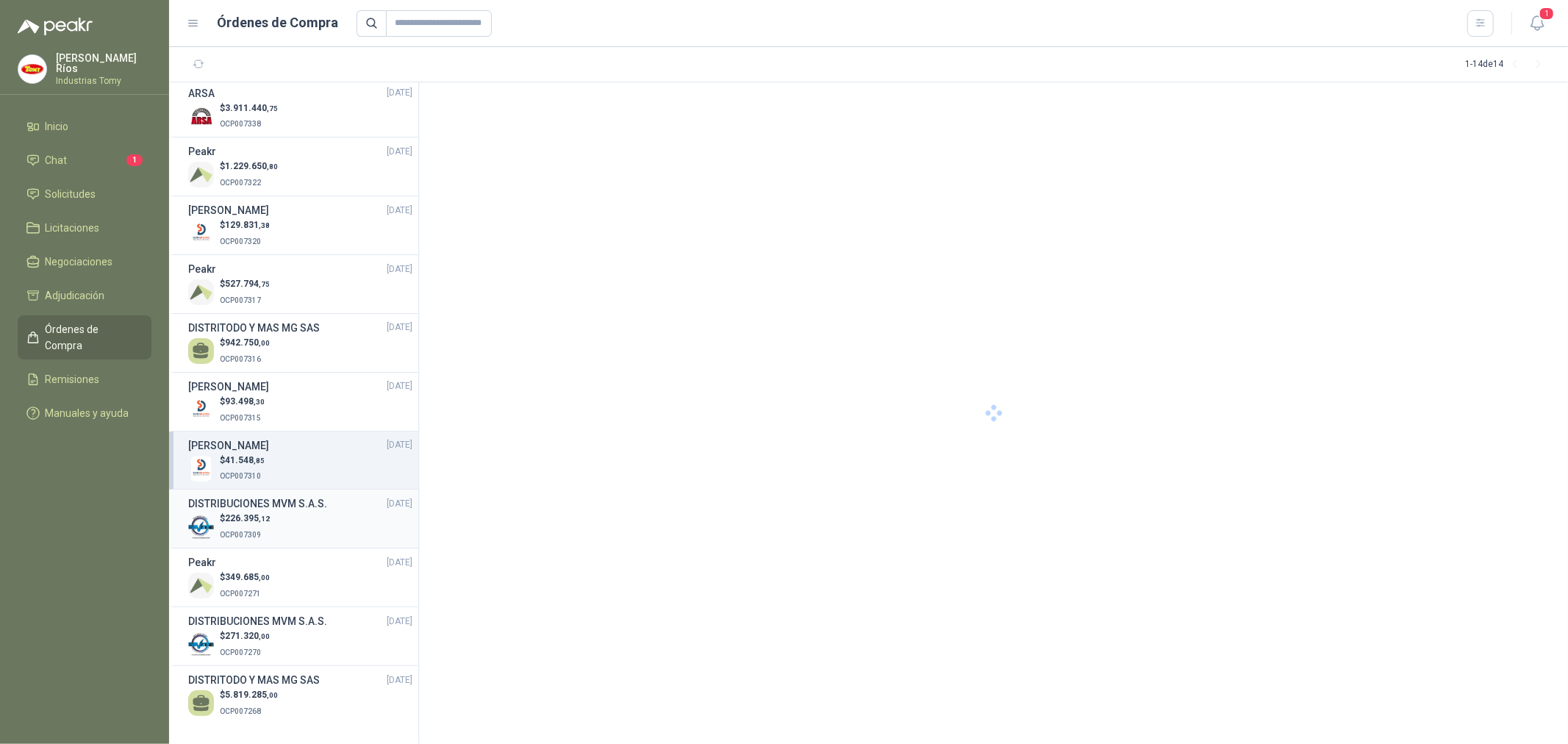
click at [298, 515] on div "$ 226.395 ,12 OCP007309" at bounding box center [300, 526] width 224 height 30
click at [313, 460] on div "$ 41.548 ,85 OCP007310" at bounding box center [300, 468] width 224 height 30
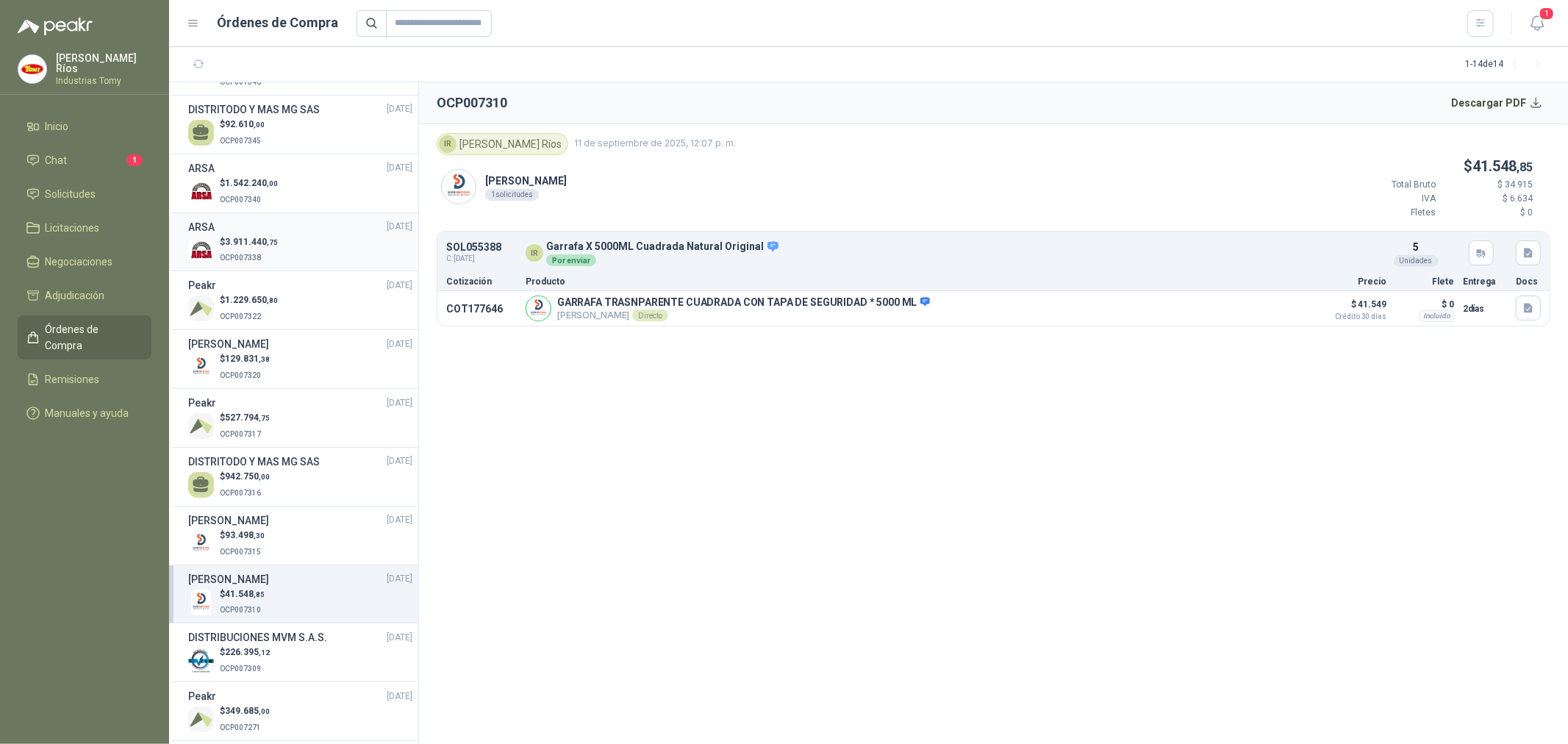
scroll to position [16, 0]
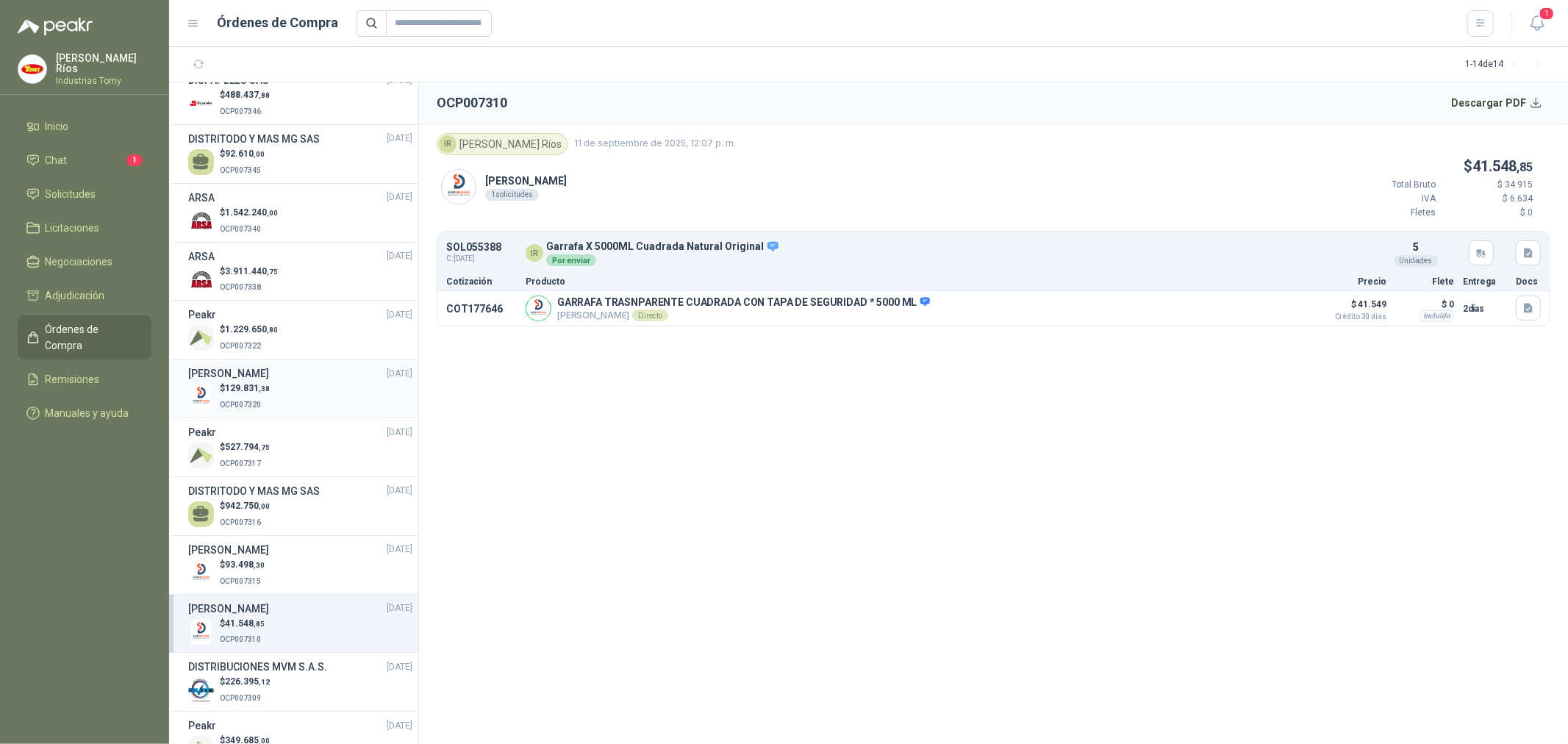
click at [288, 384] on div "$ 129.831 ,38 OCP007320" at bounding box center [300, 396] width 224 height 30
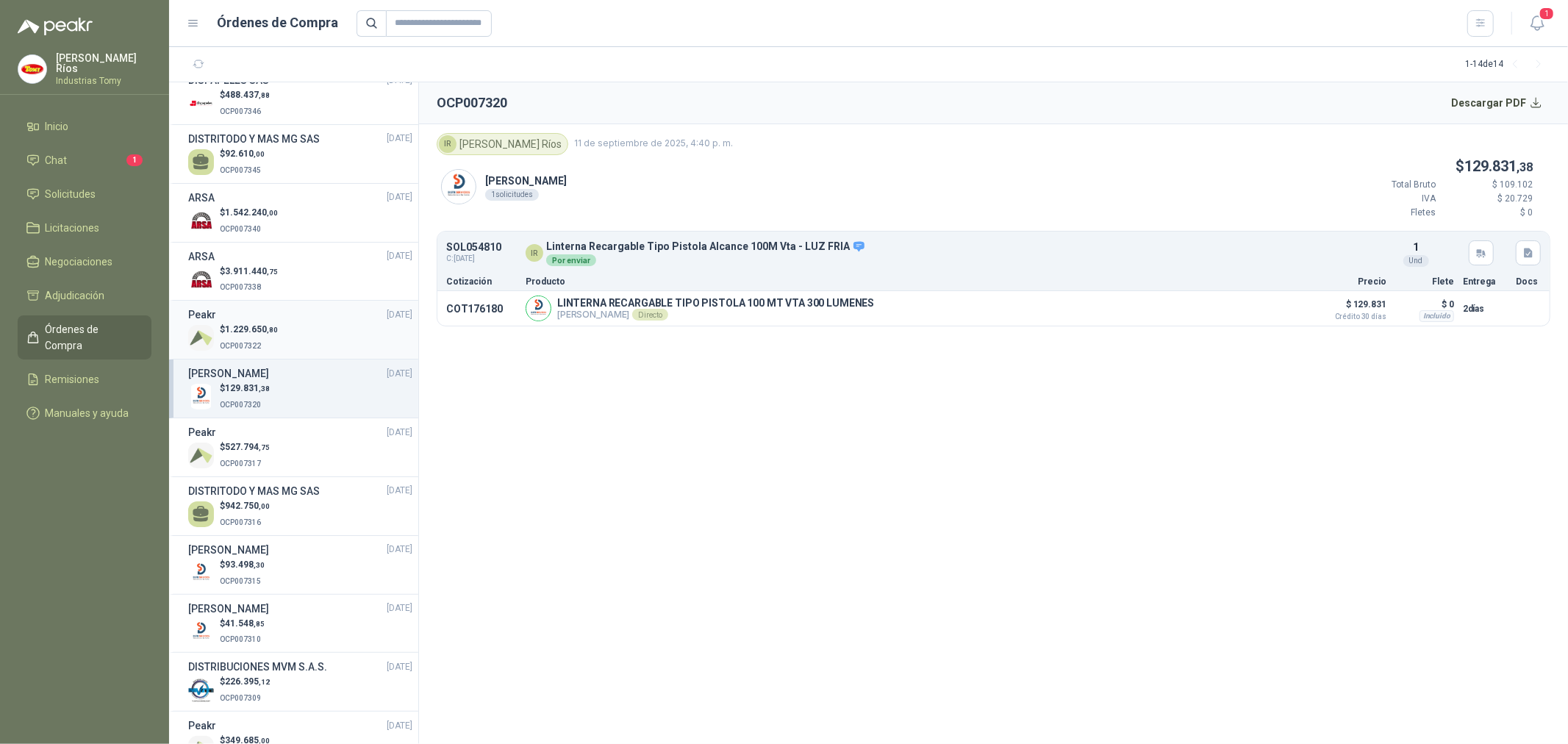
click at [278, 339] on div "$ 1.229.650 ,80 OCP007322" at bounding box center [300, 337] width 224 height 30
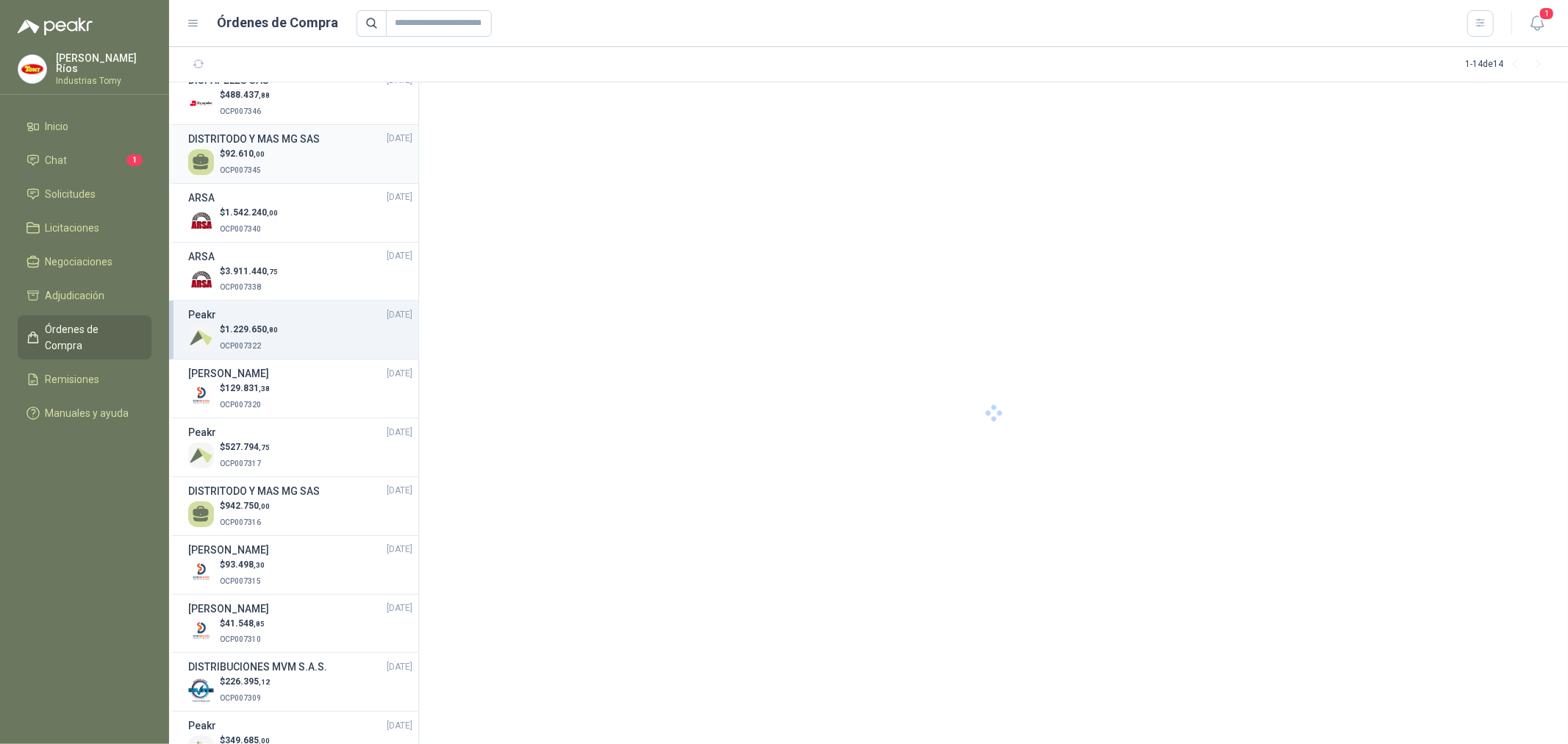
click at [290, 151] on div "$ 92.610 ,00 OCP007345" at bounding box center [300, 161] width 224 height 30
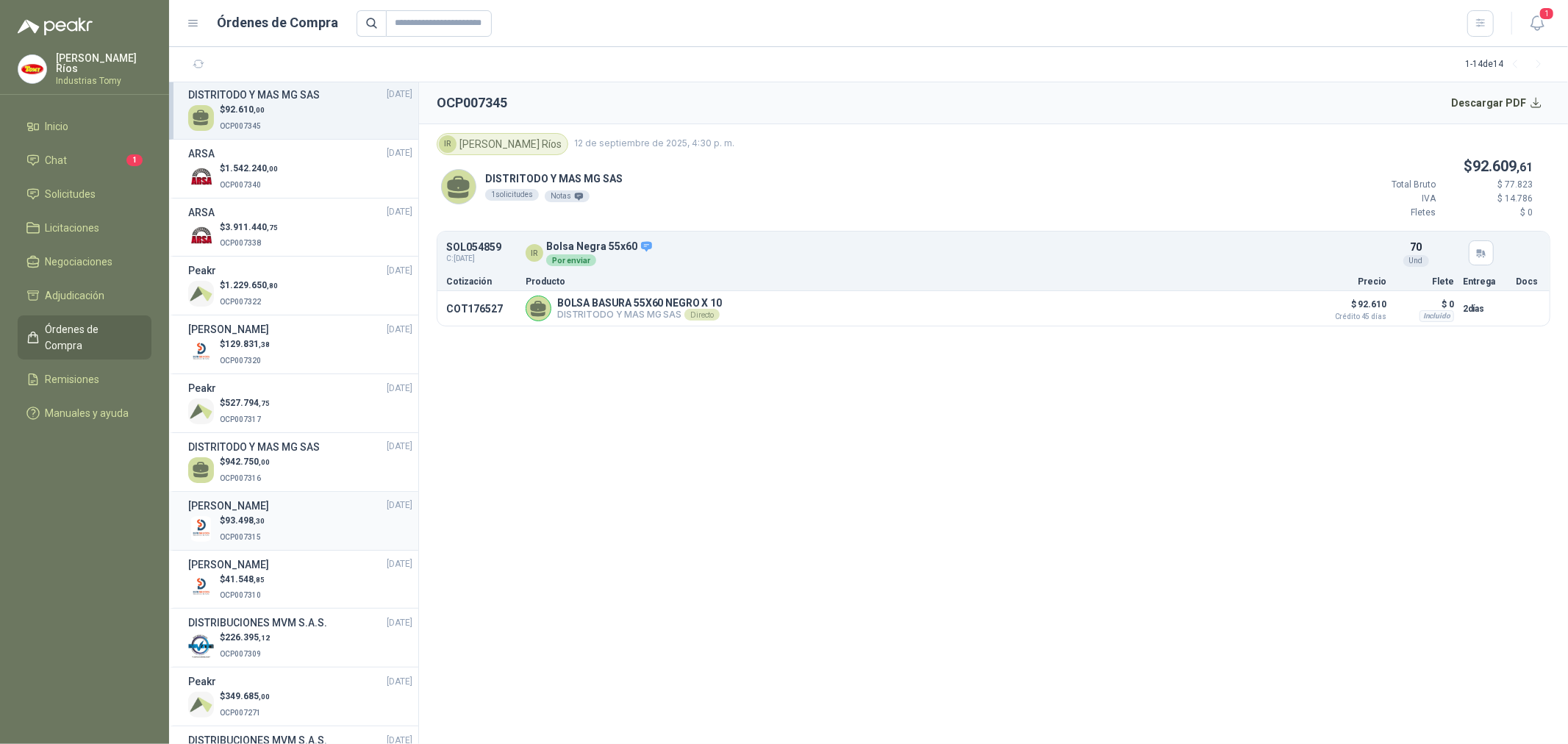
scroll to position [180, 0]
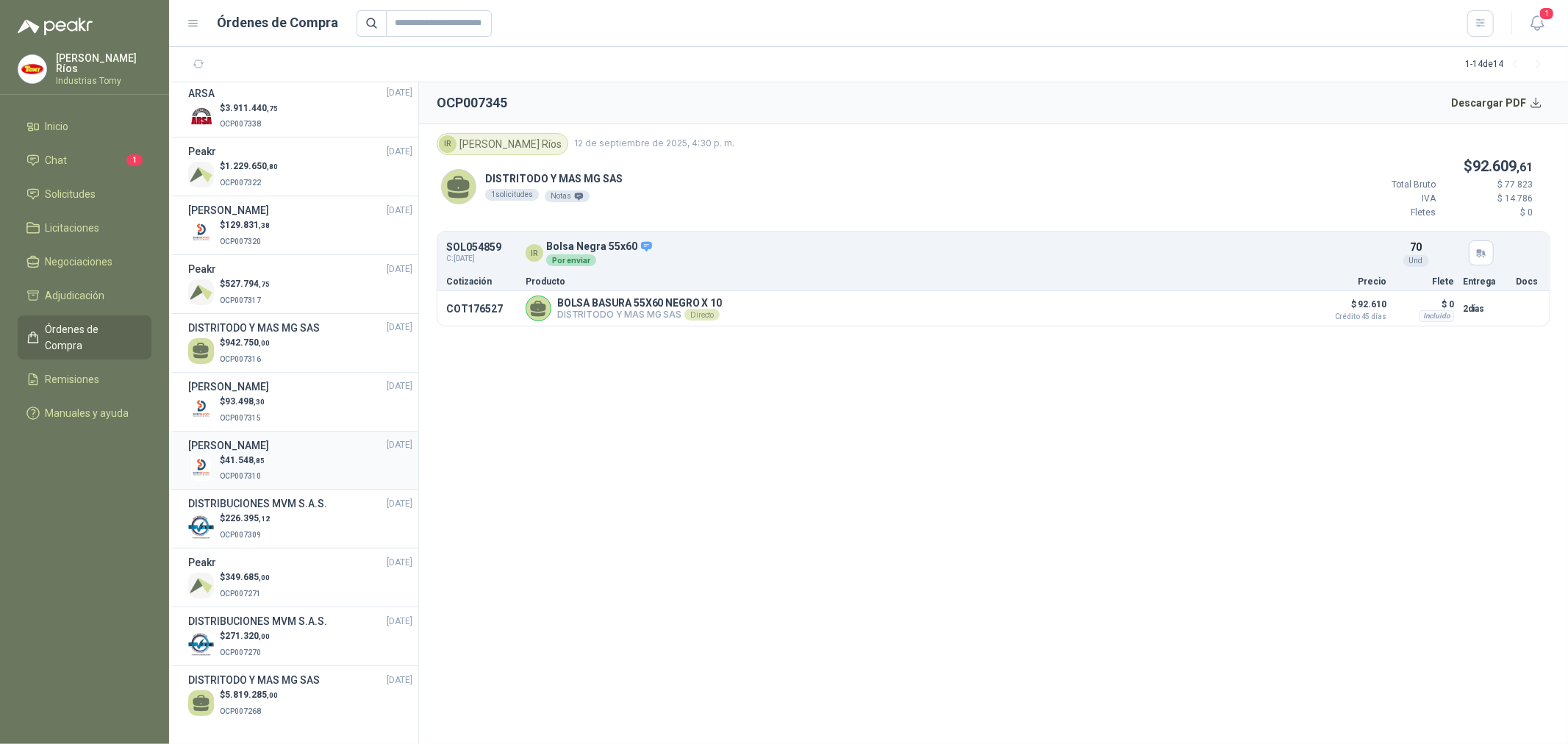
click at [269, 451] on h3 "[PERSON_NAME]" at bounding box center [229, 445] width 81 height 16
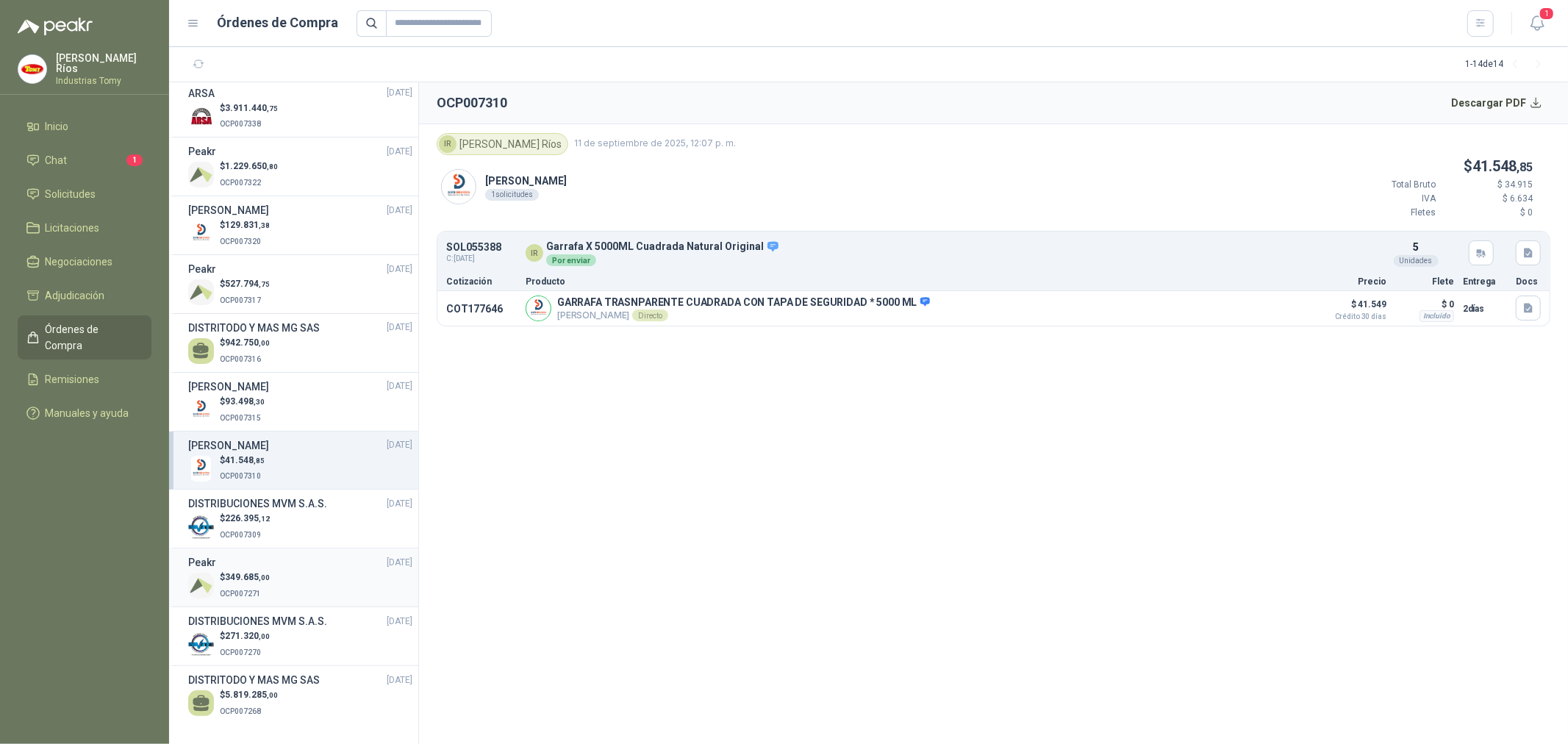
click at [302, 574] on div "$ 349.685 ,00 OCP007271" at bounding box center [300, 585] width 224 height 30
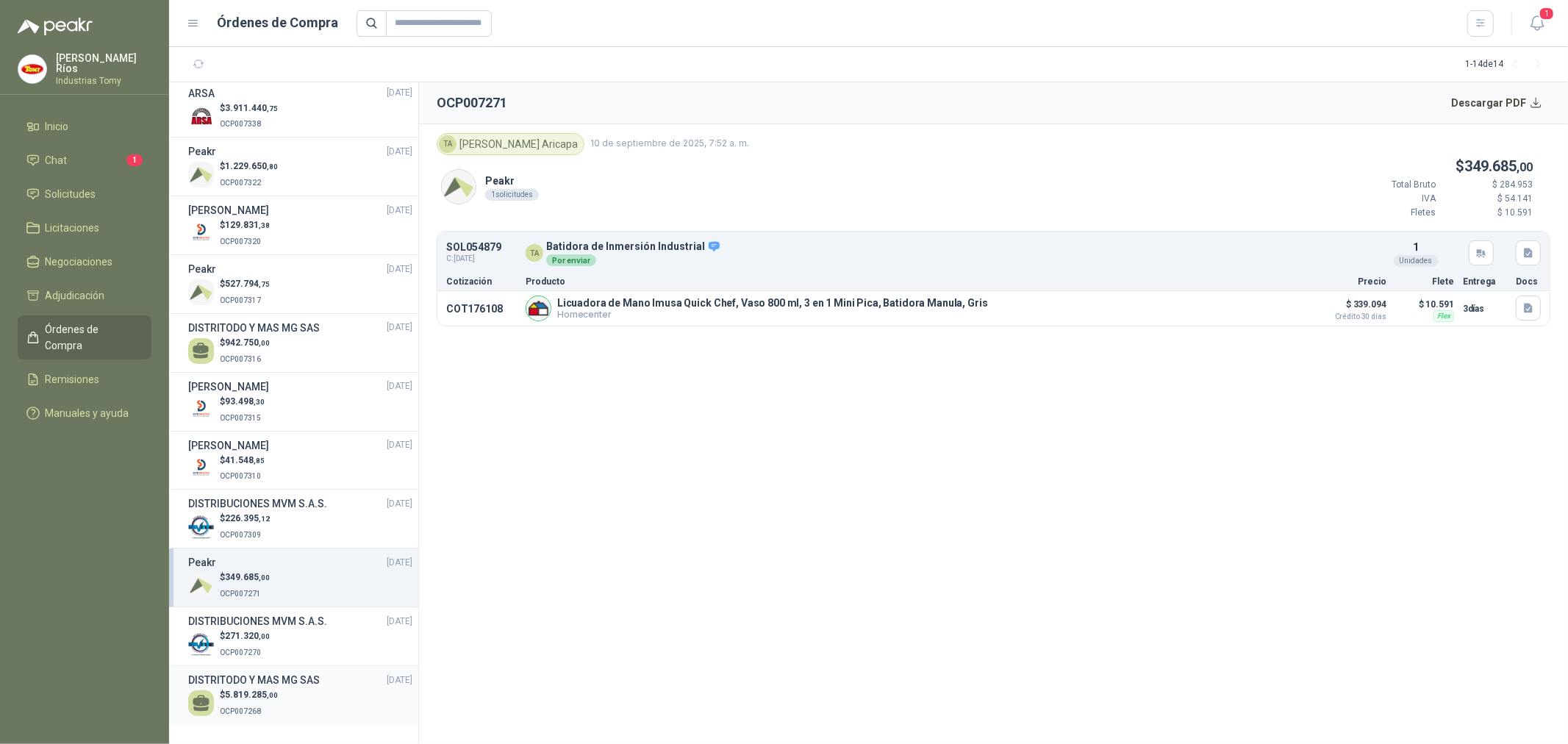
click at [293, 666] on li "DISTRITODO Y MAS MG SAS [DATE] $ 5.819.285 ,00 OCP007268" at bounding box center [294, 695] width 250 height 58
click at [281, 679] on h3 "DISTRITODO Y MAS MG SAS" at bounding box center [254, 679] width 131 height 16
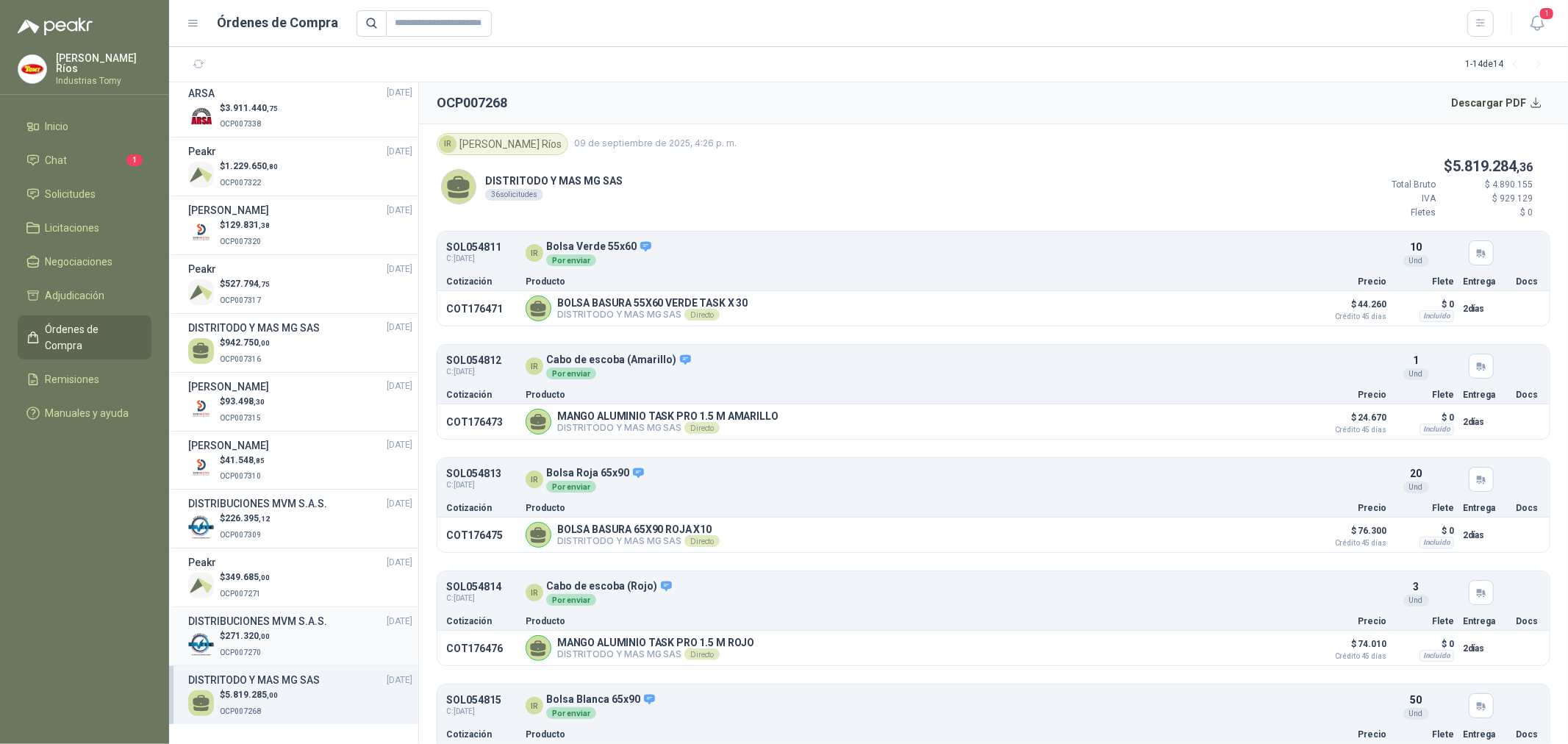
click at [297, 634] on div "$ 271.320 ,00 OCP007270" at bounding box center [300, 644] width 224 height 30
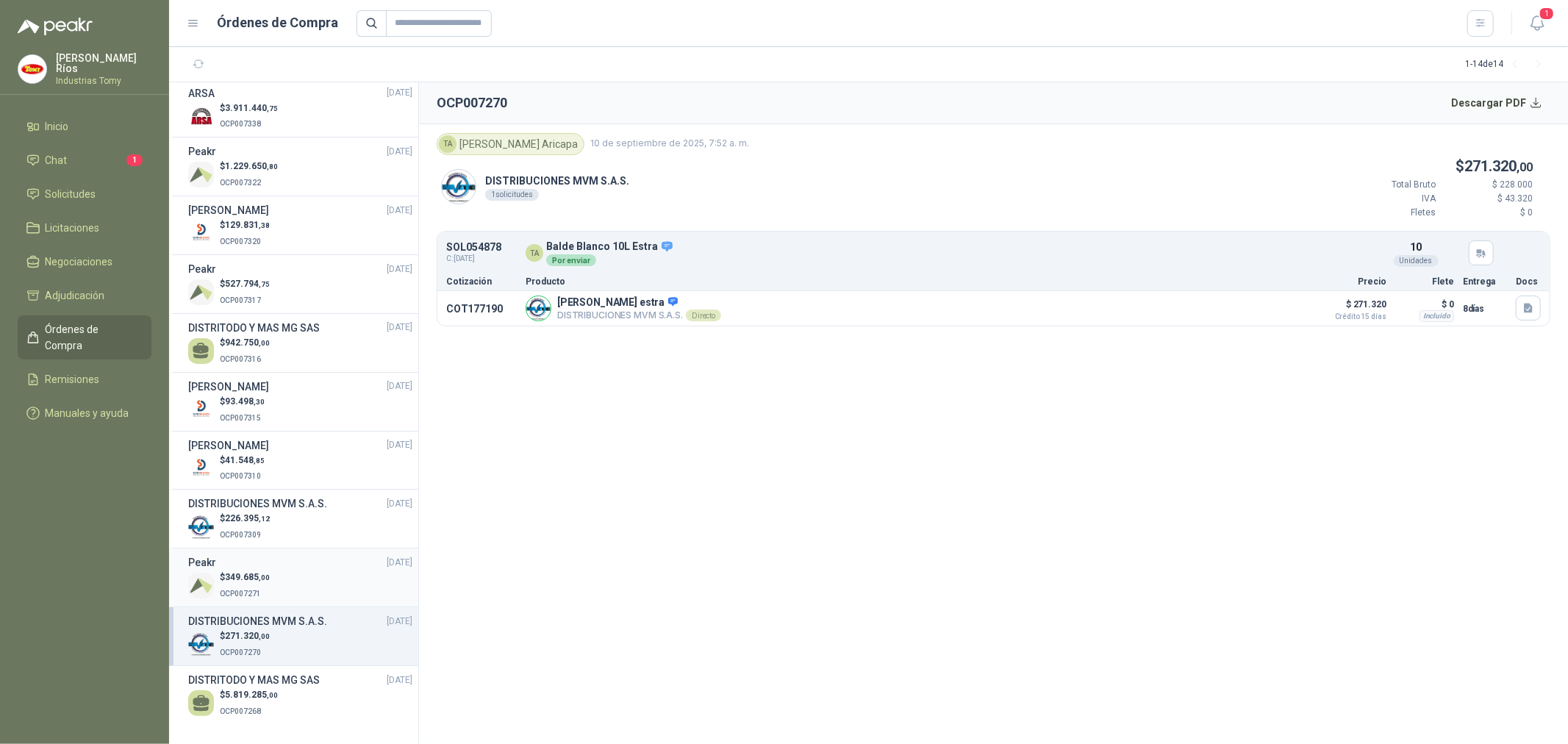
click at [281, 564] on div "Peakr [DATE]" at bounding box center [300, 562] width 224 height 16
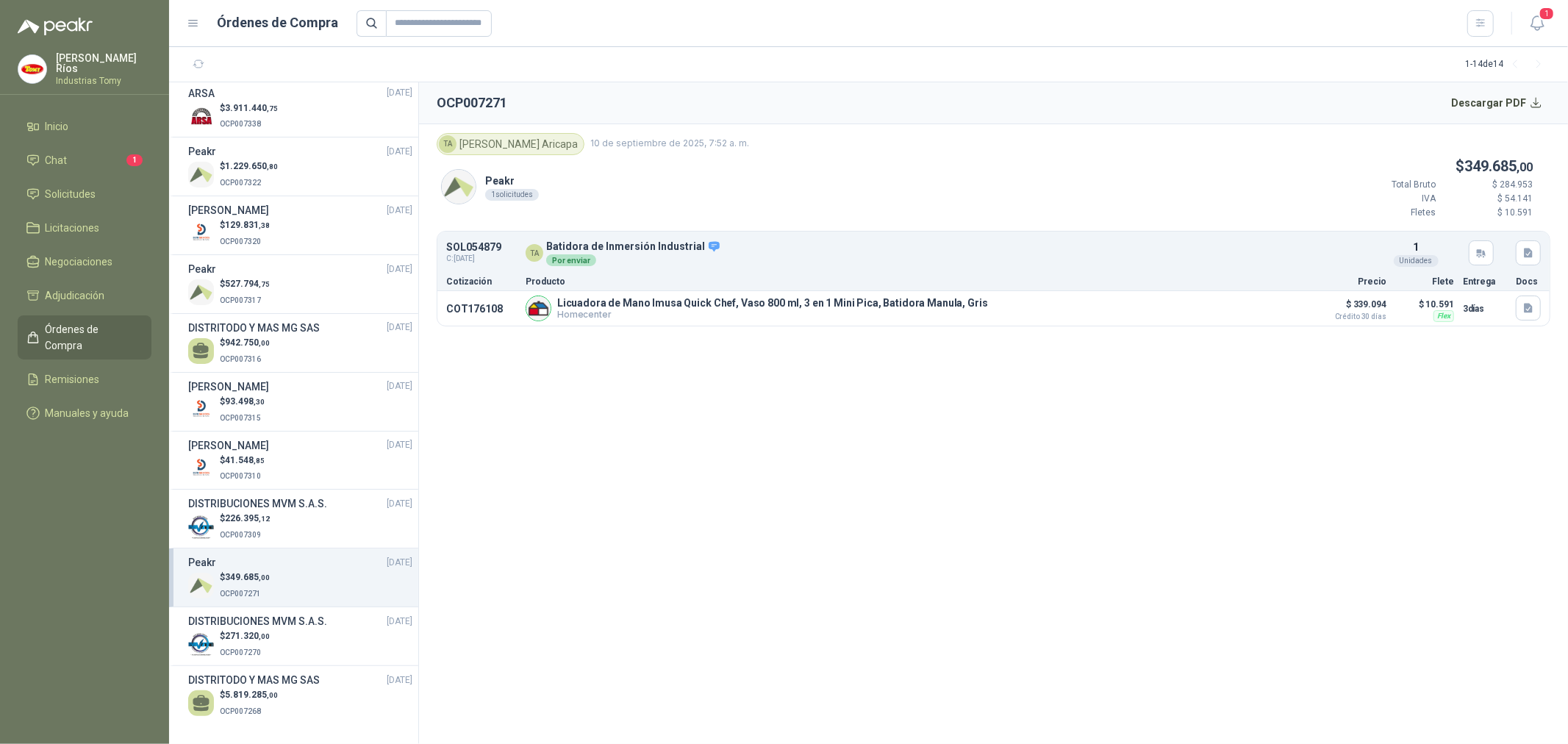
click at [838, 399] on section "OCP007271 Descargar PDF TA [PERSON_NAME] [DATE] 7:52 a. m. Peakr 1 solicitudes …" at bounding box center [993, 413] width 1149 height 661
click at [743, 516] on section "OCP007271 Descargar PDF TA [PERSON_NAME] [DATE] 7:52 a. m. Peakr 1 solicitudes …" at bounding box center [993, 413] width 1149 height 661
click at [76, 202] on link "Solicitudes" at bounding box center [84, 194] width 134 height 28
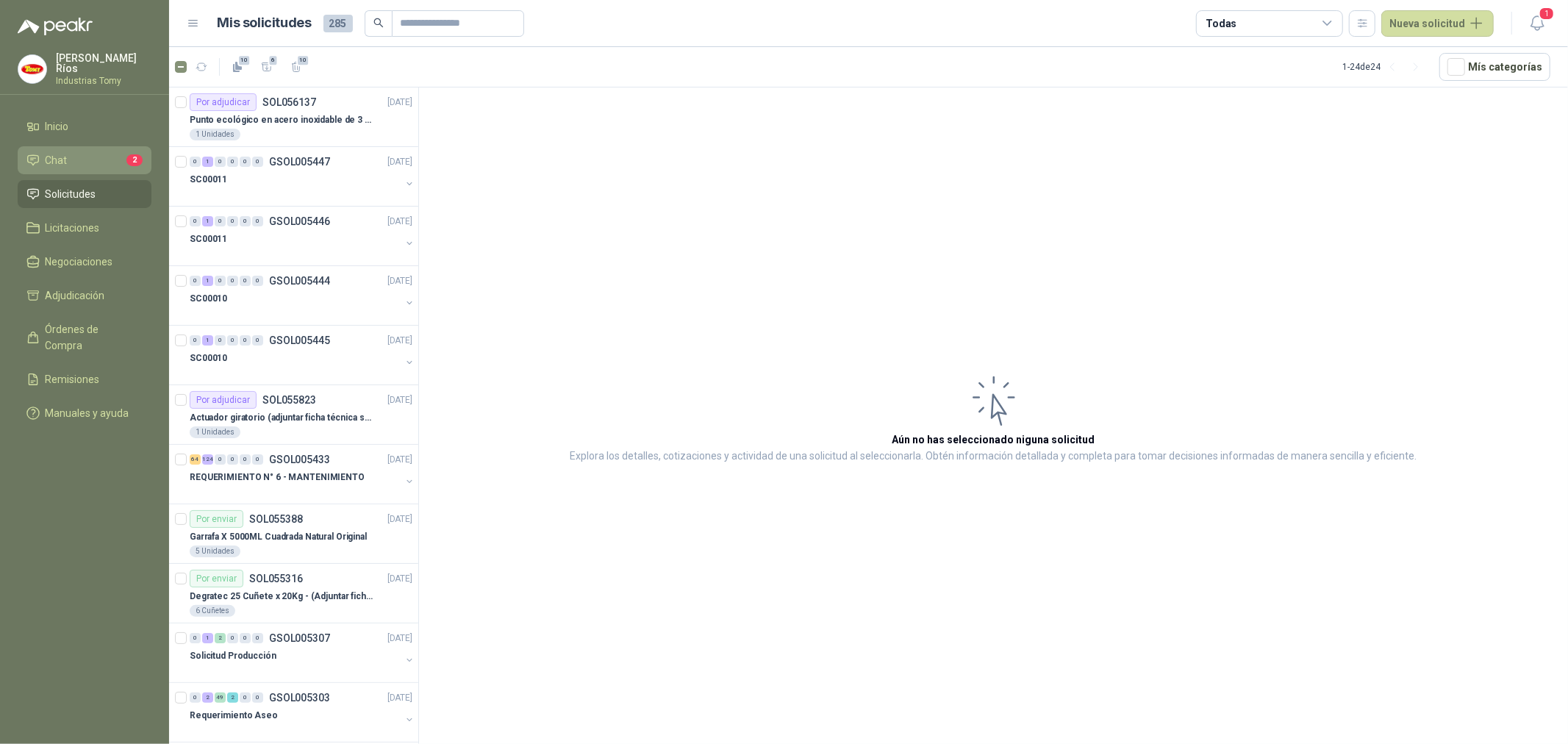
click at [105, 152] on li "Chat 2" at bounding box center [85, 160] width 117 height 16
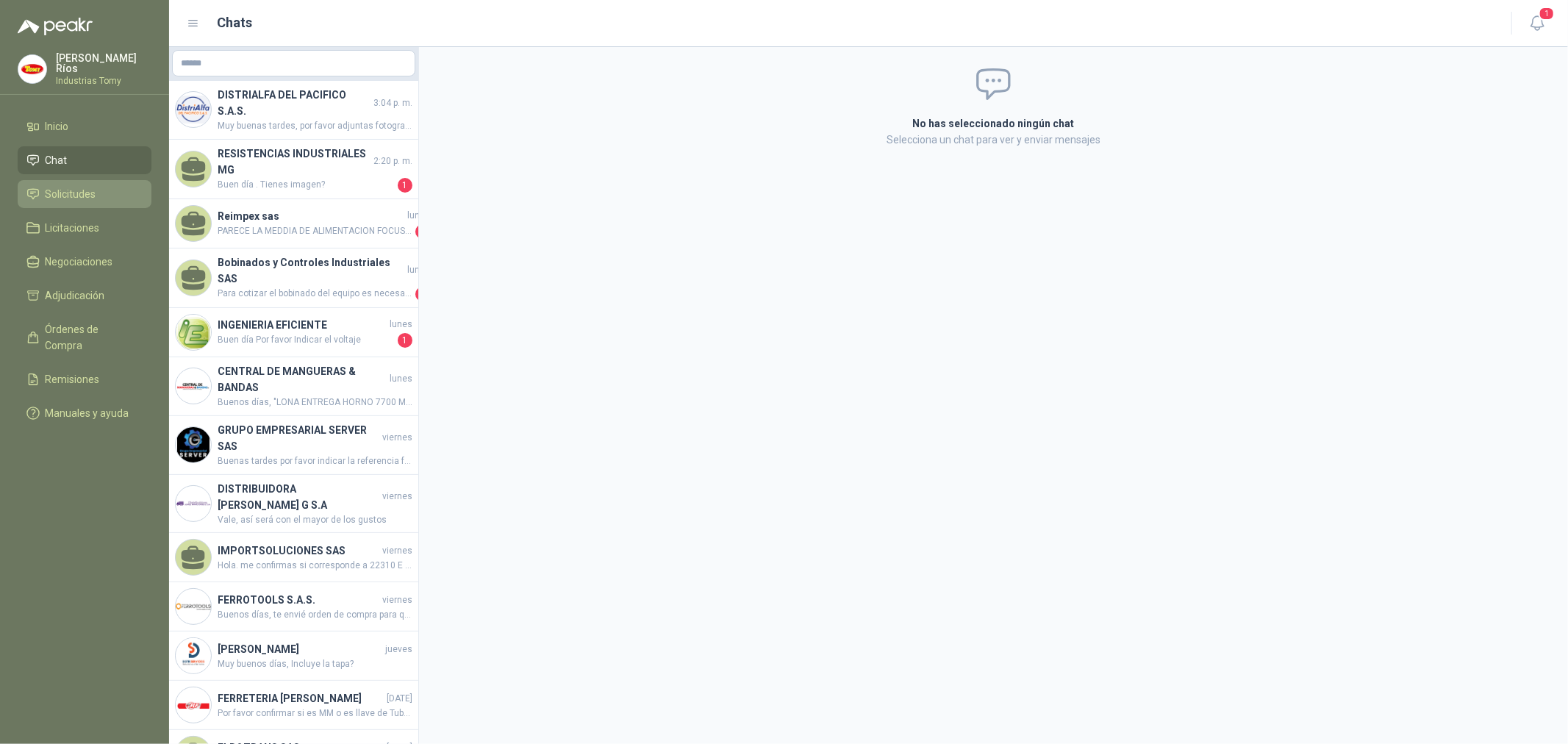
click at [130, 192] on li "Solicitudes" at bounding box center [85, 193] width 117 height 16
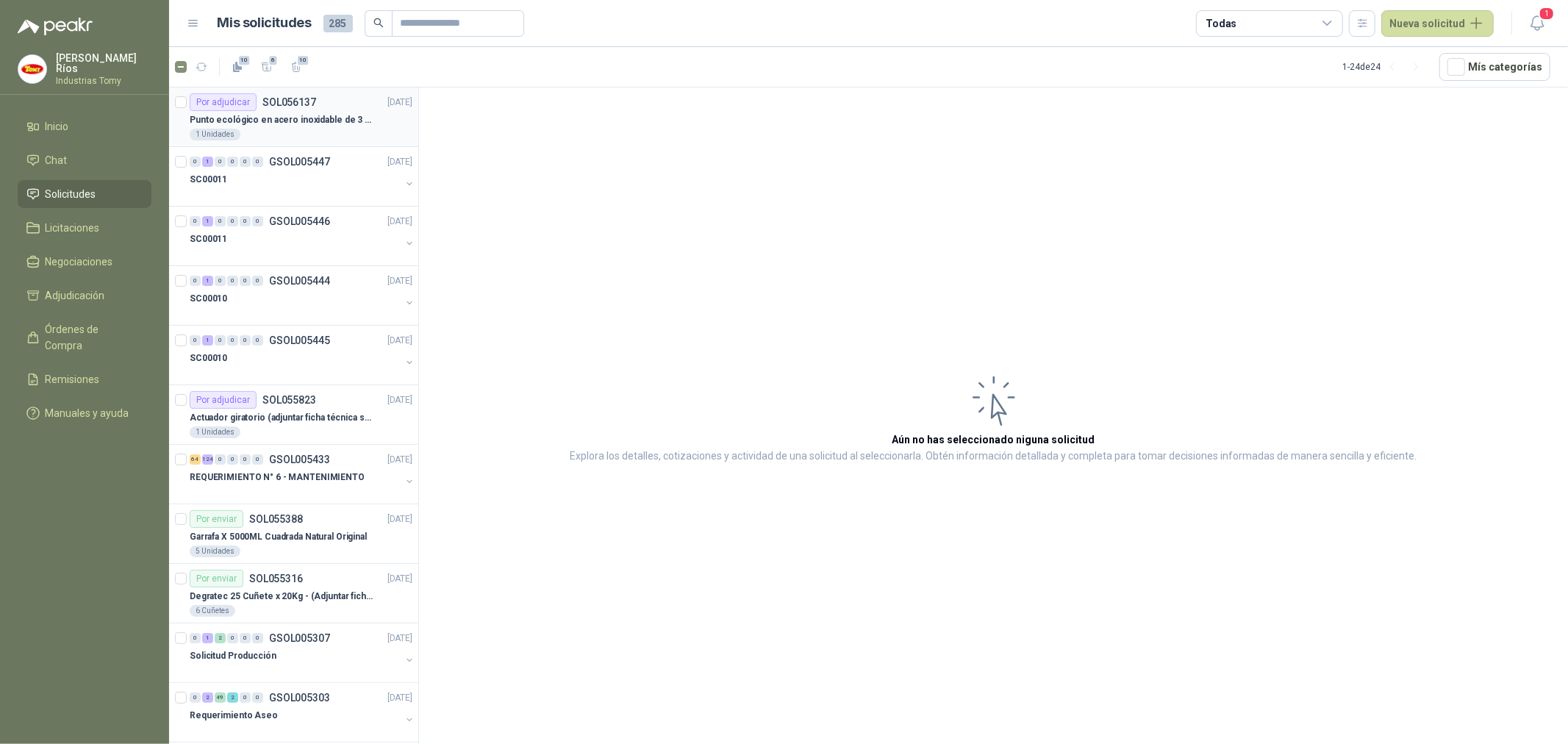
click at [299, 115] on p "Punto ecológico en acero inoxidable de 3 puestos, con capacidad para 121L cada …" at bounding box center [281, 120] width 183 height 14
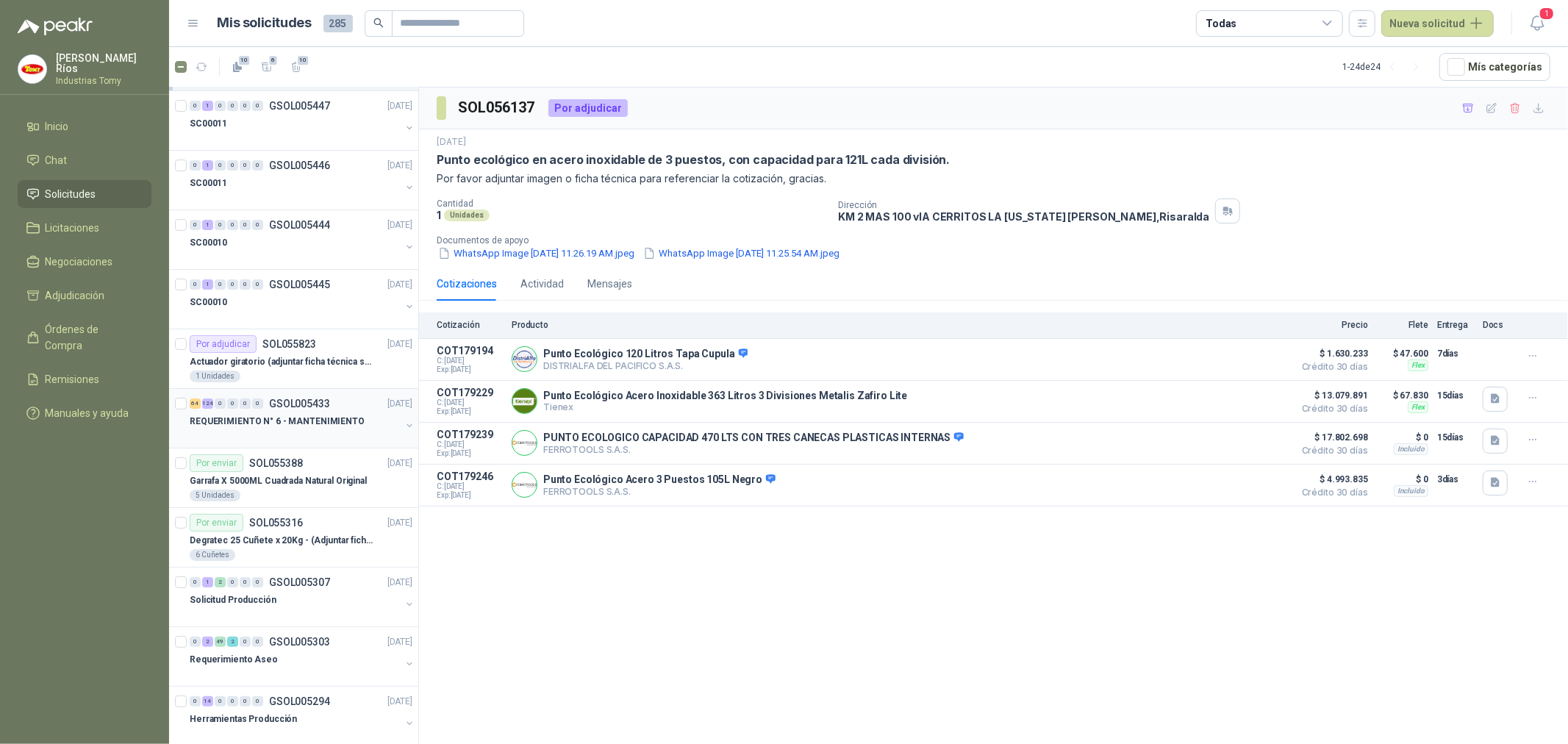
scroll to position [82, 0]
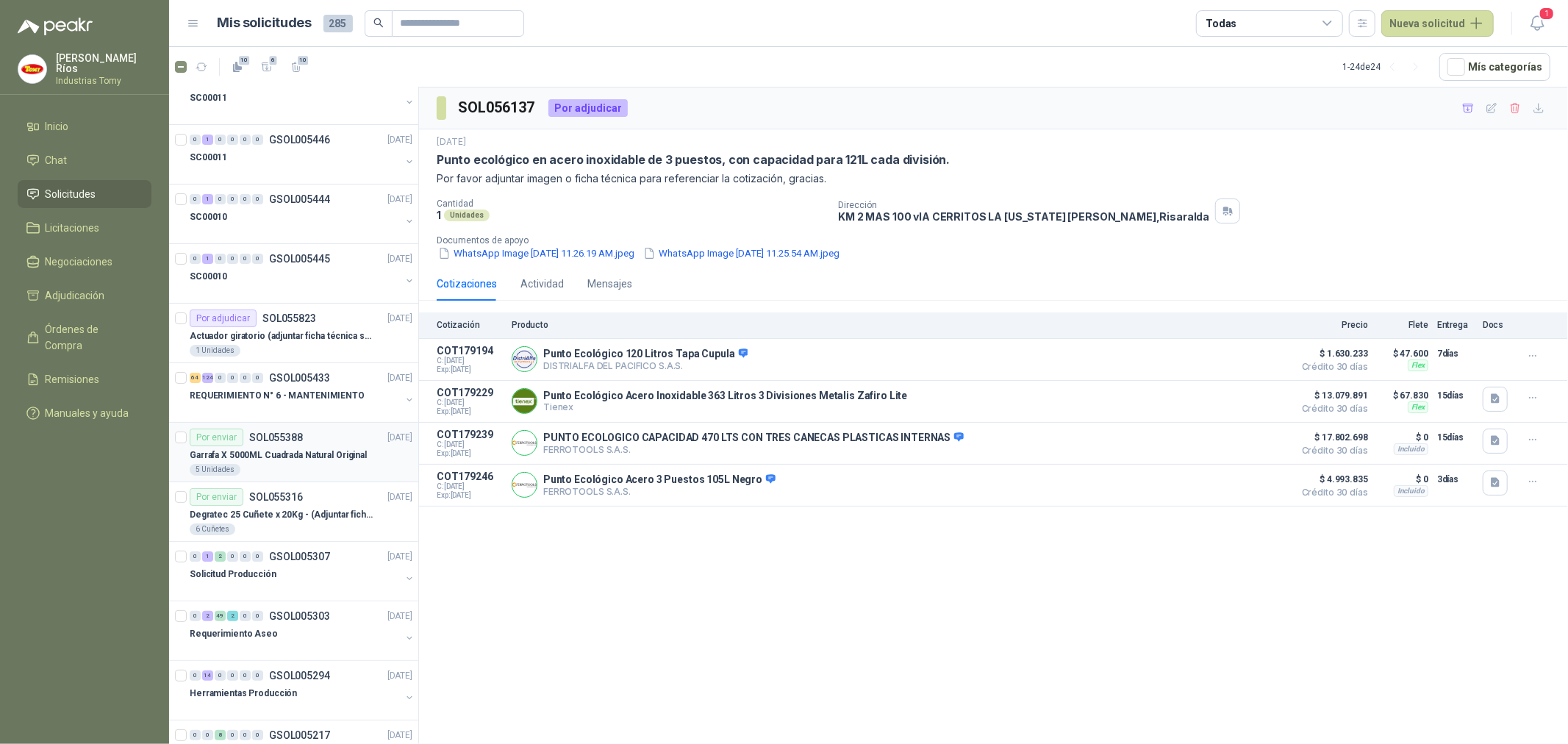
click at [287, 457] on p "Garrafa X 5000ML Cuadrada Natural Original" at bounding box center [278, 455] width 177 height 14
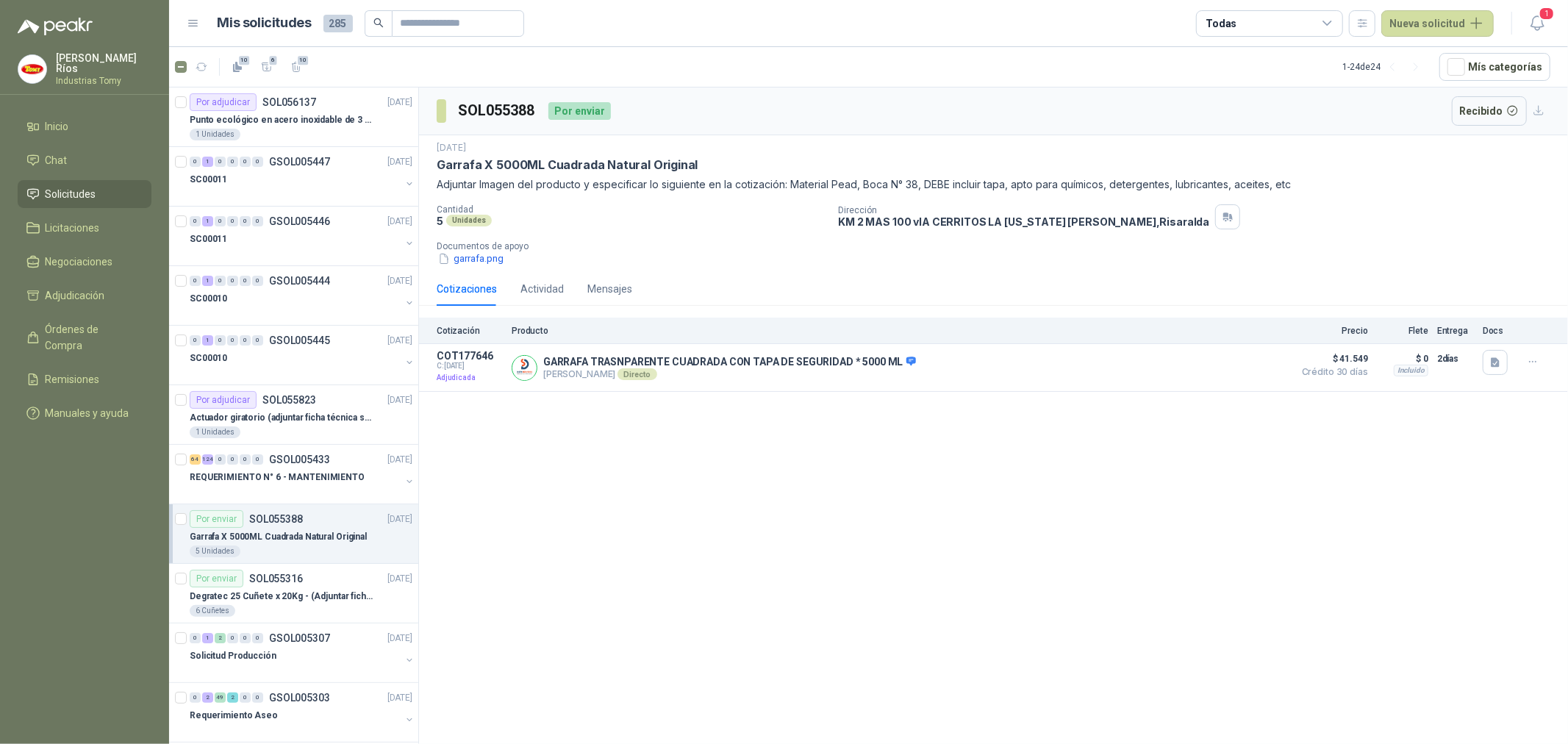
click at [593, 549] on div "SOL055388 Por enviar Recibido [DATE] Garrafa X 5000ML Cuadrada Natural Original…" at bounding box center [993, 418] width 1149 height 661
click at [658, 495] on div "SOL055388 Por enviar Recibido [DATE] Garrafa X 5000ML Cuadrada Natural Original…" at bounding box center [993, 418] width 1149 height 661
click at [290, 142] on article "Por adjudicar SOL056137 [DATE] Punto ecológico en acero inoxidable de 3 puestos…" at bounding box center [294, 117] width 250 height 60
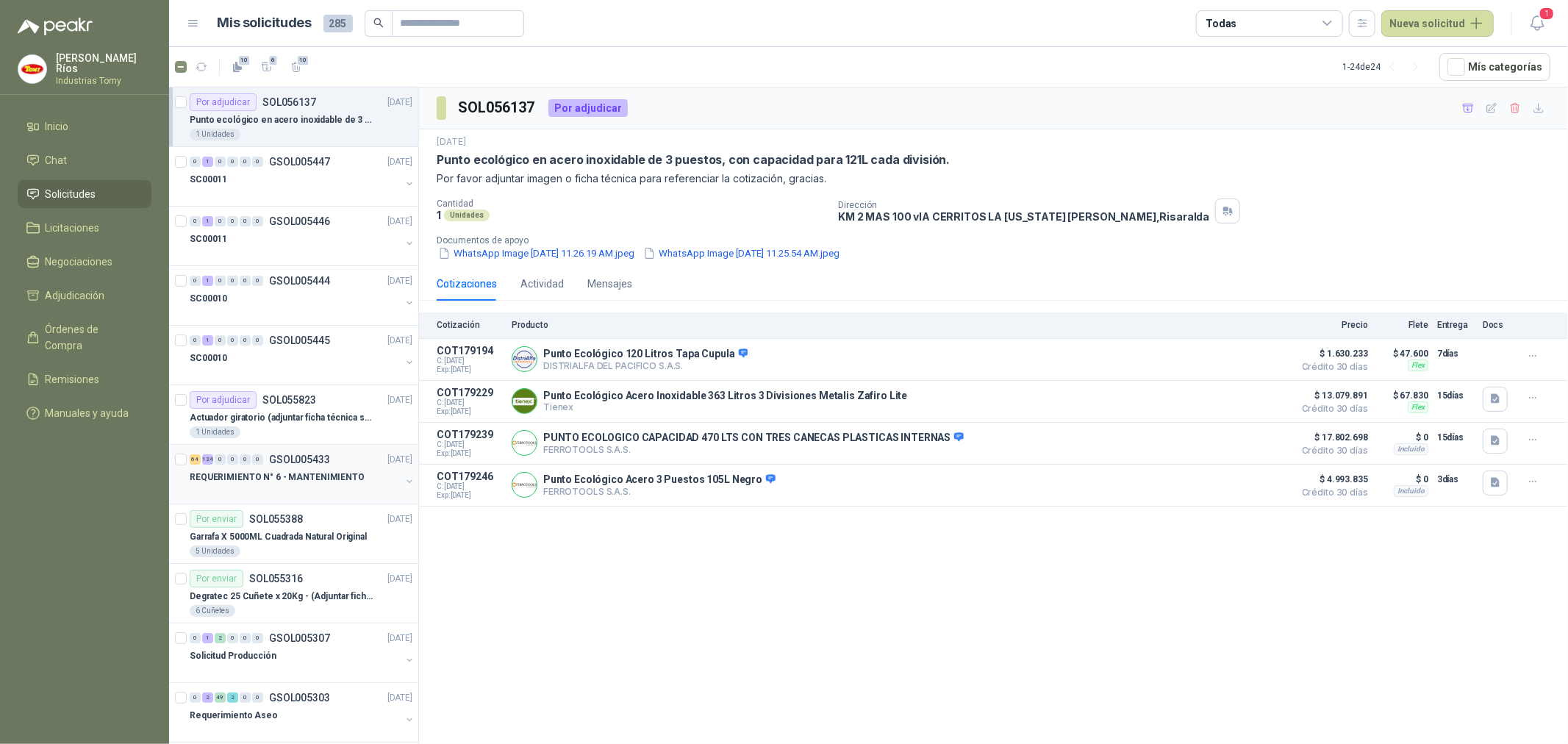
click at [312, 463] on p "GSOL005433" at bounding box center [300, 459] width 61 height 10
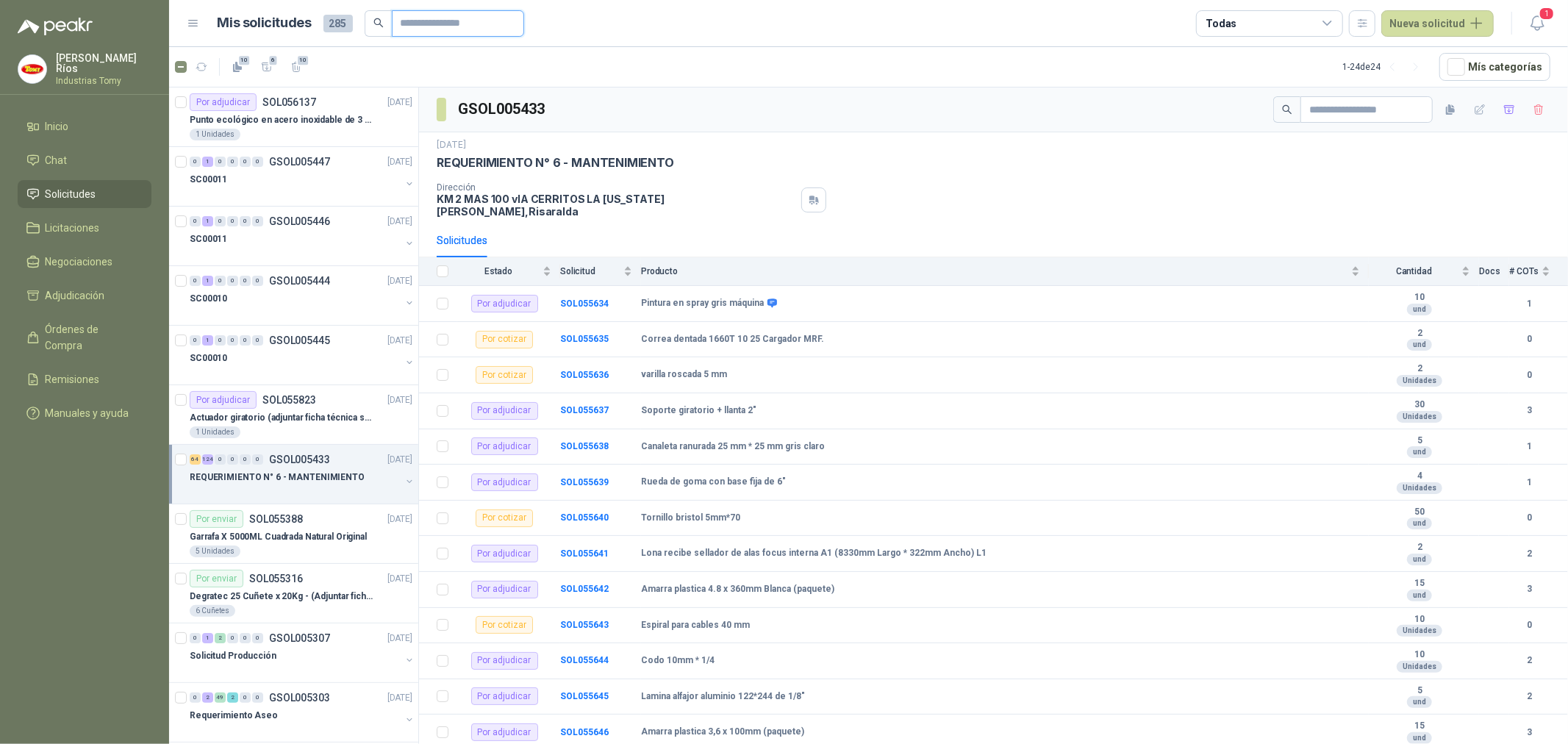
click at [498, 20] on input "text" at bounding box center [452, 23] width 103 height 25
paste input "**********"
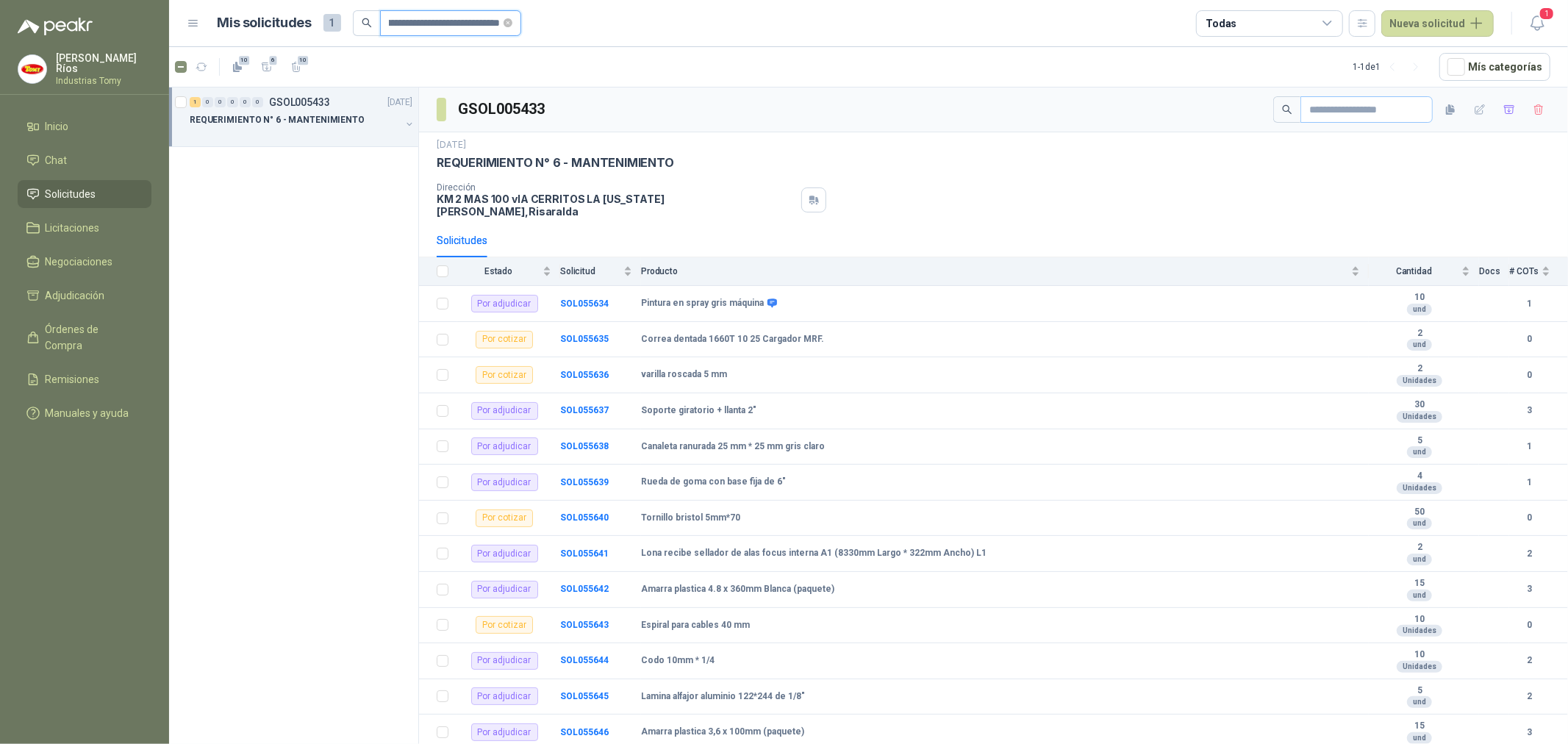
type input "**********"
click at [1365, 112] on input "text" at bounding box center [1361, 109] width 103 height 25
paste input "**********"
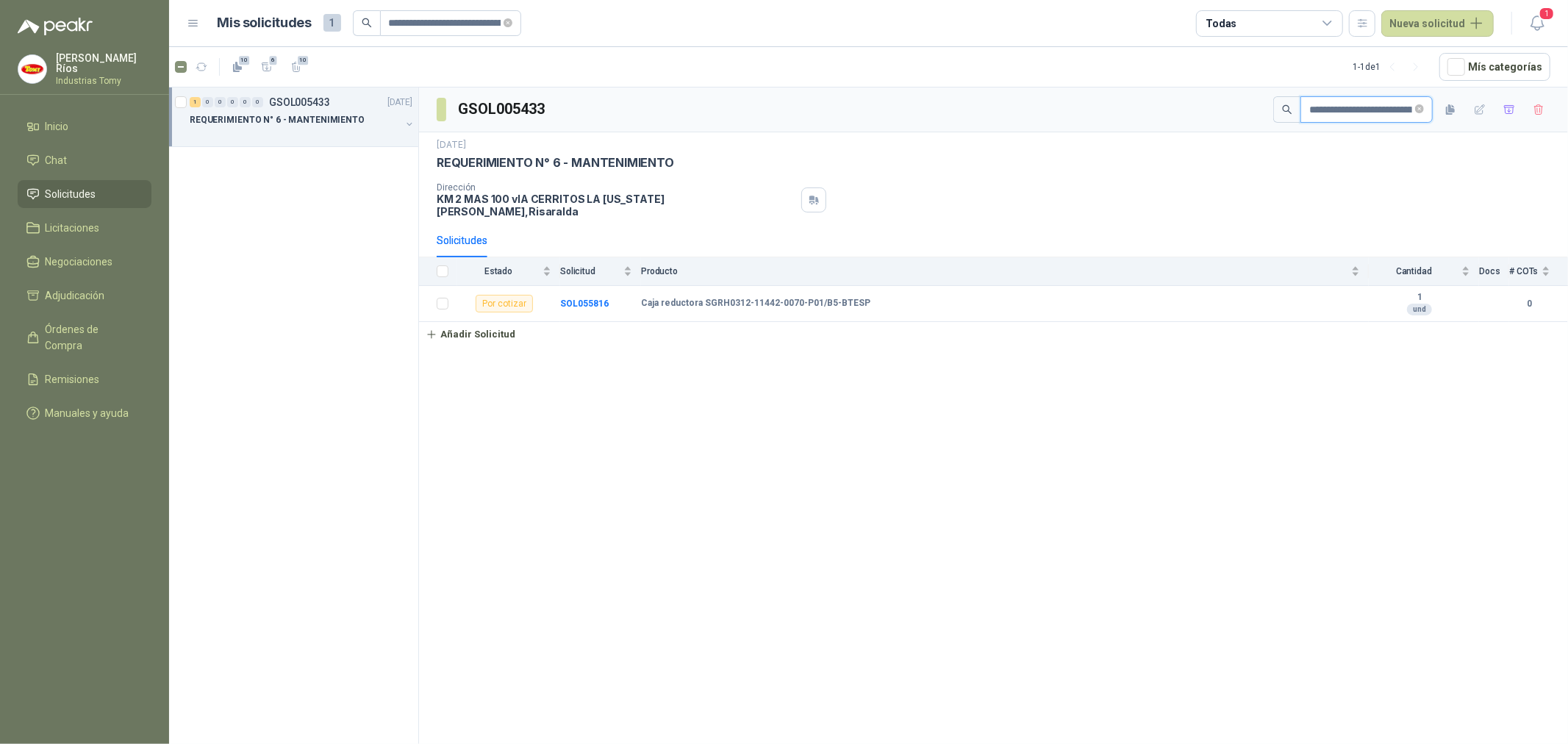
scroll to position [0, 136]
type input "**********"
click at [577, 298] on b "SOL055816" at bounding box center [585, 303] width 48 height 10
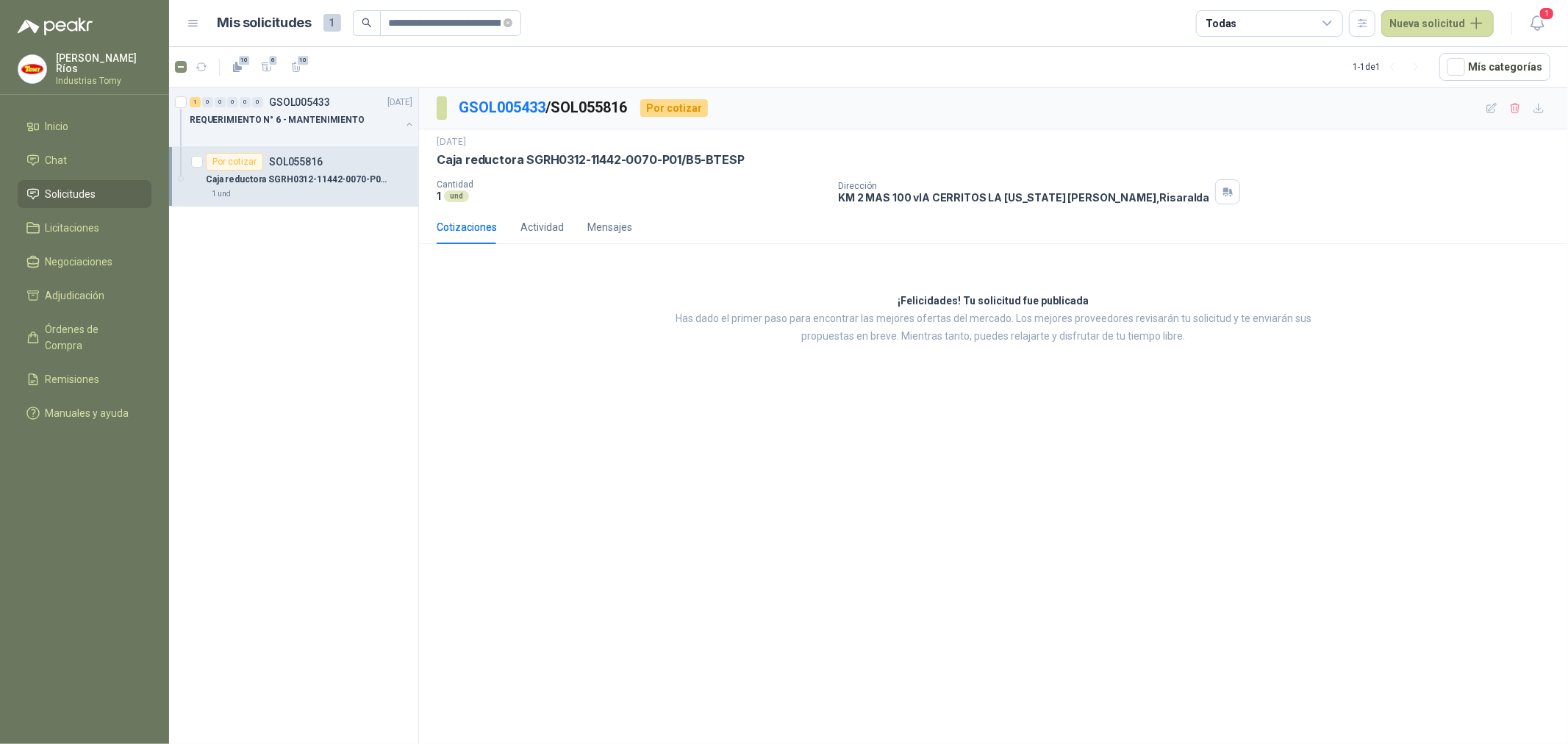
click at [292, 341] on div "1 0 0 0 0 0 GSOL005433 [DATE] REQUERIMIENTO N° 6 - MANTENIMIENTO Por cotizar SO…" at bounding box center [294, 418] width 250 height 661
click at [72, 187] on span "Solicitudes" at bounding box center [71, 193] width 51 height 16
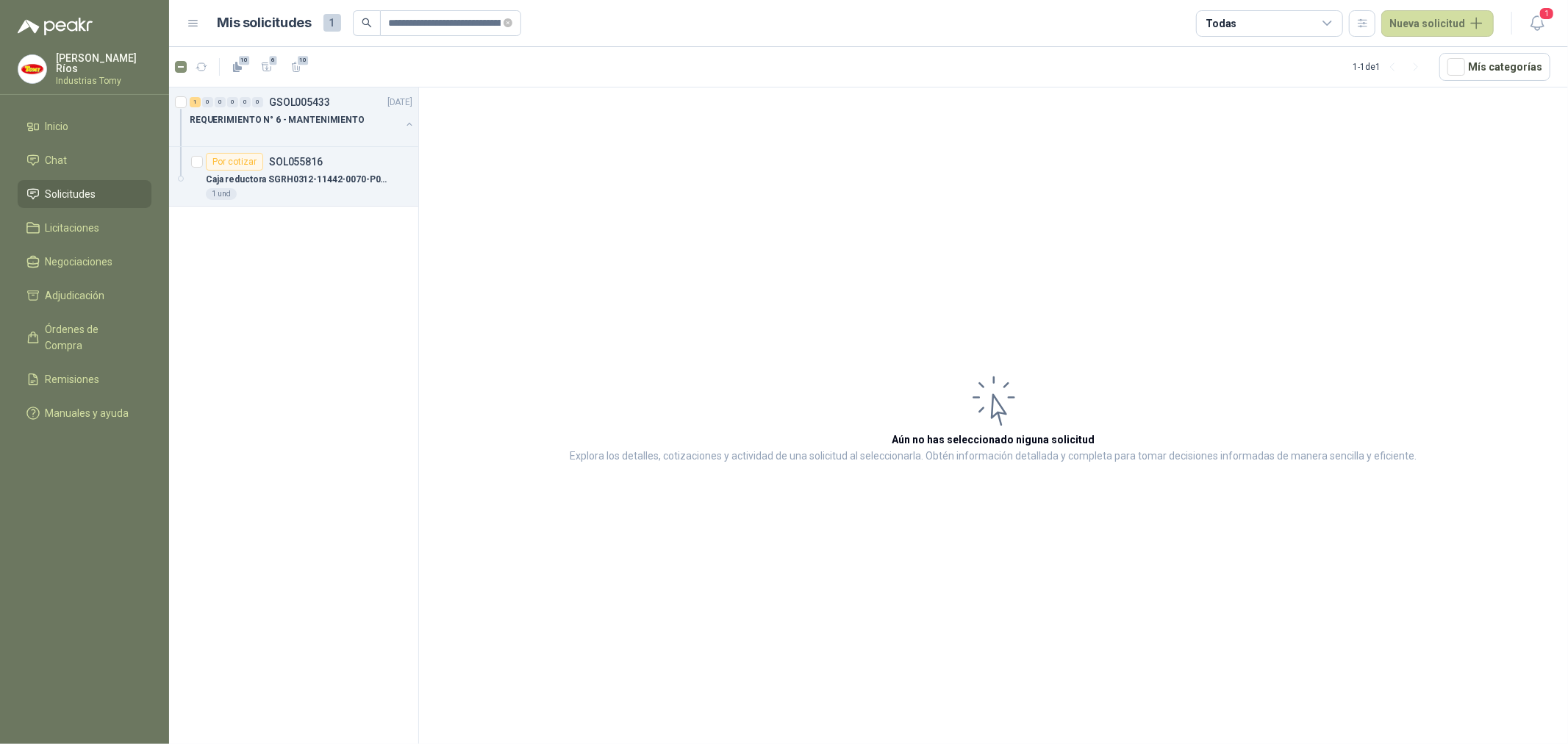
click at [288, 261] on div "1 0 0 0 0 0 GSOL005433 [DATE] REQUERIMIENTO N° 6 - MANTENIMIENTO Por cotizar SO…" at bounding box center [294, 418] width 250 height 661
click at [290, 167] on div "Por cotizar SOL055816" at bounding box center [263, 161] width 117 height 17
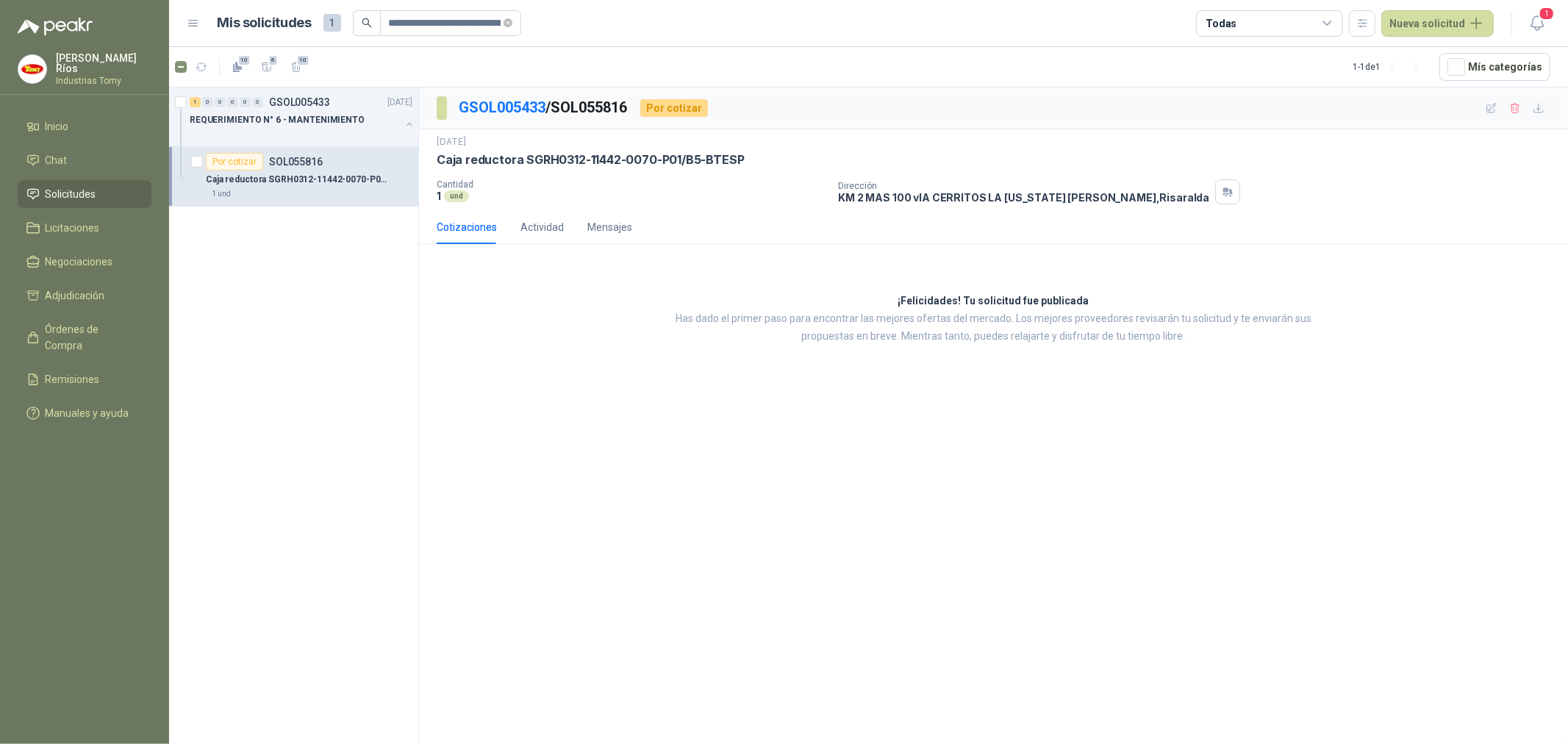
click at [107, 191] on li "Solicitudes" at bounding box center [85, 193] width 117 height 16
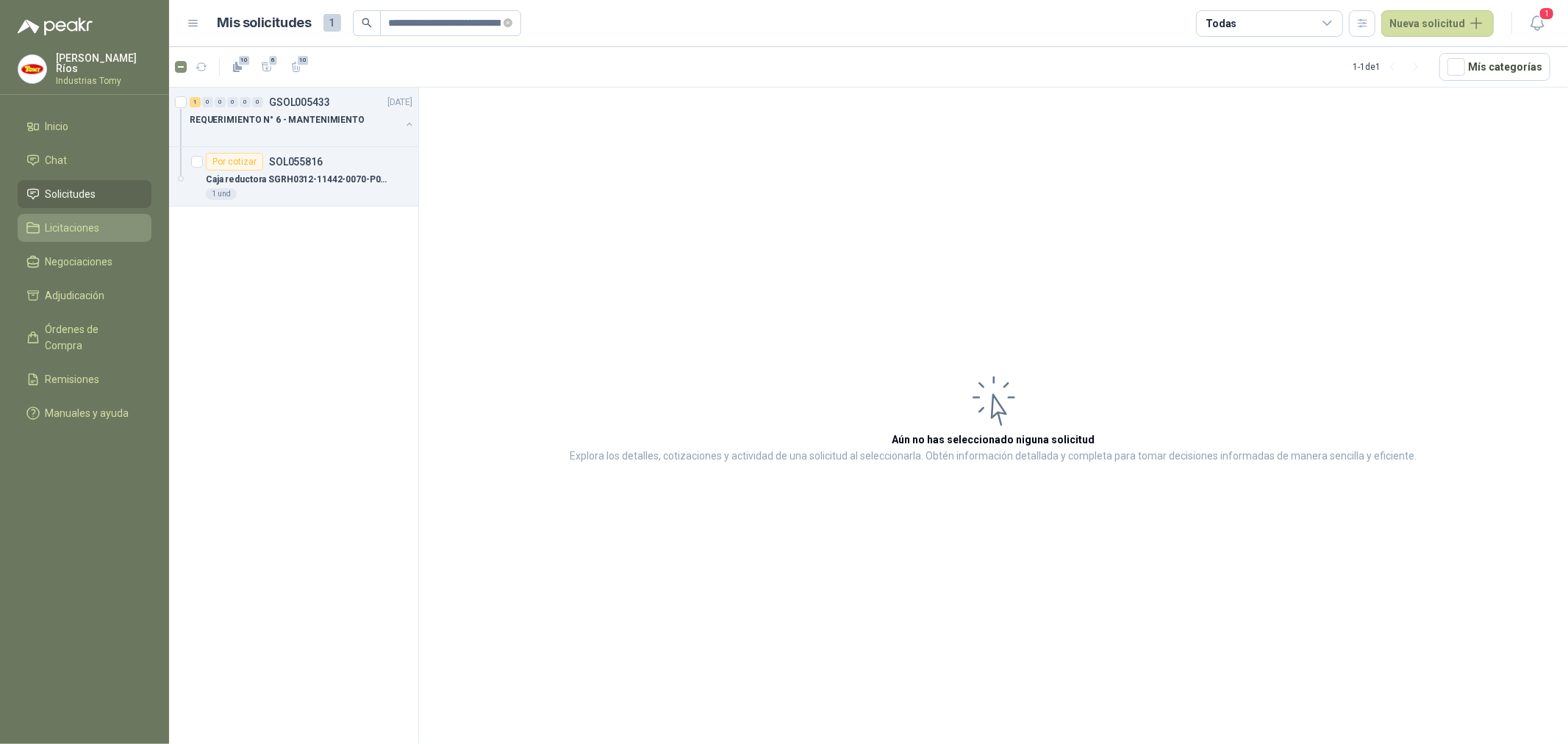
click at [92, 220] on span "Licitaciones" at bounding box center [73, 228] width 54 height 16
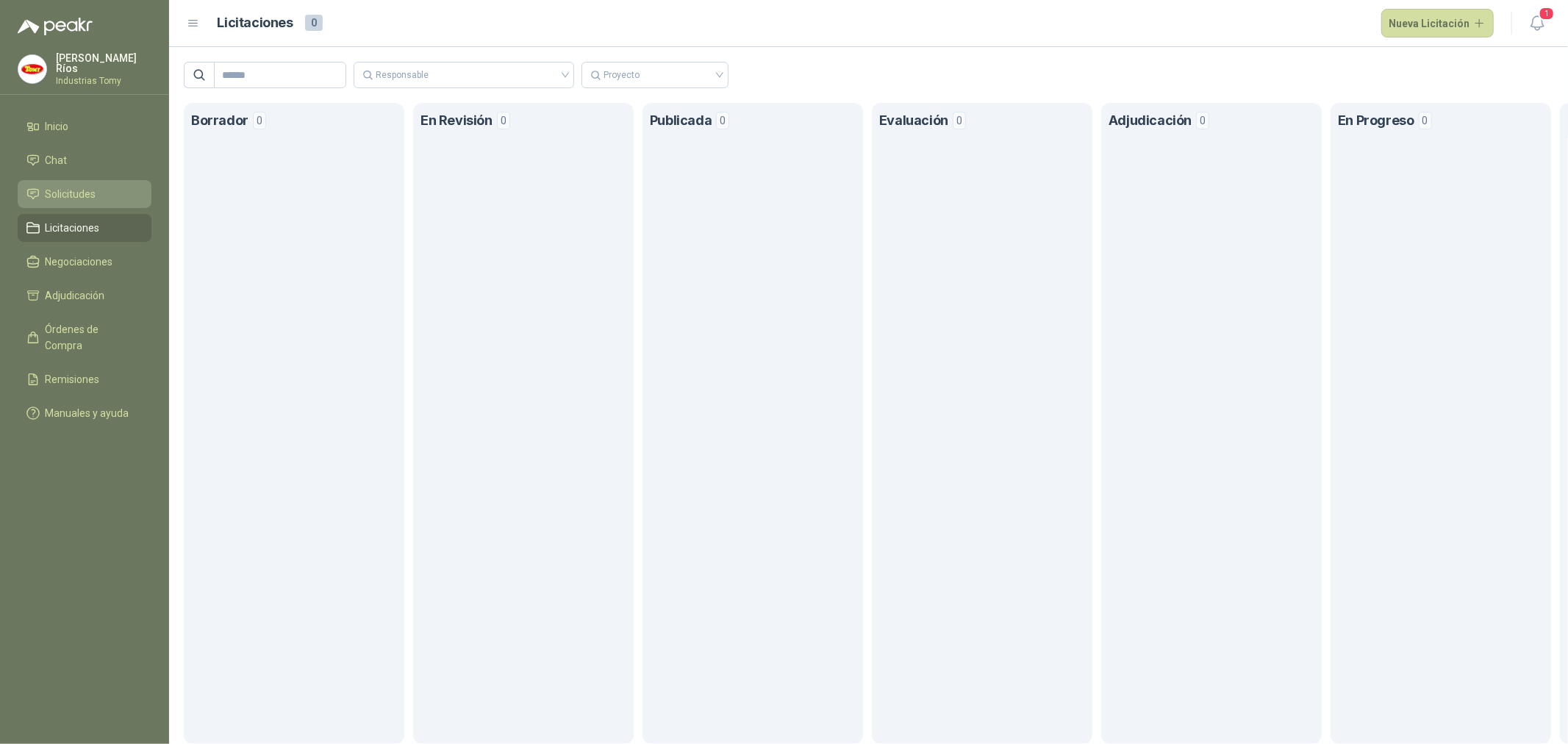
click at [102, 194] on li "Solicitudes" at bounding box center [85, 193] width 117 height 16
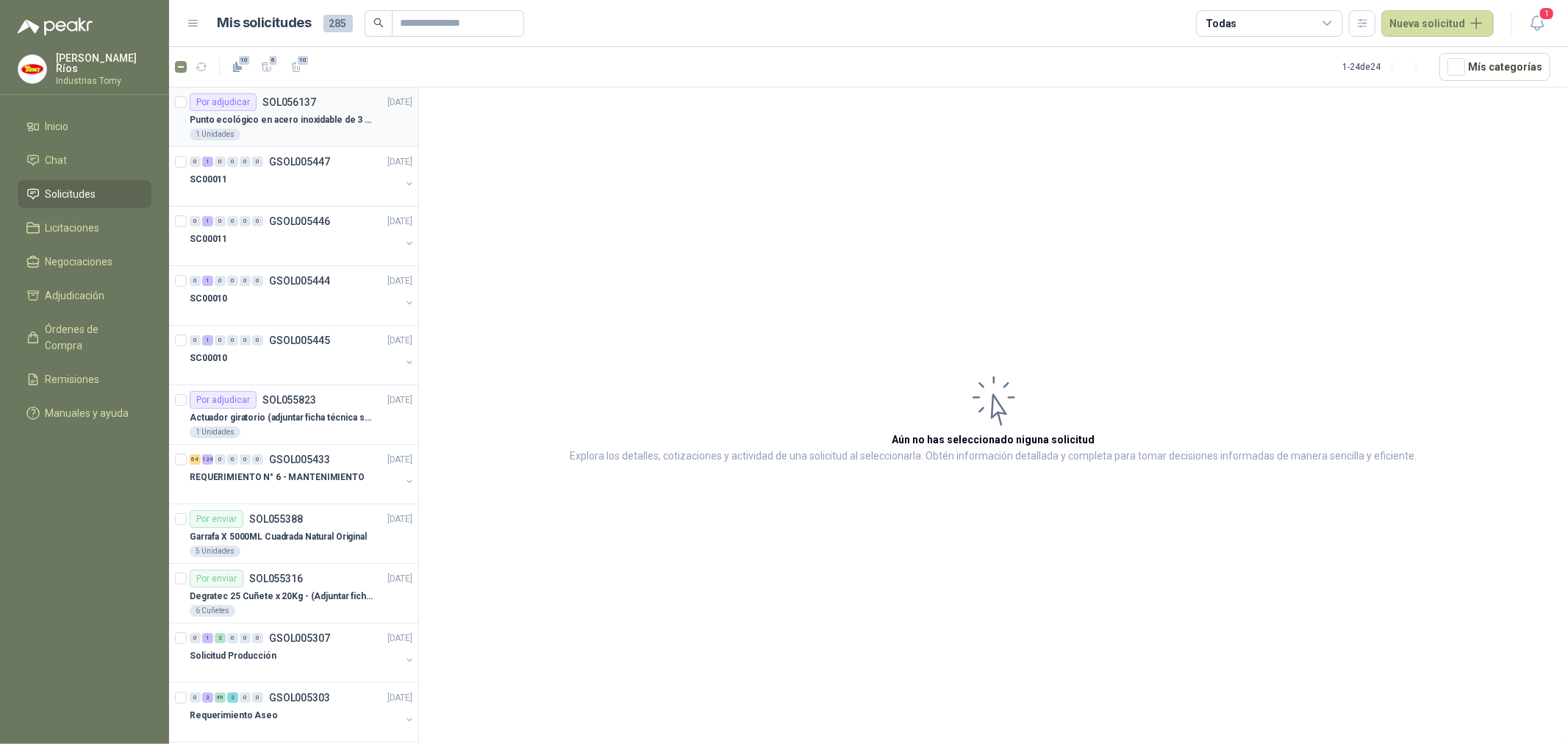
click at [319, 115] on p "Punto ecológico en acero inoxidable de 3 puestos, con capacidad para 121L cada …" at bounding box center [281, 120] width 183 height 14
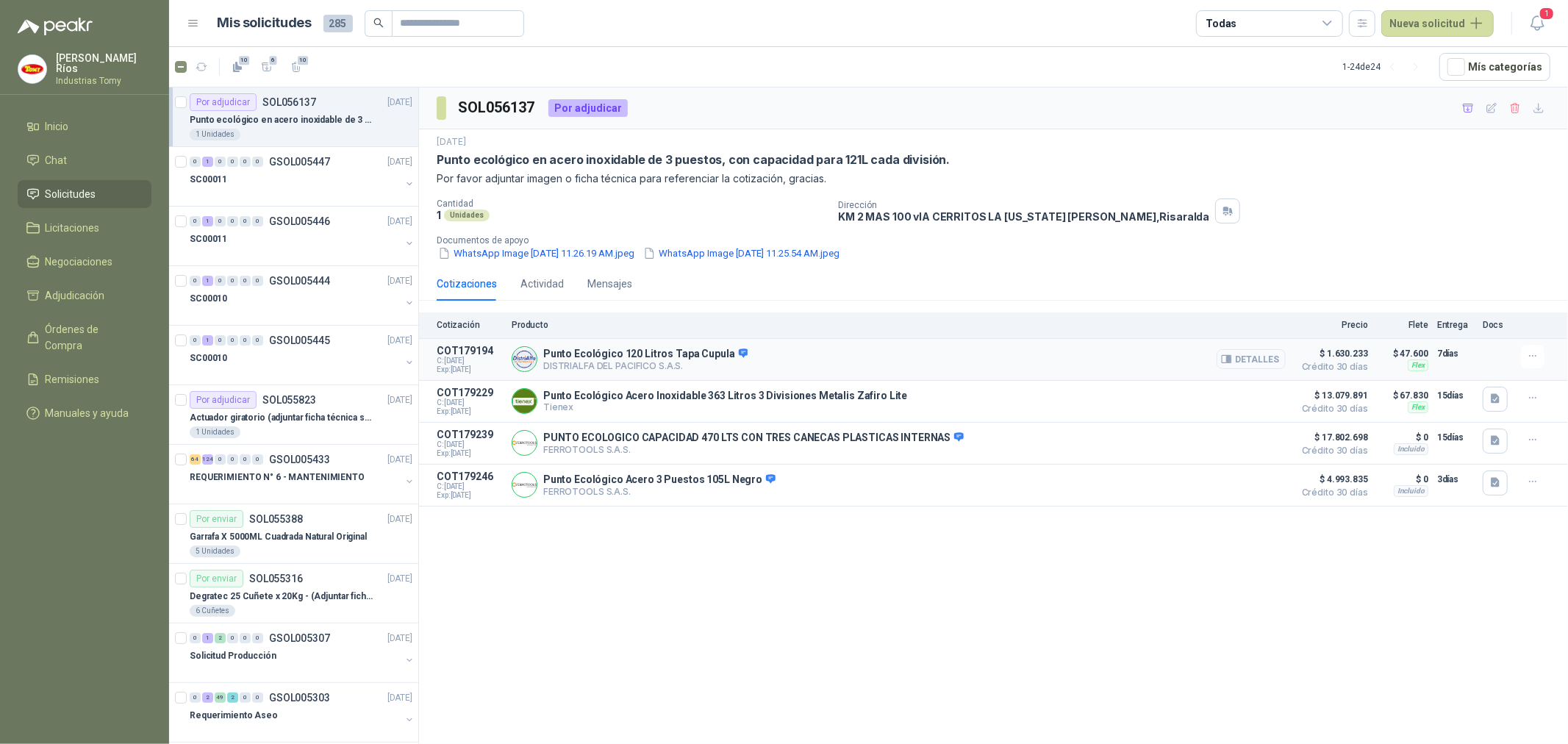
click at [1267, 355] on button "Detalles" at bounding box center [1251, 359] width 69 height 20
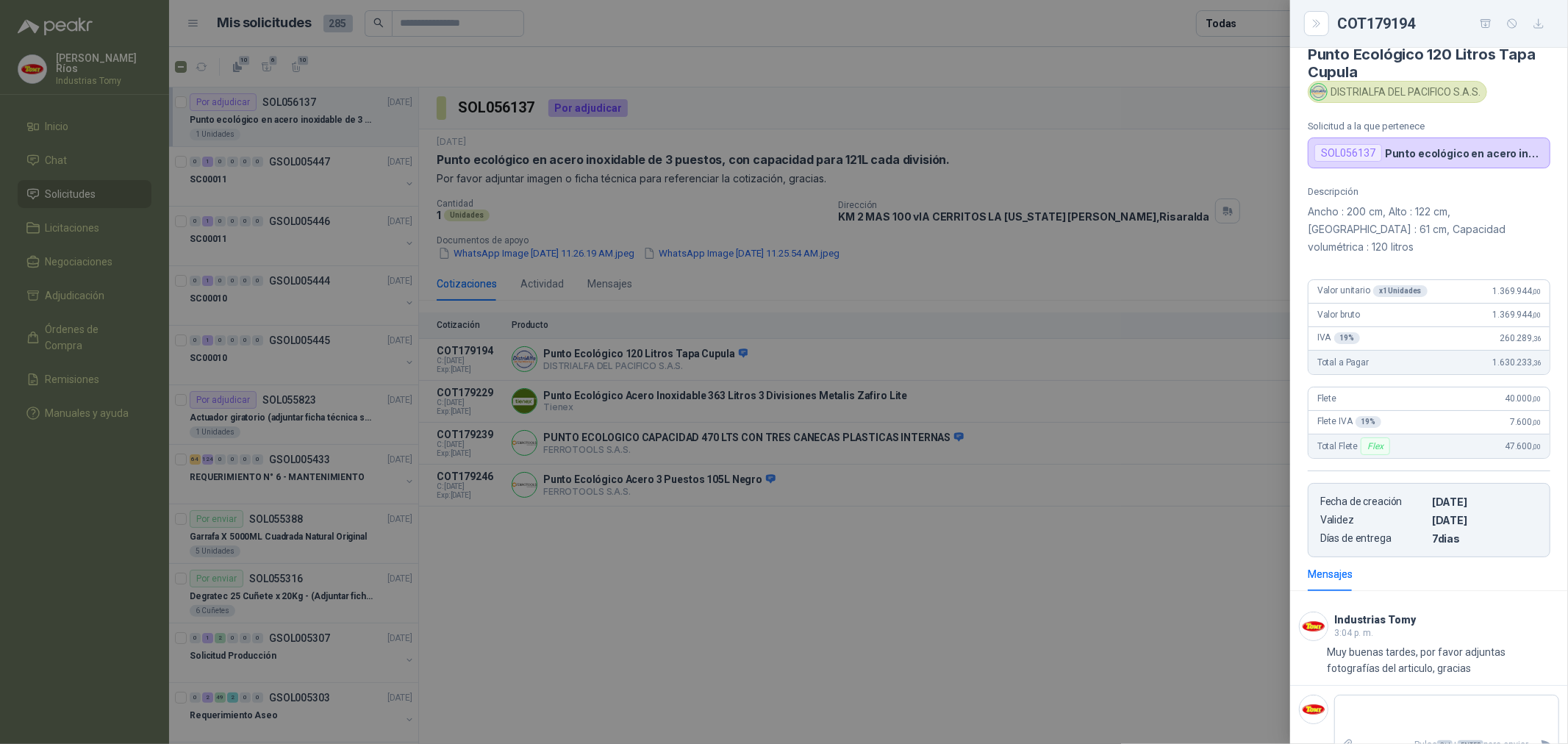
scroll to position [26, 0]
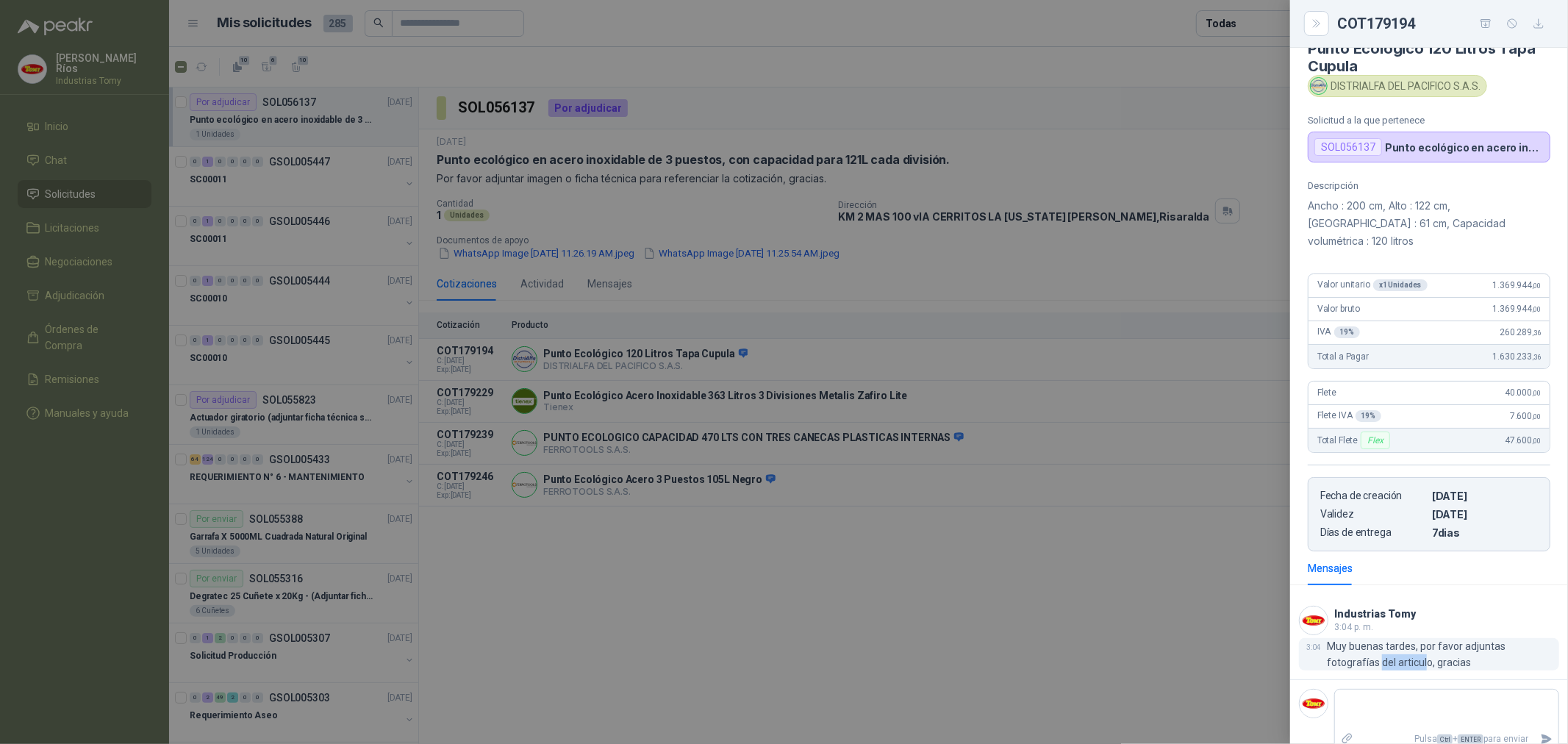
drag, startPoint x: 1427, startPoint y: 648, endPoint x: 1379, endPoint y: 646, distance: 48.0
click at [1379, 646] on p "Muy buenas tardes, por favor adjuntas fotografías del articulo, gracias" at bounding box center [1443, 653] width 232 height 32
click at [1326, 19] on button "Close" at bounding box center [1317, 23] width 25 height 25
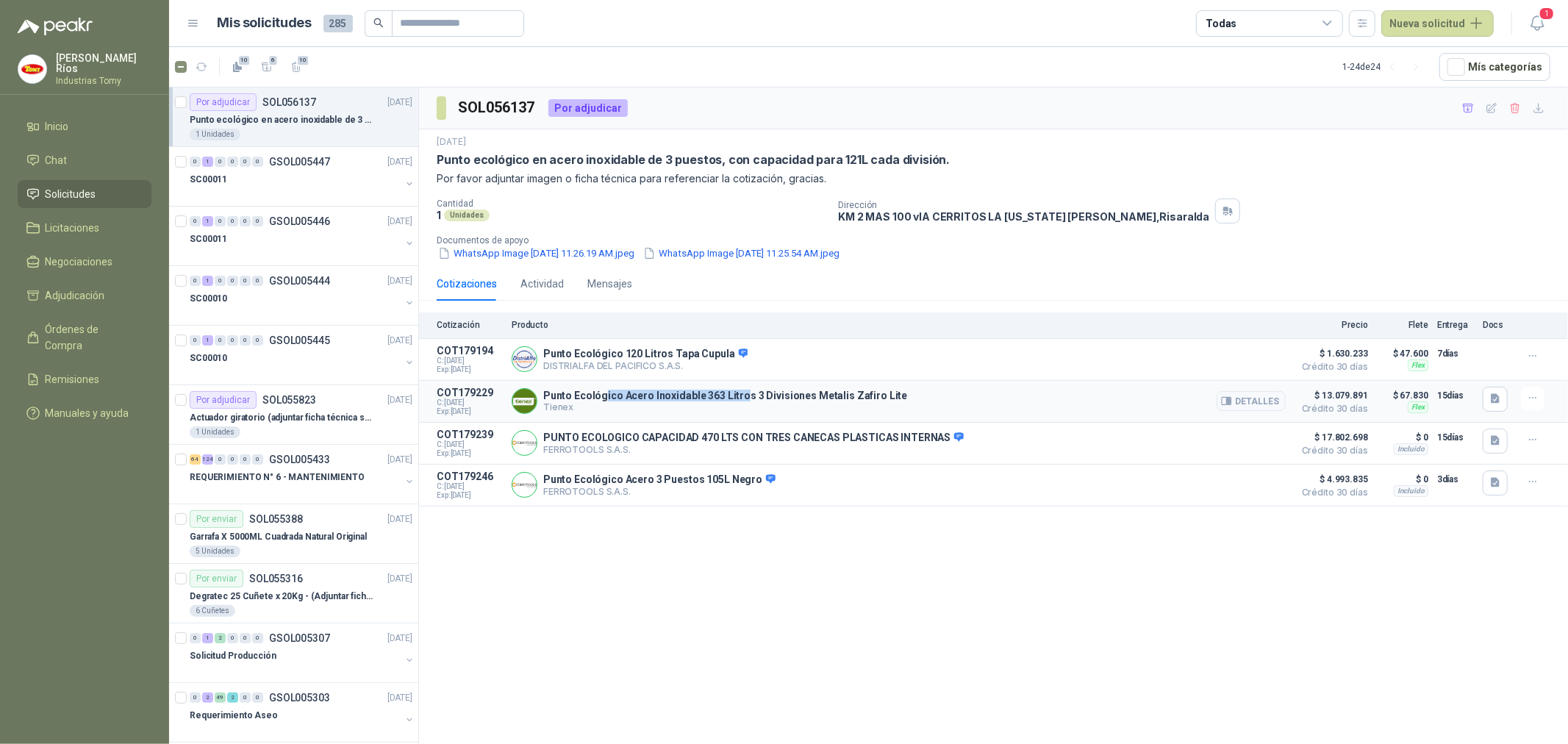
drag, startPoint x: 604, startPoint y: 399, endPoint x: 762, endPoint y: 400, distance: 158.0
click at [760, 400] on p "Punto Ecológico Acero Inoxidable 363 Litros 3 Divisiones Metalis Zafiro Lite" at bounding box center [725, 395] width 364 height 12
click at [788, 400] on p "Punto Ecológico Acero Inoxidable 363 Litros 3 Divisiones Metalis Zafiro Lite" at bounding box center [725, 395] width 364 height 12
click at [1274, 401] on button "Detalles" at bounding box center [1251, 400] width 69 height 20
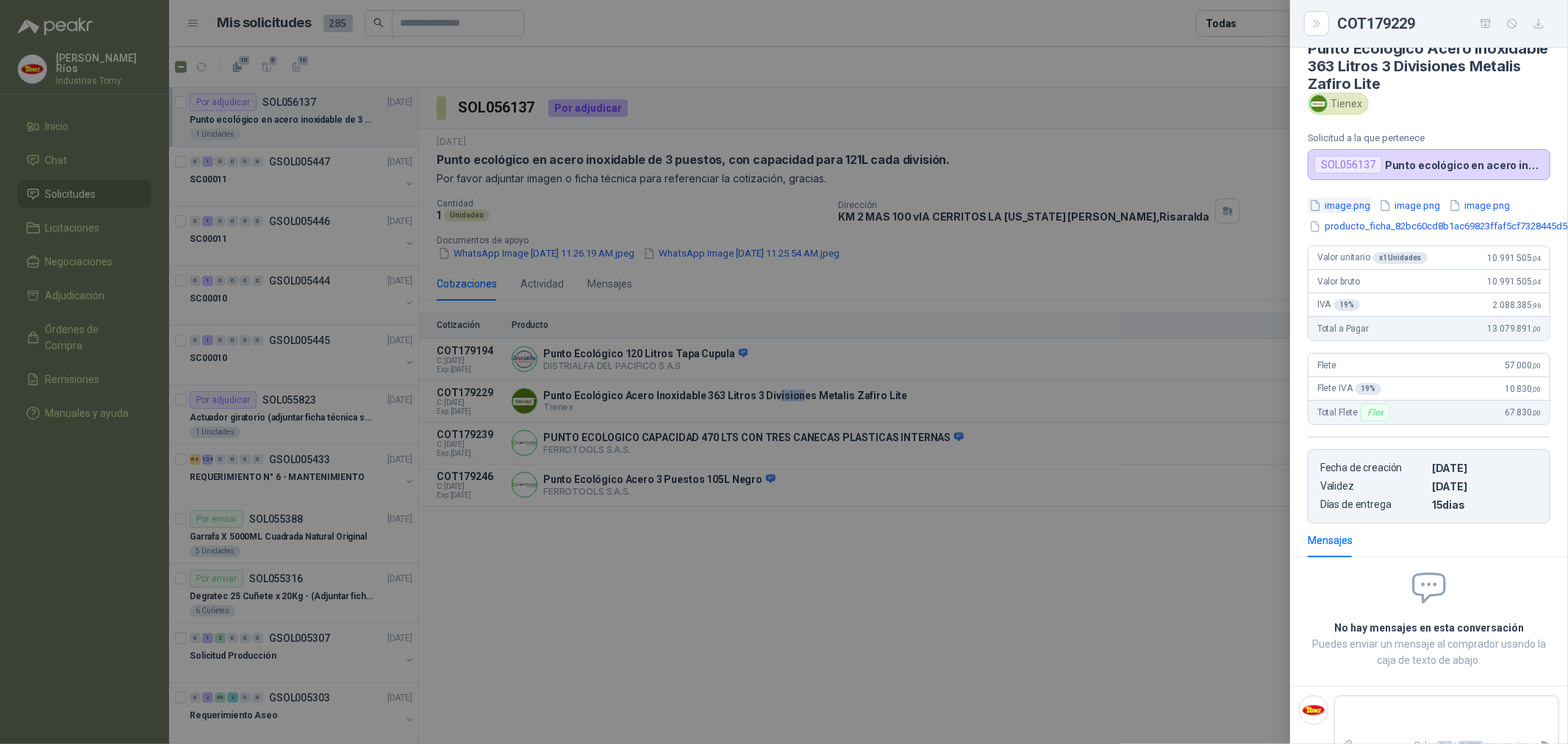
click at [1362, 208] on button "image.png" at bounding box center [1340, 205] width 64 height 16
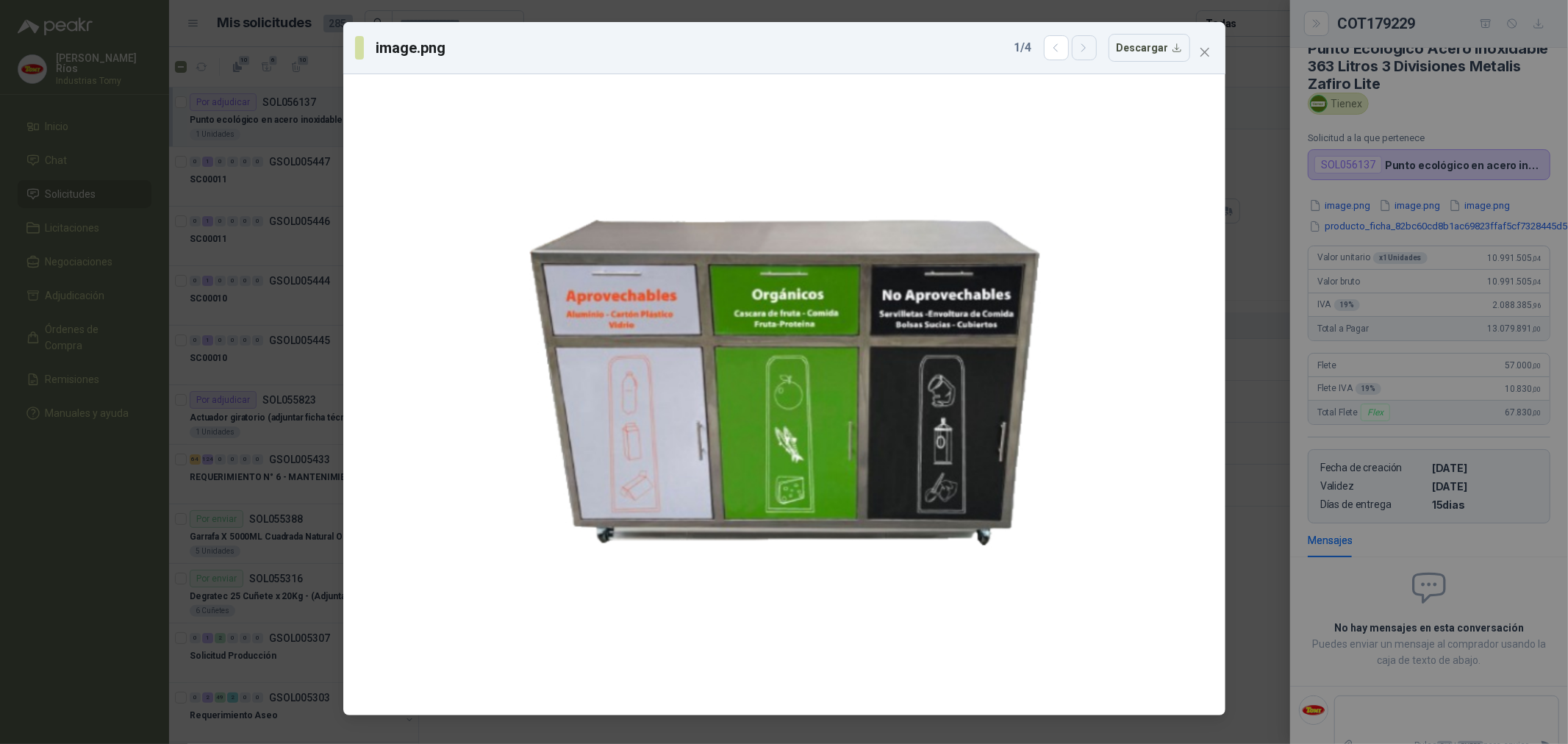
click at [1091, 49] on icon "button" at bounding box center [1084, 48] width 12 height 12
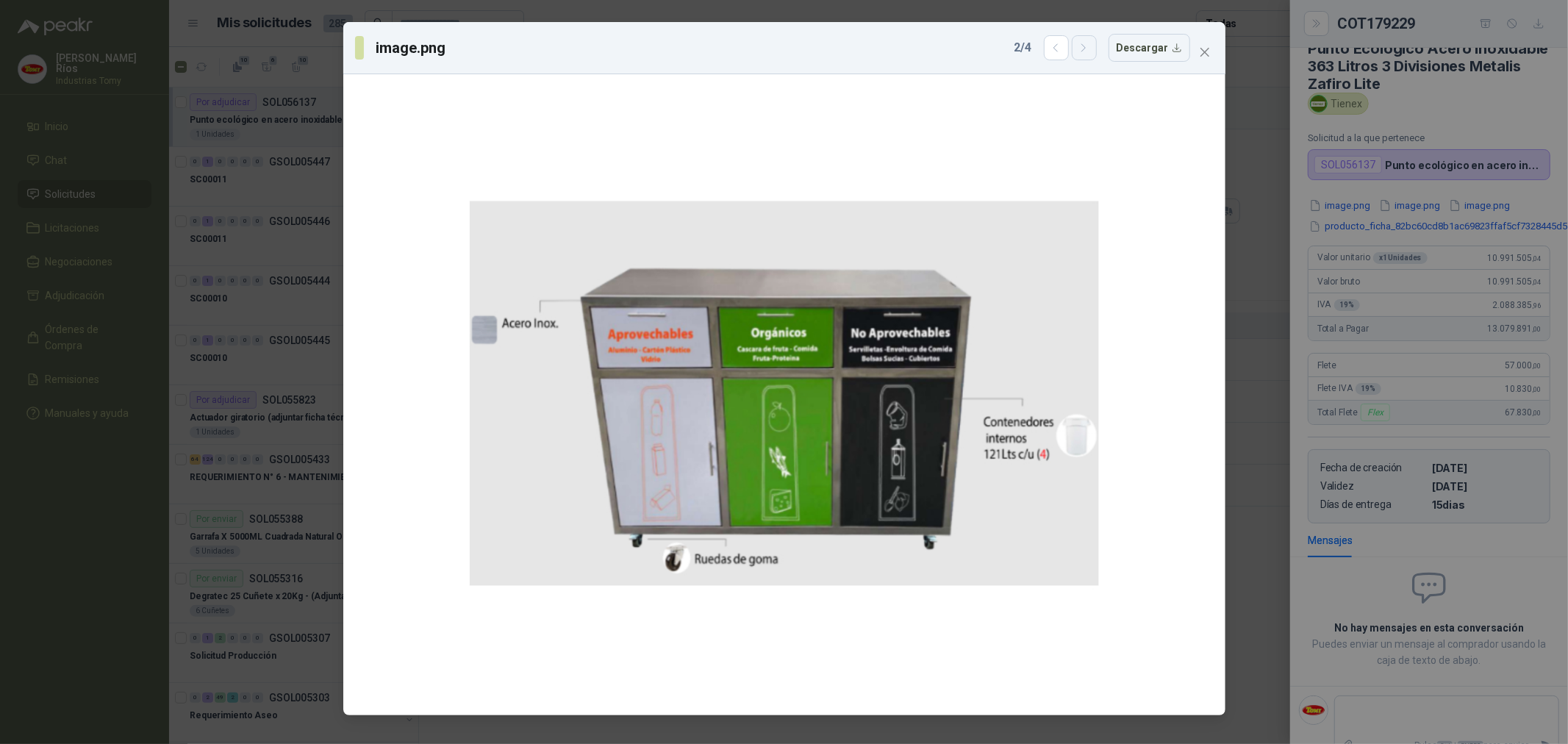
click at [1091, 49] on icon "button" at bounding box center [1084, 48] width 12 height 12
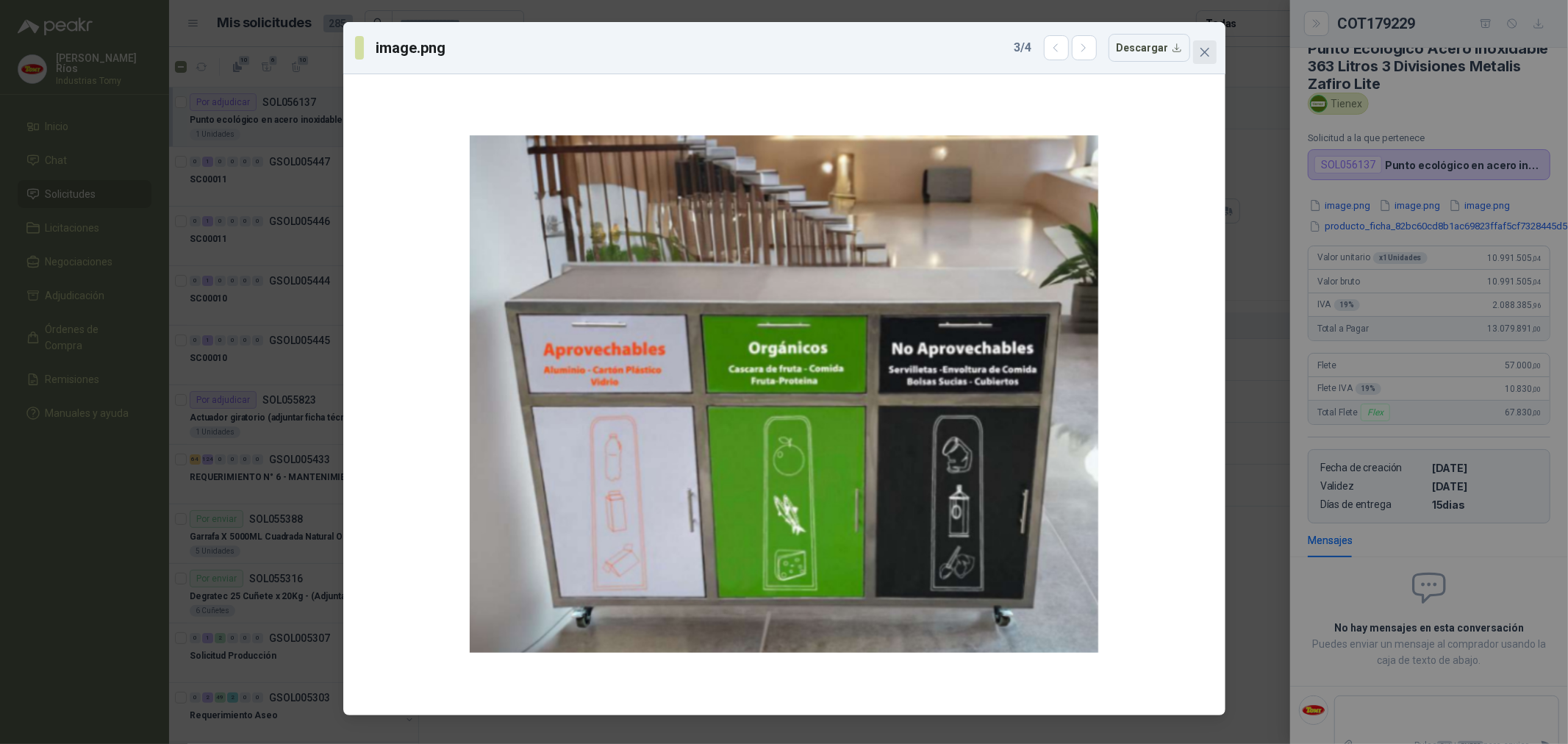
click at [1206, 54] on icon "close" at bounding box center [1205, 53] width 12 height 12
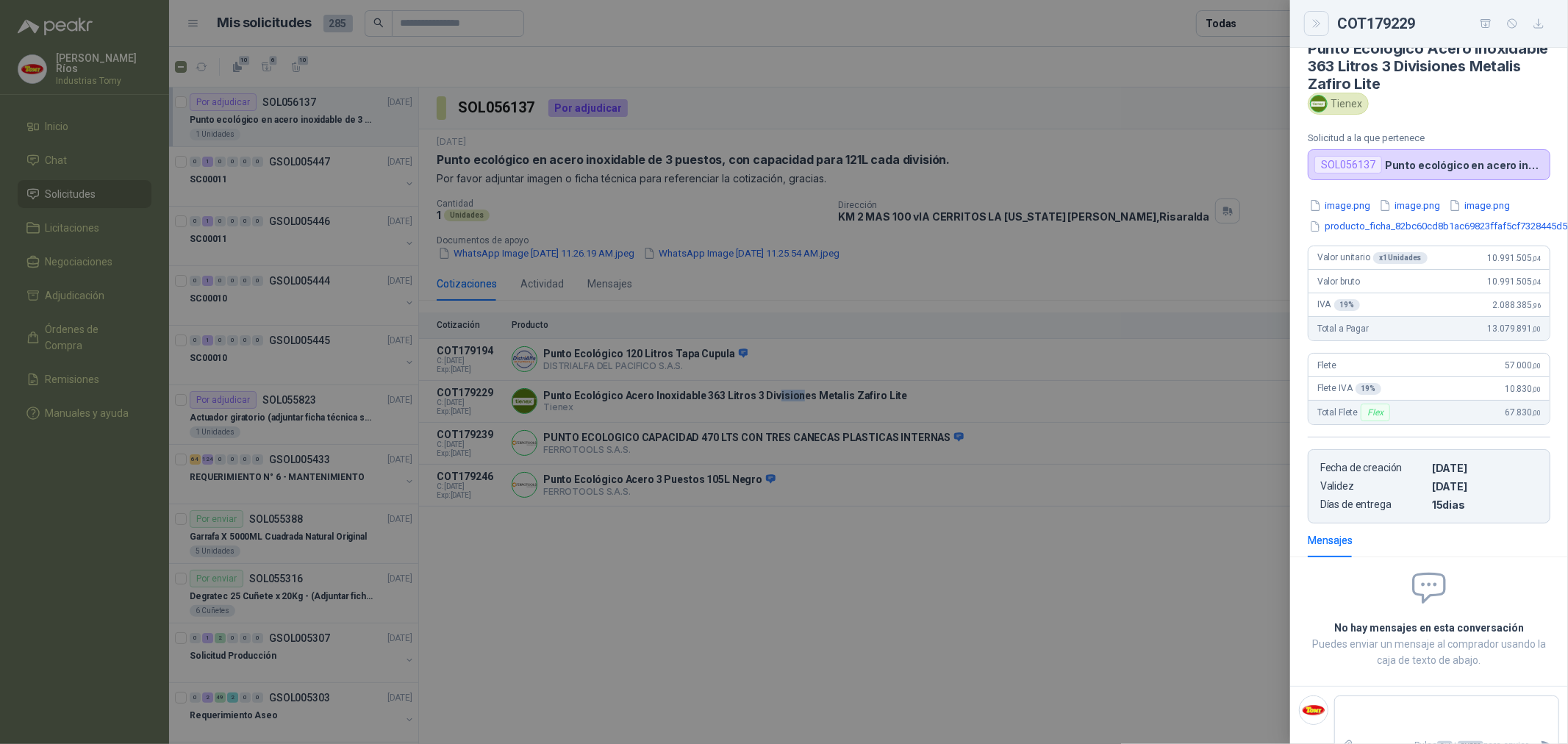
click at [1325, 22] on button "Close" at bounding box center [1317, 23] width 25 height 25
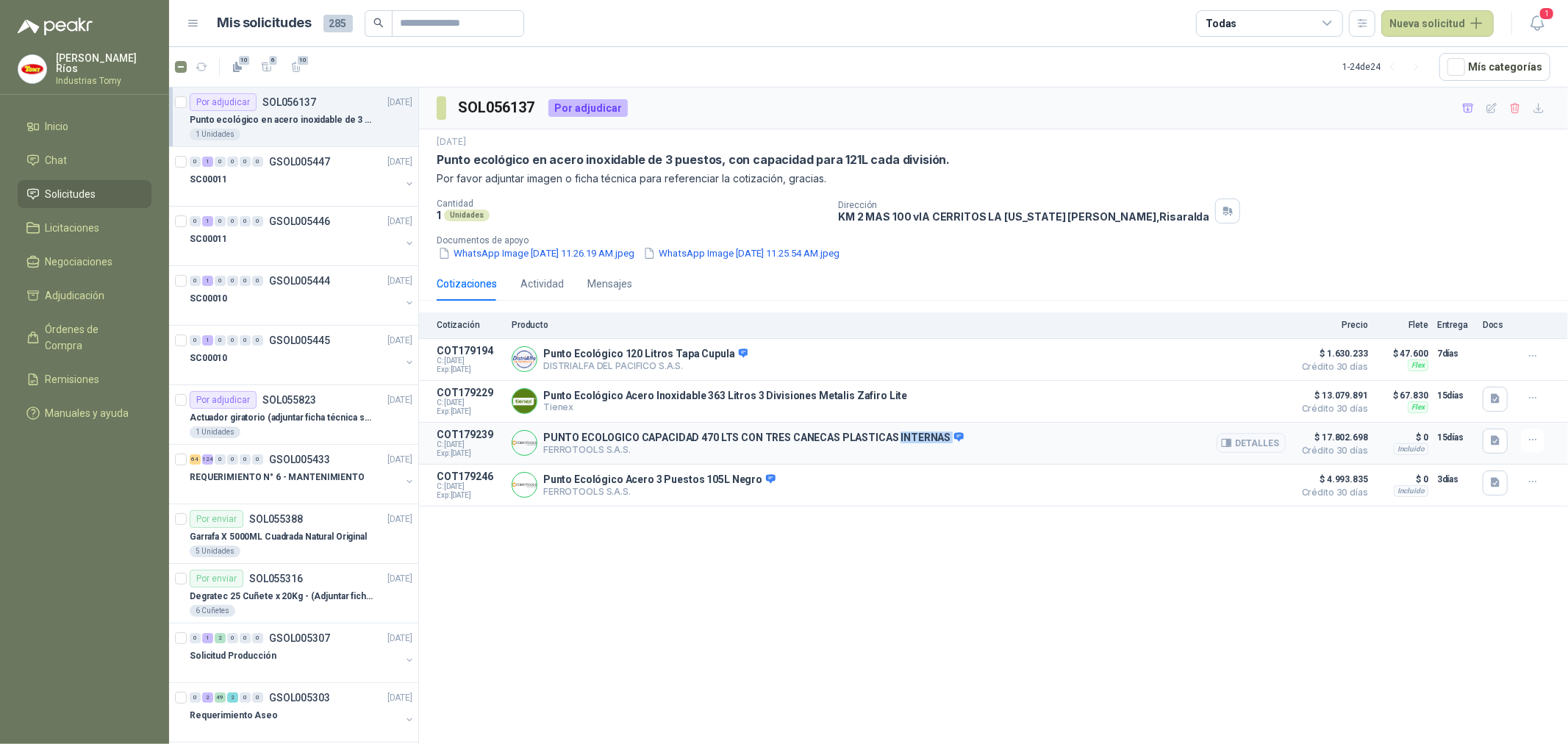
drag, startPoint x: 894, startPoint y: 444, endPoint x: 939, endPoint y: 432, distance: 46.6
click at [939, 433] on p "PUNTO ECOLOGICO CAPACIDAD 470 LTS CON TRES CANECAS PLASTICAS INTERNAS" at bounding box center [753, 438] width 420 height 13
click at [953, 432] on icon at bounding box center [958, 437] width 11 height 11
drag, startPoint x: 585, startPoint y: 436, endPoint x: 767, endPoint y: 442, distance: 182.1
click at [759, 442] on p "PUNTO ECOLOGICO CAPACIDAD 470 LTS CON TRES CANECAS PLASTICAS INTERNAS" at bounding box center [753, 438] width 420 height 13
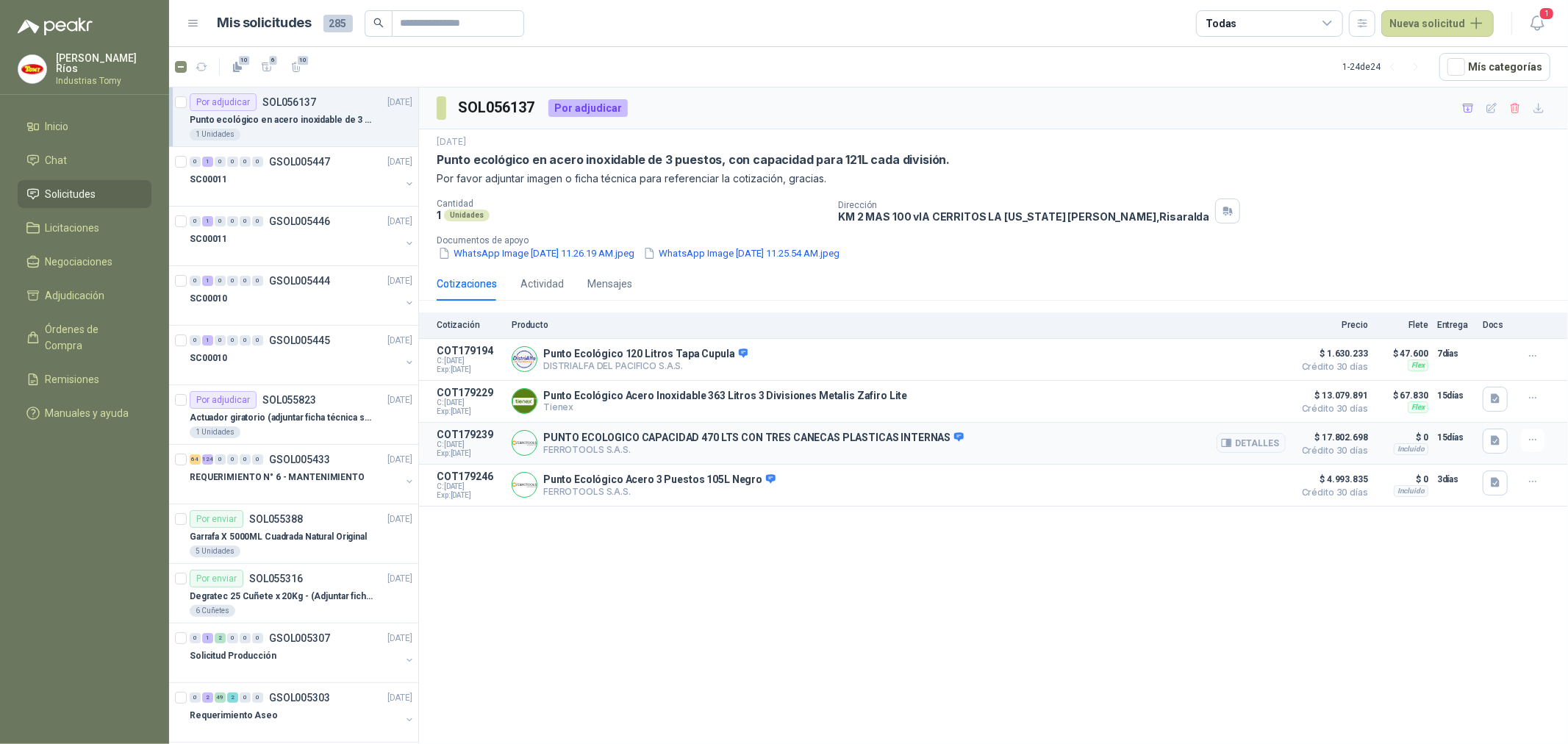
drag, startPoint x: 767, startPoint y: 442, endPoint x: 814, endPoint y: 452, distance: 48.1
click at [775, 445] on p "PUNTO ECOLOGICO CAPACIDAD 470 LTS CON TRES CANECAS PLASTICAS INTERNAS" at bounding box center [753, 438] width 420 height 13
click at [1257, 444] on button "Detalles" at bounding box center [1251, 443] width 69 height 20
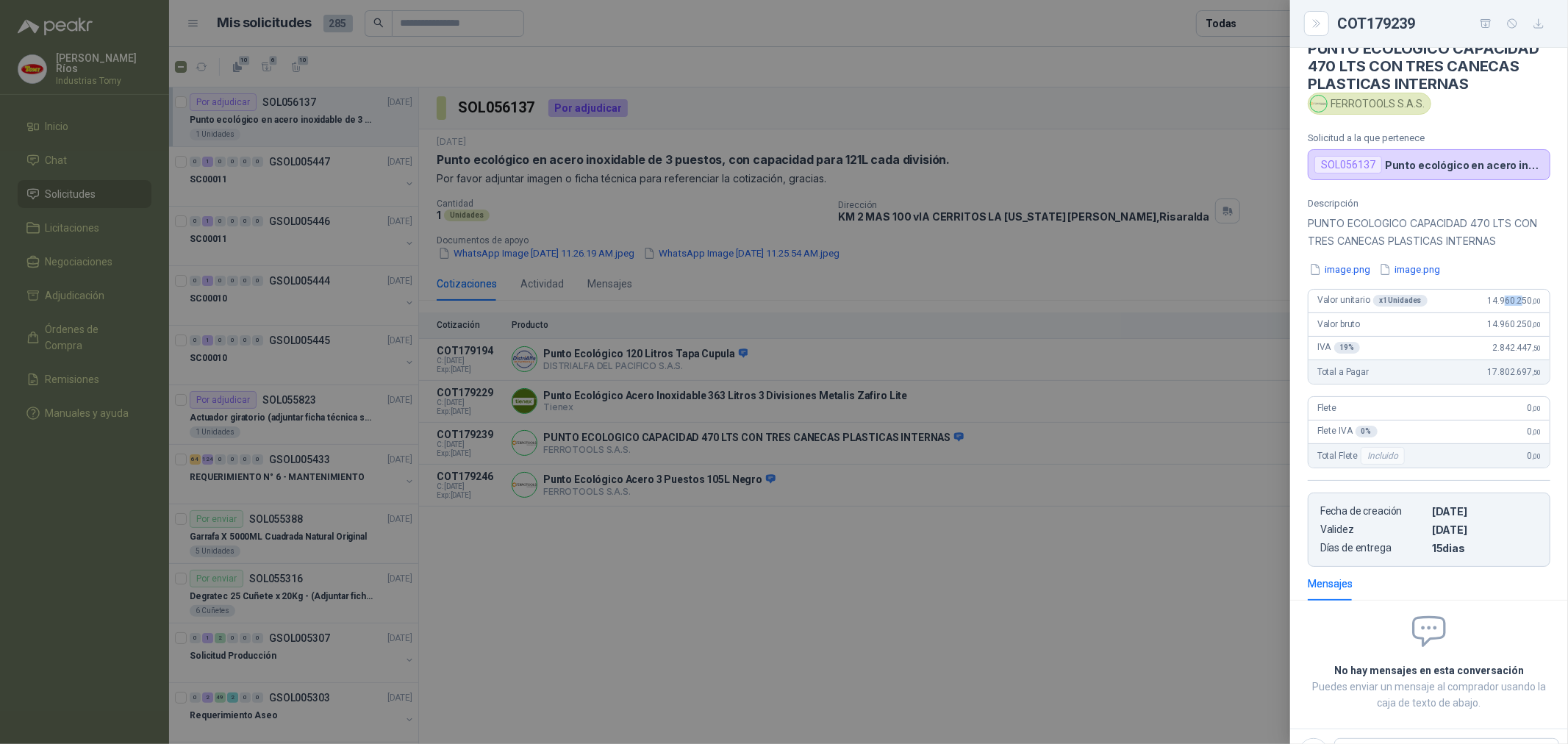
drag, startPoint x: 1511, startPoint y: 301, endPoint x: 1494, endPoint y: 299, distance: 17.1
click at [1494, 299] on span "14.960.250 ,00" at bounding box center [1514, 300] width 53 height 10
click at [1351, 274] on button "image.png" at bounding box center [1340, 269] width 64 height 16
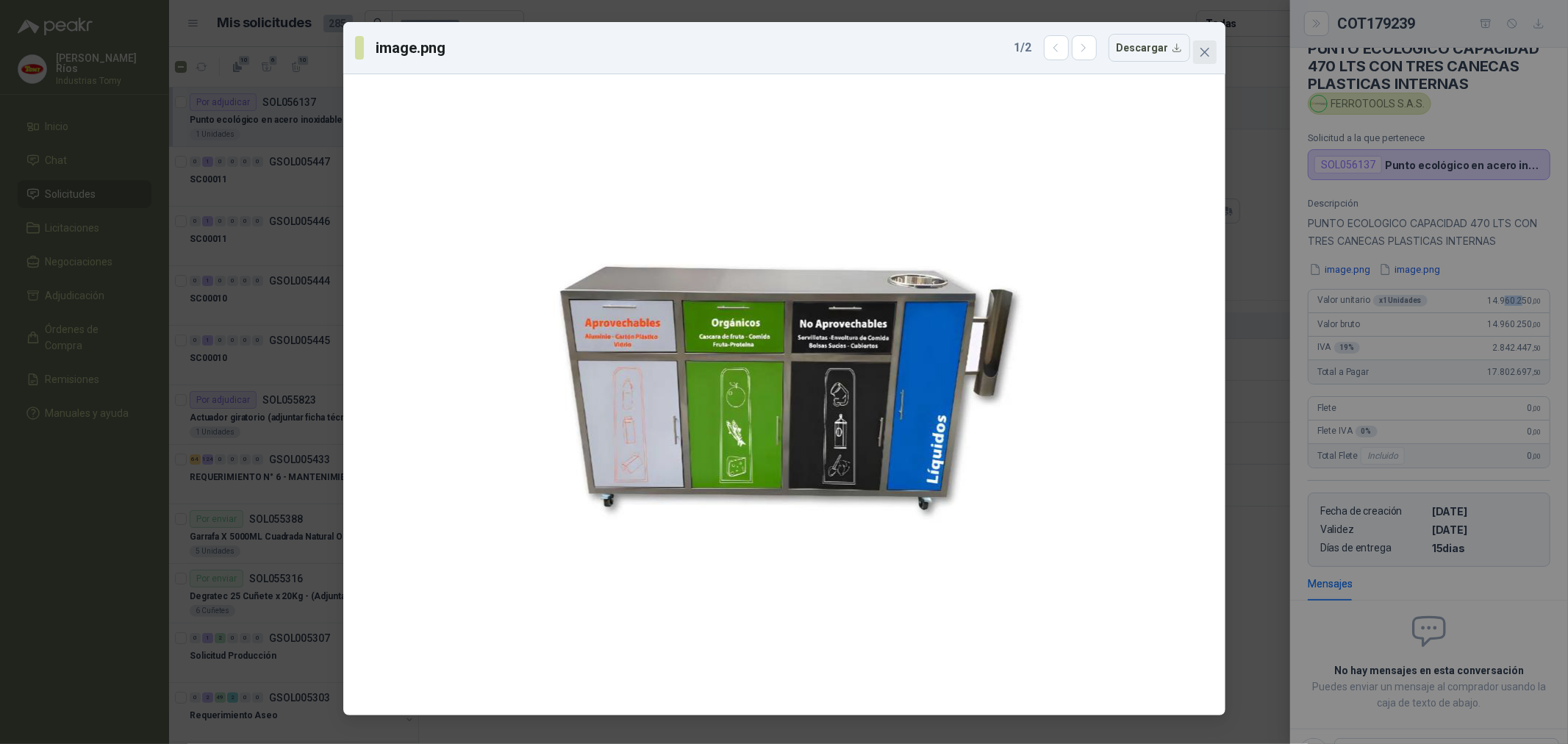
click at [1203, 56] on icon "close" at bounding box center [1205, 53] width 12 height 12
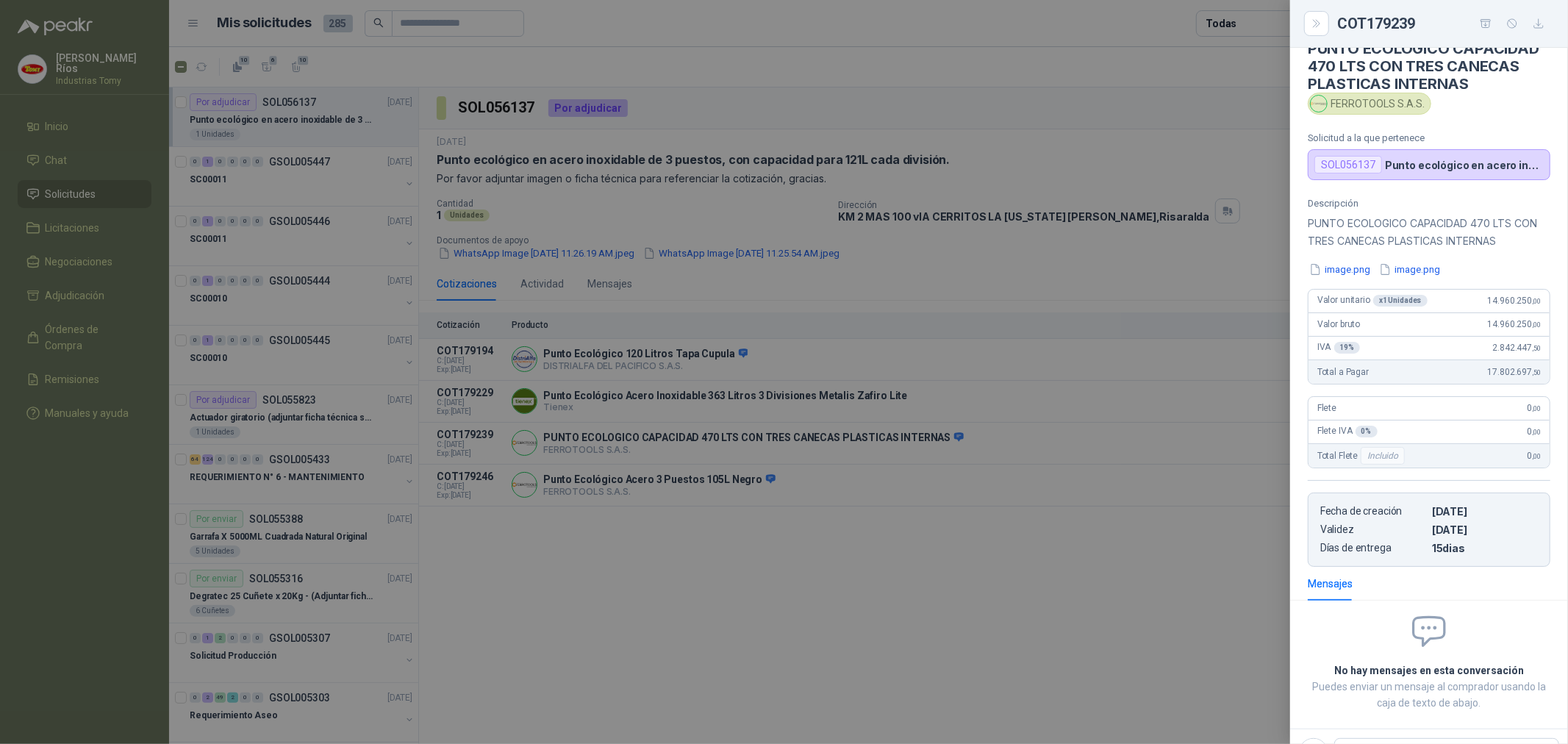
click at [599, 422] on div at bounding box center [784, 372] width 1568 height 744
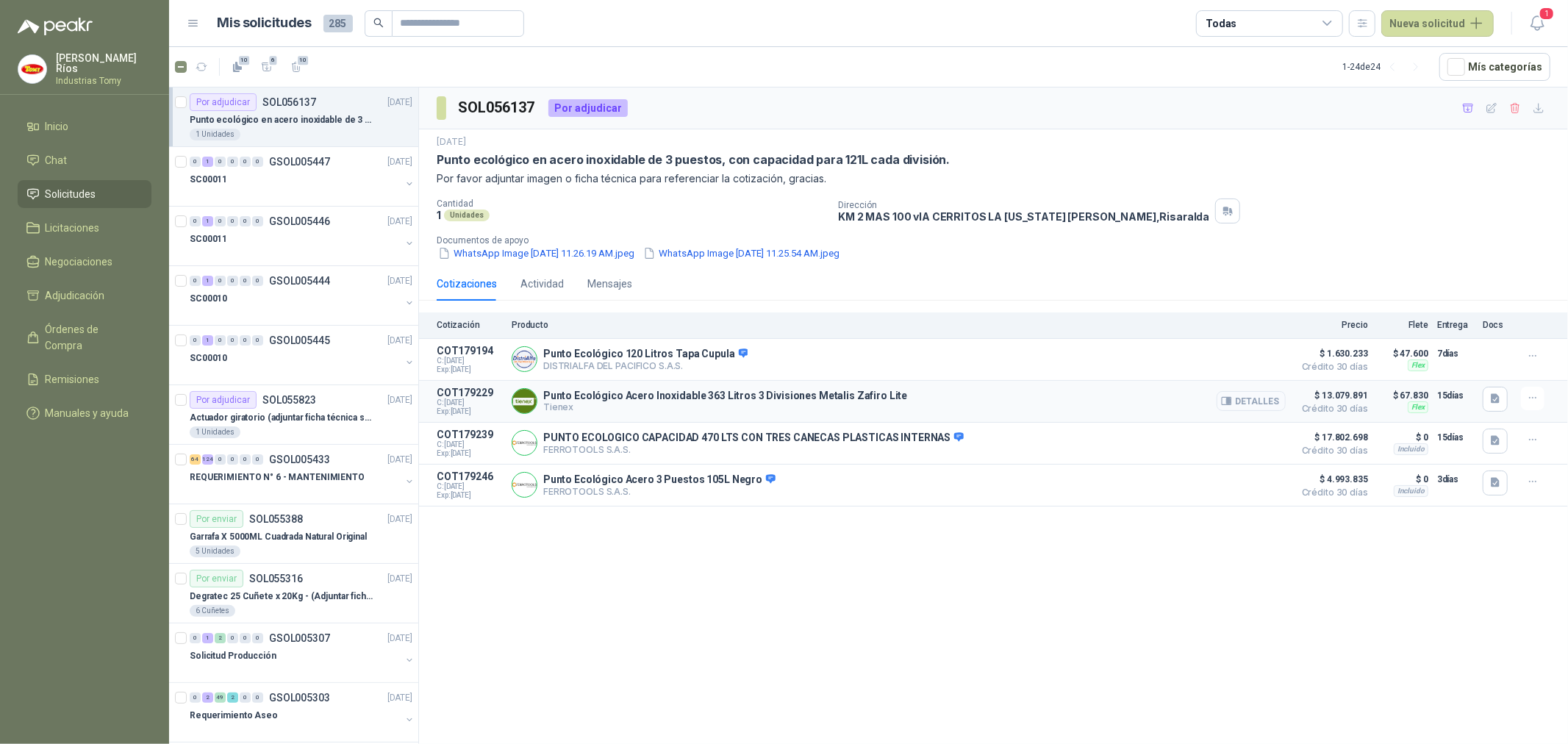
click at [1280, 398] on button "Detalles" at bounding box center [1251, 400] width 69 height 20
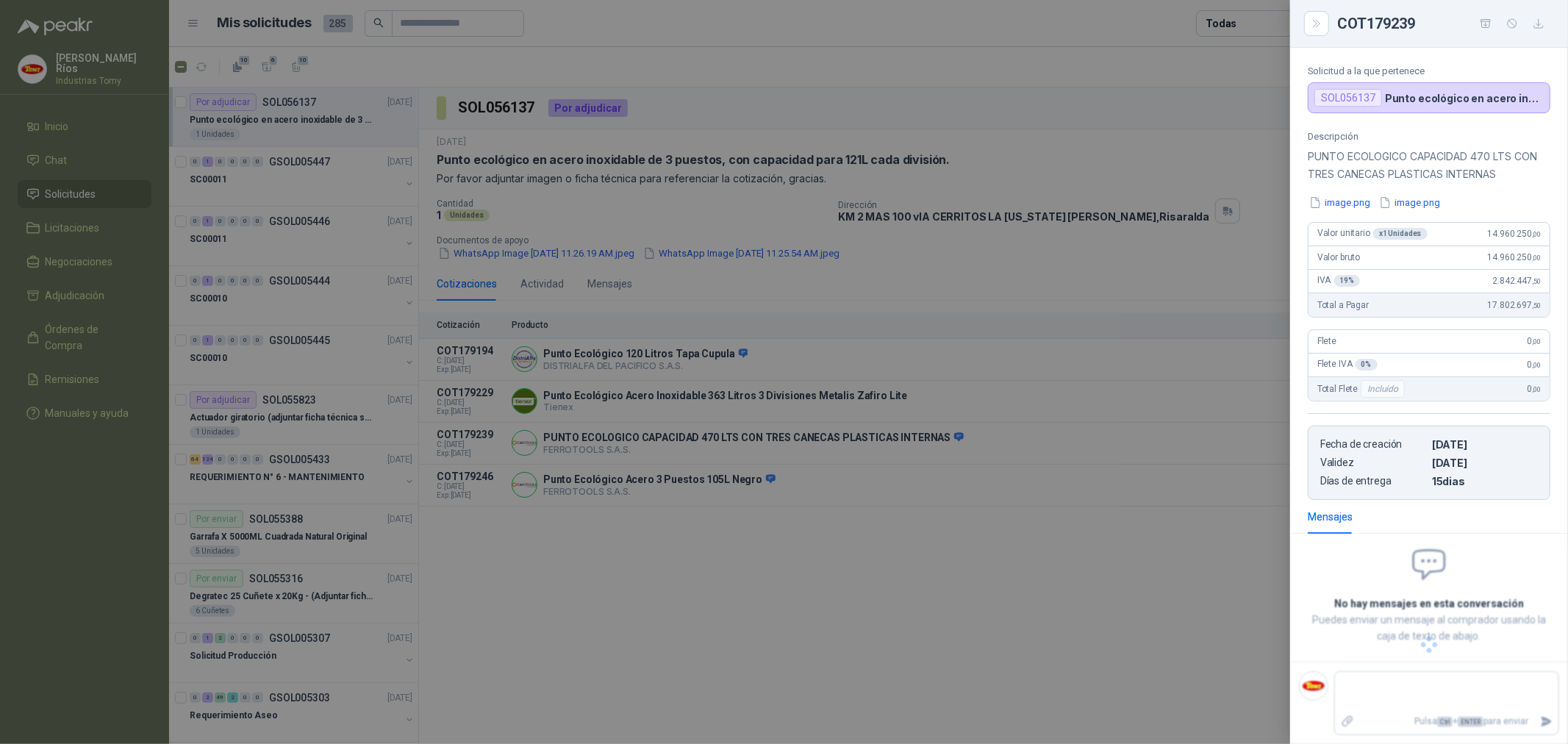
scroll to position [62, 0]
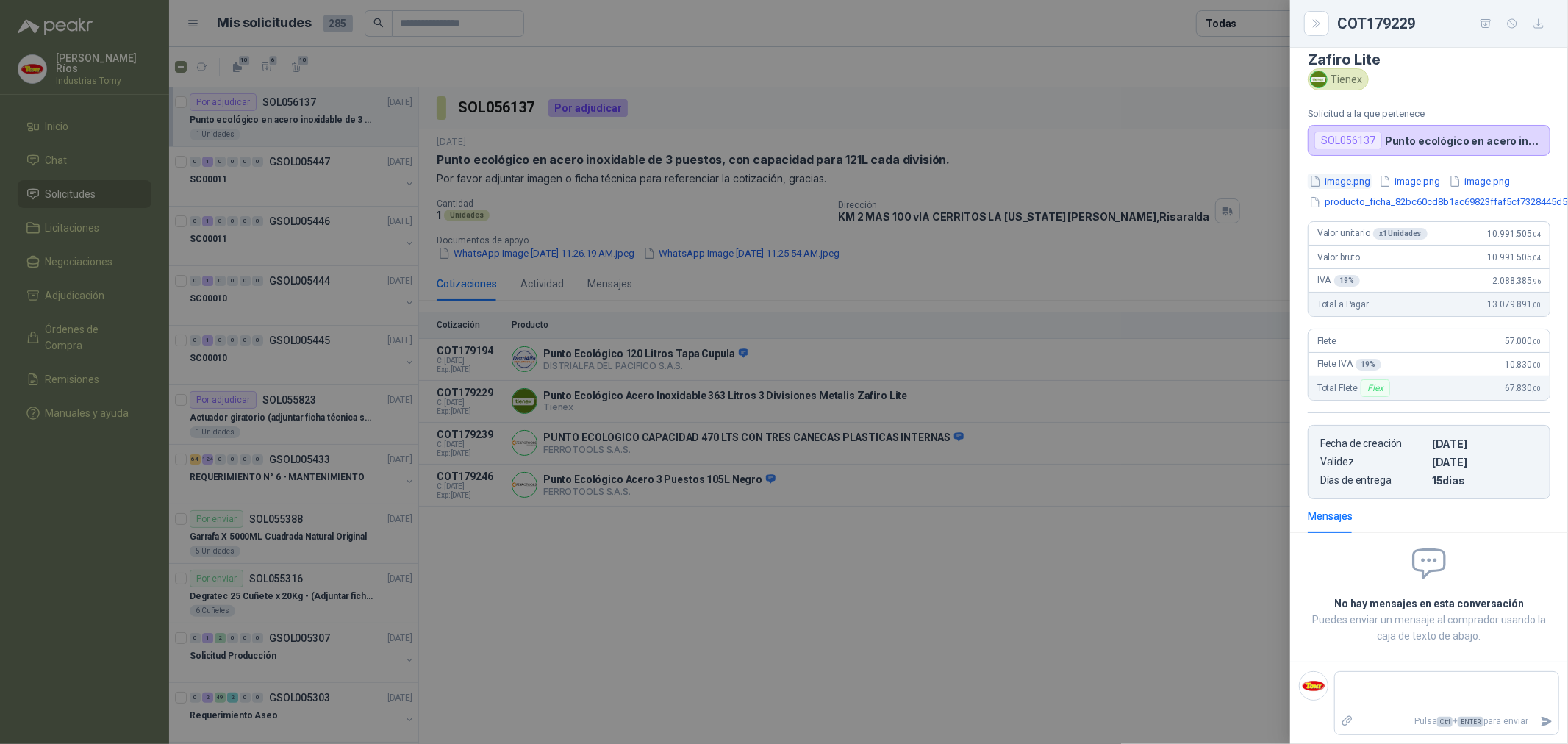
click at [1369, 173] on button "image.png" at bounding box center [1340, 181] width 64 height 16
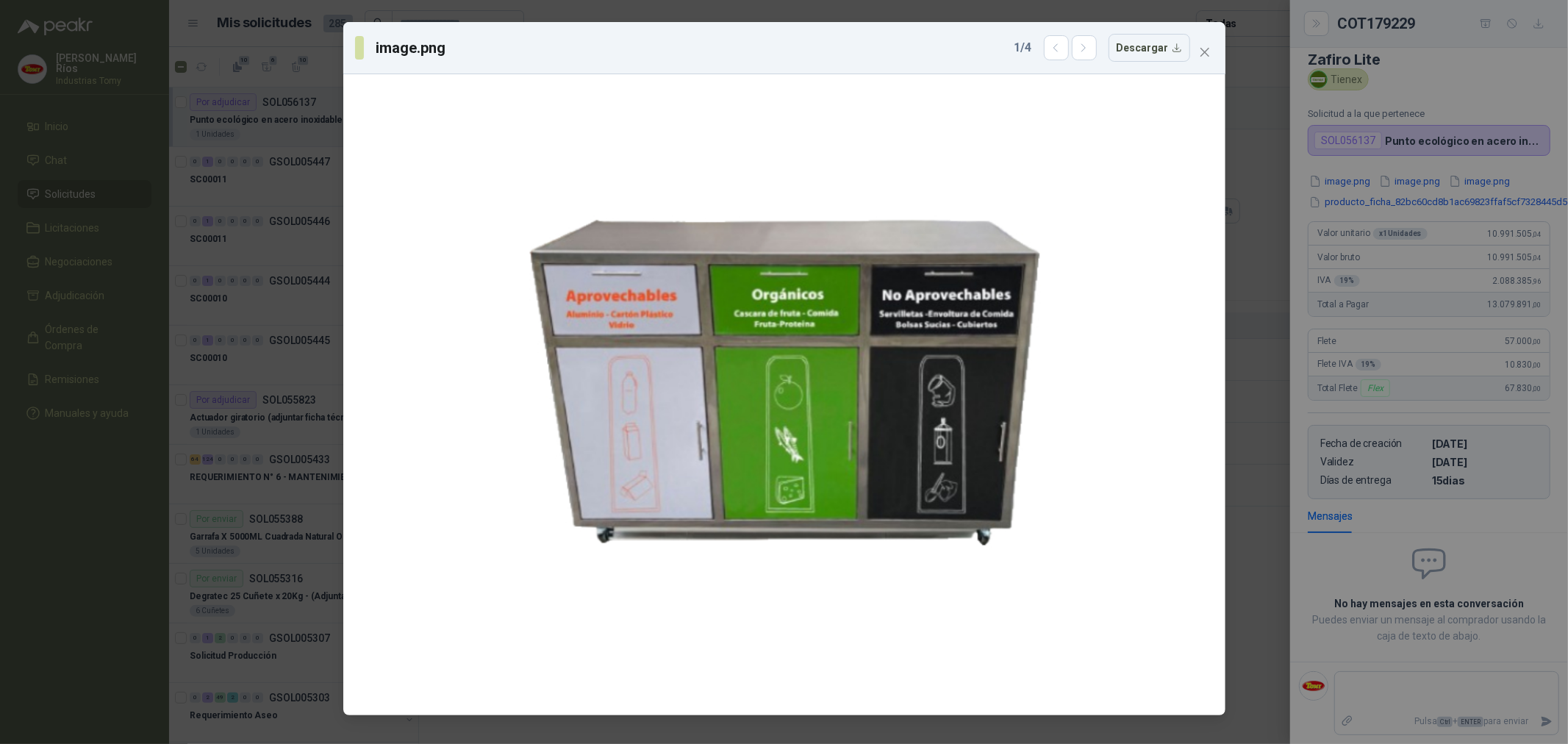
click at [1415, 167] on div "image.png 1 / 4 Descargar" at bounding box center [784, 372] width 1568 height 744
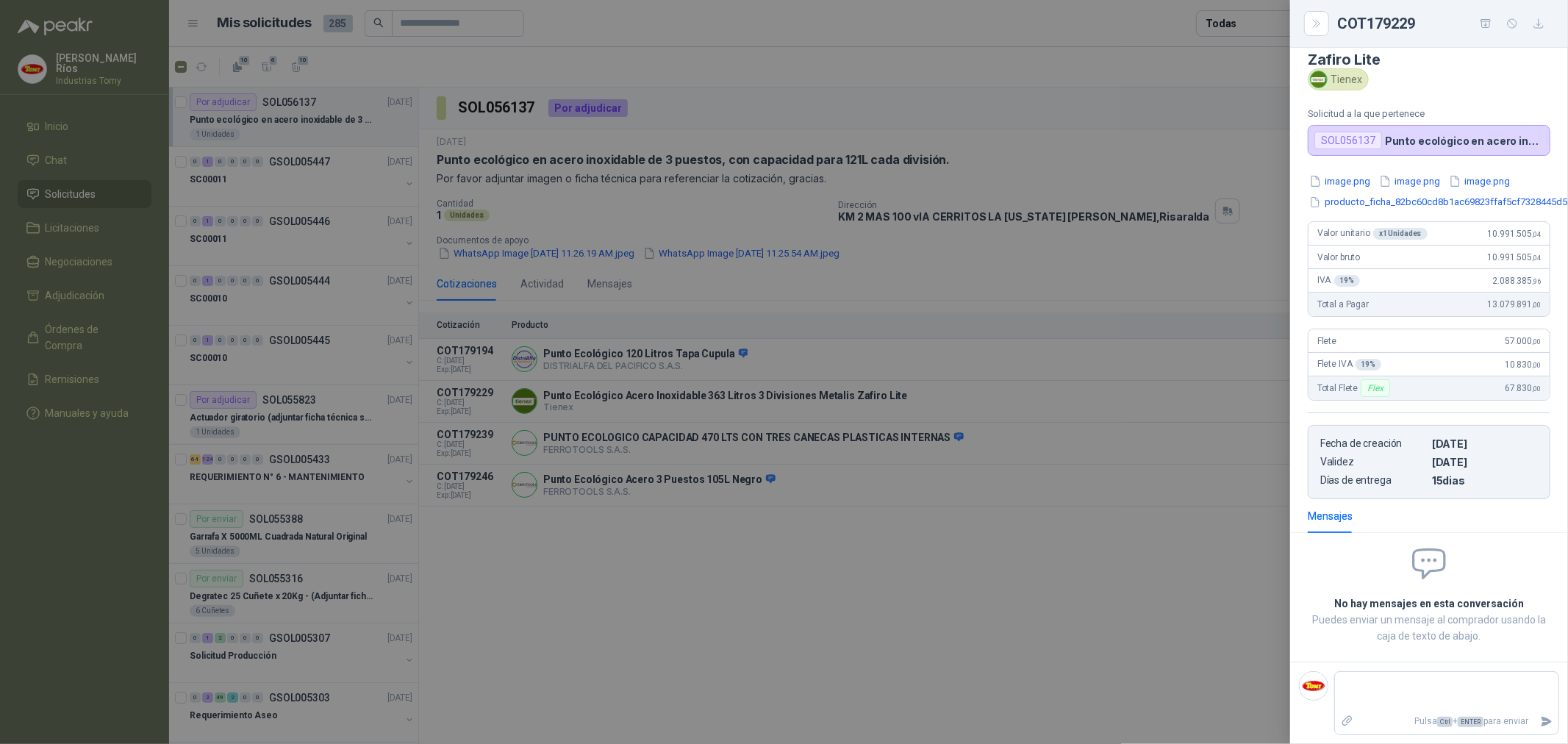
click at [951, 413] on div at bounding box center [784, 372] width 1568 height 744
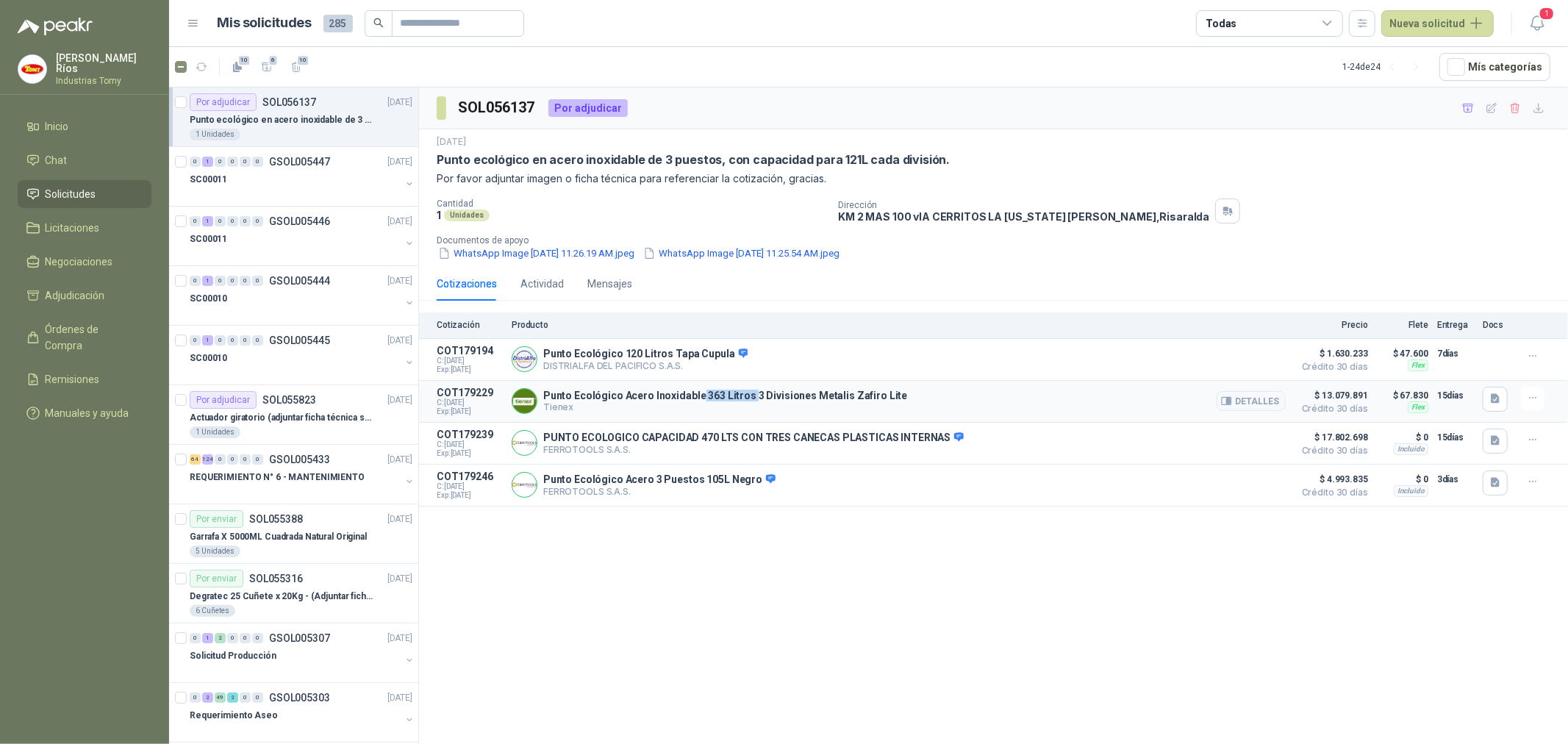
drag, startPoint x: 694, startPoint y: 394, endPoint x: 745, endPoint y: 388, distance: 51.4
click at [745, 388] on div "Punto Ecológico Acero Inoxidable 363 Litros 3 Divisiones Metalis Zafiro Lite Ti…" at bounding box center [899, 401] width 775 height 29
click at [1278, 400] on button "Detalles" at bounding box center [1251, 400] width 69 height 20
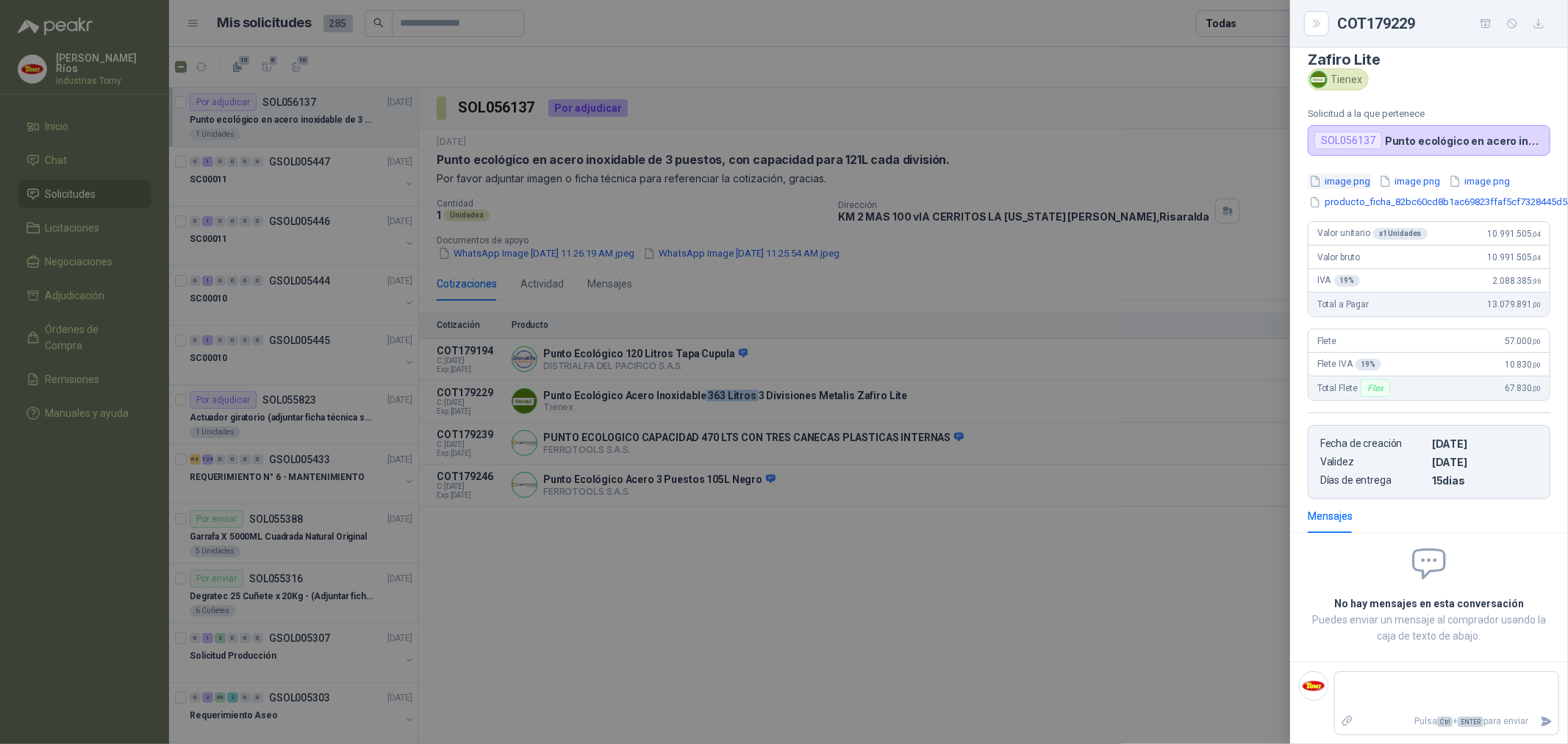
click at [1343, 173] on button "image.png" at bounding box center [1340, 181] width 64 height 16
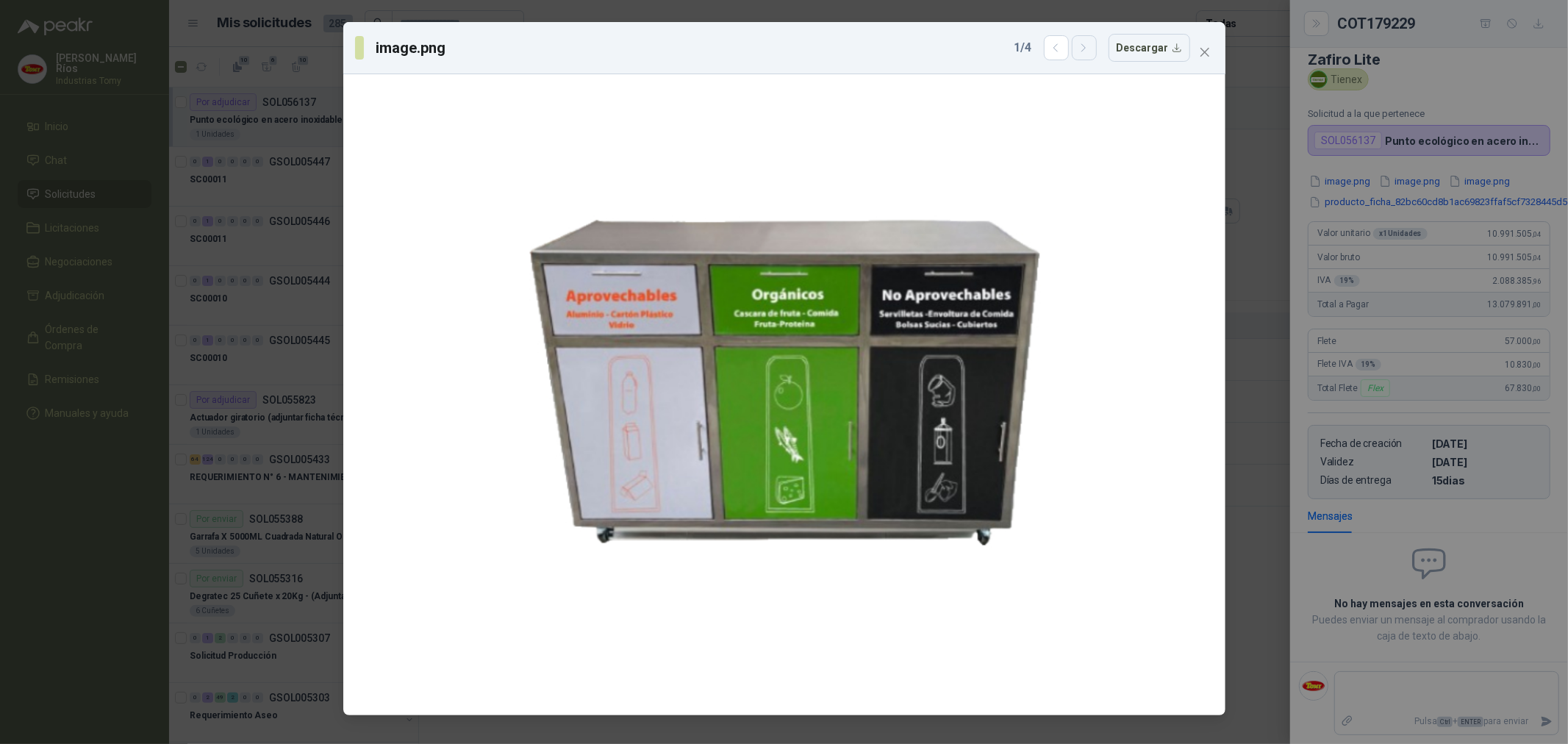
click at [1090, 48] on icon "button" at bounding box center [1084, 48] width 12 height 12
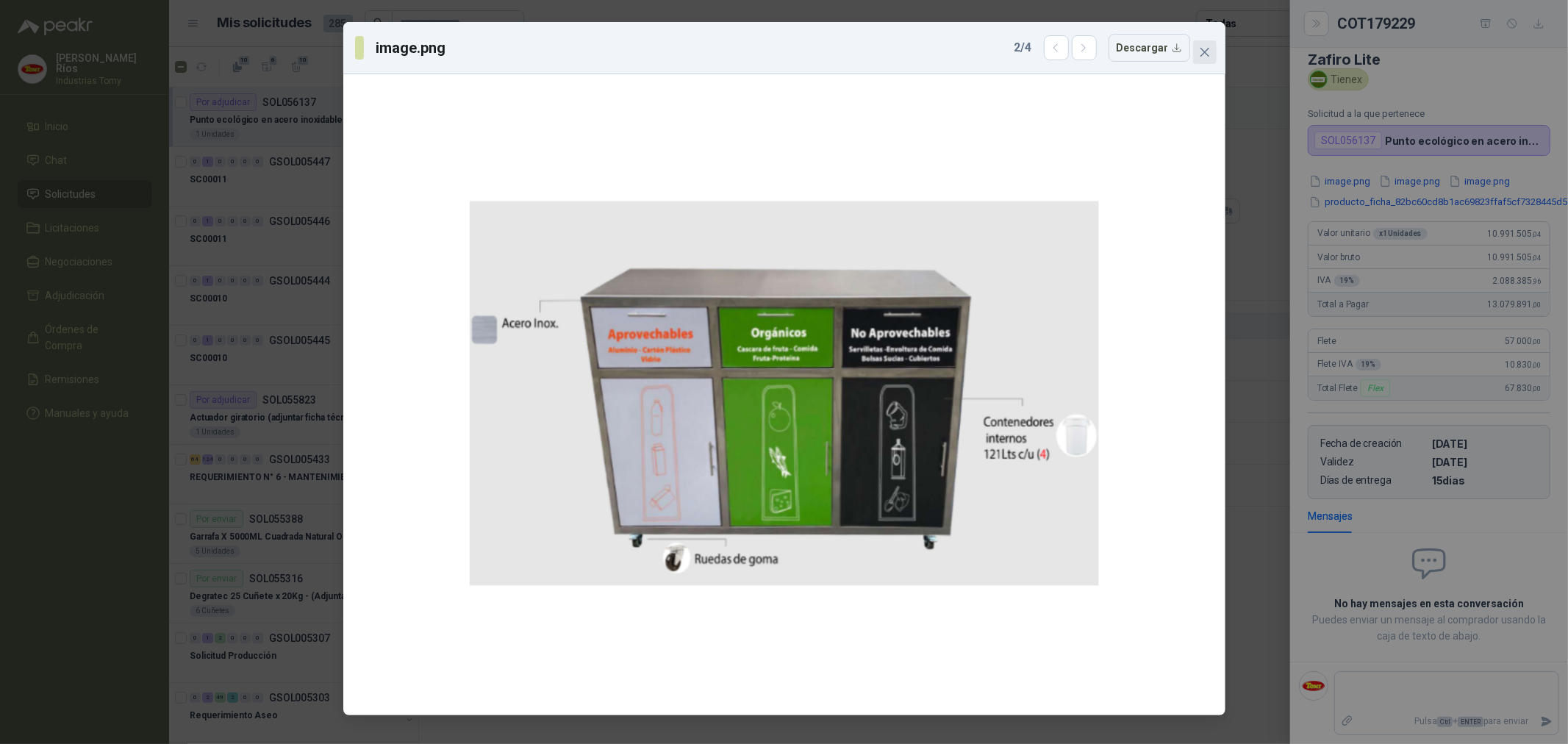
click at [1211, 47] on span "Close" at bounding box center [1204, 53] width 23 height 12
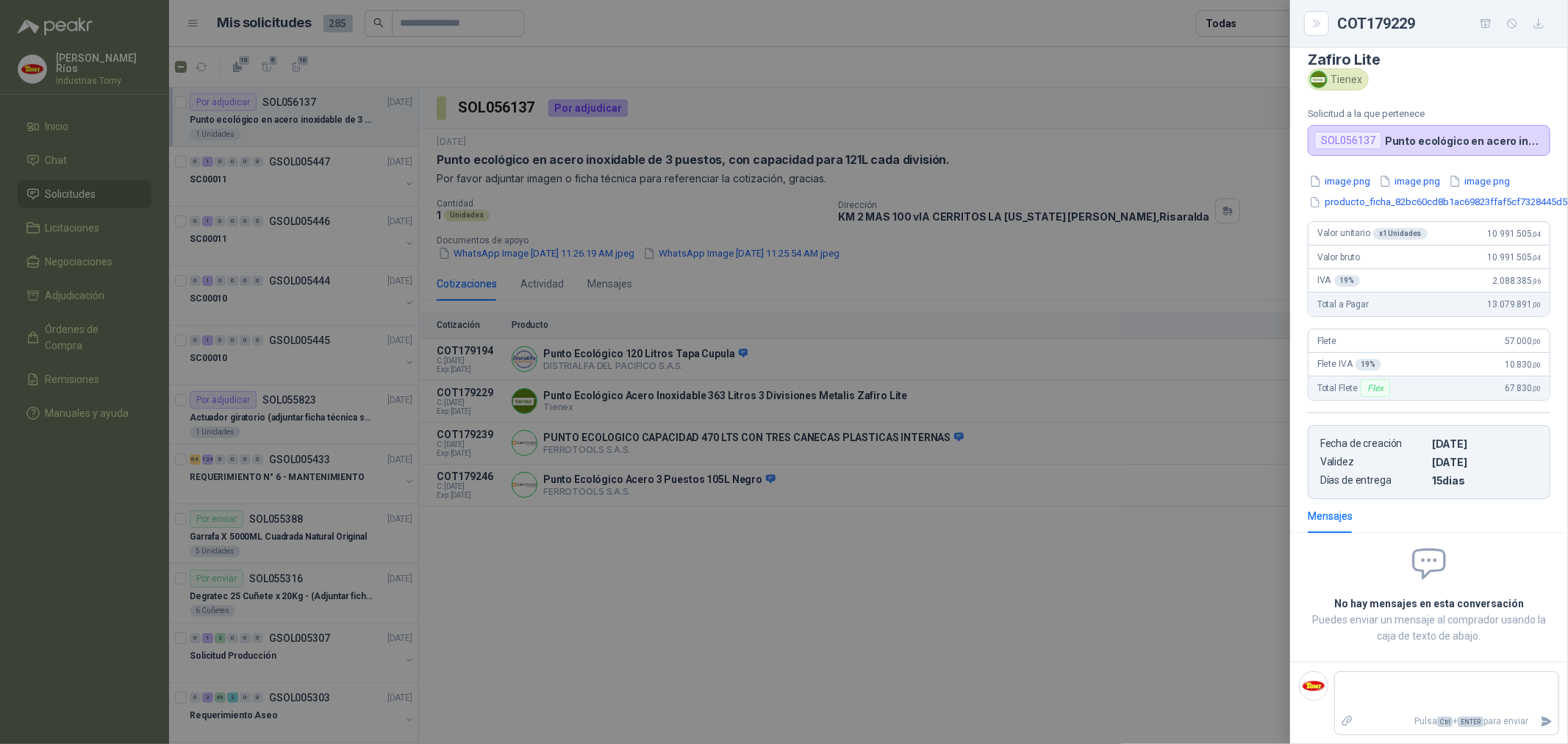
click at [776, 456] on div at bounding box center [784, 372] width 1568 height 744
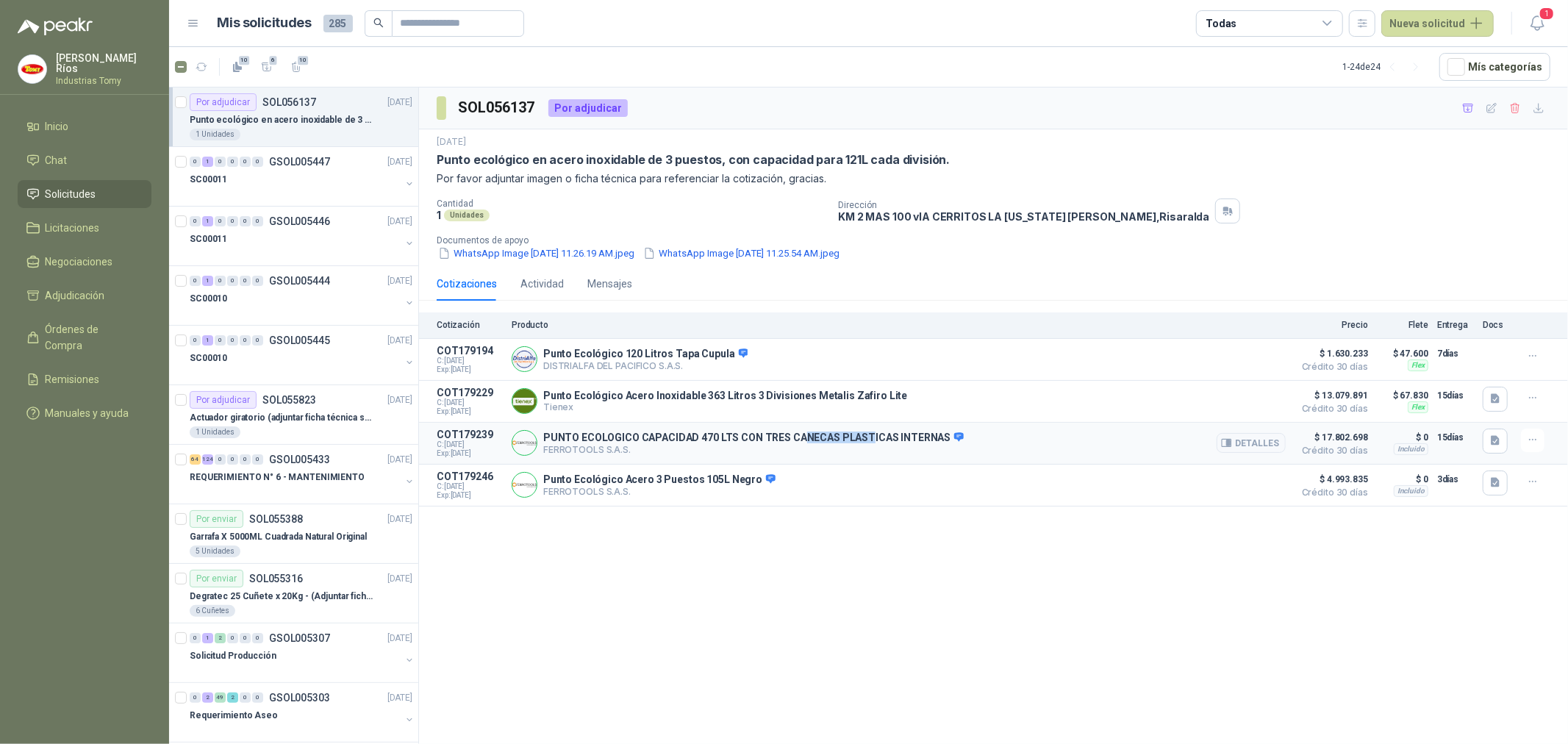
drag, startPoint x: 860, startPoint y: 432, endPoint x: 794, endPoint y: 445, distance: 67.3
click at [794, 445] on p "PUNTO ECOLOGICO CAPACIDAD 470 LTS CON TRES CANECAS PLASTICAS INTERNAS" at bounding box center [753, 438] width 420 height 13
click at [717, 644] on div "SOL056137 Por adjudicar [DATE] Punto ecológico en acero inoxidable de 3 puestos…" at bounding box center [993, 418] width 1149 height 661
drag, startPoint x: 1011, startPoint y: 589, endPoint x: 1043, endPoint y: 588, distance: 32.0
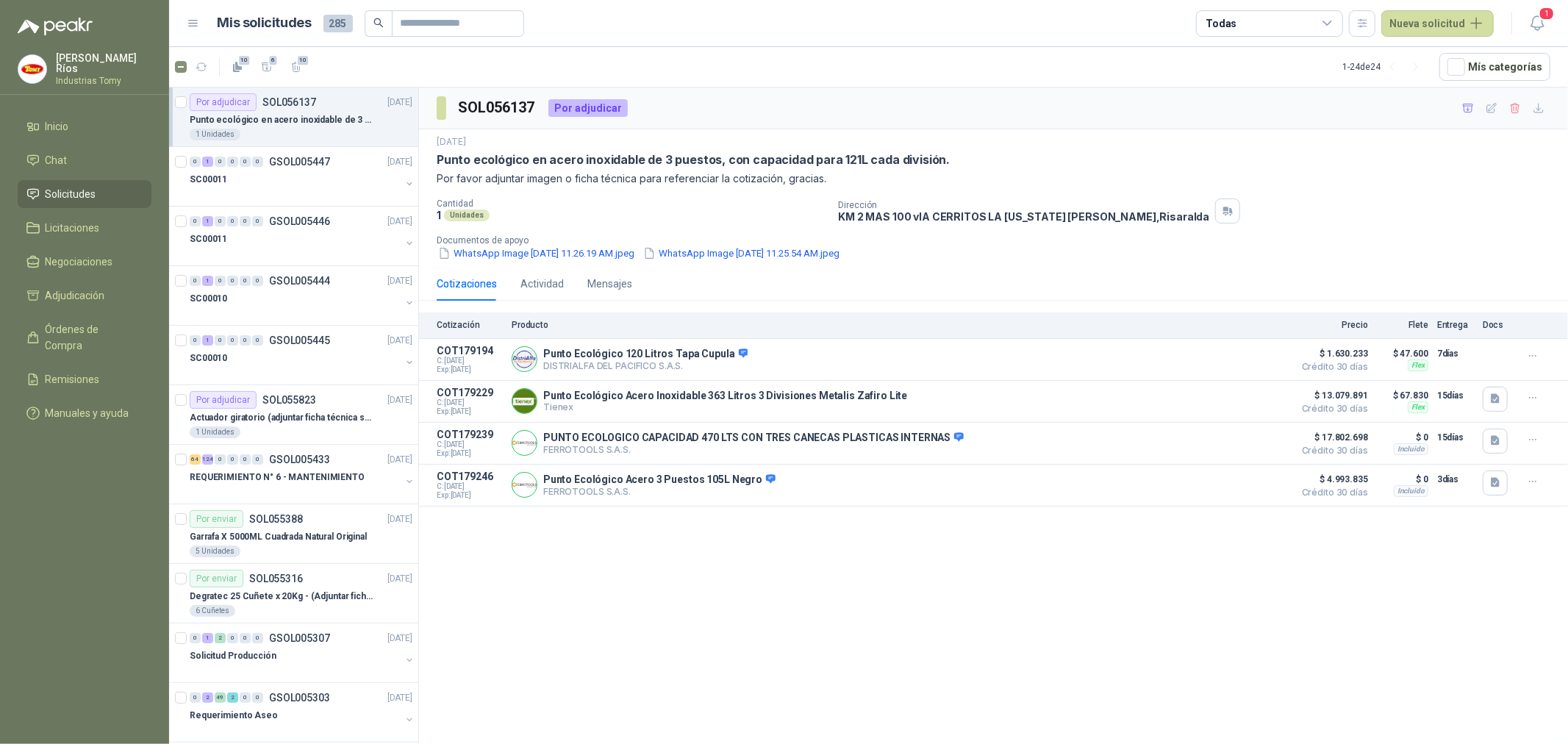
click at [1012, 587] on div "SOL056137 Por adjudicar [DATE] Punto ecológico en acero inoxidable de 3 puestos…" at bounding box center [993, 418] width 1149 height 661
click at [270, 592] on p "Degratec 25 Cuñete x 20Kg - (Adjuntar ficha técnica)" at bounding box center [281, 596] width 183 height 14
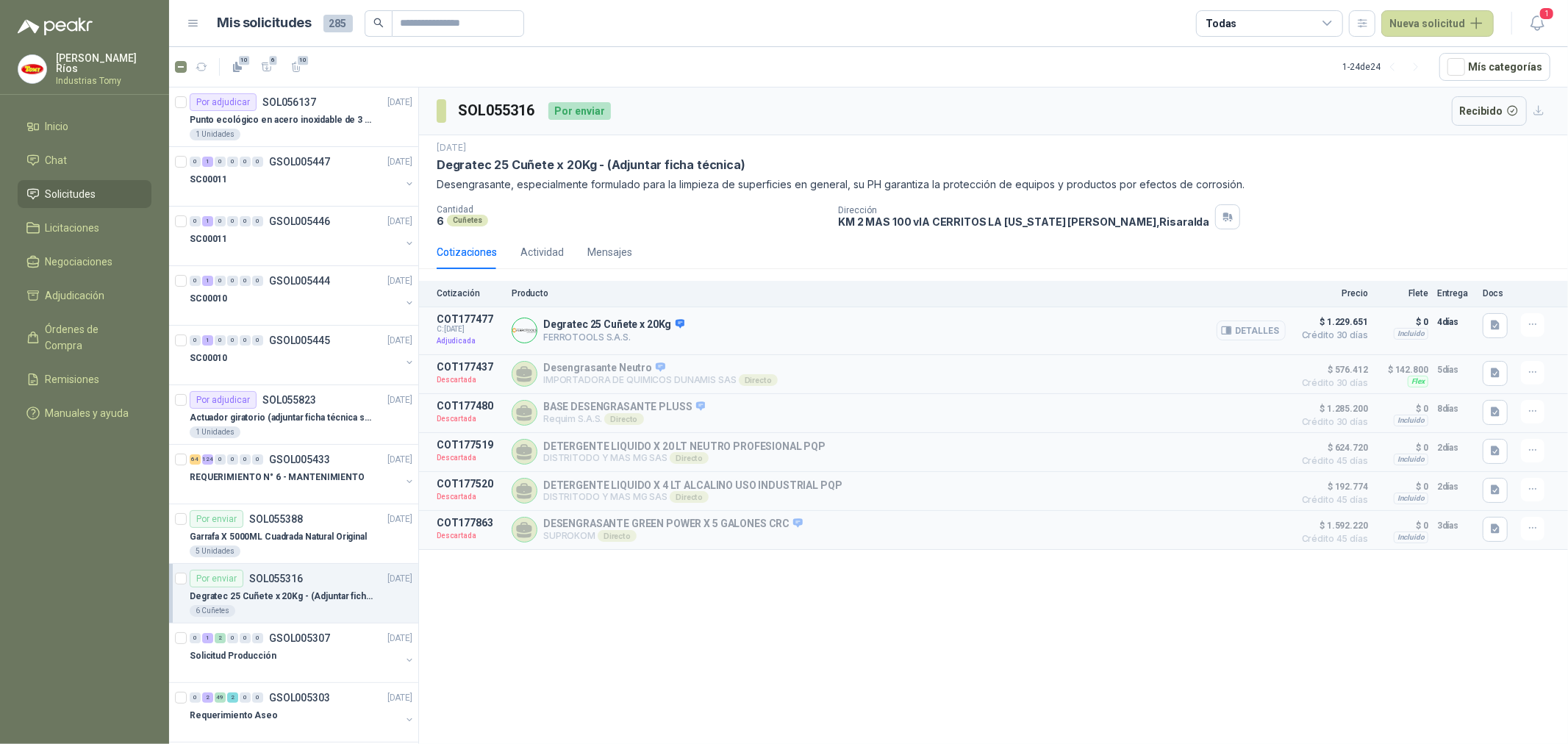
click at [1270, 326] on button "Detalles" at bounding box center [1251, 330] width 69 height 20
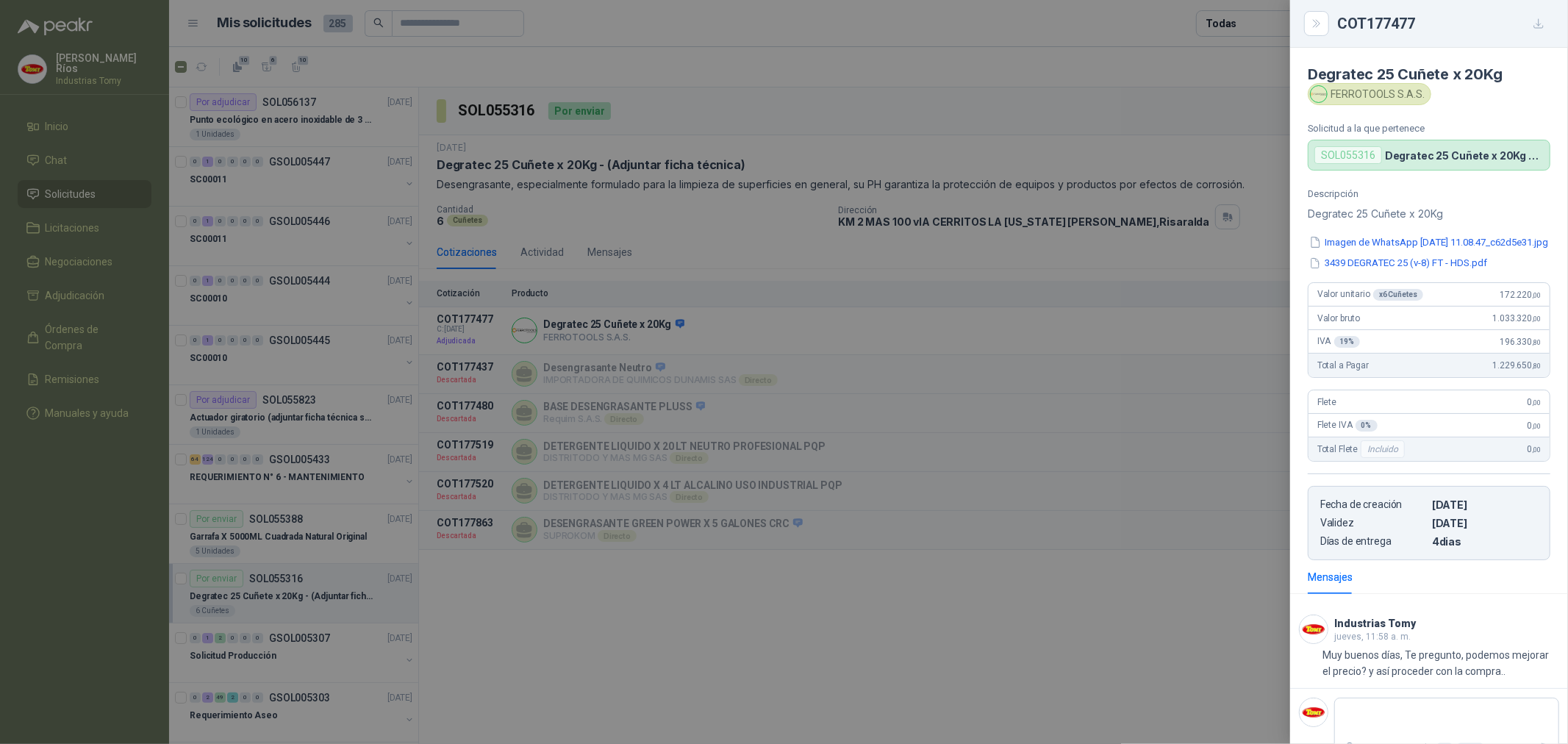
scroll to position [37, 0]
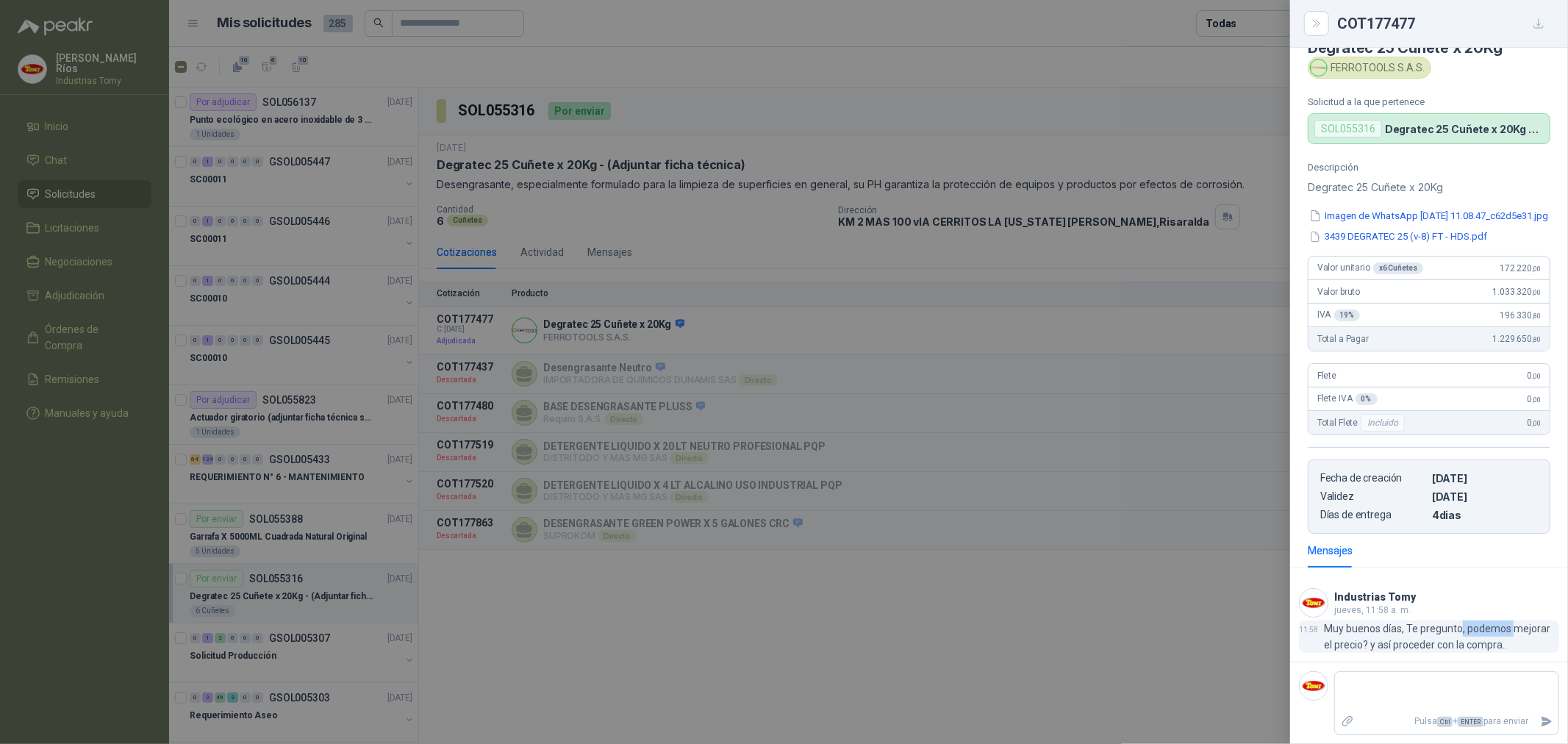
drag, startPoint x: 1459, startPoint y: 634, endPoint x: 1515, endPoint y: 630, distance: 56.1
click at [1515, 630] on p "Muy buenos días, Te pregunto, podemos mejorar el precio? y así proceder con la …" at bounding box center [1442, 636] width 236 height 32
click at [1414, 640] on p "Muy buenos días, Te pregunto, podemos mejorar el precio? y así proceder con la …" at bounding box center [1442, 636] width 236 height 32
click at [1312, 21] on icon "Close" at bounding box center [1317, 23] width 12 height 12
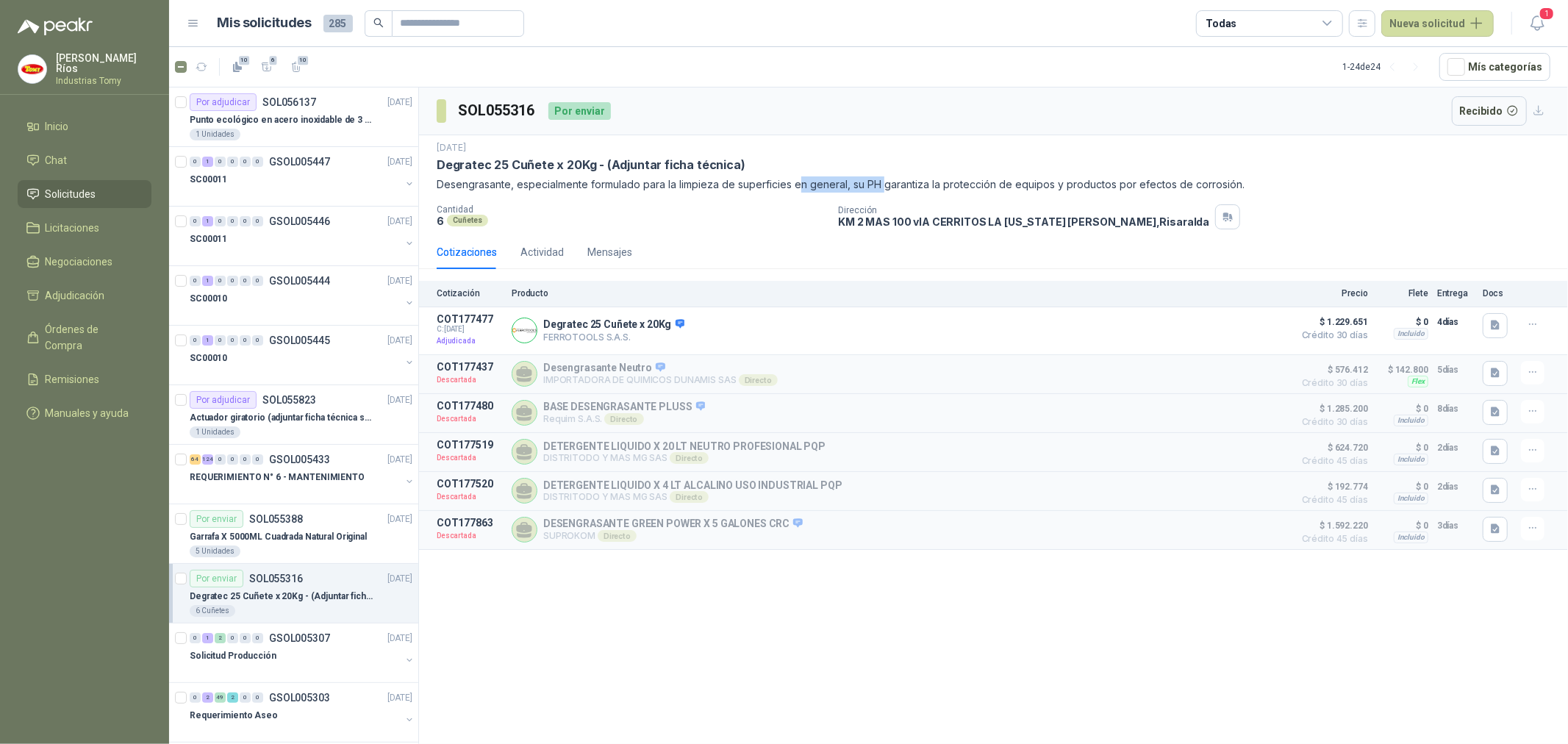
drag, startPoint x: 799, startPoint y: 176, endPoint x: 891, endPoint y: 196, distance: 94.1
click at [887, 195] on div "[DATE] Degratec 25 Cuñete x 20Kg - (Adjuntar ficha técnica) Desengrasante, espe…" at bounding box center [994, 186] width 1114 height 88
click at [895, 196] on div "[DATE] Degratec 25 Cuñete x 20Kg - (Adjuntar ficha técnica) Desengrasante, espe…" at bounding box center [994, 186] width 1114 height 88
click at [1339, 200] on div "[DATE] Degratec 25 Cuñete x 20Kg - (Adjuntar ficha técnica) Desengrasante, espe…" at bounding box center [994, 186] width 1114 height 88
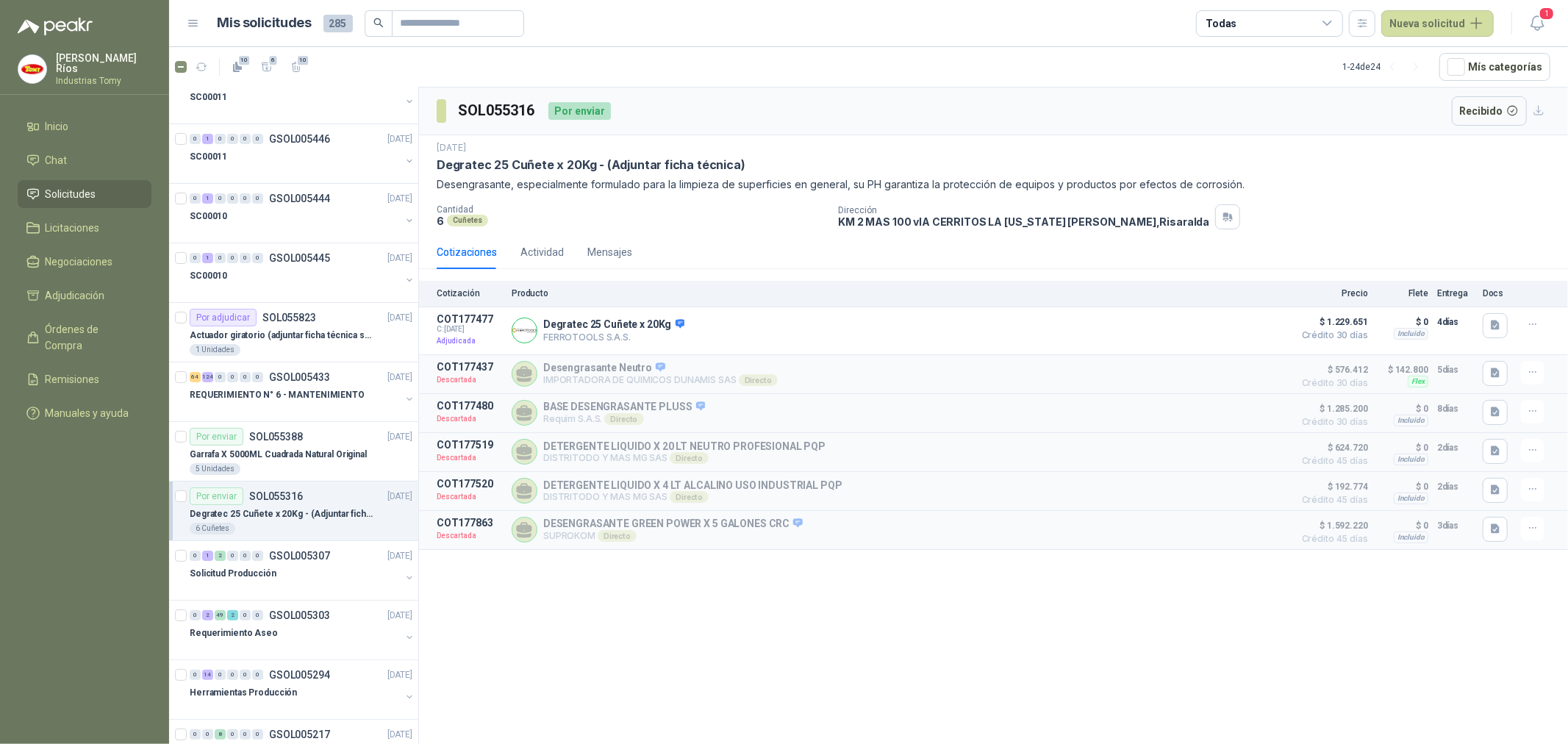
scroll to position [245, 0]
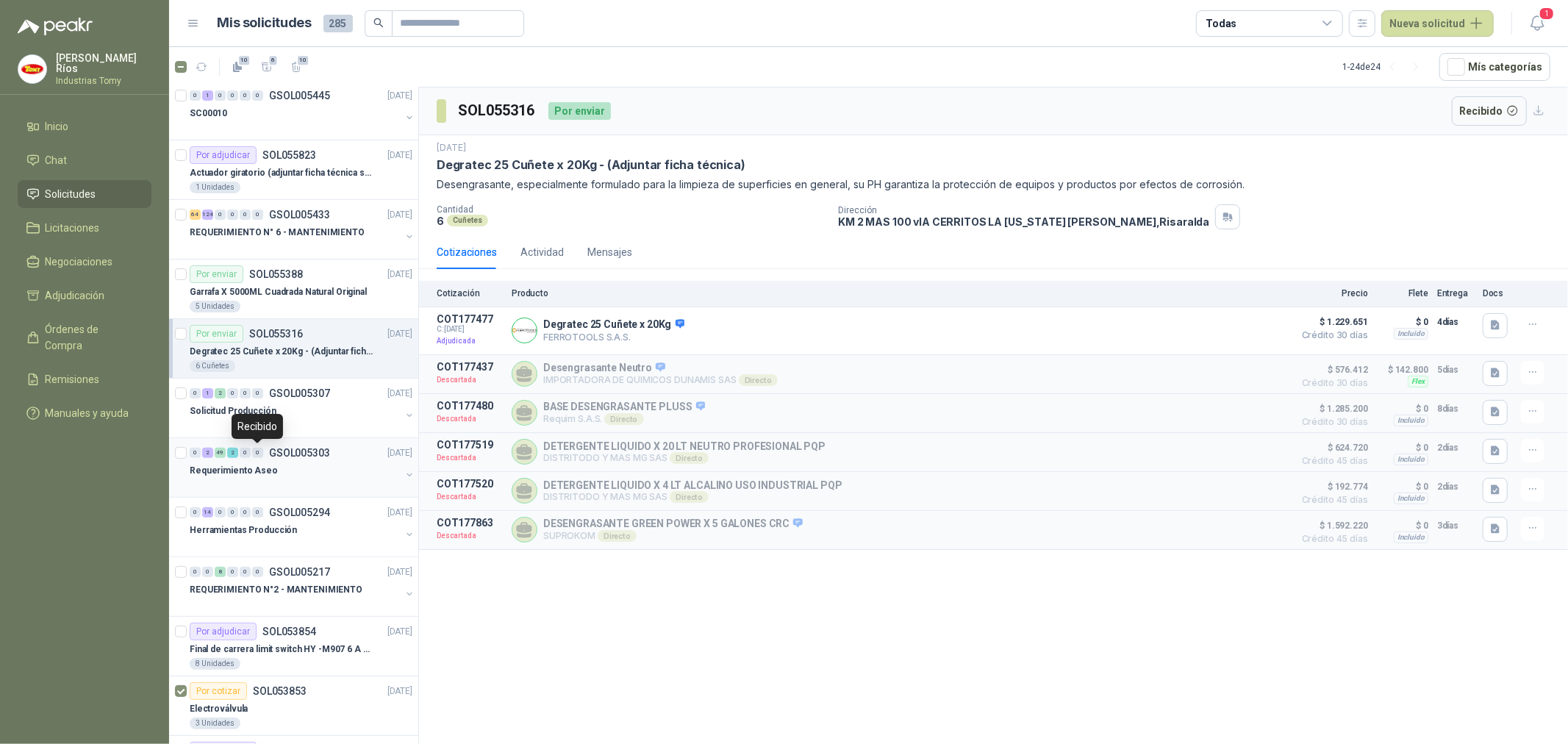
click at [257, 453] on div "0" at bounding box center [257, 453] width 11 height 10
